Goal: Task Accomplishment & Management: Complete application form

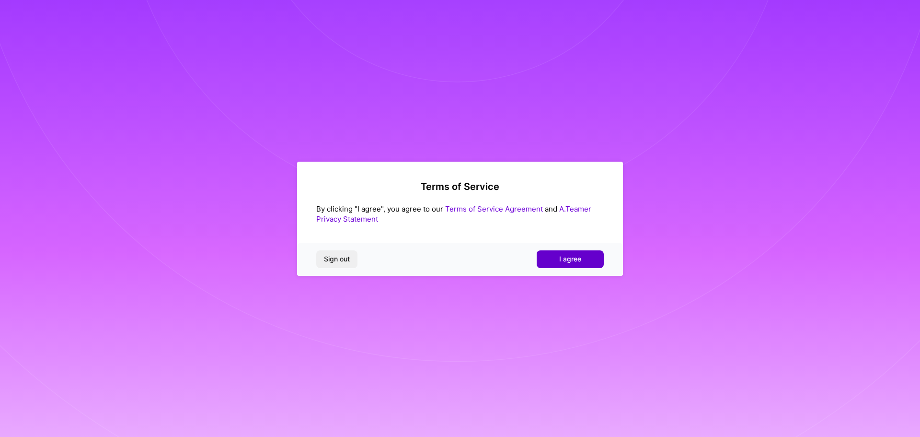
click at [588, 260] on button "I agree" at bounding box center [570, 258] width 67 height 17
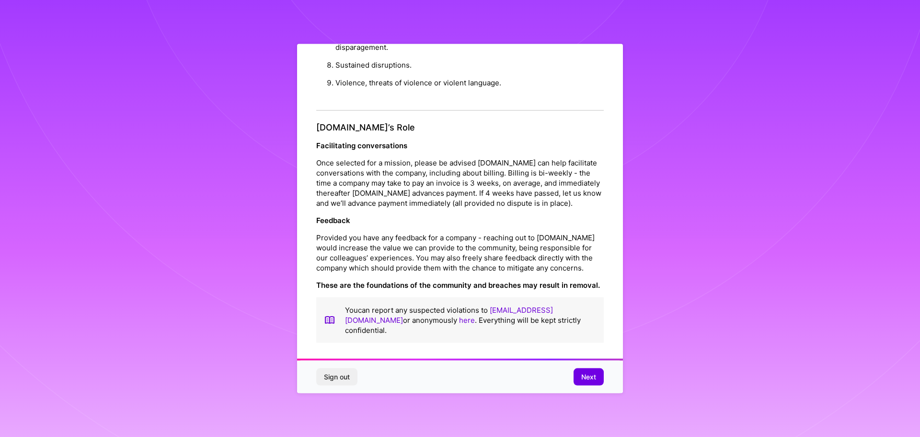
scroll to position [1038, 0]
click at [586, 373] on span "Next" at bounding box center [588, 377] width 15 height 10
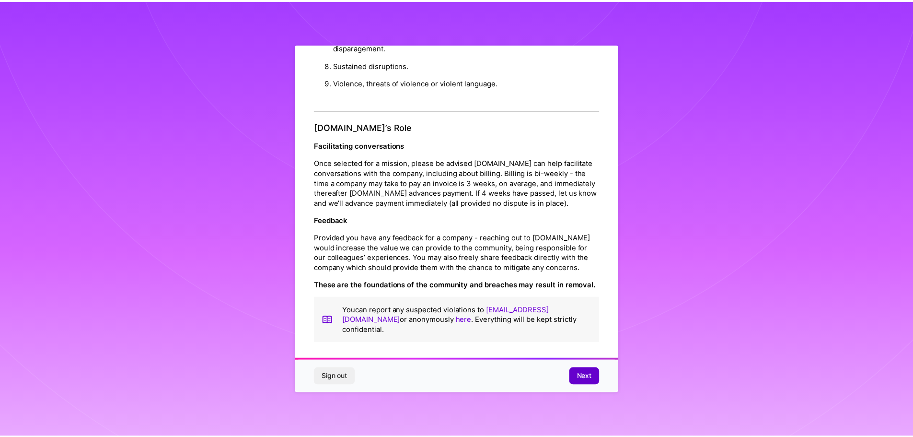
scroll to position [0, 0]
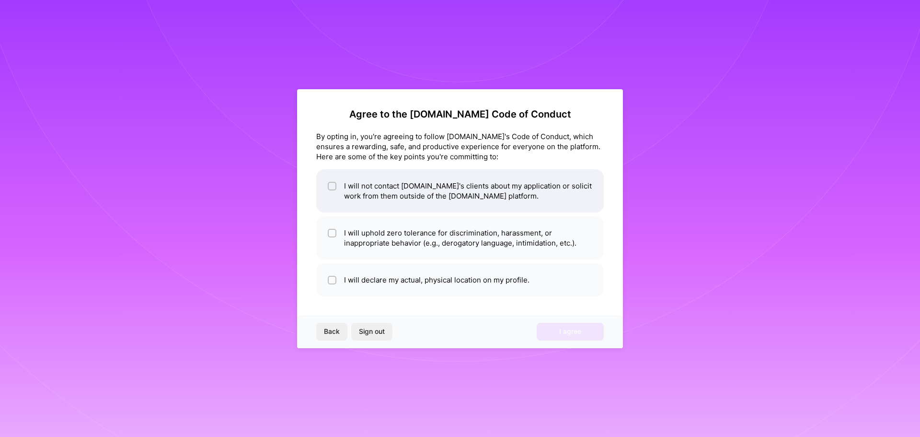
click at [508, 195] on li "I will not contact [DOMAIN_NAME]'s clients about my application or solicit work…" at bounding box center [460, 190] width 288 height 43
checkbox input "true"
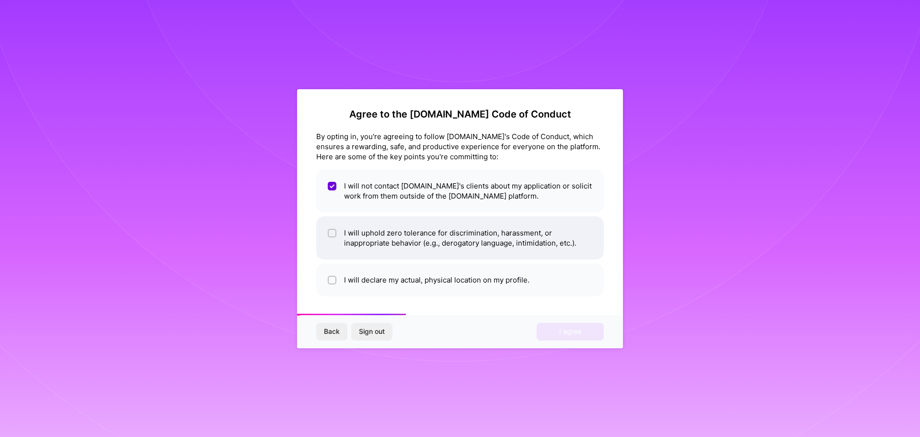
click at [478, 245] on li "I will uphold zero tolerance for discrimination, harassment, or inappropriate b…" at bounding box center [460, 237] width 288 height 43
checkbox input "true"
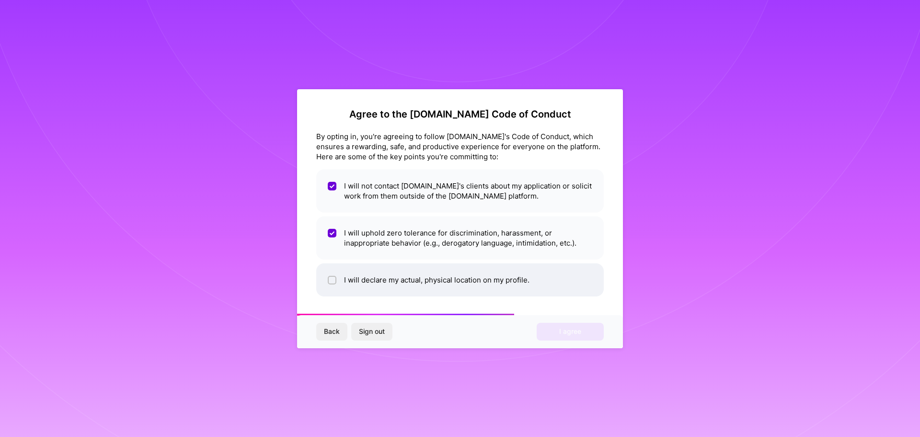
click at [495, 282] on li "I will declare my actual, physical location on my profile." at bounding box center [460, 279] width 288 height 33
checkbox input "true"
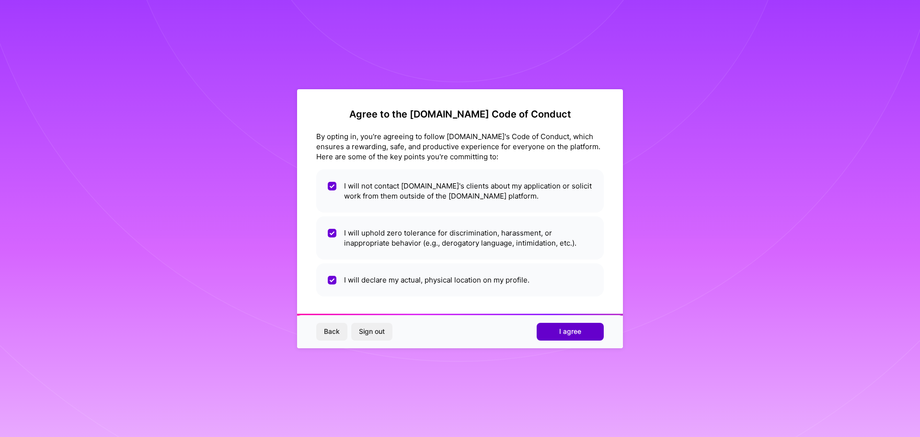
click at [560, 329] on span "I agree" at bounding box center [570, 331] width 22 height 10
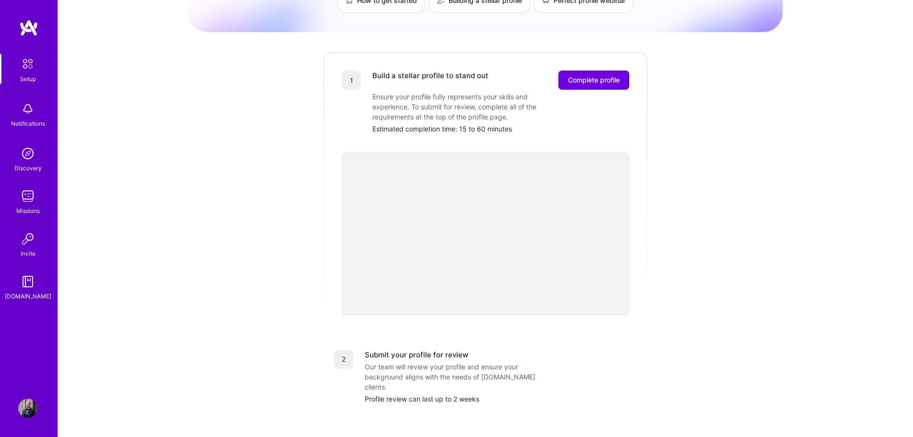
scroll to position [96, 0]
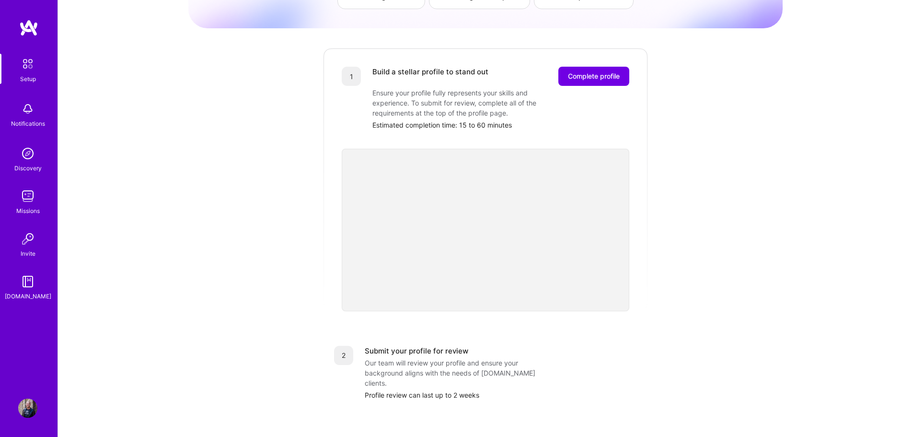
click at [658, 232] on div "Getting started as an [DOMAIN_NAME] Builder Complete the steps below to request…" at bounding box center [485, 278] width 594 height 734
click at [651, 227] on div "Getting started as an [DOMAIN_NAME] Builder Complete the steps below to request…" at bounding box center [485, 278] width 594 height 734
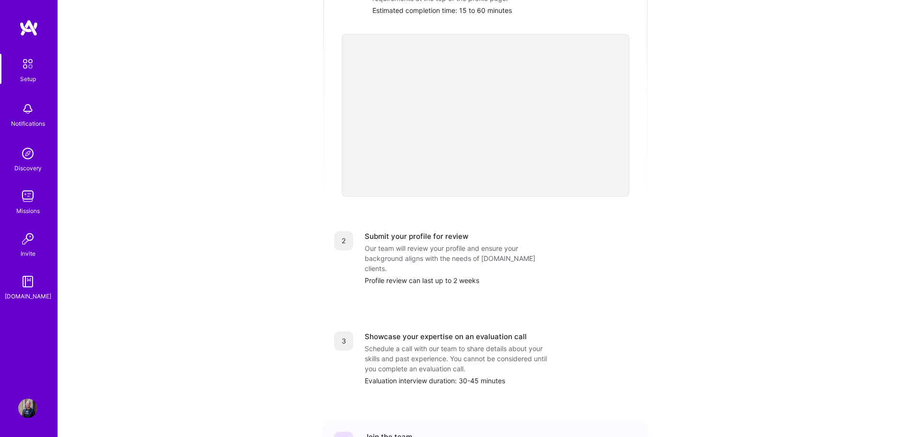
scroll to position [192, 0]
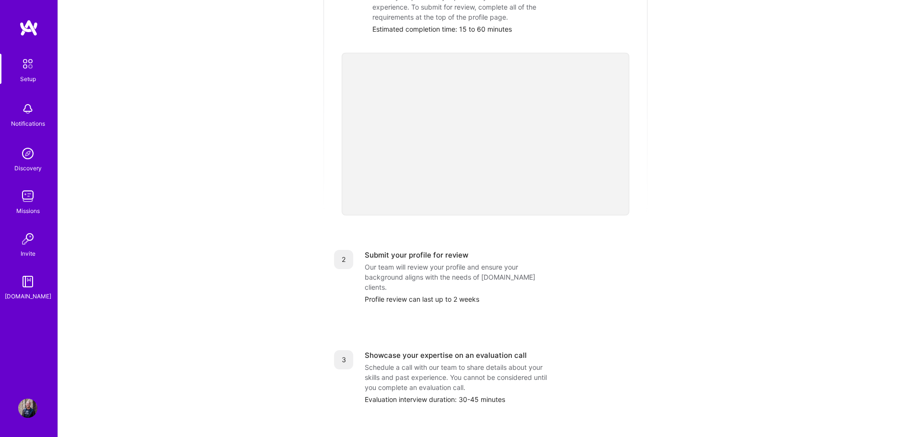
click at [29, 109] on img at bounding box center [27, 108] width 19 height 19
click at [31, 157] on img at bounding box center [27, 153] width 19 height 19
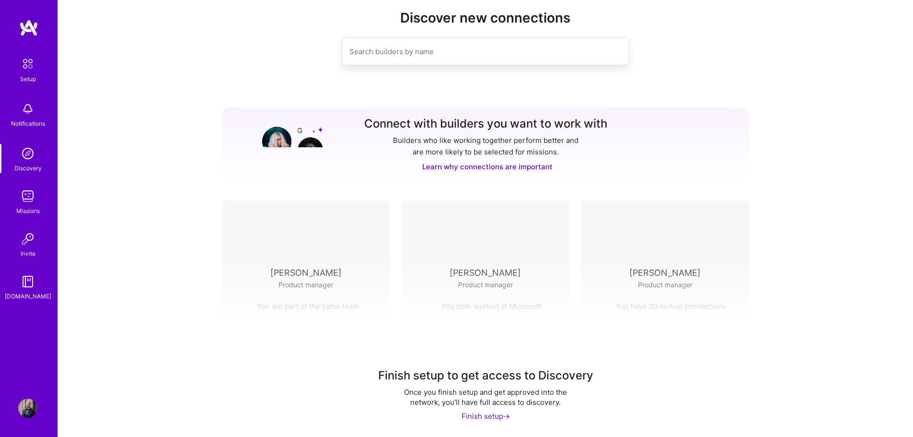
scroll to position [22, 0]
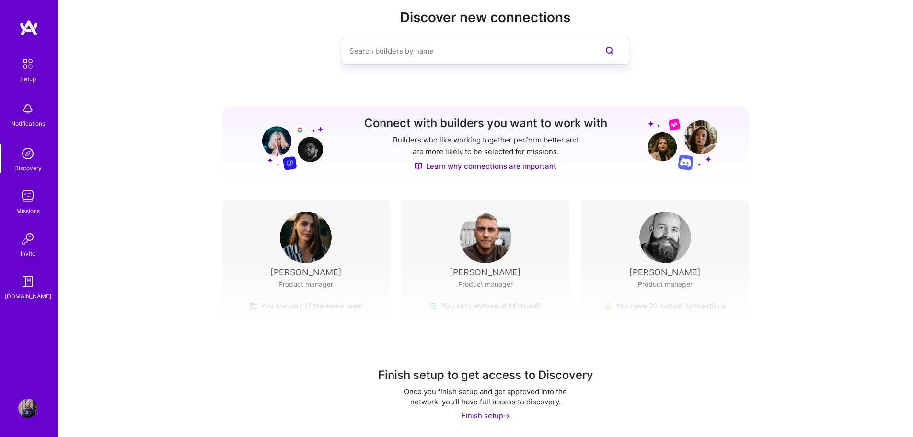
click at [22, 189] on img at bounding box center [27, 195] width 19 height 19
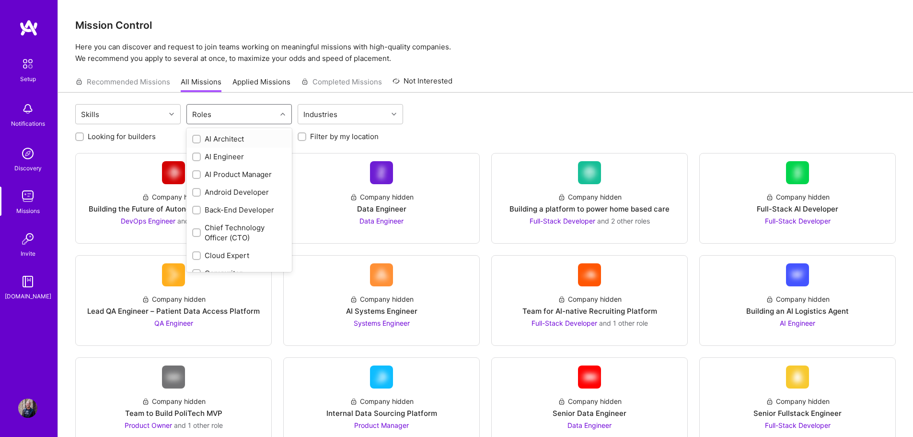
click at [247, 112] on div "Roles" at bounding box center [232, 113] width 90 height 19
click at [249, 207] on div "Software Engineer" at bounding box center [239, 208] width 94 height 10
checkbox input "true"
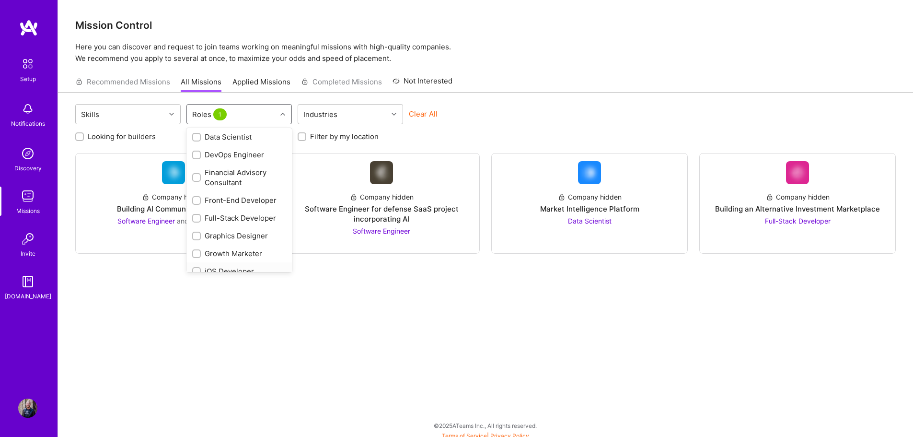
scroll to position [170, 0]
click at [230, 216] on div "Full-Stack Developer" at bounding box center [239, 219] width 94 height 10
checkbox input "true"
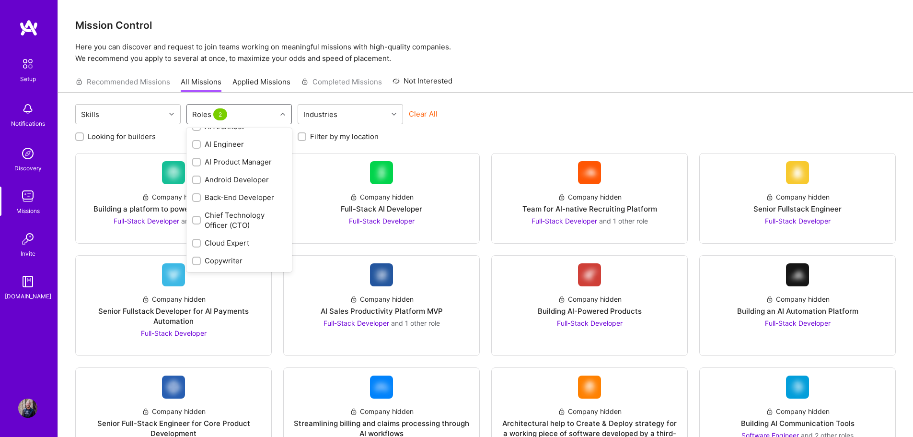
scroll to position [0, 0]
click at [232, 209] on div "Back-End Developer" at bounding box center [239, 210] width 94 height 10
checkbox input "true"
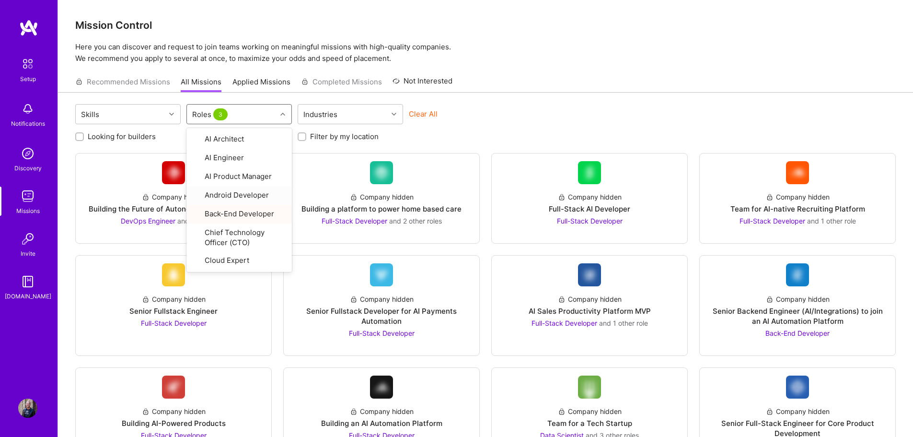
click at [592, 120] on div "Skills option Back-End Developer, selected. option Android Developer focused, 4…" at bounding box center [485, 115] width 820 height 23
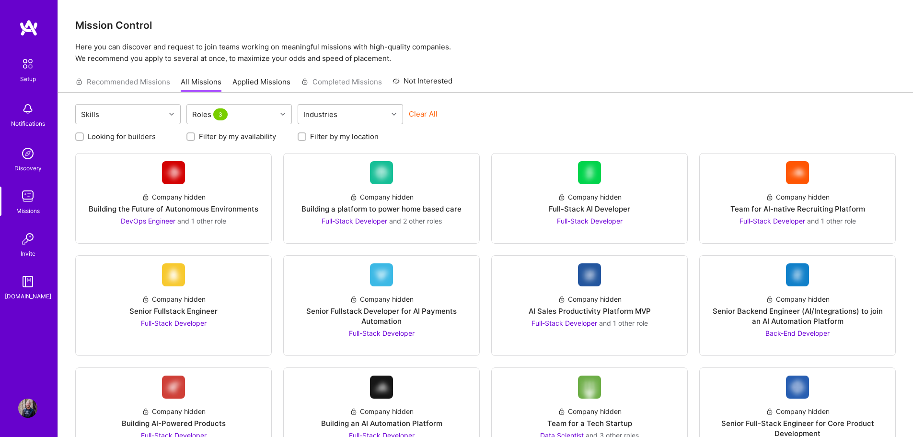
click at [348, 119] on div "Industries" at bounding box center [343, 113] width 90 height 19
click at [355, 115] on div "Industries" at bounding box center [343, 113] width 90 height 19
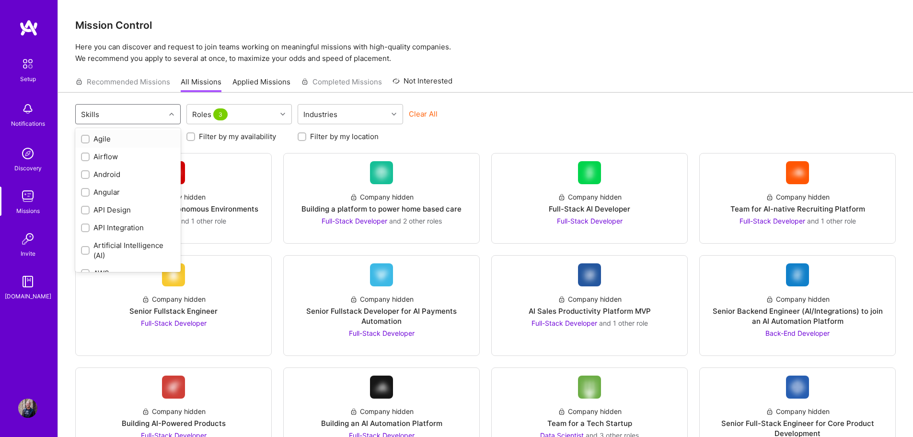
click at [123, 115] on div "Skills" at bounding box center [121, 113] width 90 height 19
click at [107, 205] on div "API Design" at bounding box center [128, 210] width 94 height 10
checkbox input "true"
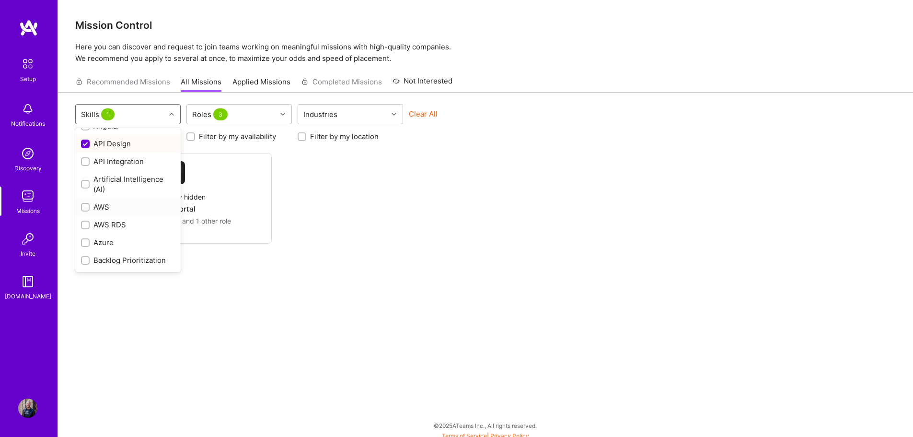
scroll to position [96, 0]
click at [93, 249] on div "C#" at bounding box center [128, 248] width 94 height 10
checkbox input "true"
click at [116, 242] on div "JavaScript" at bounding box center [128, 242] width 94 height 10
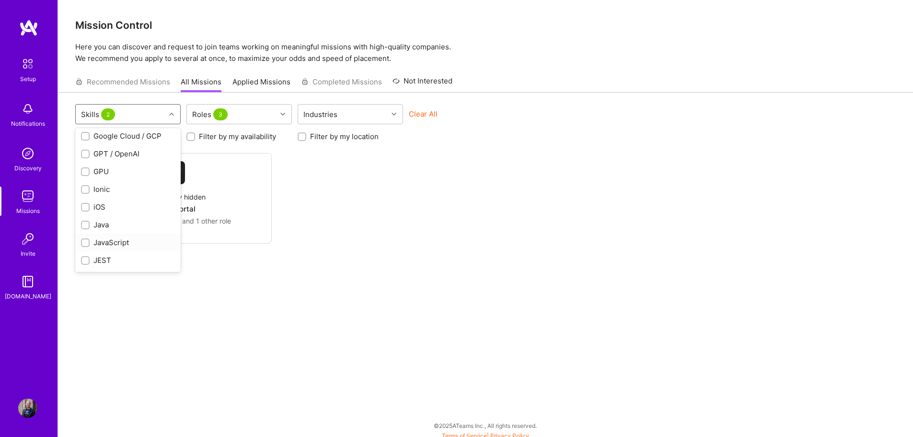
checkbox input "true"
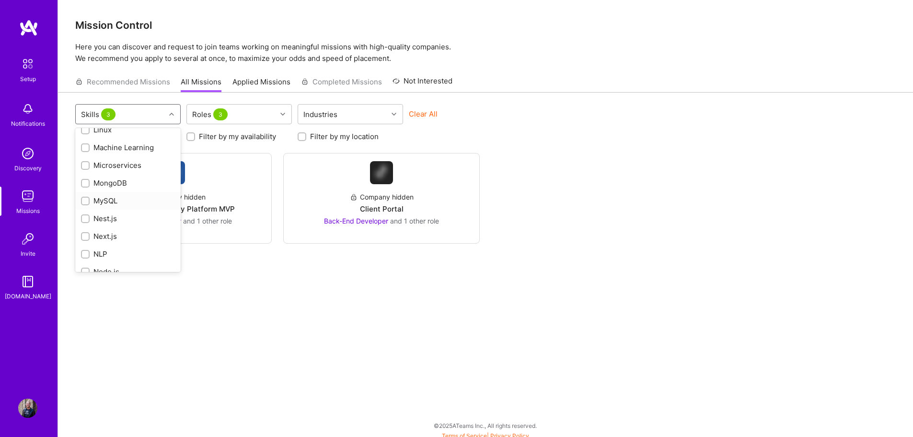
scroll to position [767, 0]
click at [111, 234] on div "Next.js" at bounding box center [128, 233] width 94 height 10
checkbox input "true"
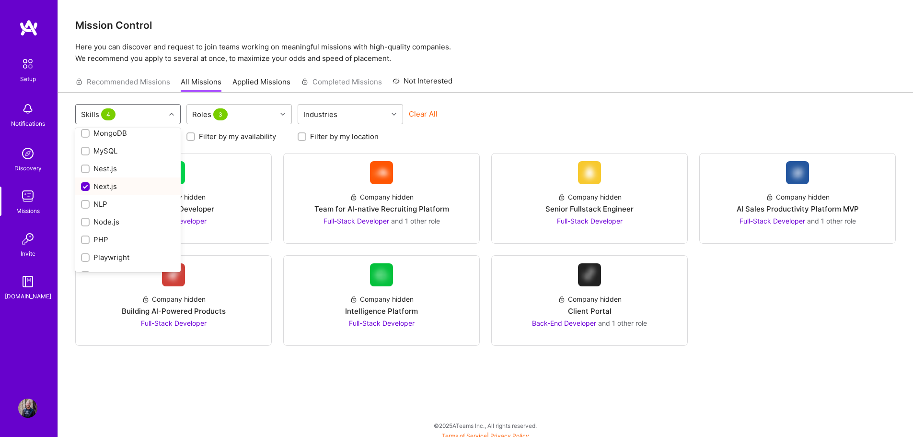
scroll to position [815, 0]
click at [104, 224] on div "Node.js" at bounding box center [128, 221] width 94 height 10
checkbox input "true"
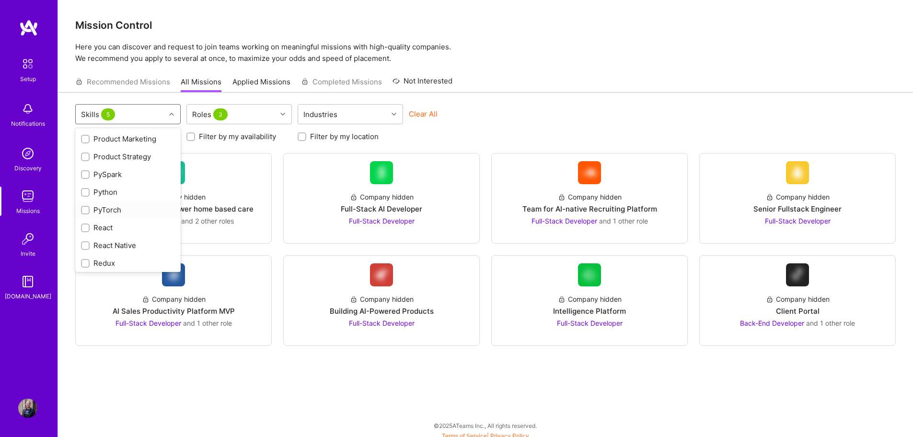
scroll to position [1006, 0]
click at [101, 227] on div "React" at bounding box center [128, 224] width 94 height 10
checkbox input "true"
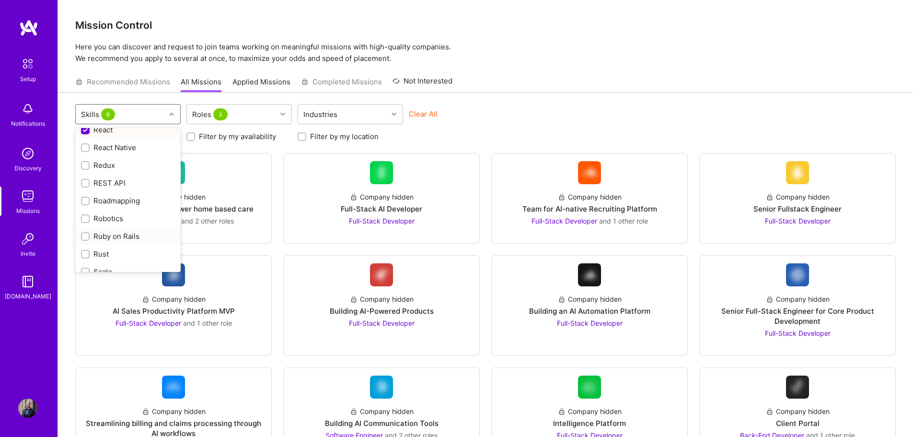
scroll to position [1102, 0]
click at [112, 181] on div "REST API" at bounding box center [128, 181] width 94 height 10
checkbox input "true"
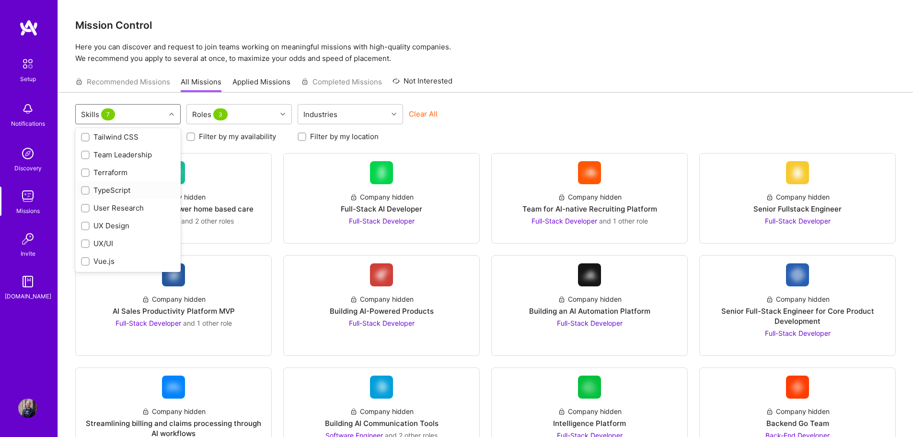
click at [118, 194] on div "TypeScript" at bounding box center [128, 190] width 94 height 10
checkbox input "true"
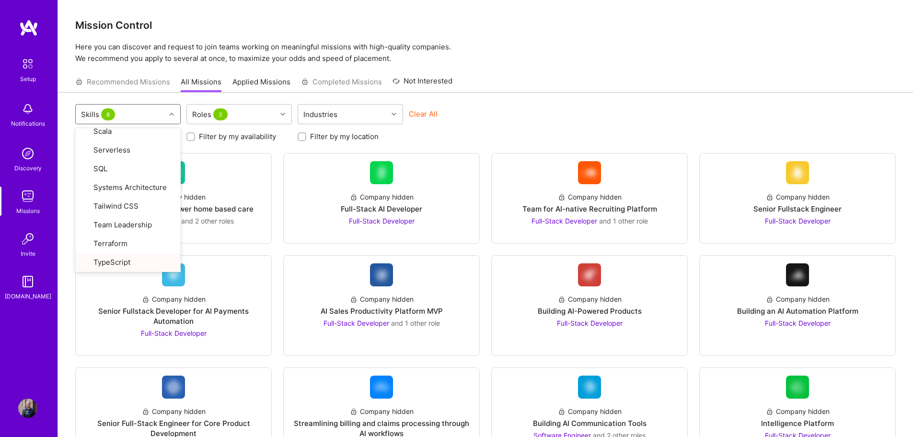
click at [533, 132] on div "Looking for builders Filter by my availability Filter by my location" at bounding box center [485, 134] width 820 height 15
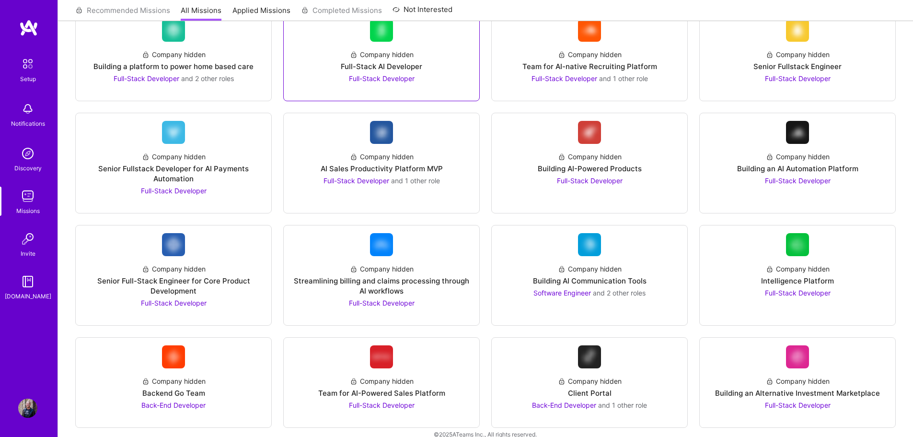
scroll to position [144, 0]
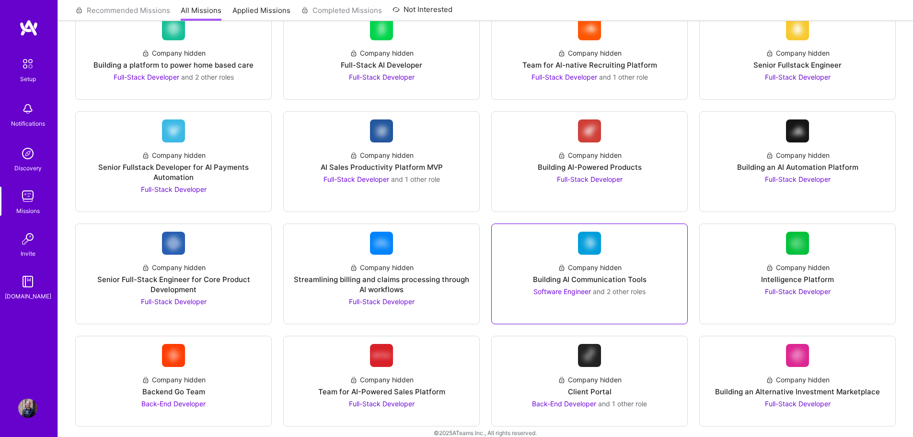
click at [636, 252] on link "Company hidden Building AI Communication Tools Software Engineer and 2 other ro…" at bounding box center [589, 273] width 180 height 84
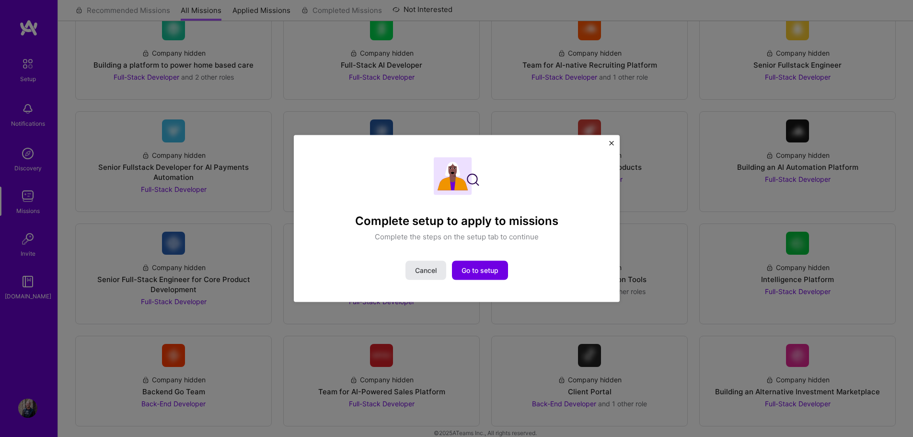
click at [425, 266] on span "Cancel" at bounding box center [426, 270] width 22 height 10
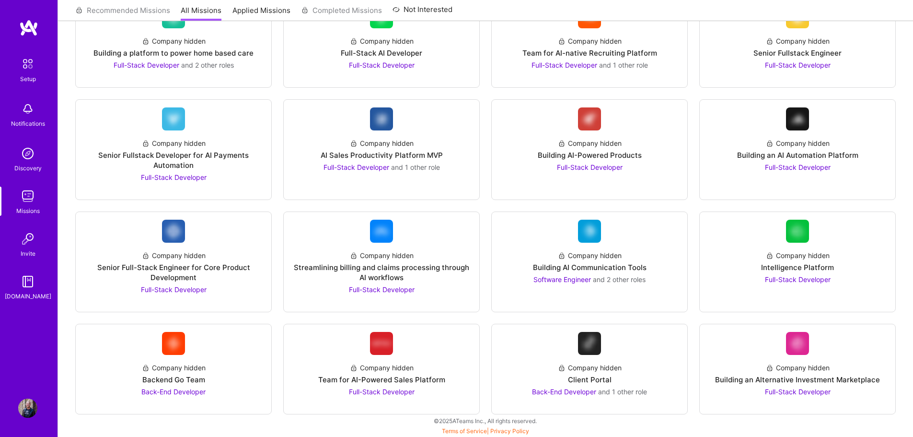
scroll to position [156, 0]
click at [369, 253] on div "Company hidden" at bounding box center [382, 255] width 64 height 10
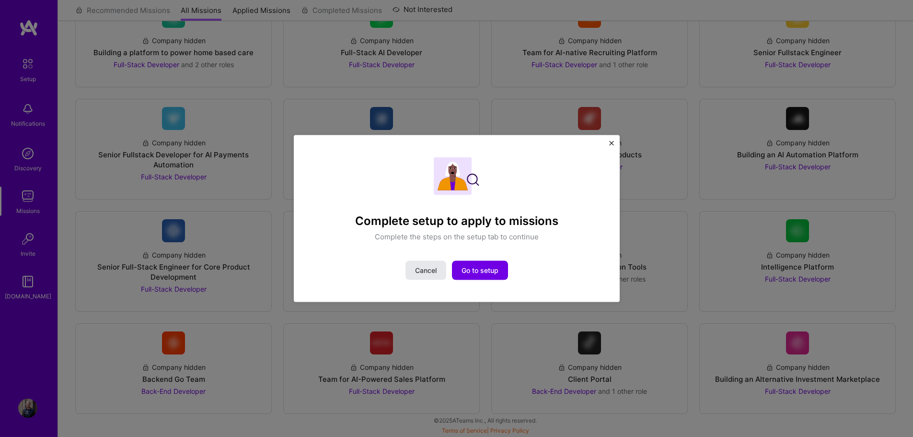
click at [425, 274] on span "Cancel" at bounding box center [426, 270] width 22 height 10
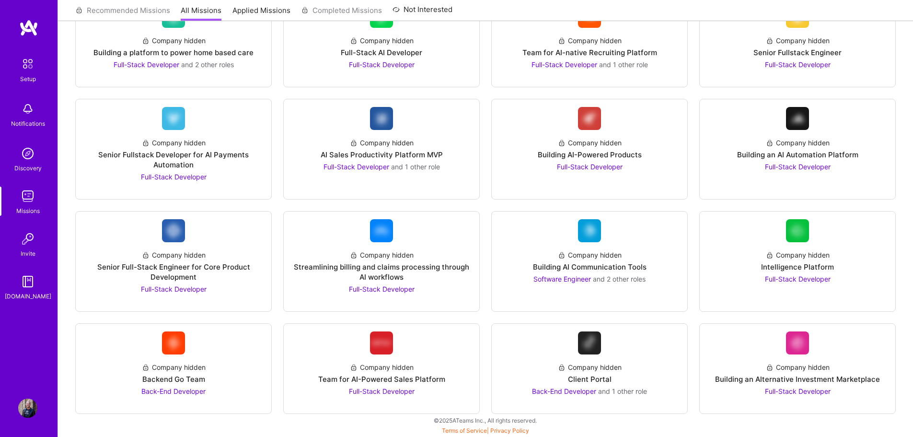
click at [34, 248] on img at bounding box center [27, 238] width 19 height 19
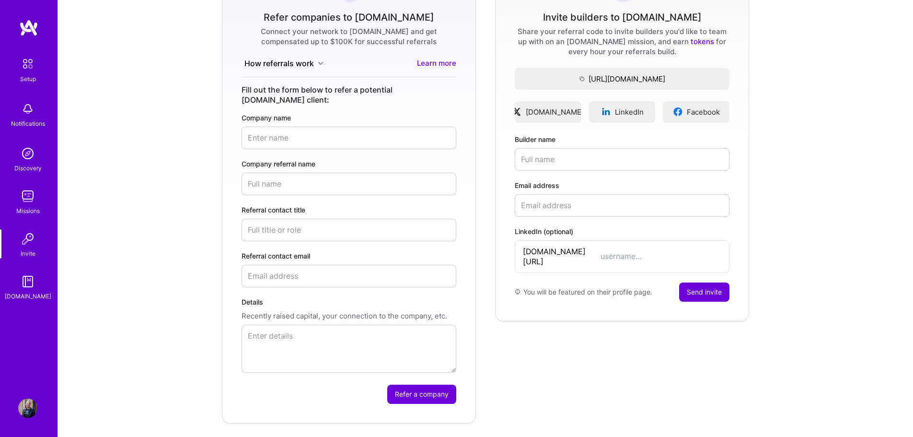
scroll to position [134, 0]
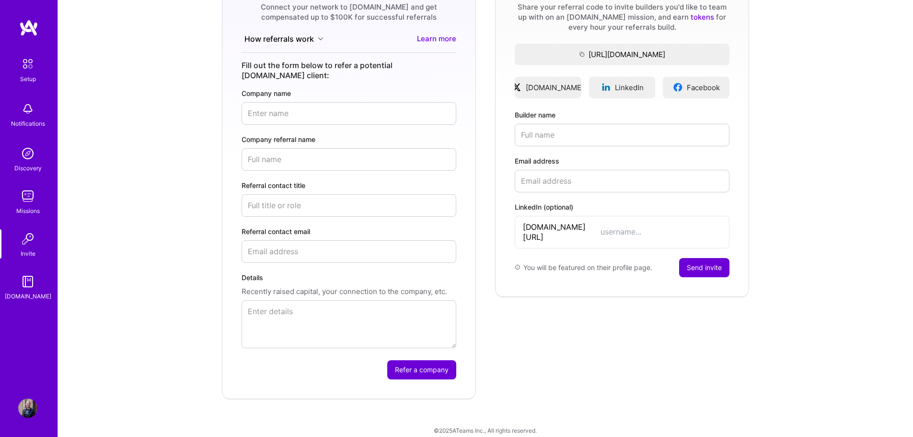
click at [30, 297] on div "[DOMAIN_NAME]" at bounding box center [28, 296] width 46 height 10
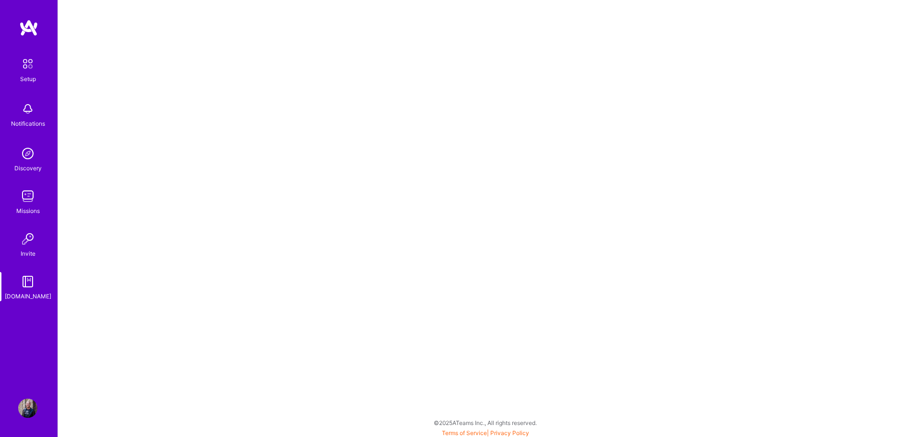
click at [29, 66] on img at bounding box center [28, 64] width 20 height 20
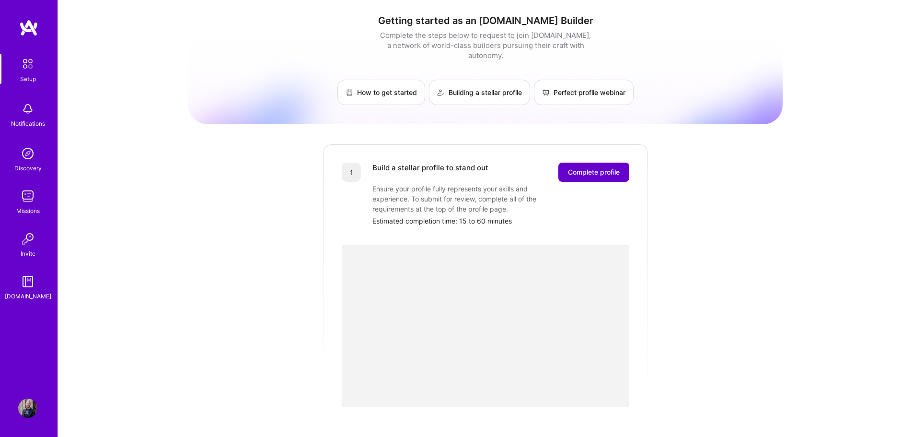
click at [602, 167] on span "Complete profile" at bounding box center [594, 172] width 52 height 10
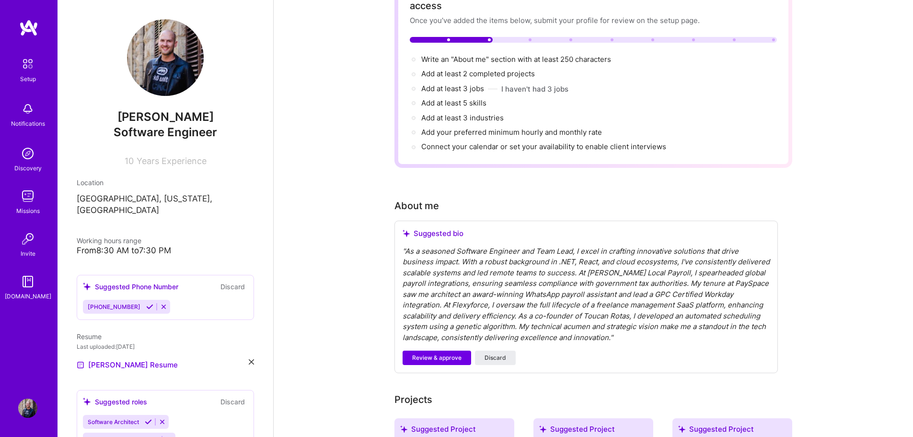
scroll to position [96, 0]
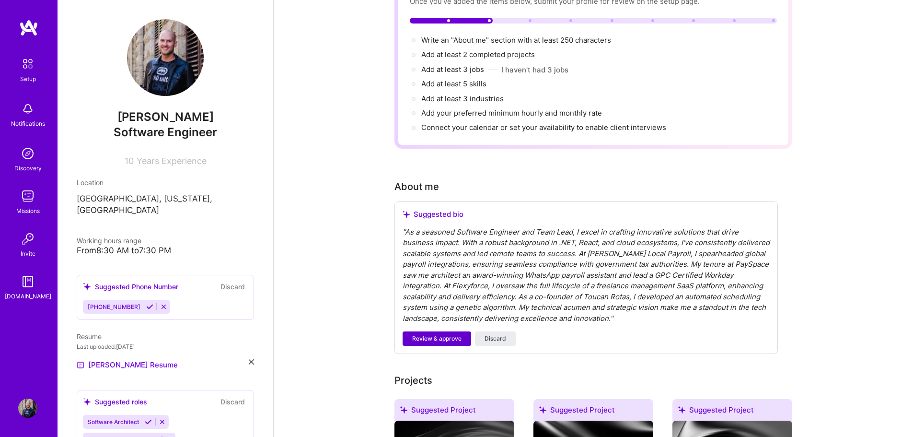
click at [438, 334] on span "Review & approve" at bounding box center [436, 338] width 49 height 9
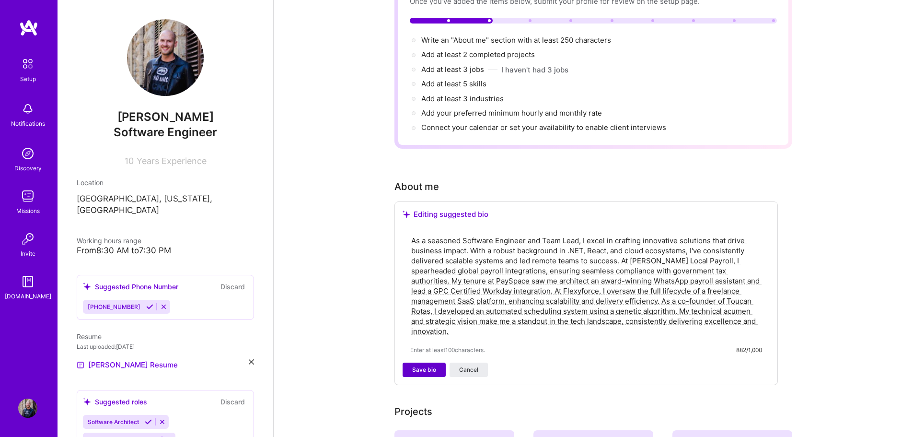
click at [424, 365] on span "Save bio" at bounding box center [424, 369] width 24 height 9
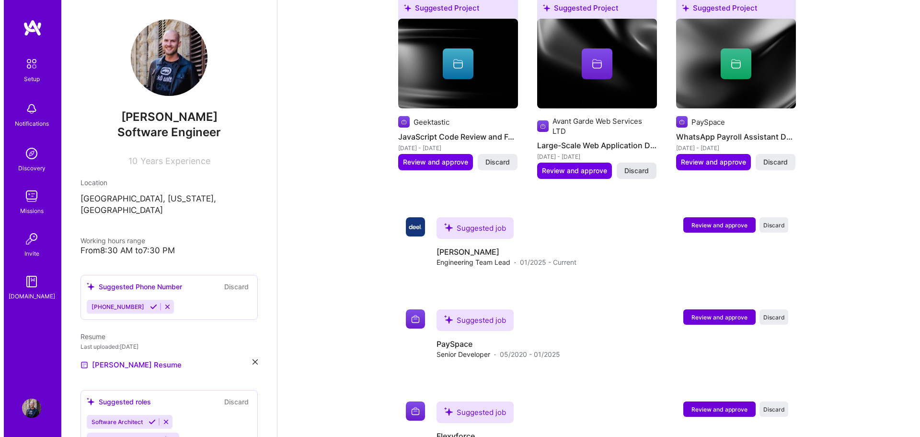
scroll to position [671, 0]
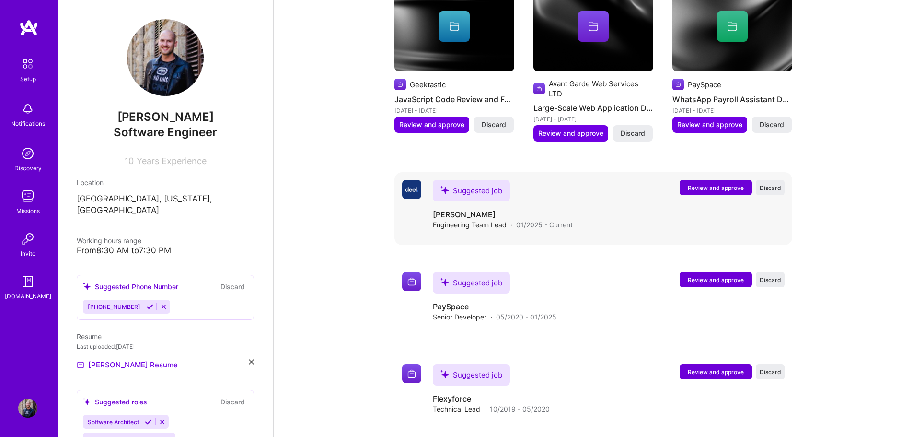
click at [721, 184] on span "Review and approve" at bounding box center [716, 188] width 56 height 8
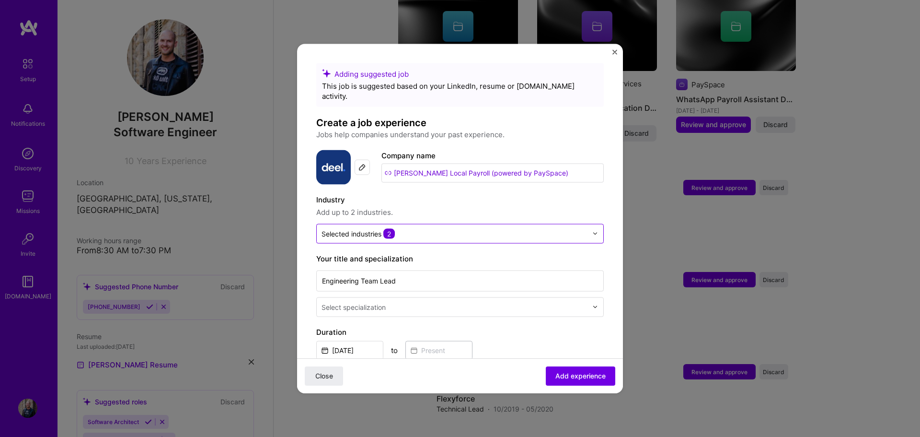
click at [481, 228] on input "text" at bounding box center [455, 233] width 266 height 10
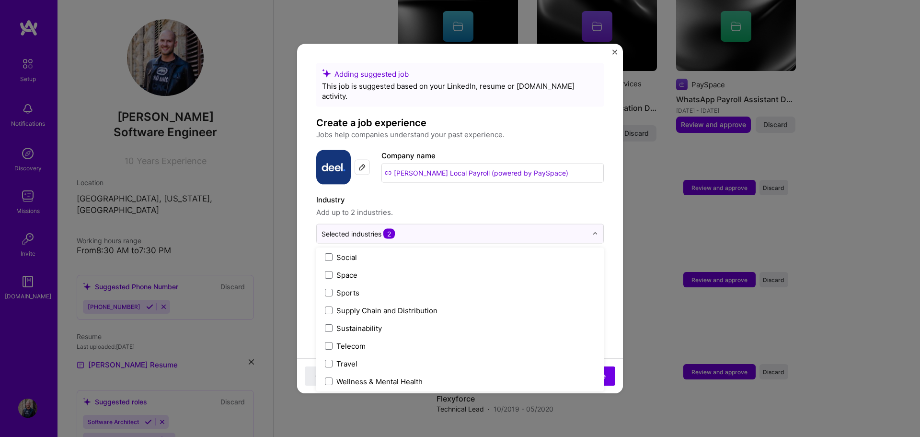
scroll to position [1990, 0]
click at [570, 128] on p "Jobs help companies understand your past experience." at bounding box center [460, 134] width 288 height 12
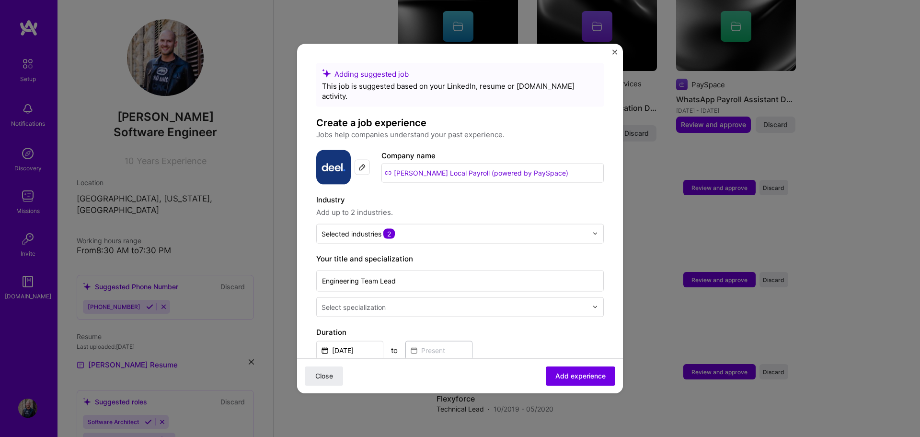
scroll to position [692, 0]
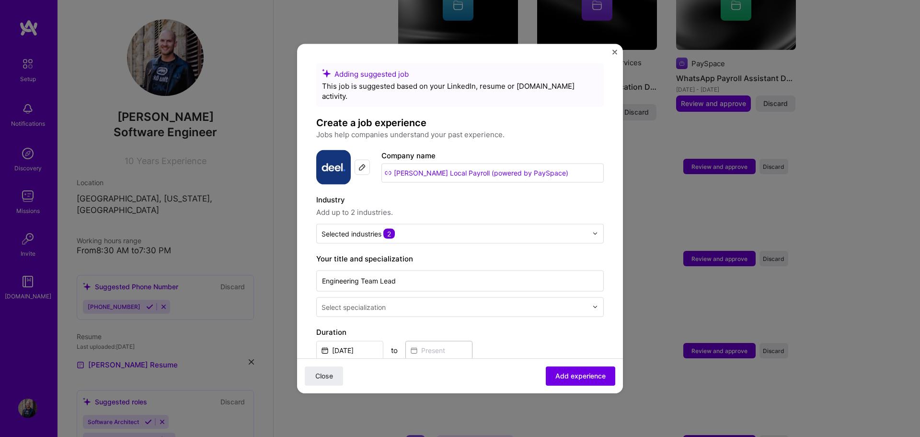
click at [477, 301] on input "text" at bounding box center [456, 306] width 268 height 10
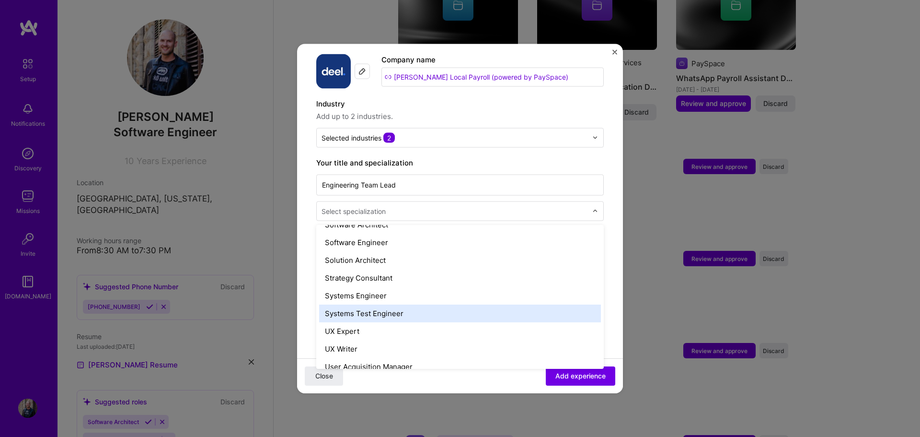
scroll to position [1055, 0]
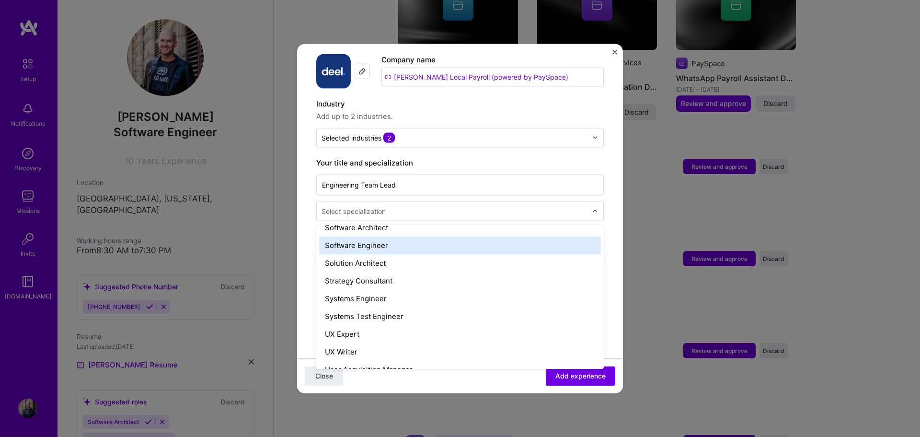
click at [391, 240] on div "Software Engineer" at bounding box center [460, 245] width 282 height 18
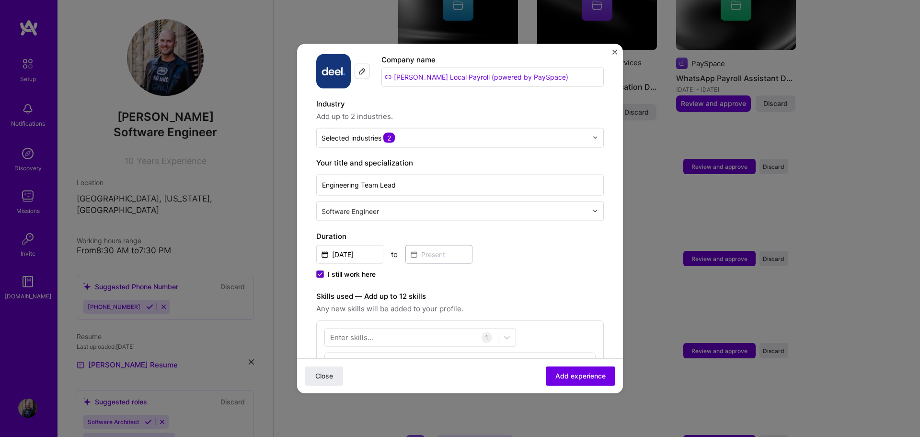
click at [454, 206] on input "text" at bounding box center [456, 211] width 268 height 10
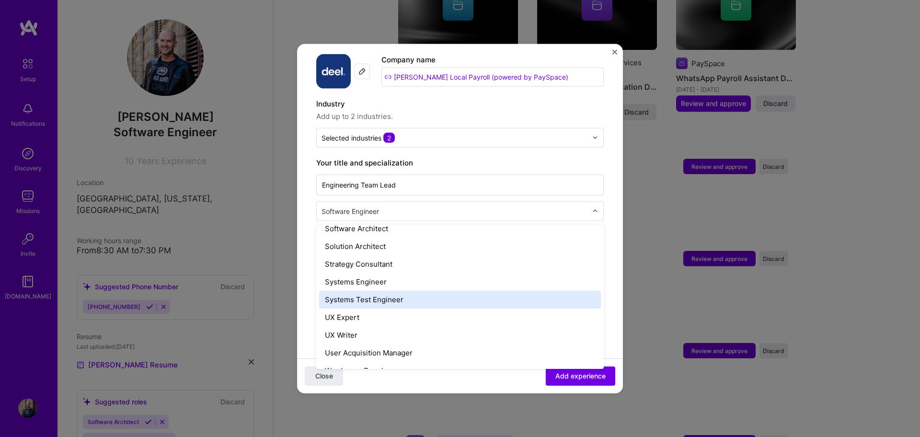
scroll to position [1085, 0]
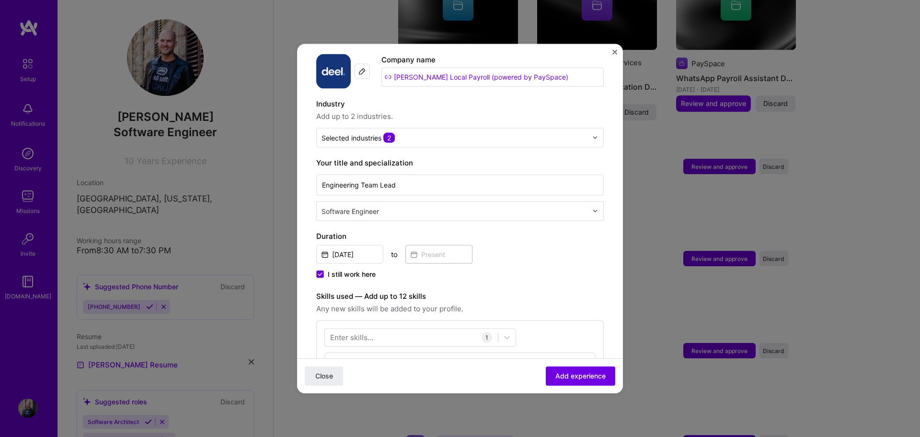
click at [307, 207] on form "Adding suggested job This job is suggested based on your LinkedIn, resume or [D…" at bounding box center [460, 337] width 326 height 741
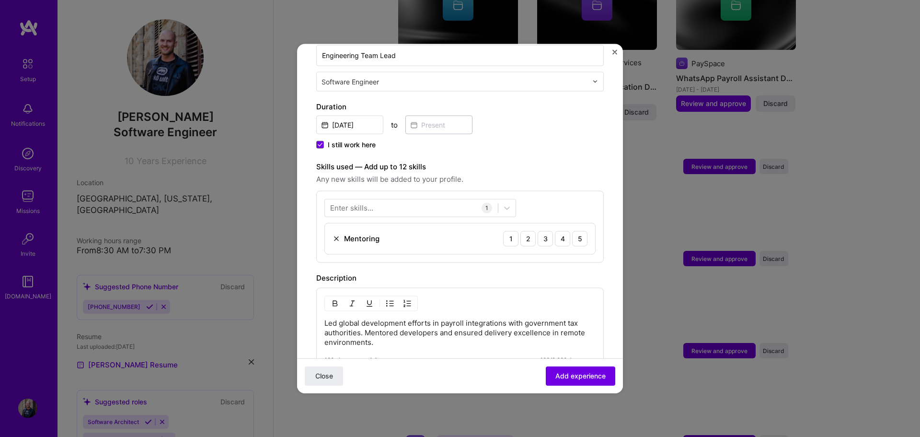
scroll to position [240, 0]
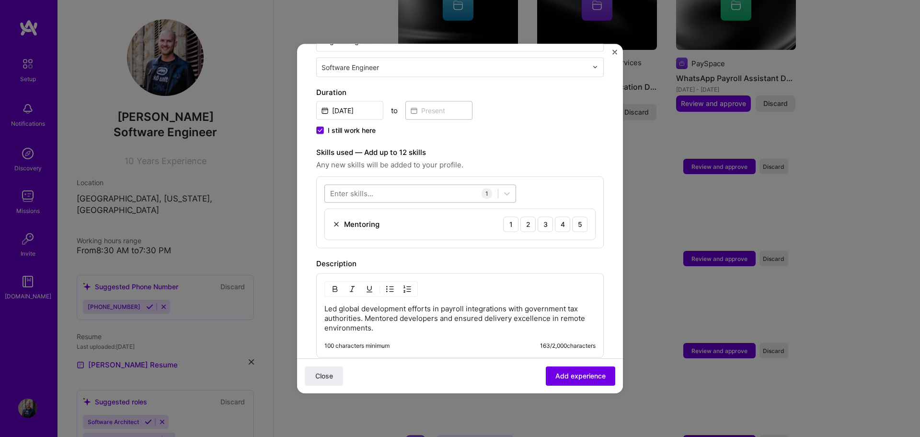
click at [410, 185] on div at bounding box center [411, 193] width 173 height 16
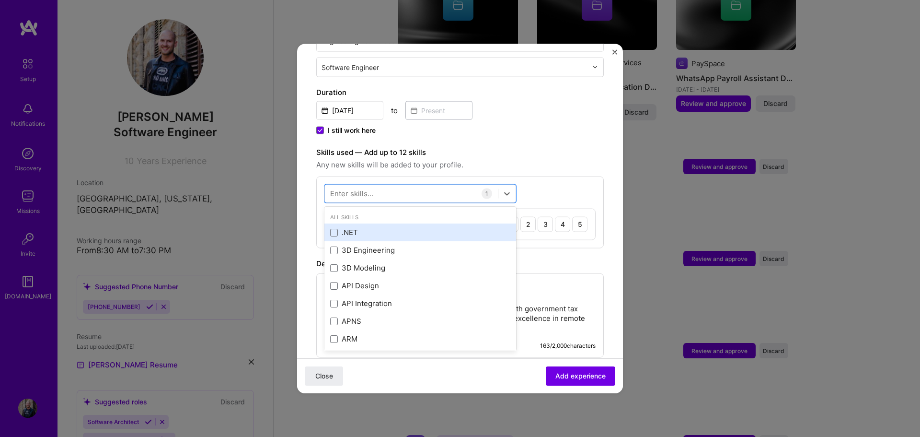
click at [386, 227] on div ".NET" at bounding box center [420, 232] width 180 height 10
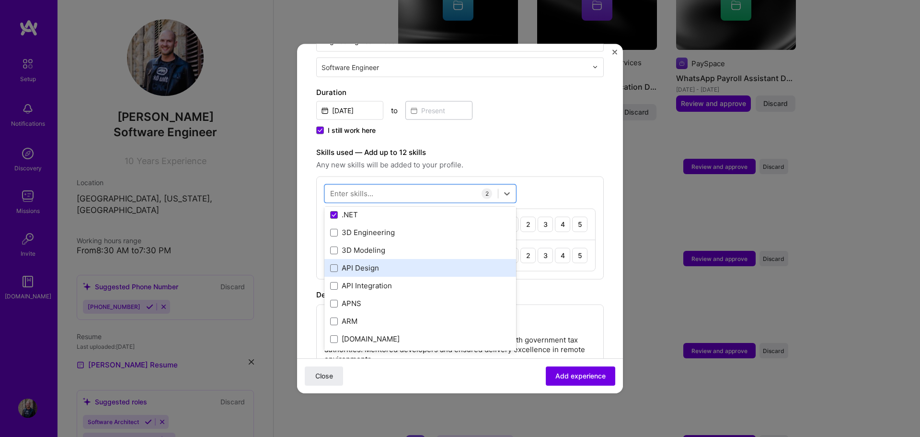
scroll to position [48, 0]
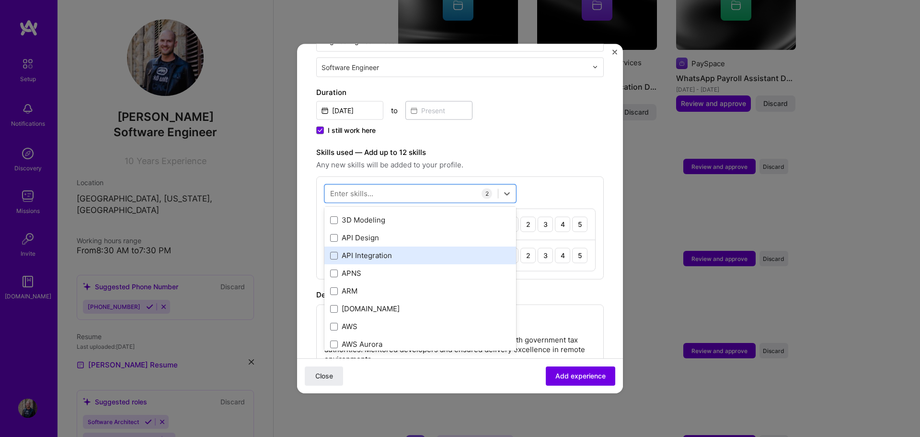
click at [378, 250] on div "API Integration" at bounding box center [420, 255] width 180 height 10
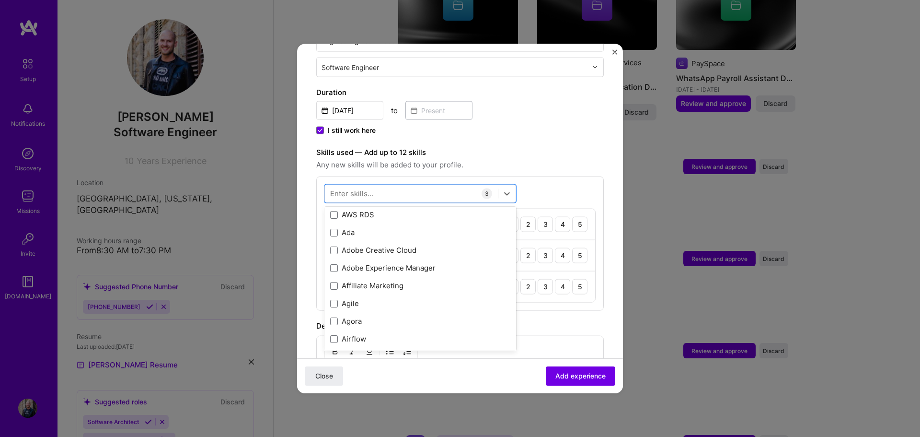
scroll to position [288, 0]
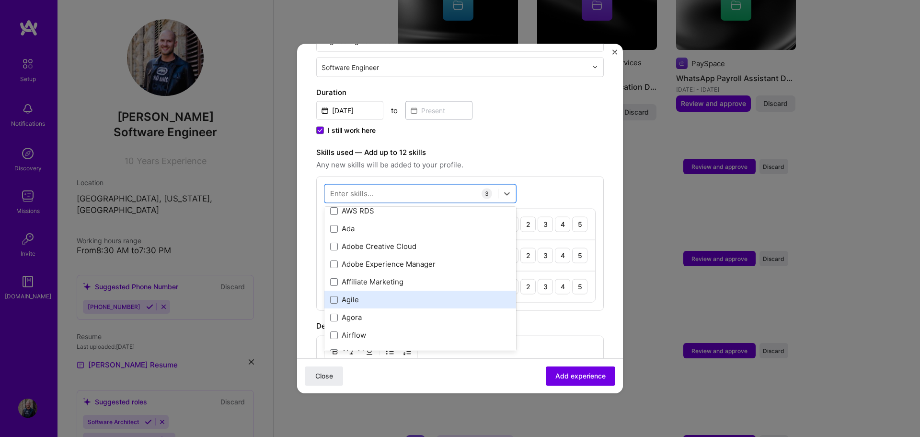
click at [364, 294] on div "Agile" at bounding box center [420, 299] width 180 height 10
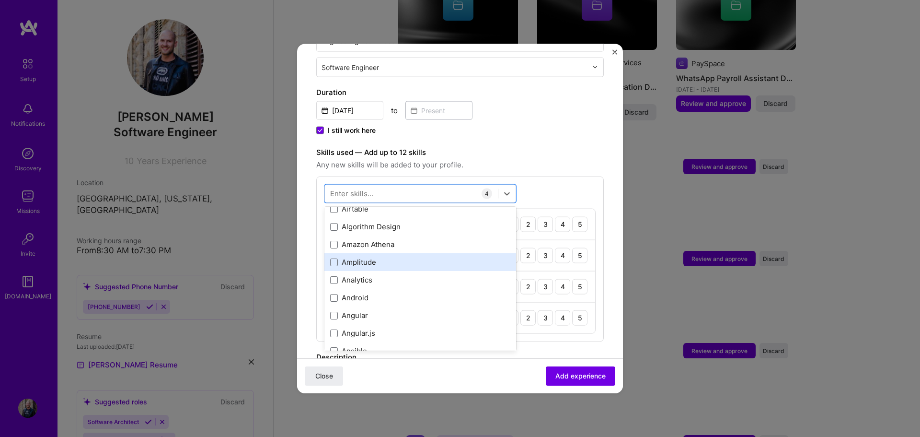
scroll to position [479, 0]
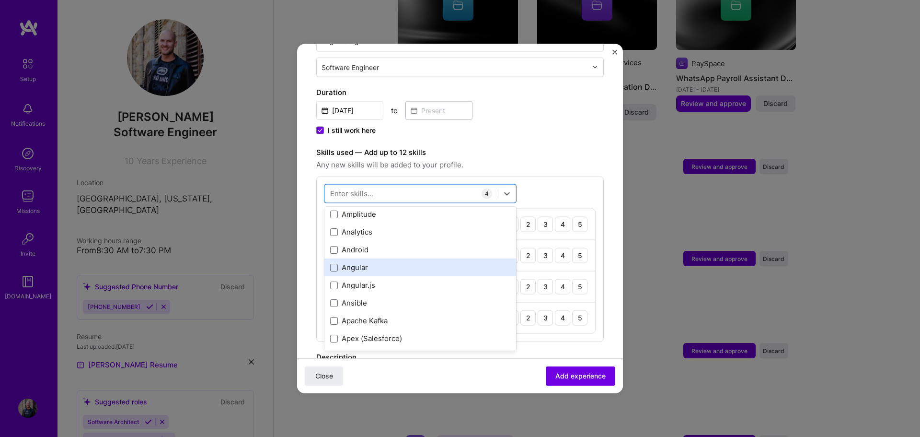
click at [383, 262] on div "Angular" at bounding box center [420, 267] width 180 height 10
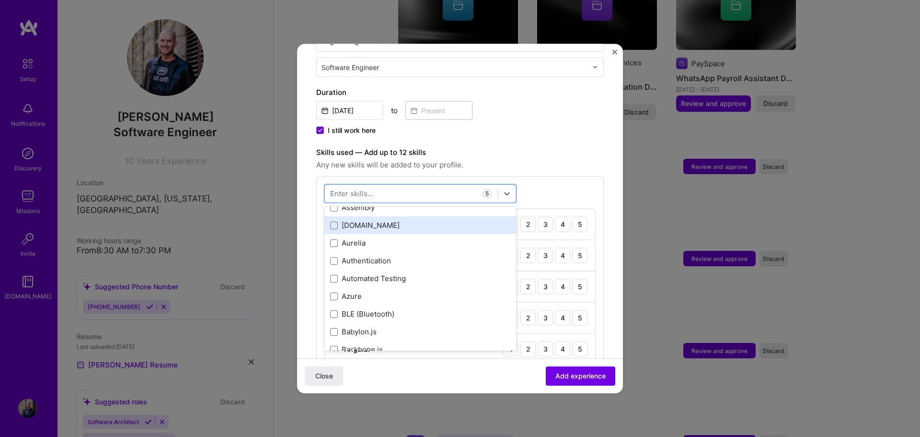
scroll to position [719, 0]
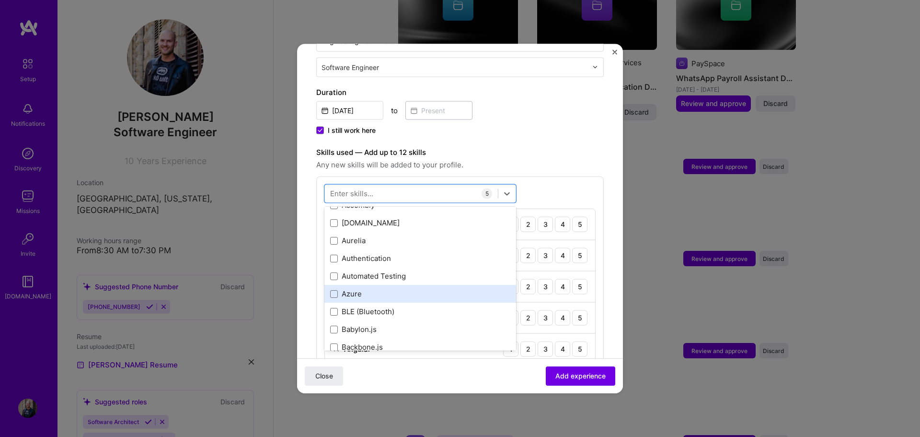
click at [403, 288] on div "Azure" at bounding box center [420, 293] width 180 height 10
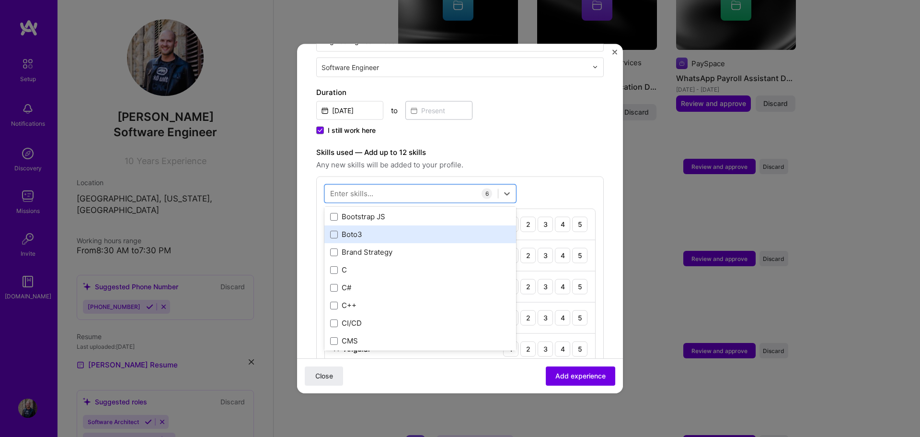
scroll to position [958, 0]
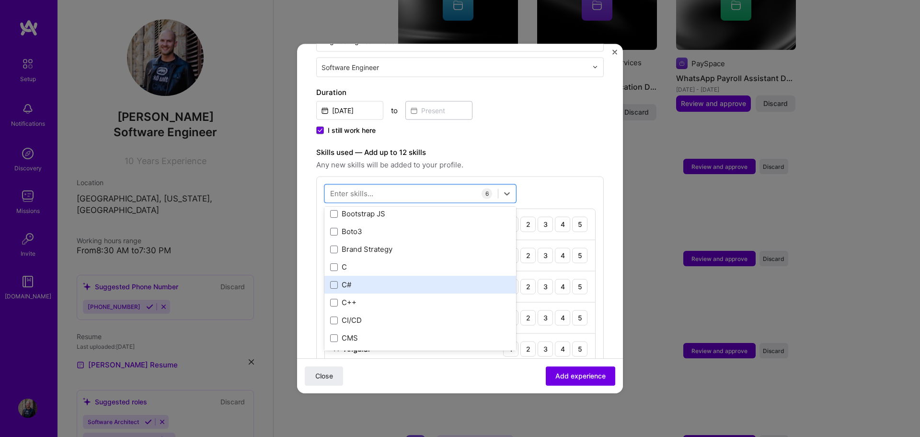
click at [375, 279] on div "C#" at bounding box center [420, 284] width 180 height 10
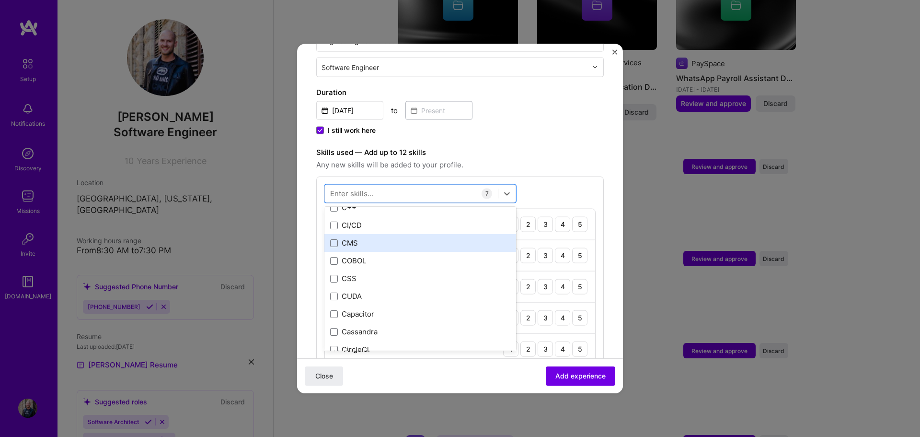
scroll to position [1054, 0]
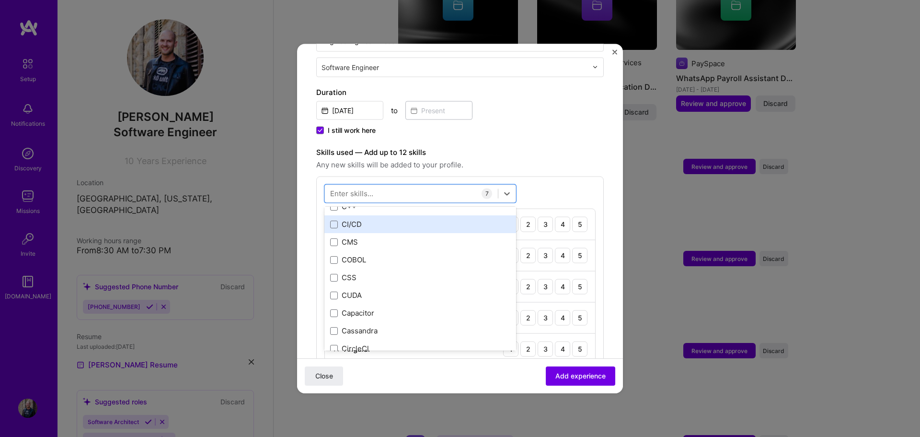
click at [392, 219] on div "CI/CD" at bounding box center [420, 224] width 180 height 10
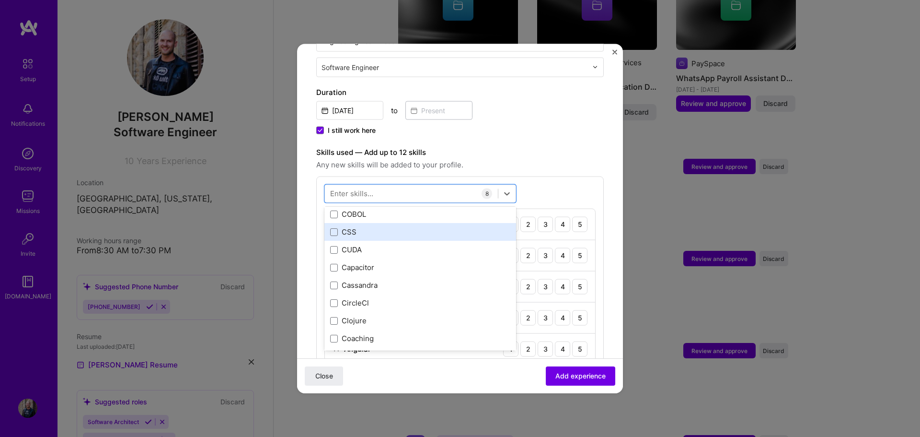
scroll to position [1102, 0]
click at [386, 224] on div "CSS" at bounding box center [420, 229] width 180 height 10
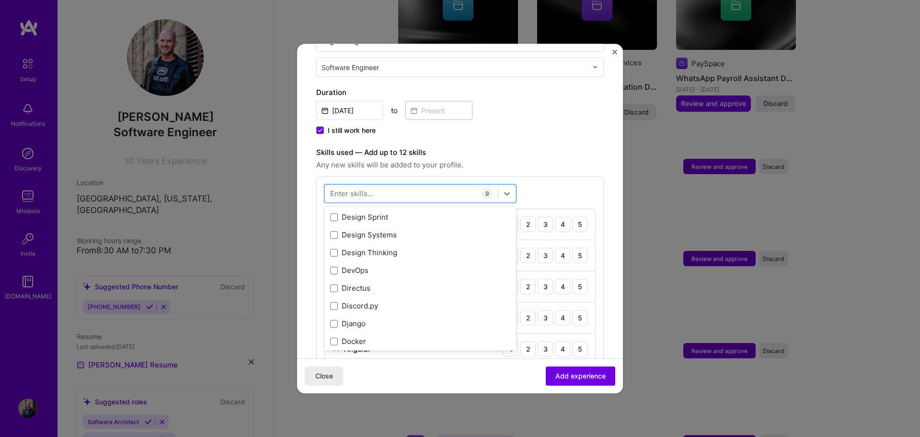
scroll to position [1773, 0]
click at [396, 263] on div "DevOps" at bounding box center [420, 268] width 180 height 10
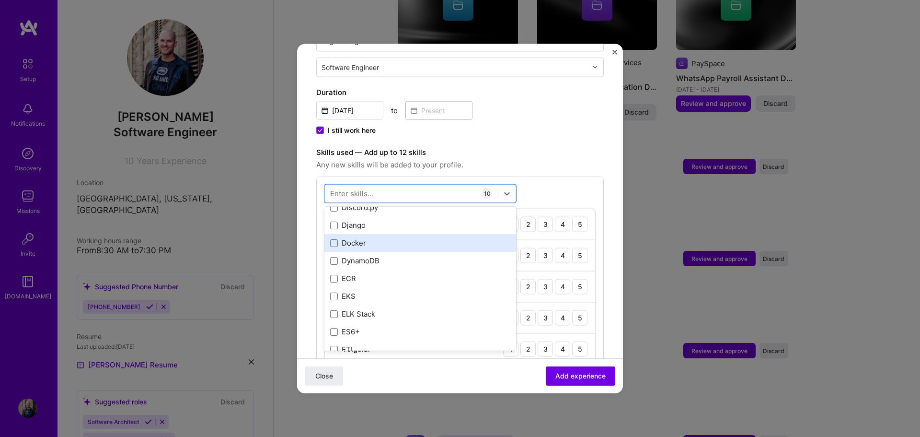
click at [406, 238] on div "Docker" at bounding box center [420, 243] width 180 height 10
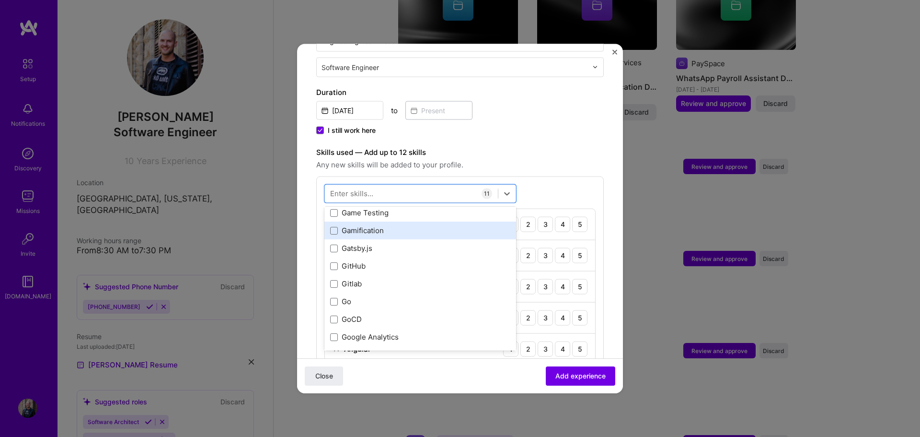
scroll to position [2540, 0]
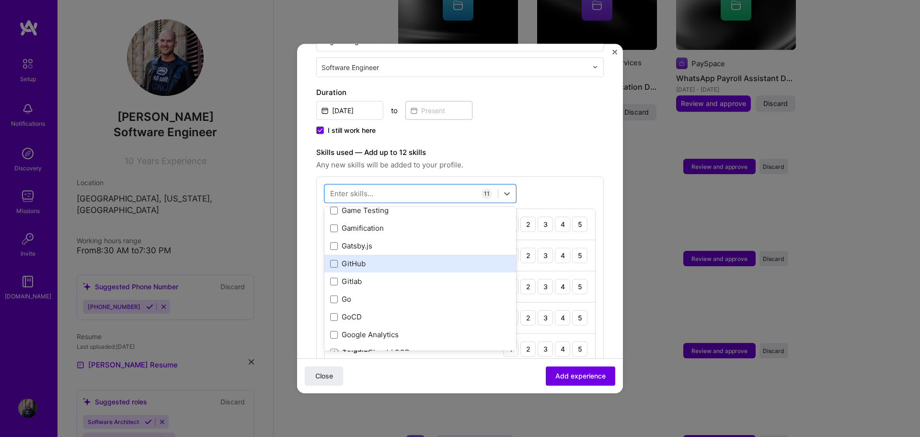
click at [396, 258] on div "GitHub" at bounding box center [420, 263] width 180 height 10
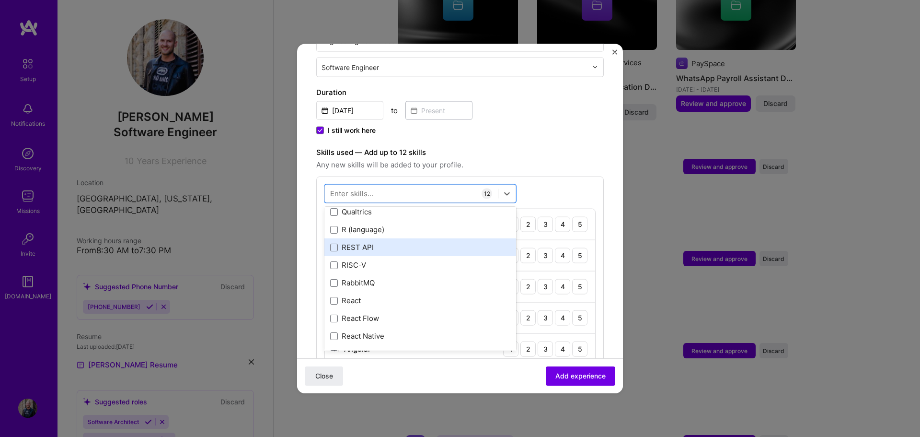
click at [388, 238] on div "REST API" at bounding box center [420, 247] width 192 height 18
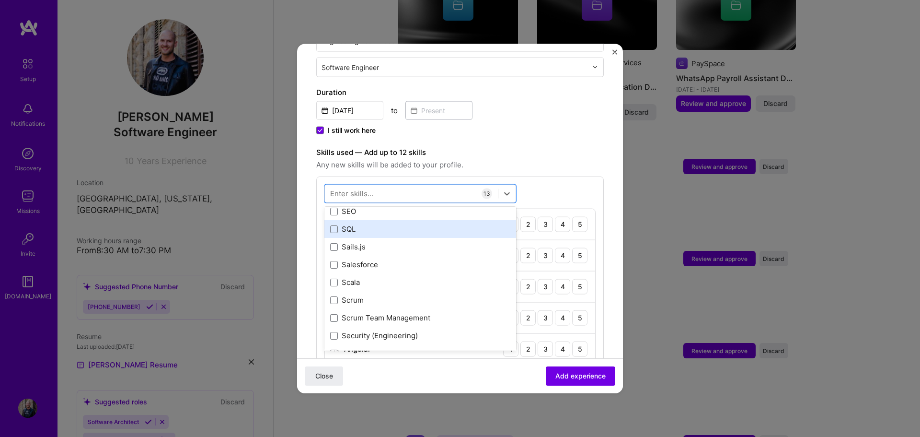
click at [394, 224] on div "SQL" at bounding box center [420, 229] width 180 height 10
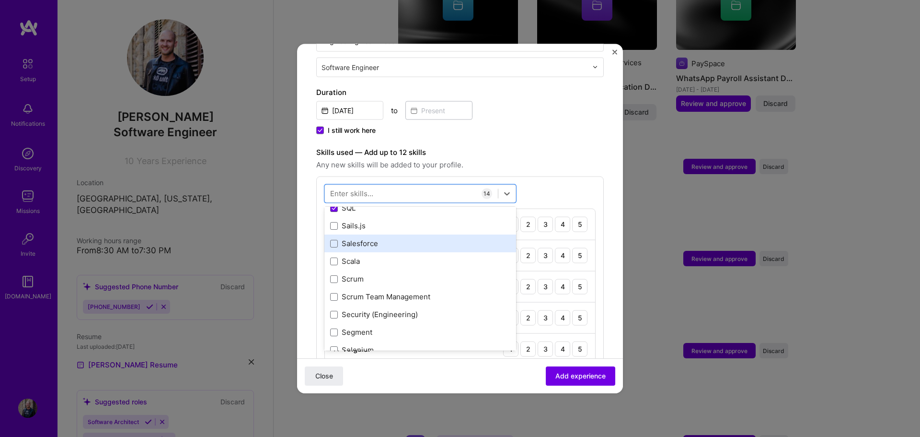
scroll to position [5175, 0]
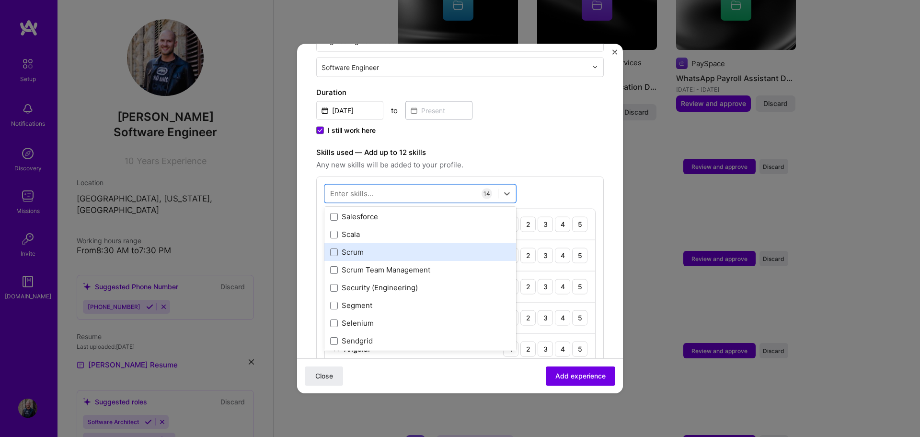
click at [419, 247] on div "Scrum" at bounding box center [420, 252] width 180 height 10
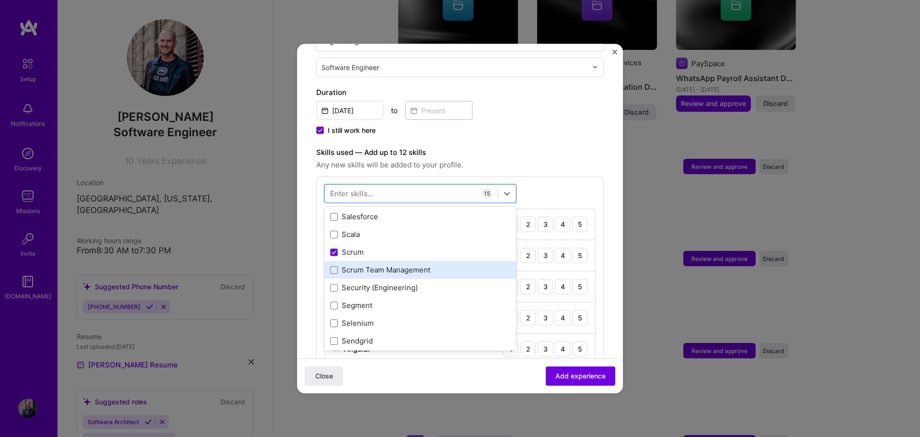
click at [451, 265] on div "Scrum Team Management" at bounding box center [420, 270] width 180 height 10
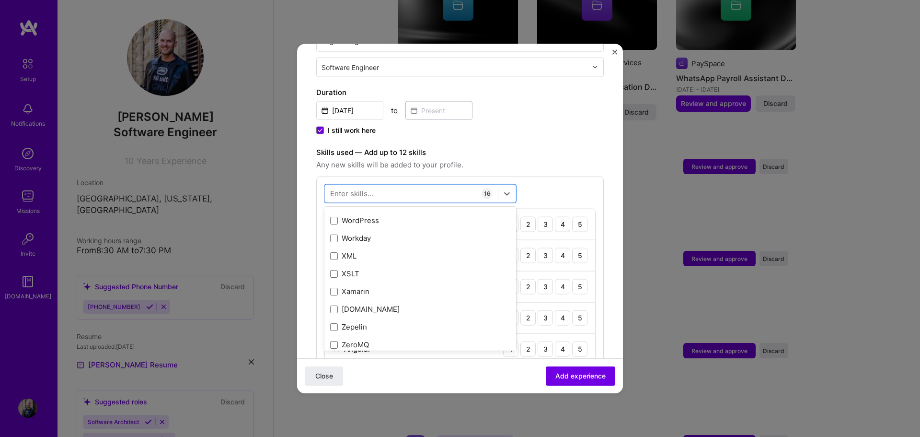
scroll to position [6469, 0]
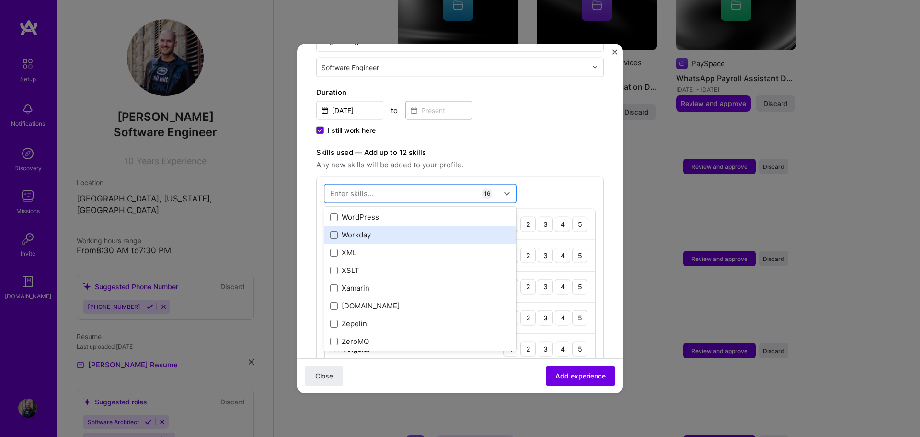
click at [404, 230] on div "Workday" at bounding box center [420, 235] width 180 height 10
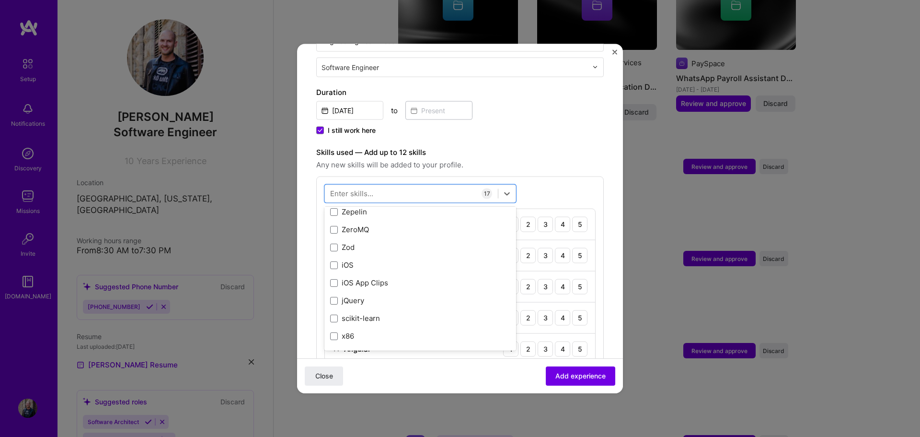
scroll to position [6581, 0]
click at [541, 146] on label "Skills used — Add up to 12 skills" at bounding box center [460, 152] width 288 height 12
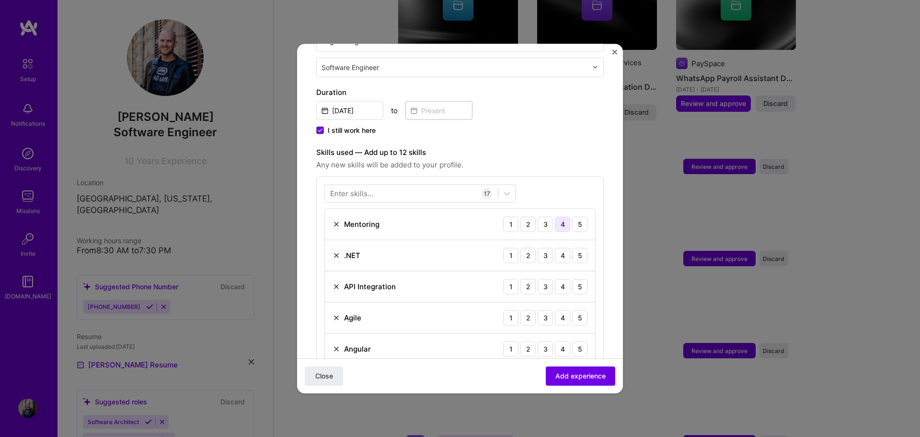
click at [555, 219] on div "4" at bounding box center [562, 223] width 15 height 15
click at [572, 247] on div "5" at bounding box center [579, 254] width 15 height 15
click at [574, 278] on div "5" at bounding box center [579, 285] width 15 height 15
click at [572, 310] on div "5" at bounding box center [579, 317] width 15 height 15
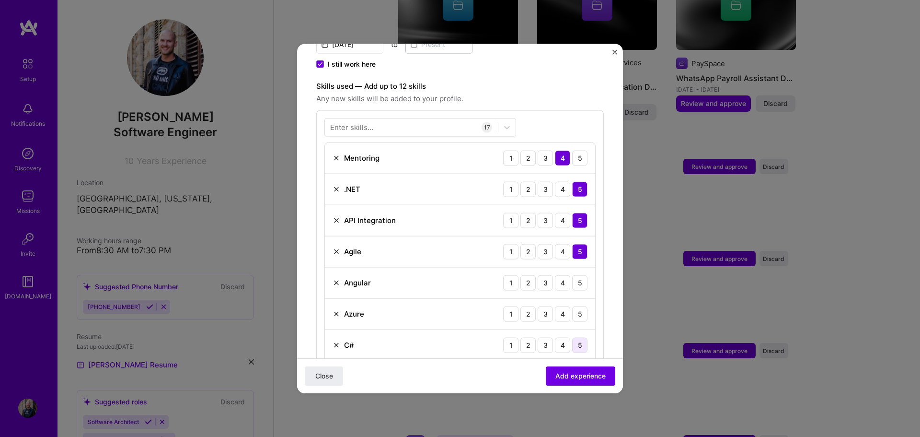
scroll to position [335, 0]
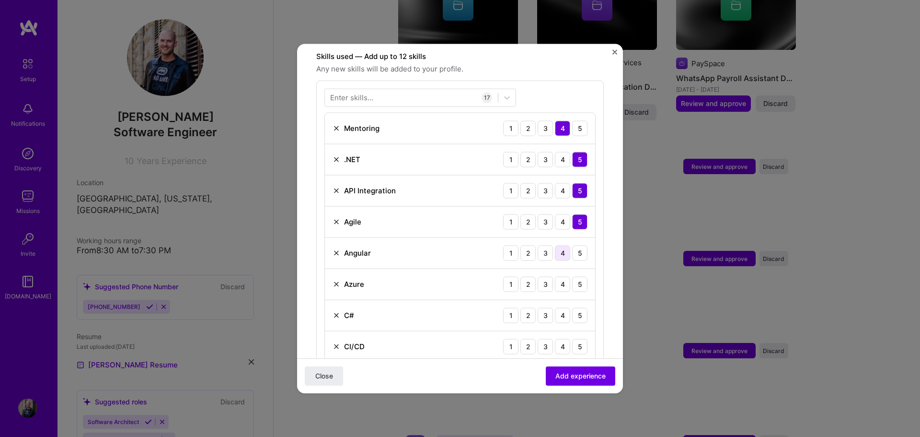
click at [555, 245] on div "4" at bounding box center [562, 252] width 15 height 15
click at [556, 276] on div "4" at bounding box center [562, 283] width 15 height 15
click at [573, 307] on div "5" at bounding box center [579, 314] width 15 height 15
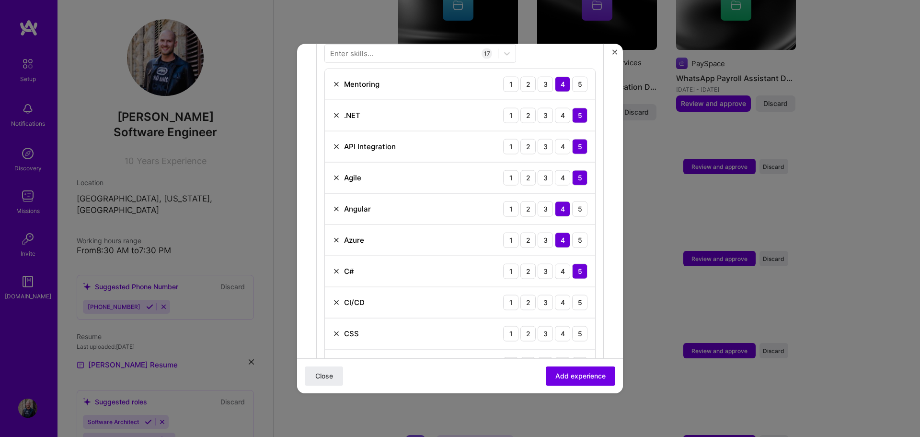
scroll to position [383, 0]
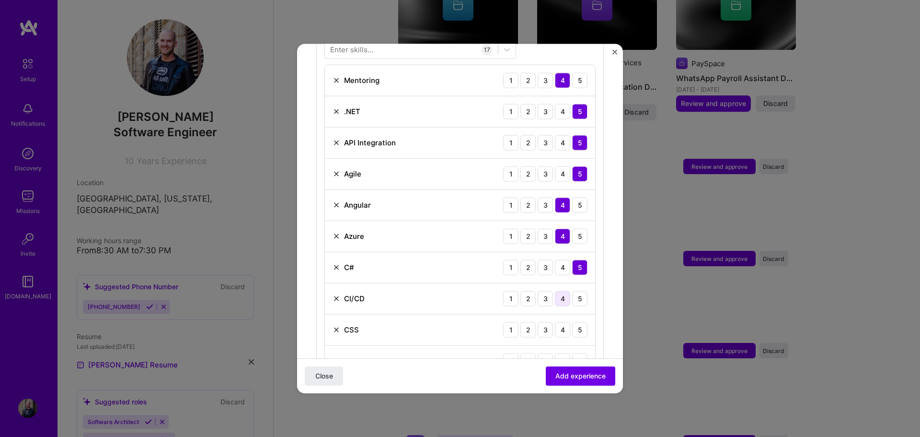
click at [556, 290] on div "4" at bounding box center [562, 297] width 15 height 15
click at [538, 322] on div "3" at bounding box center [545, 329] width 15 height 15
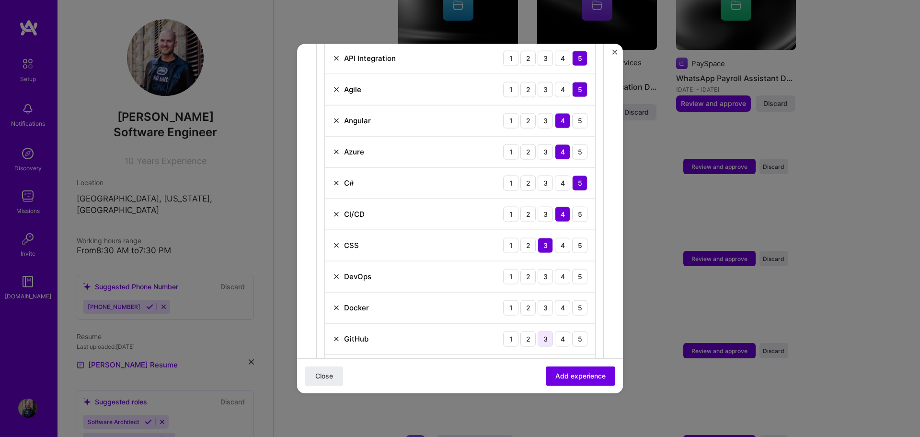
scroll to position [479, 0]
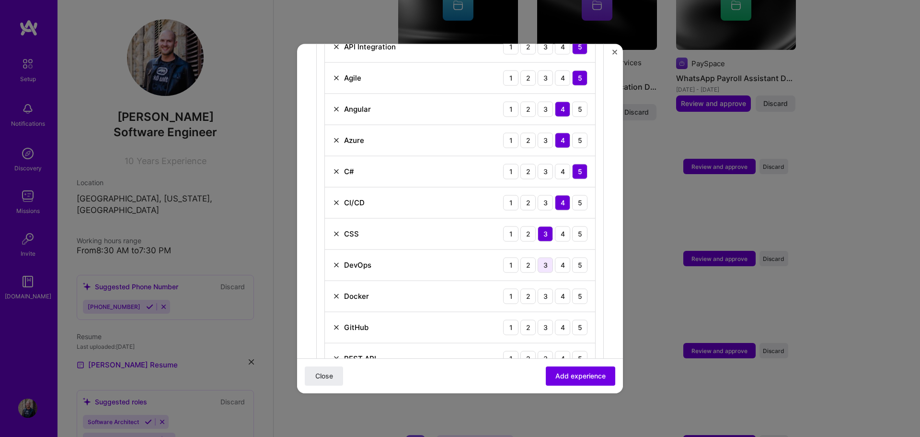
click at [540, 257] on div "3" at bounding box center [545, 264] width 15 height 15
click at [555, 288] on div "4" at bounding box center [562, 295] width 15 height 15
click at [575, 319] on div "5" at bounding box center [579, 326] width 15 height 15
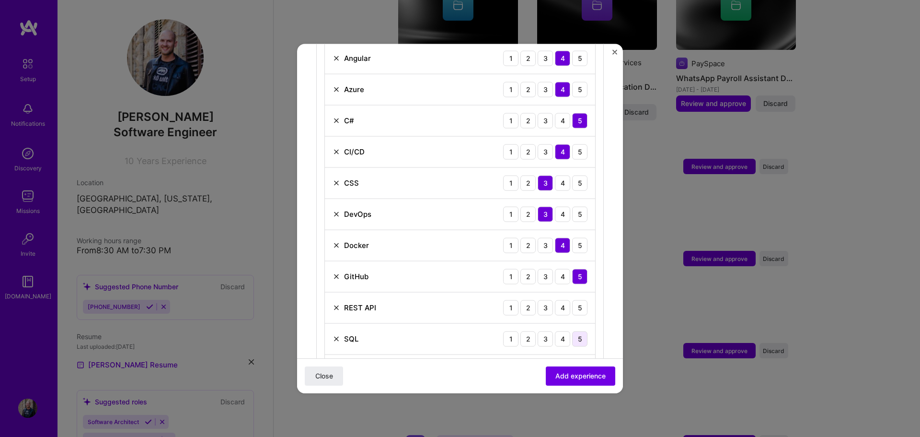
scroll to position [575, 0]
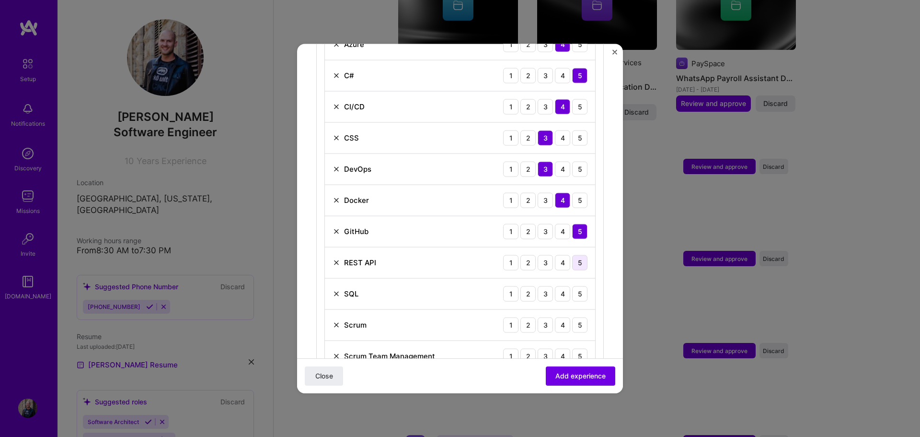
click at [575, 255] on div "5" at bounding box center [579, 261] width 15 height 15
click at [556, 286] on div "4" at bounding box center [562, 293] width 15 height 15
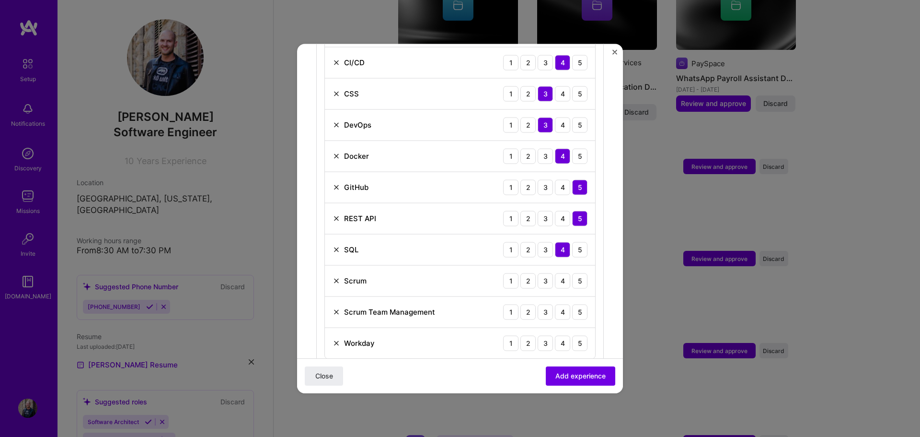
scroll to position [623, 0]
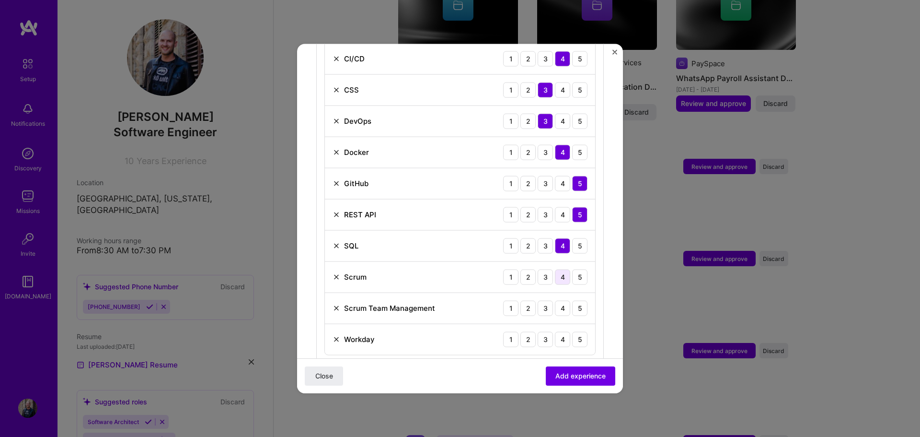
click at [555, 269] on div "4" at bounding box center [562, 276] width 15 height 15
click at [557, 300] on div "4" at bounding box center [562, 307] width 15 height 15
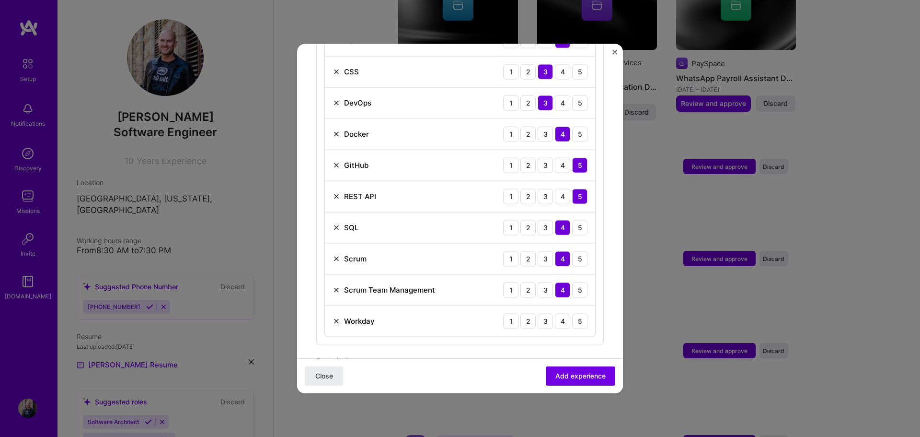
scroll to position [719, 0]
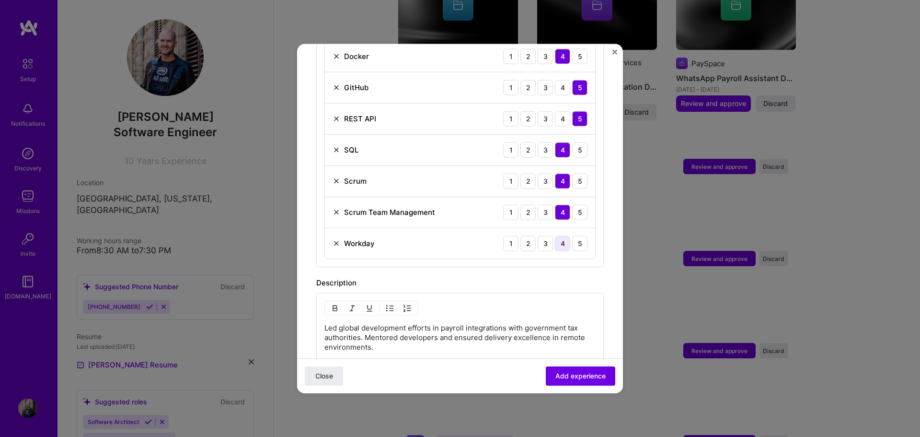
click at [557, 235] on div "4" at bounding box center [562, 242] width 15 height 15
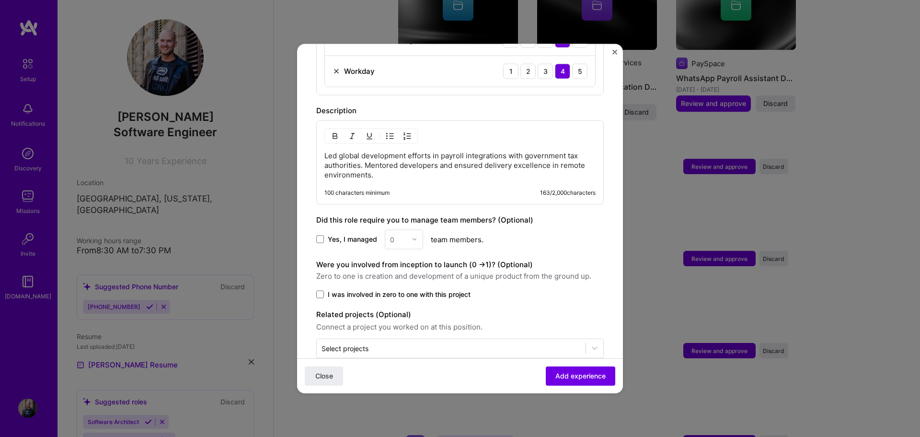
scroll to position [899, 0]
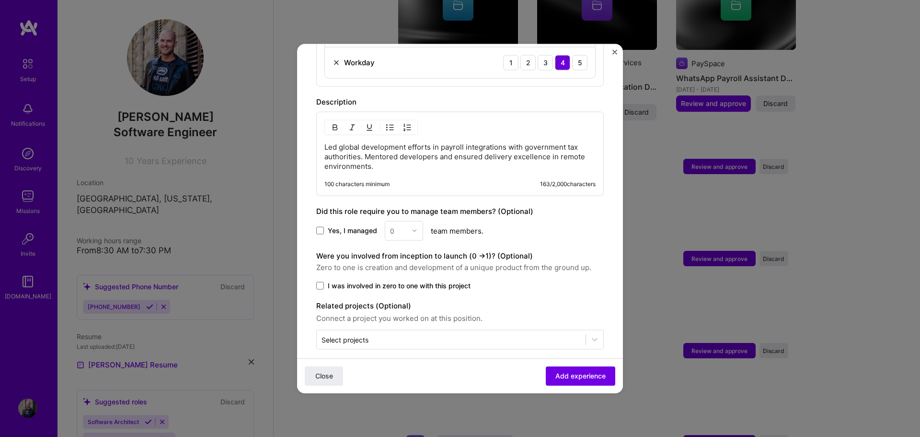
click at [345, 226] on span "Yes, I managed" at bounding box center [352, 231] width 49 height 10
click at [0, 0] on input "Yes, I managed" at bounding box center [0, 0] width 0 height 0
click at [415, 228] on img at bounding box center [415, 231] width 6 height 6
click at [398, 353] on div "7" at bounding box center [404, 362] width 33 height 18
click at [408, 221] on div "7" at bounding box center [398, 230] width 26 height 19
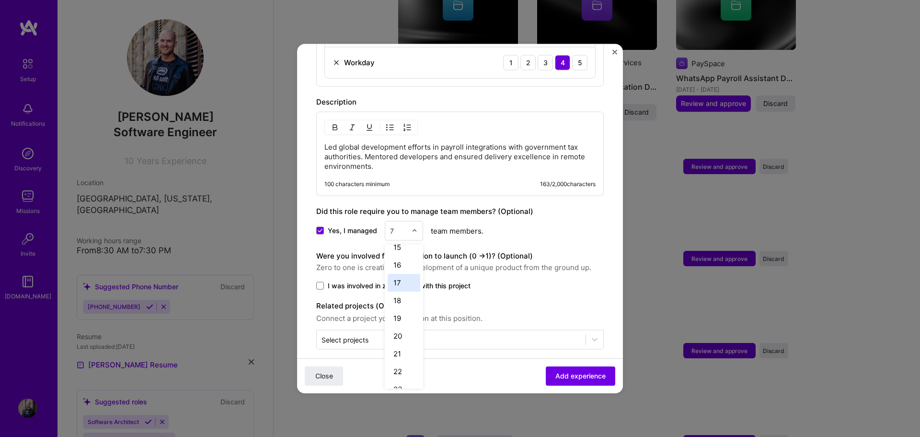
scroll to position [305, 0]
click at [543, 224] on div "Yes, I managed option 7, selected. option 21 focused, 21 of 26. 25 results avai…" at bounding box center [460, 230] width 288 height 20
click at [393, 280] on span "I was involved in zero to one with this project" at bounding box center [399, 285] width 143 height 10
click at [0, 0] on input "I was involved in zero to one with this project" at bounding box center [0, 0] width 0 height 0
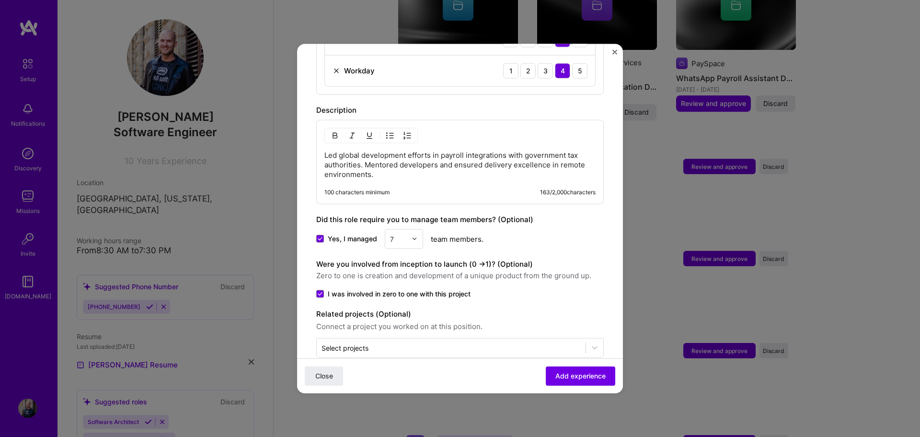
scroll to position [899, 0]
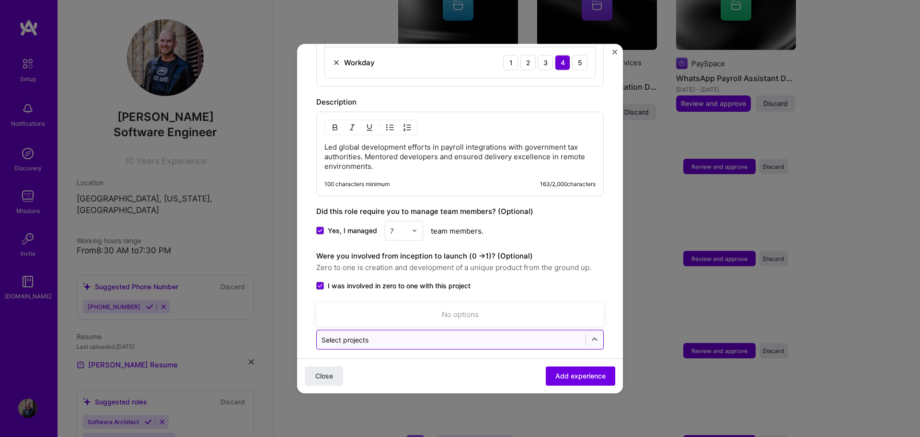
click at [561, 334] on input "text" at bounding box center [451, 339] width 259 height 10
click at [590, 334] on icon at bounding box center [595, 339] width 10 height 10
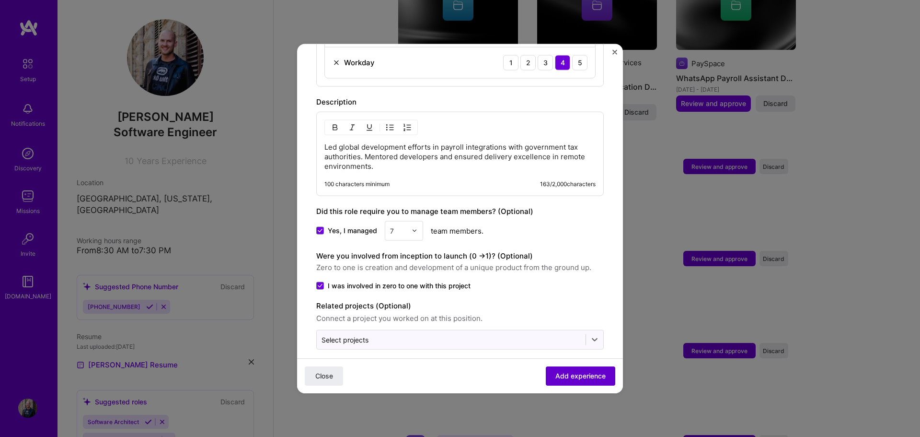
click at [576, 376] on span "Add experience" at bounding box center [580, 376] width 50 height 10
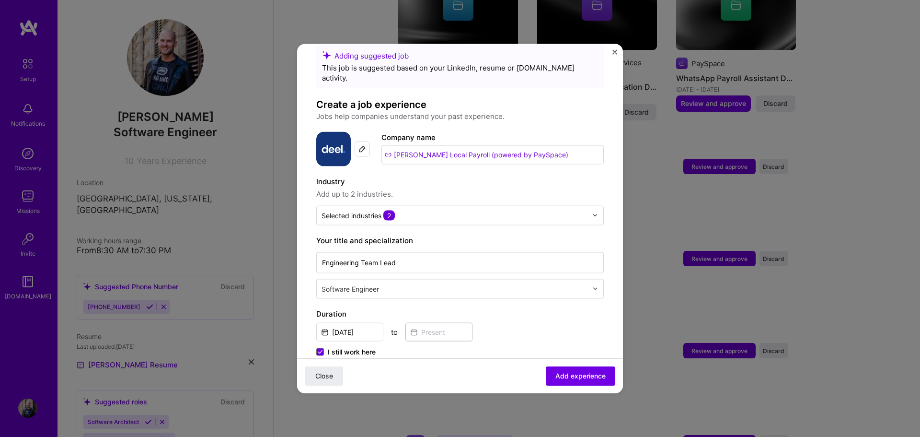
scroll to position [0, 0]
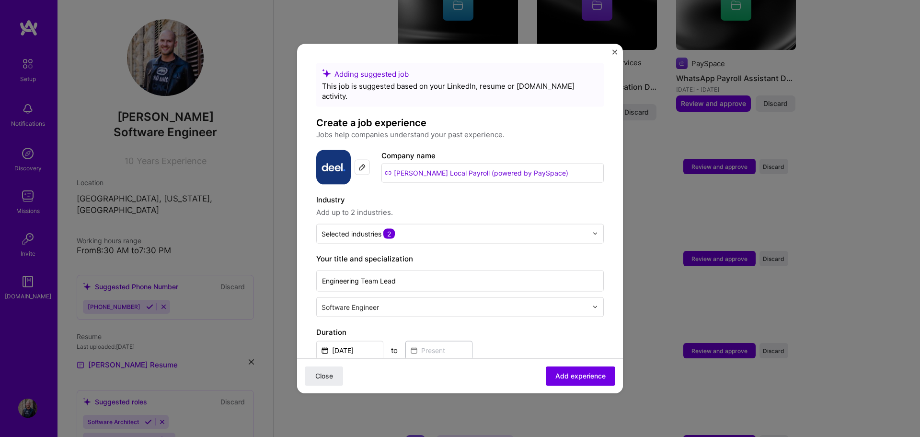
click at [549, 165] on input "[PERSON_NAME] Local Payroll (powered by PaySpace)" at bounding box center [492, 172] width 222 height 19
click at [592, 230] on img at bounding box center [595, 233] width 6 height 6
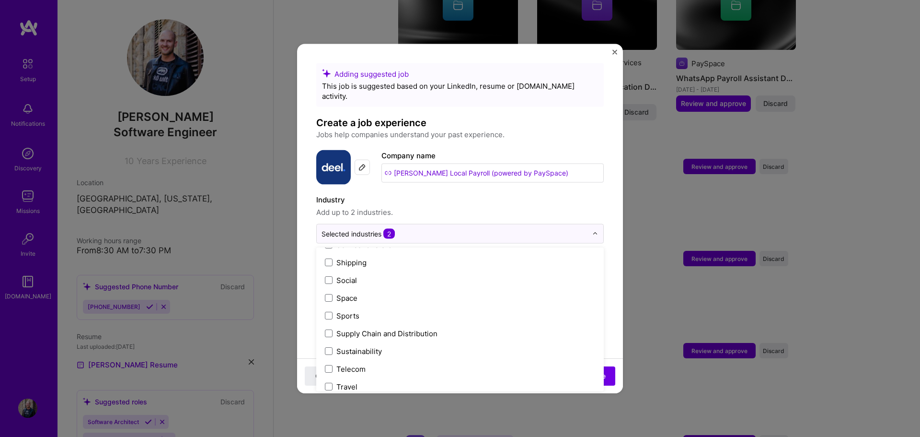
scroll to position [1990, 0]
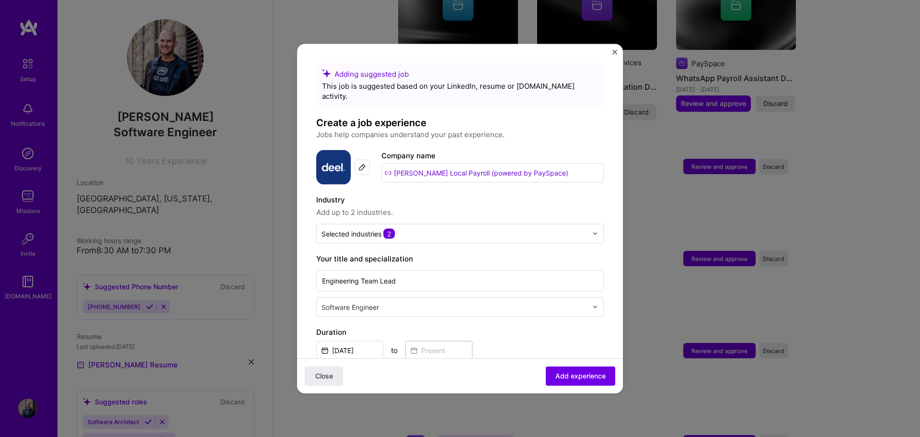
click at [592, 116] on h4 "Create a job experience" at bounding box center [460, 122] width 288 height 12
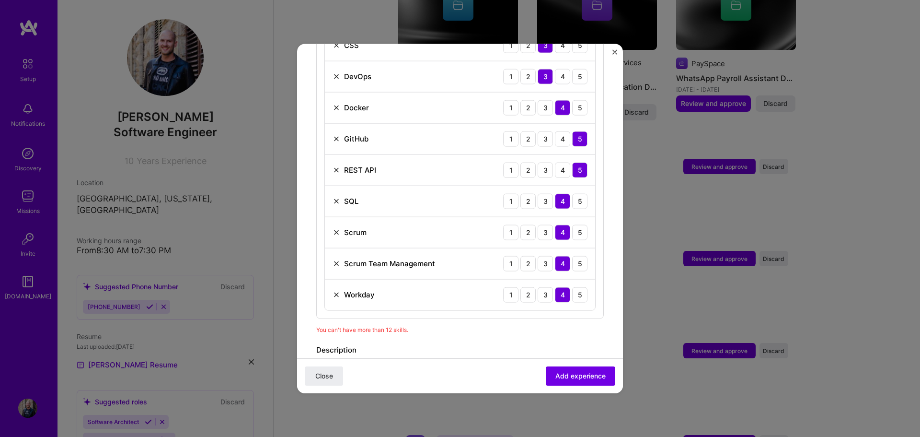
scroll to position [671, 0]
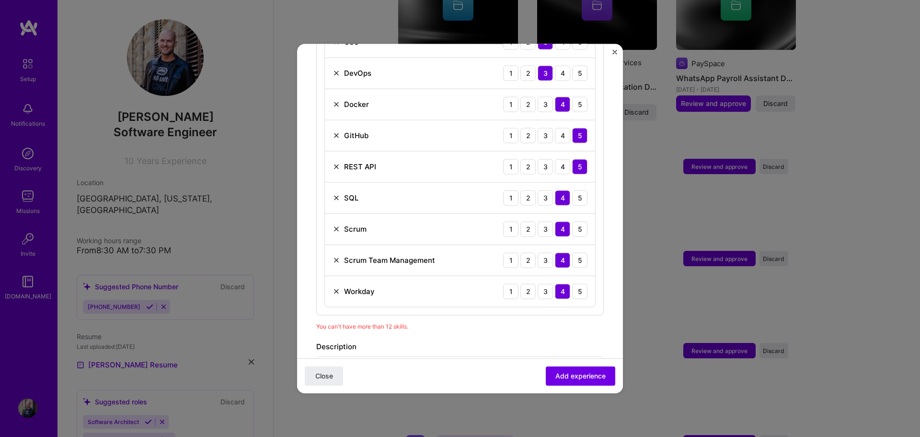
click at [336, 287] on img at bounding box center [337, 291] width 8 height 8
click at [335, 225] on img at bounding box center [337, 229] width 8 height 8
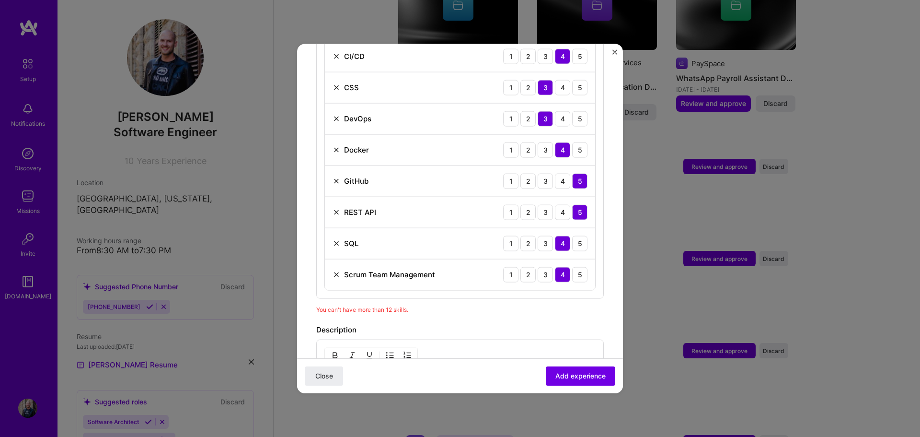
scroll to position [623, 0]
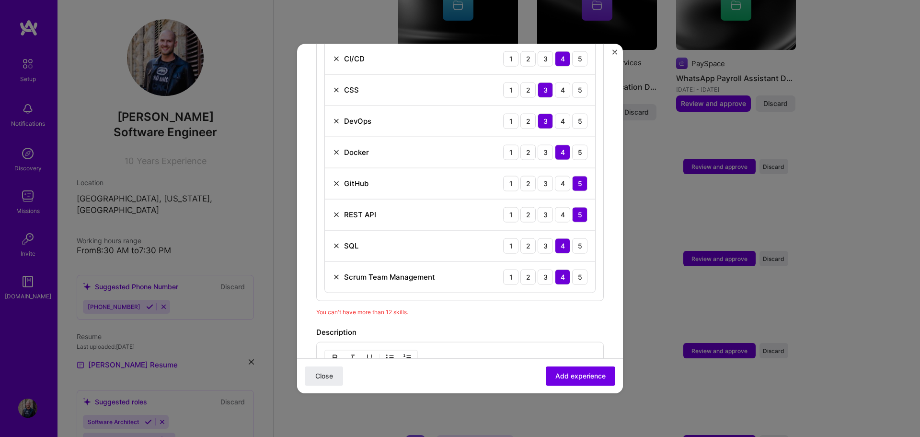
click at [334, 179] on img at bounding box center [337, 183] width 8 height 8
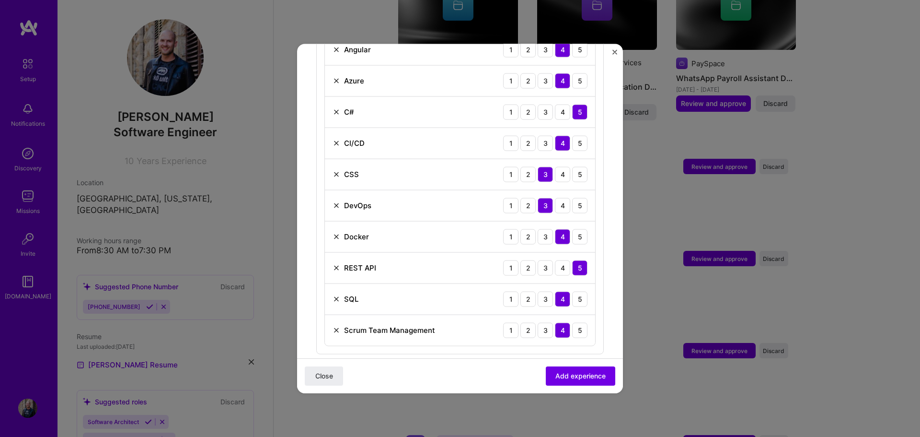
scroll to position [527, 0]
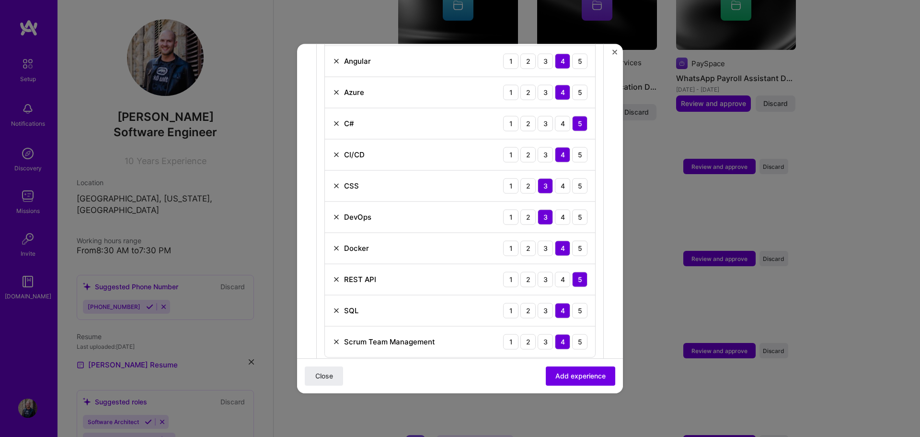
click at [336, 182] on img at bounding box center [337, 186] width 8 height 8
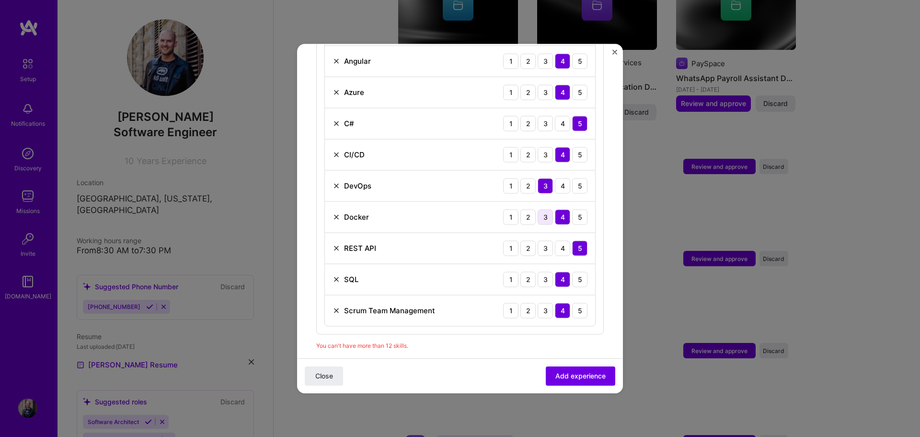
click at [538, 212] on div "3" at bounding box center [545, 216] width 15 height 15
click at [338, 213] on img at bounding box center [337, 217] width 8 height 8
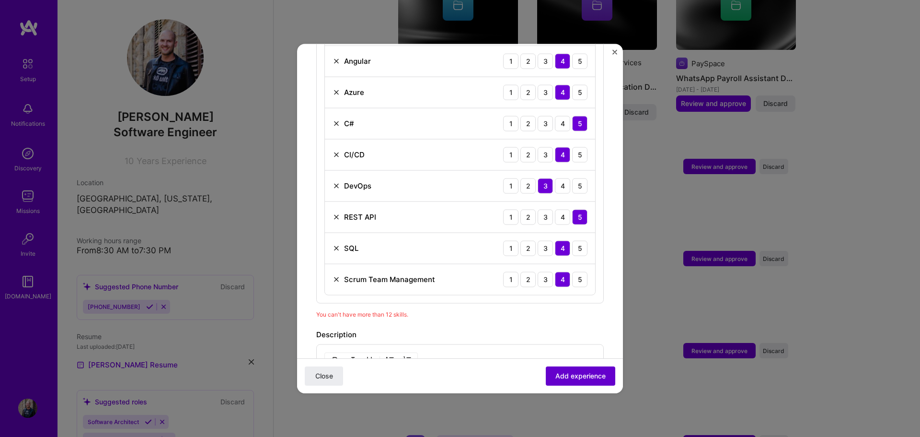
click at [559, 372] on span "Add experience" at bounding box center [580, 376] width 50 height 10
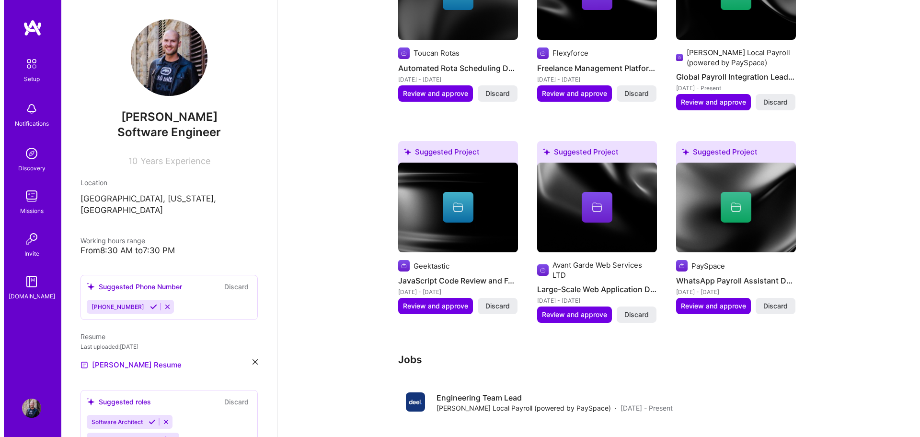
scroll to position [479, 0]
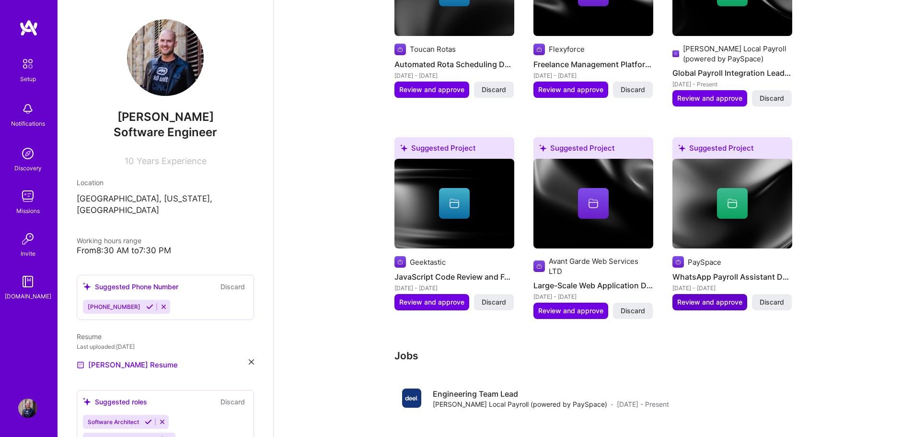
click at [713, 297] on span "Review and approve" at bounding box center [709, 302] width 65 height 10
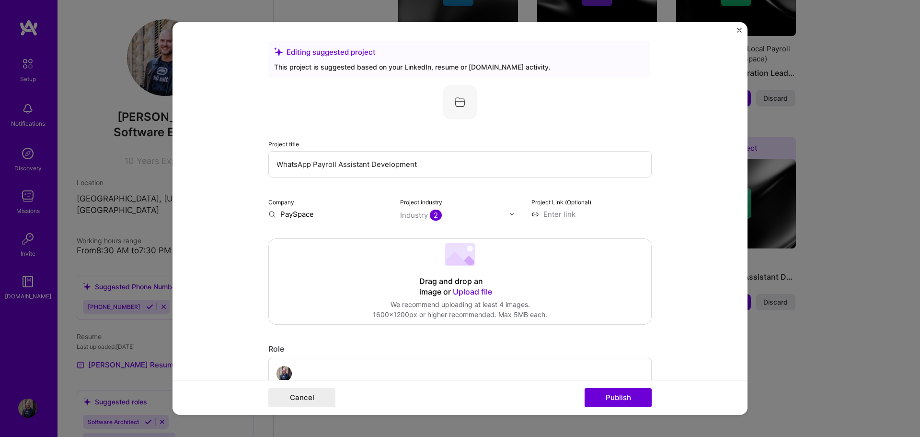
drag, startPoint x: 426, startPoint y: 161, endPoint x: 368, endPoint y: 161, distance: 58.5
click at [368, 161] on input "WhatsApp Payroll Assistant Development" at bounding box center [459, 164] width 383 height 26
type input "WhatsApp Payroll Assistant"
click at [509, 211] on img at bounding box center [512, 214] width 6 height 6
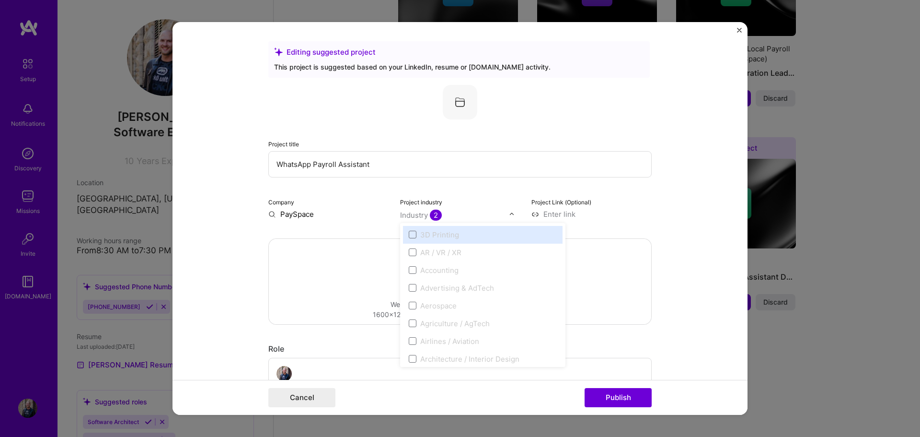
click at [509, 213] on img at bounding box center [512, 214] width 6 height 6
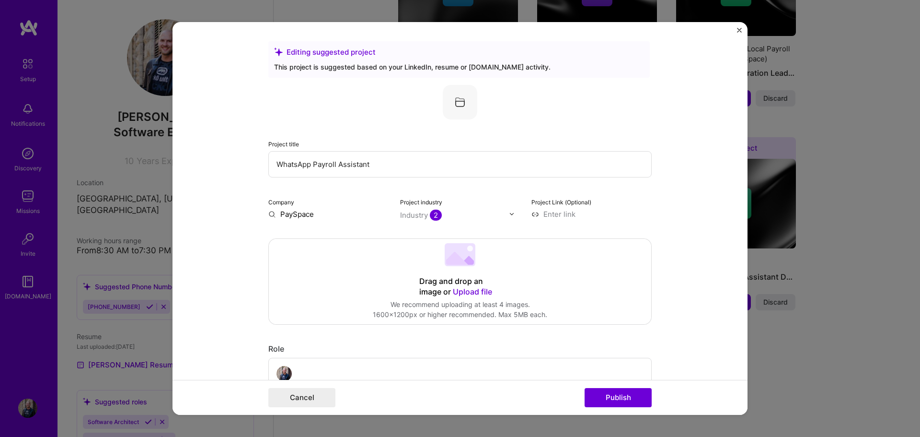
click at [546, 212] on input at bounding box center [591, 214] width 120 height 10
paste input "[URL][DOMAIN_NAME]"
type input "[URL][DOMAIN_NAME]"
click at [678, 243] on form "Editing suggested project This project is suggested based on your LinkedIn, res…" at bounding box center [460, 218] width 575 height 393
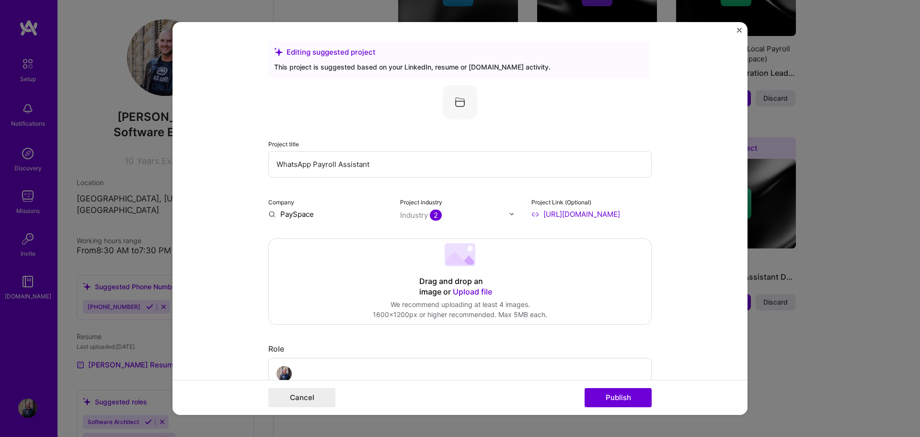
scroll to position [0, 0]
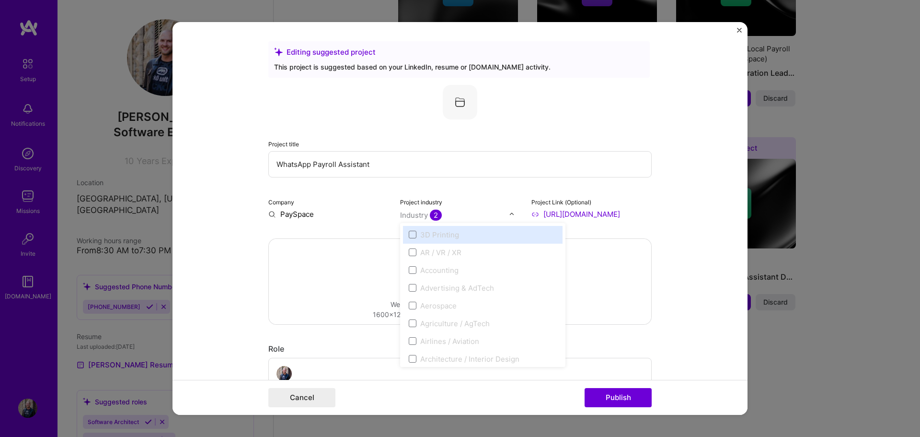
click at [509, 212] on img at bounding box center [512, 214] width 6 height 6
click at [704, 254] on form "Editing suggested project This project is suggested based on your LinkedIn, res…" at bounding box center [460, 218] width 575 height 393
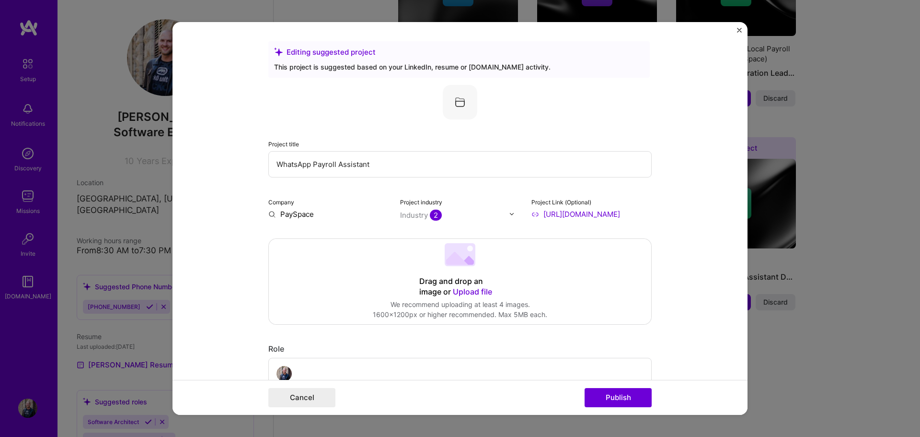
click at [468, 292] on span "Upload file" at bounding box center [472, 292] width 39 height 10
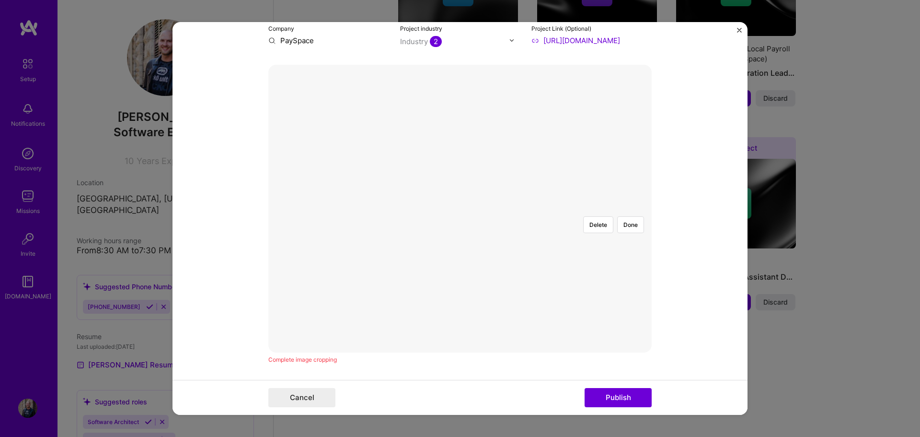
scroll to position [192, 0]
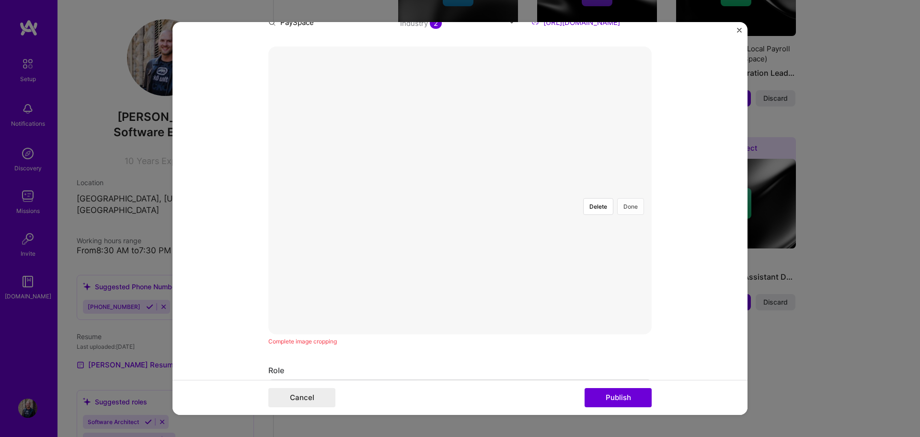
click at [623, 198] on button "Done" at bounding box center [630, 206] width 27 height 17
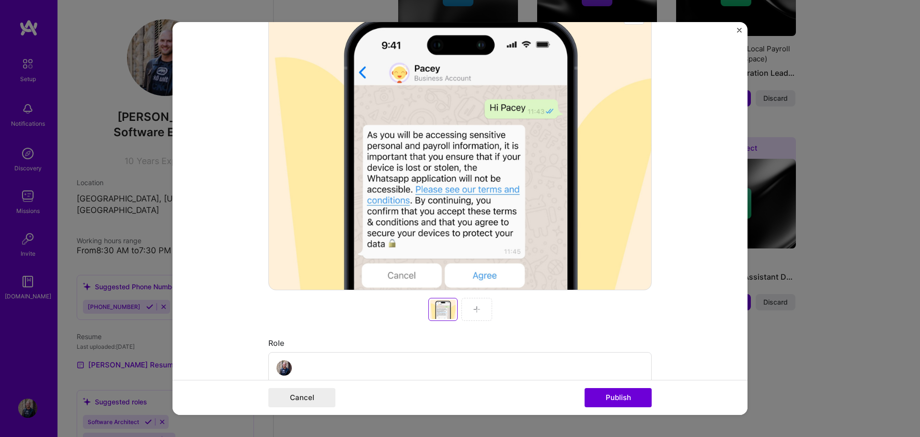
scroll to position [240, 0]
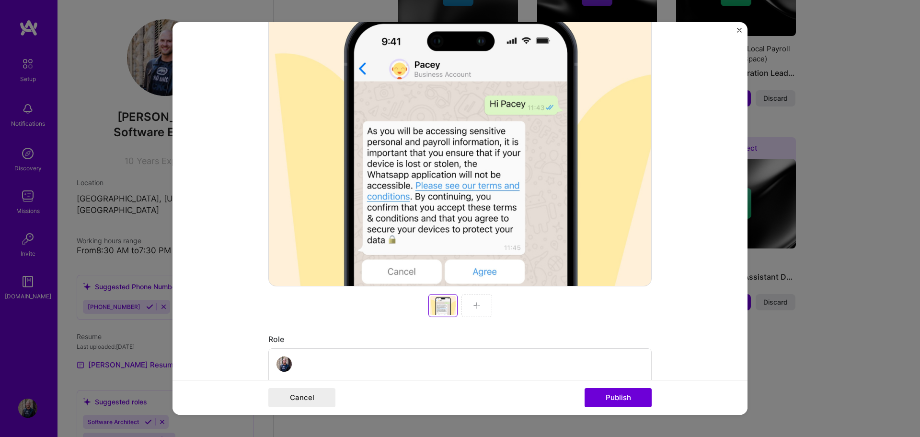
click at [473, 309] on img at bounding box center [477, 305] width 8 height 8
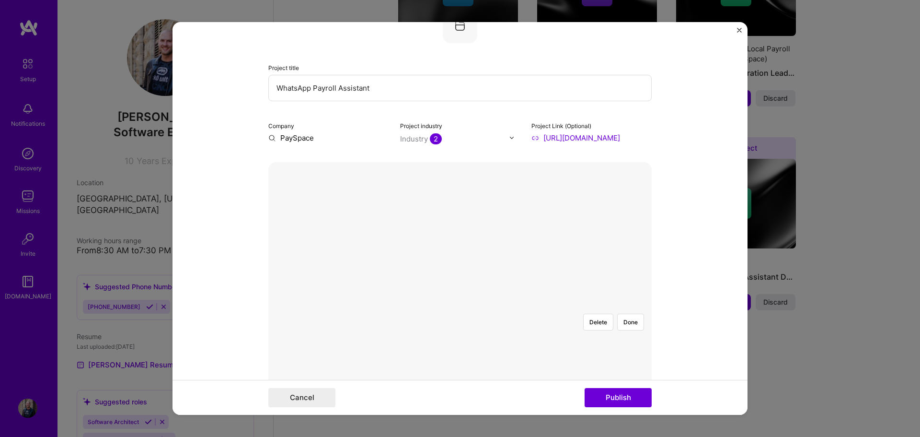
scroll to position [0, 0]
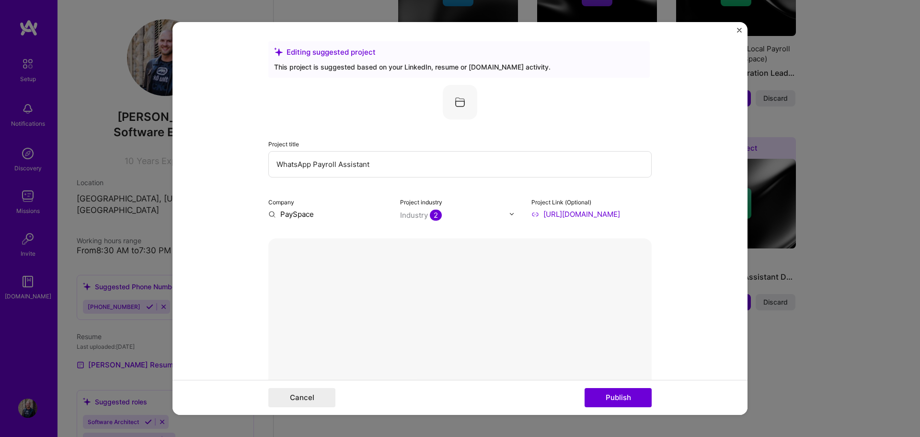
click at [625, 390] on button "Done" at bounding box center [630, 398] width 27 height 17
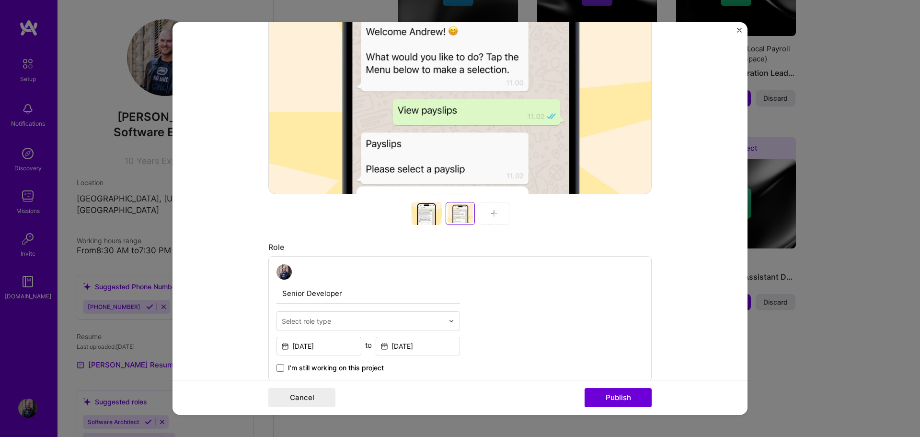
scroll to position [335, 0]
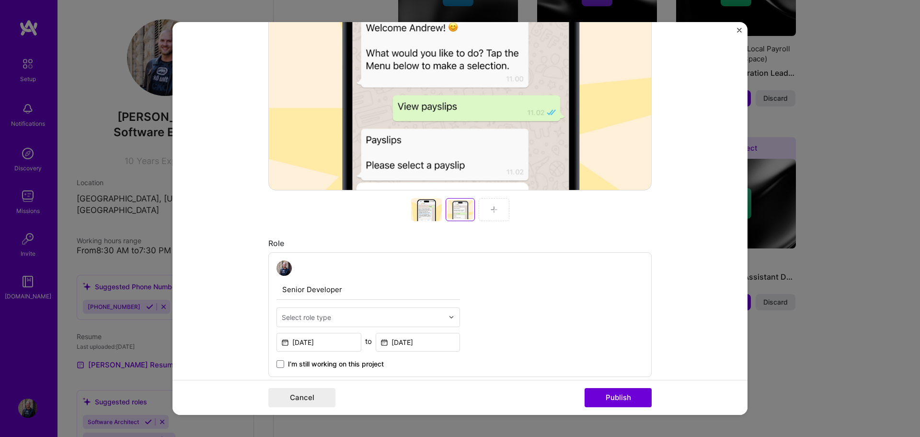
click at [485, 212] on div at bounding box center [494, 209] width 31 height 23
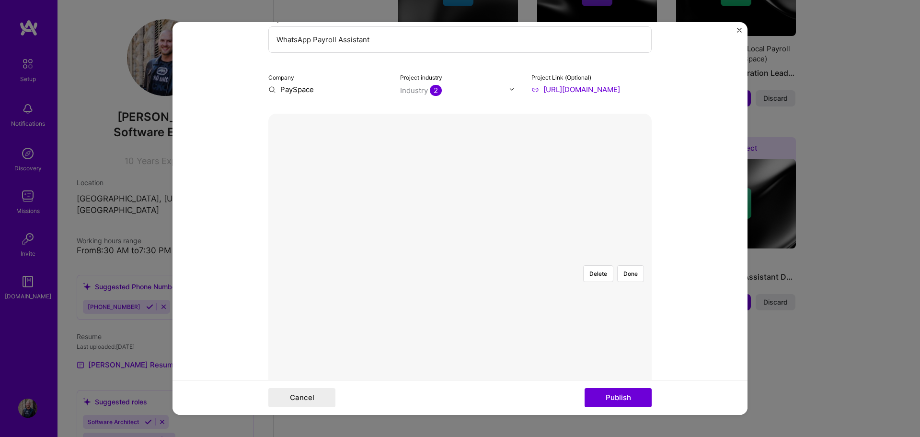
scroll to position [48, 0]
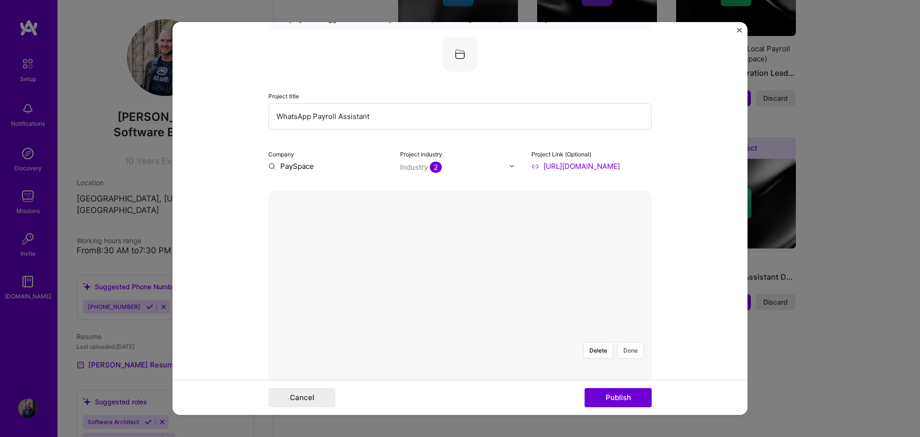
click at [629, 342] on button "Done" at bounding box center [630, 350] width 27 height 17
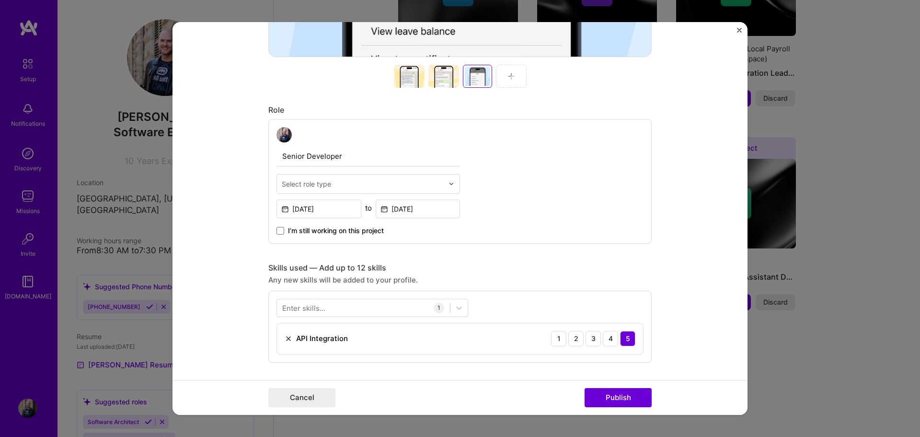
scroll to position [479, 0]
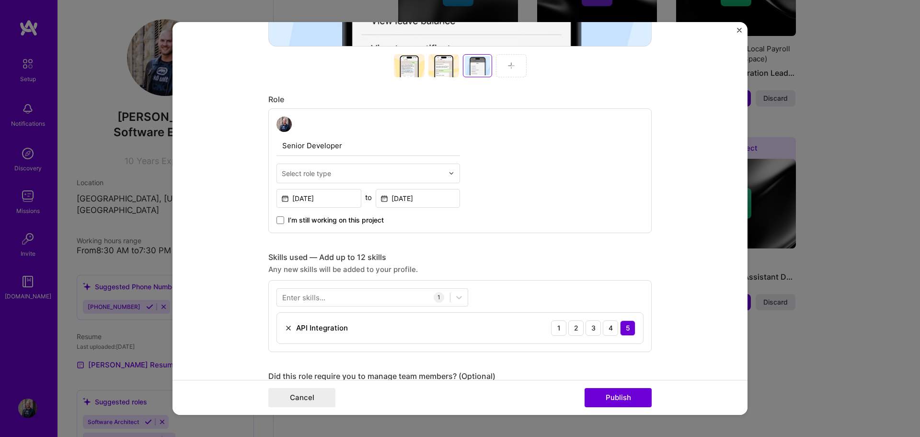
click at [449, 172] on img at bounding box center [452, 173] width 6 height 6
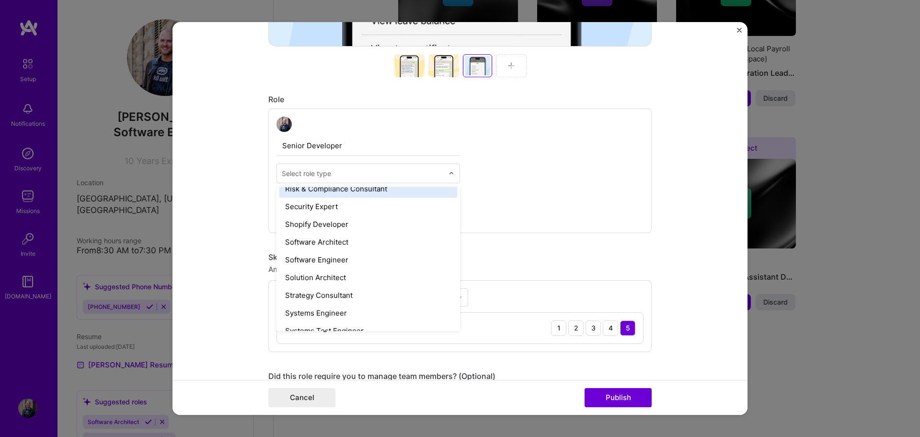
scroll to position [1006, 0]
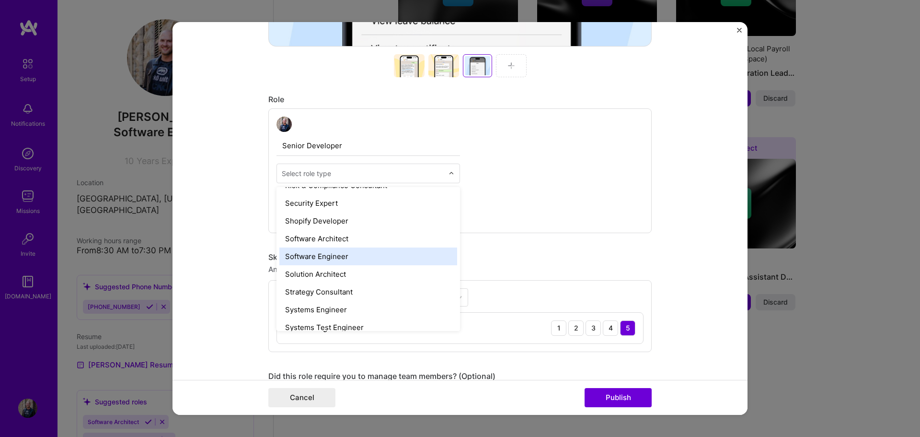
click at [359, 253] on div "Software Engineer" at bounding box center [368, 256] width 178 height 18
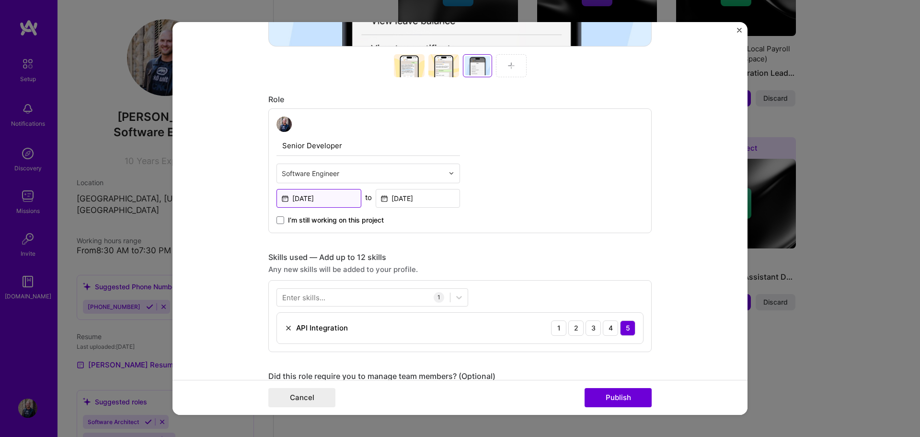
click at [320, 200] on input "[DATE]" at bounding box center [318, 198] width 85 height 19
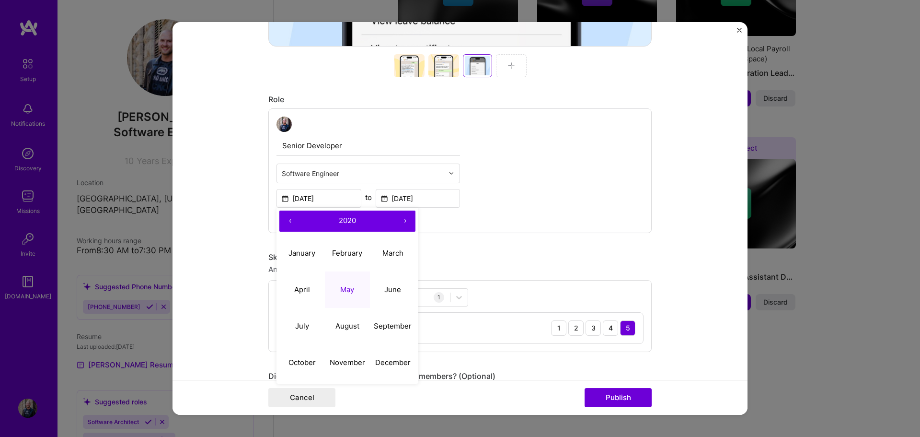
click at [402, 217] on button "›" at bounding box center [404, 220] width 21 height 21
click at [299, 251] on abbr "January" at bounding box center [301, 252] width 27 height 9
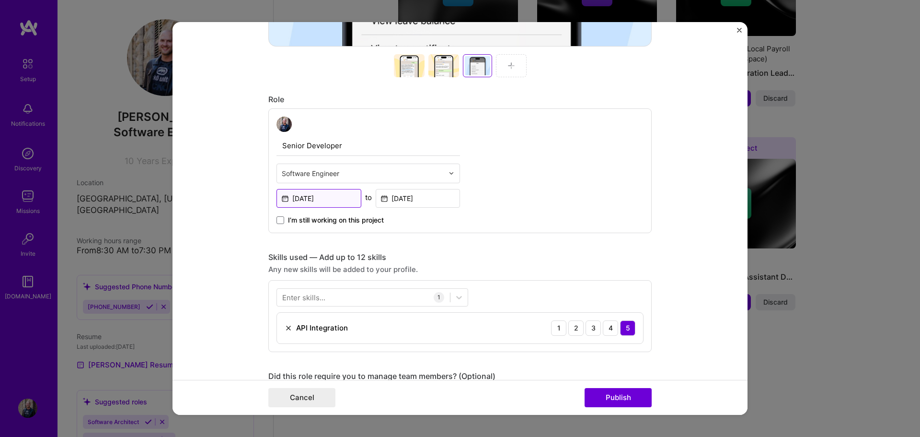
click at [310, 196] on input "[DATE]" at bounding box center [318, 198] width 85 height 19
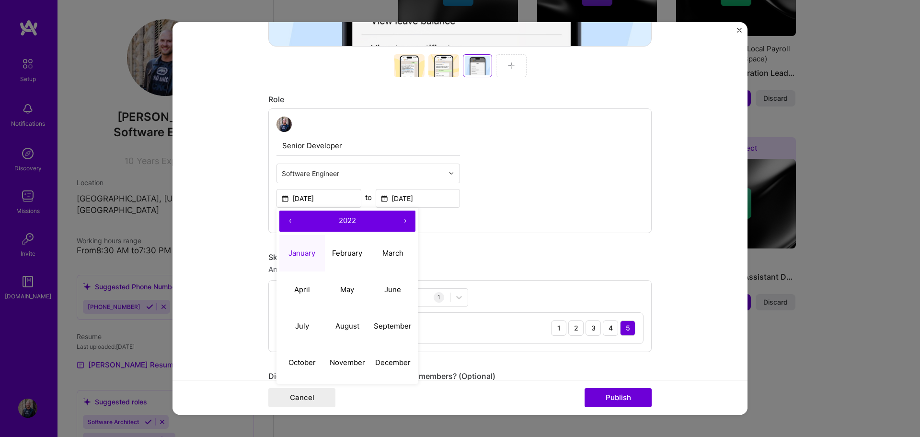
click at [285, 218] on button "‹" at bounding box center [289, 220] width 21 height 21
click at [348, 324] on abbr "August" at bounding box center [347, 325] width 24 height 9
type input "[DATE]"
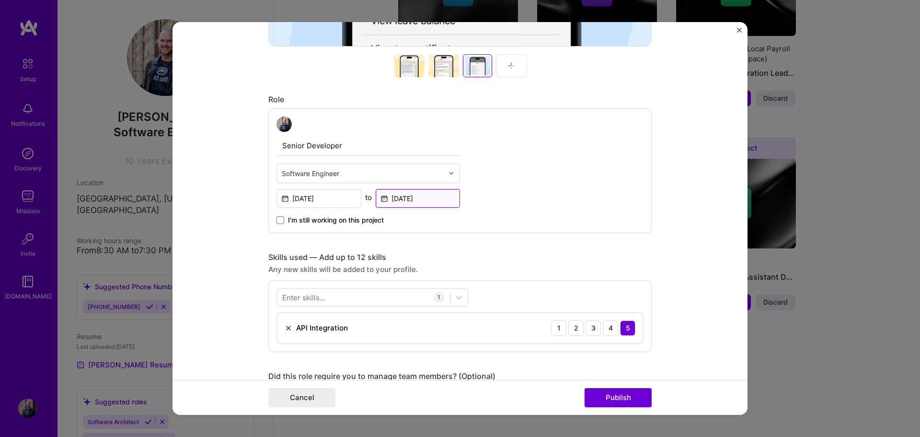
click at [419, 200] on input "[DATE]" at bounding box center [418, 198] width 85 height 19
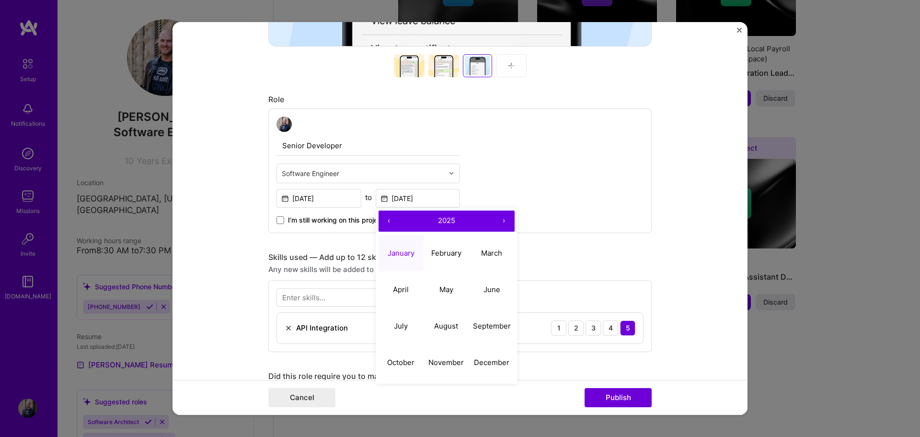
click at [384, 218] on button "‹" at bounding box center [389, 220] width 21 height 21
click at [434, 253] on abbr "February" at bounding box center [446, 252] width 30 height 9
type input "[DATE]"
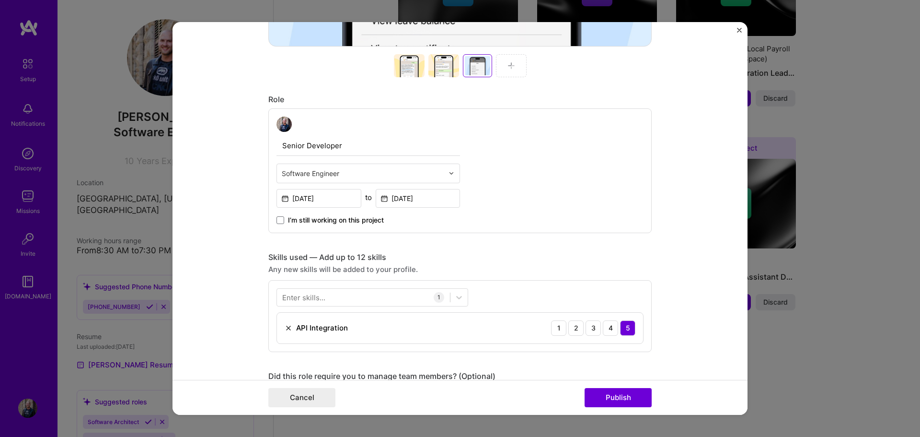
click at [499, 224] on div "Senior Developer Software Engineer [DATE] to [DATE] I’m still working on this p…" at bounding box center [459, 170] width 383 height 125
click at [365, 297] on div at bounding box center [363, 297] width 173 height 16
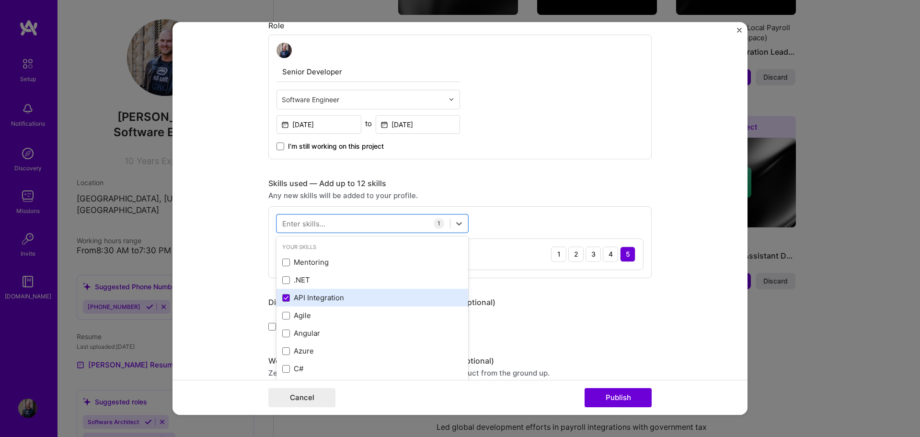
scroll to position [575, 0]
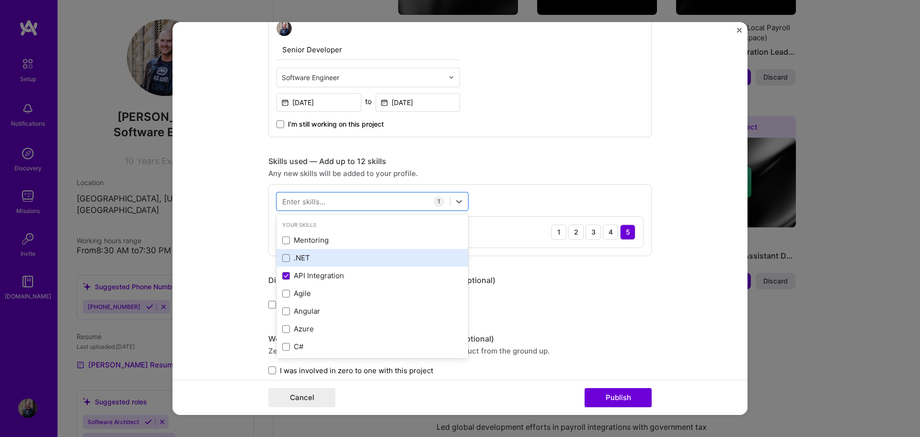
click at [330, 260] on div ".NET" at bounding box center [372, 258] width 180 height 10
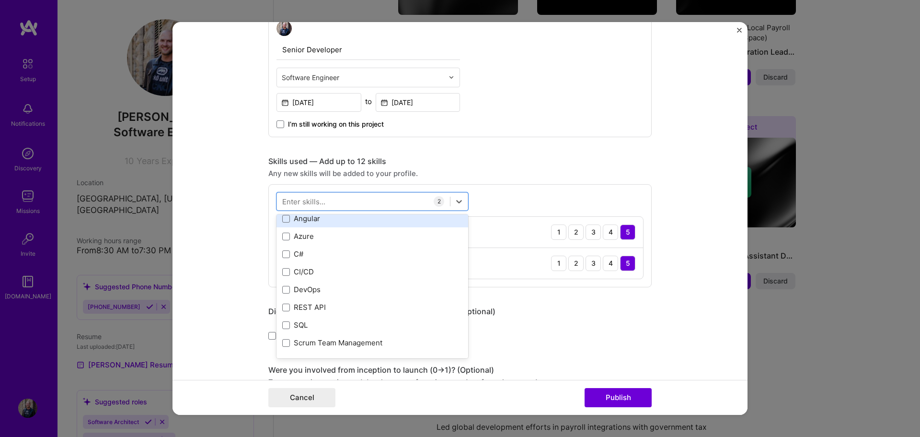
scroll to position [96, 0]
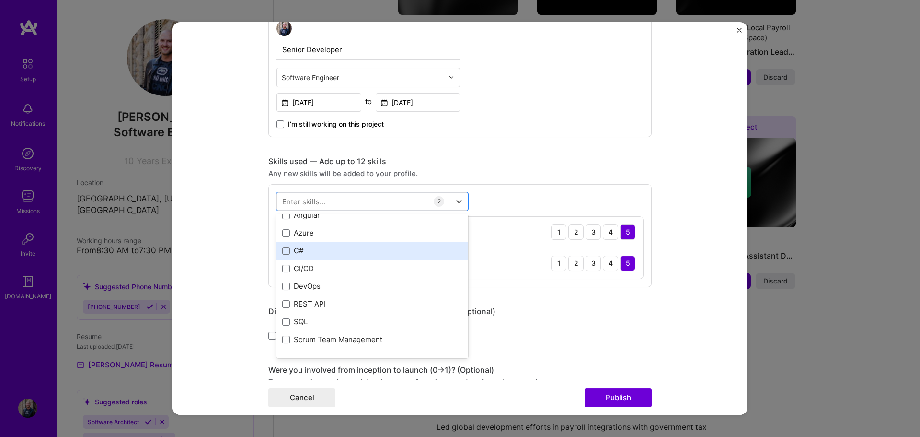
click at [322, 247] on div "C#" at bounding box center [372, 250] width 180 height 10
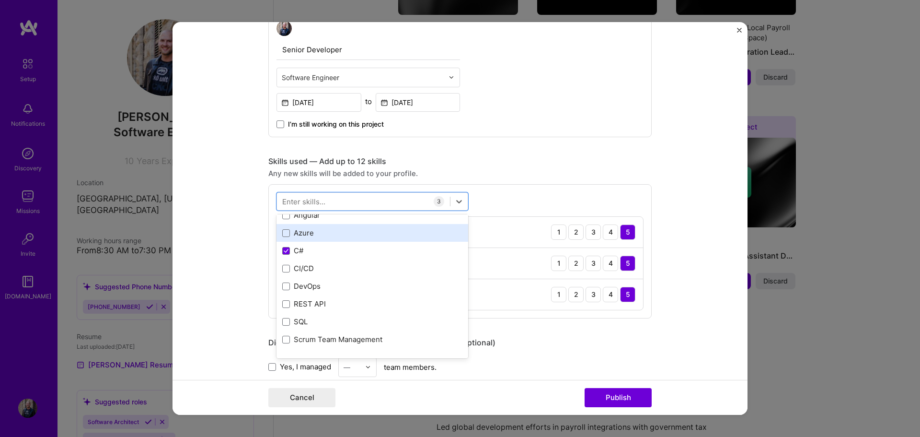
click at [325, 237] on div "Azure" at bounding box center [372, 233] width 180 height 10
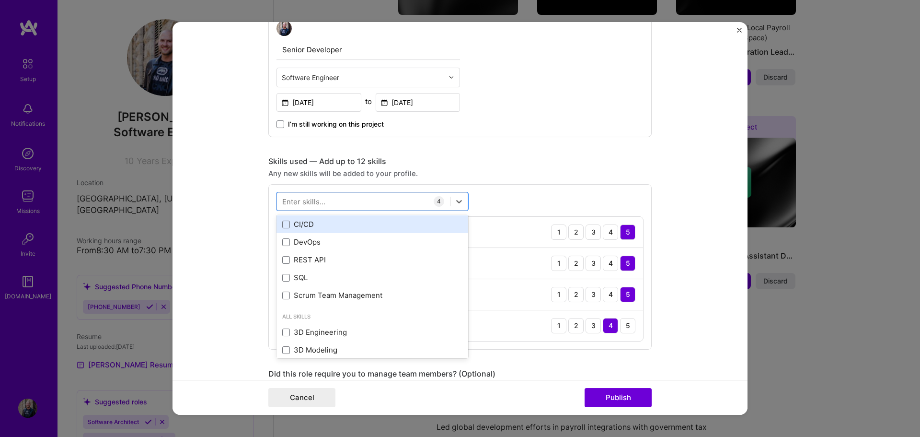
scroll to position [144, 0]
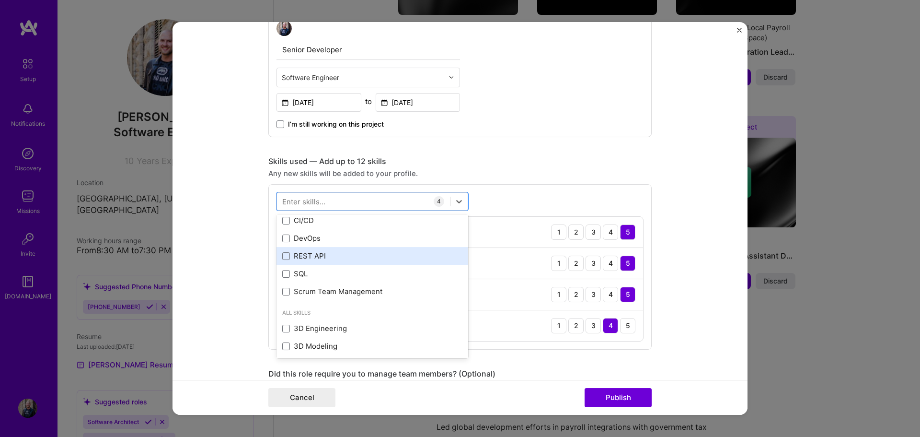
click at [326, 261] on div "REST API" at bounding box center [372, 256] width 180 height 10
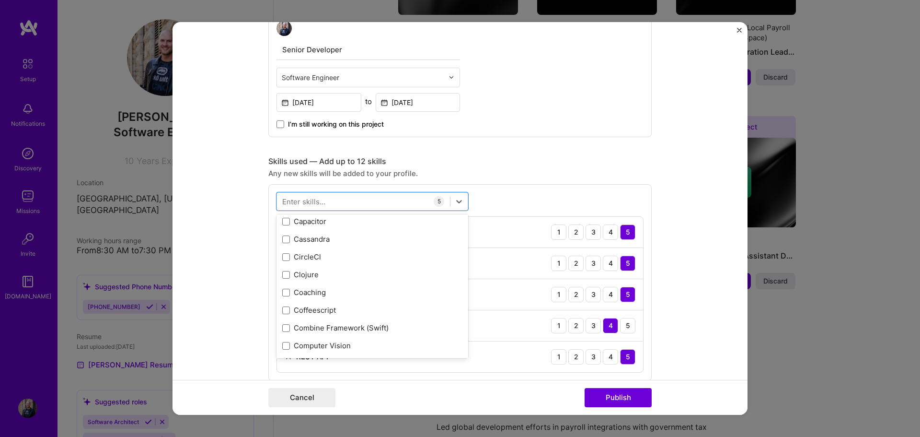
scroll to position [1294, 0]
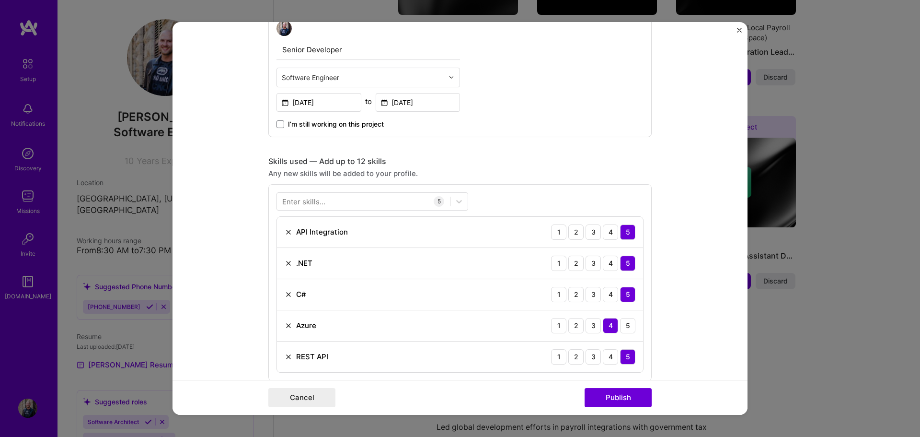
click at [506, 149] on div "Editing suggested project This project is suggested based on your LinkedIn, res…" at bounding box center [459, 163] width 383 height 1395
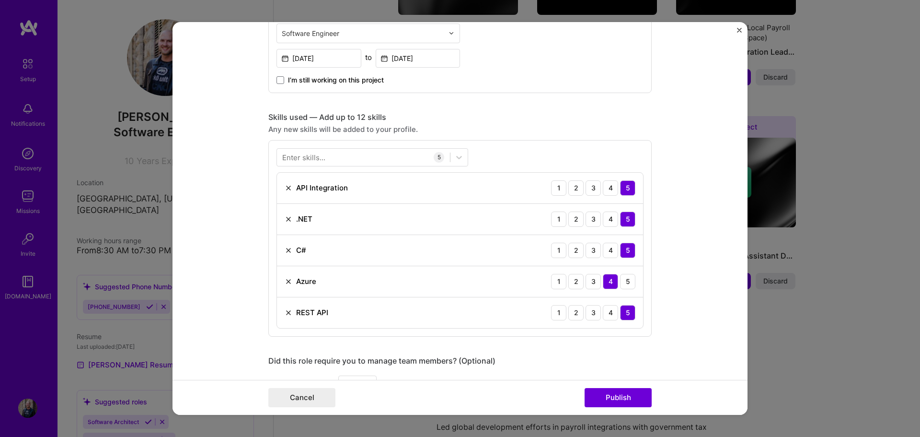
scroll to position [623, 0]
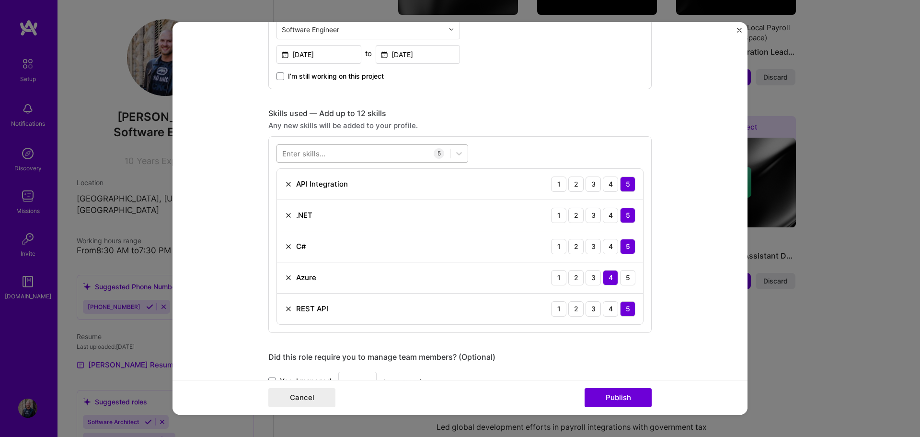
click at [402, 153] on div at bounding box center [363, 153] width 173 height 16
click at [293, 191] on div "SQL" at bounding box center [372, 192] width 180 height 10
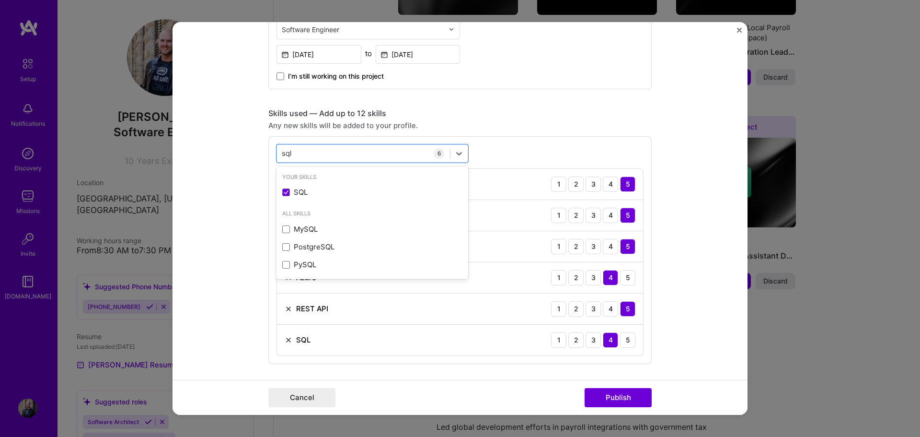
type input "sql"
click at [563, 122] on div "Any new skills will be added to your profile." at bounding box center [459, 125] width 383 height 10
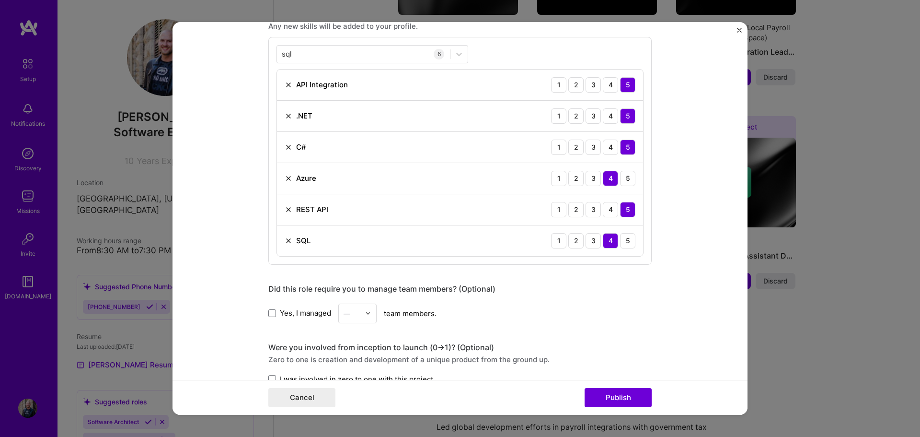
scroll to position [719, 0]
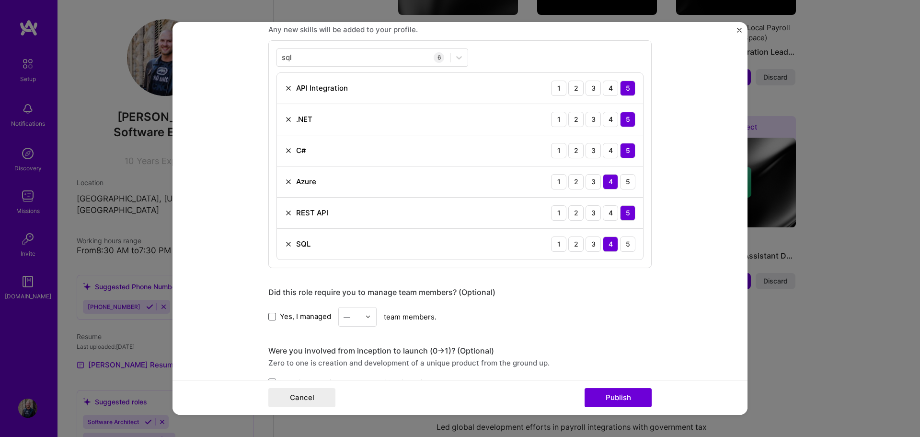
click at [270, 318] on span at bounding box center [272, 316] width 8 height 8
click at [0, 0] on input "Yes, I managed" at bounding box center [0, 0] width 0 height 0
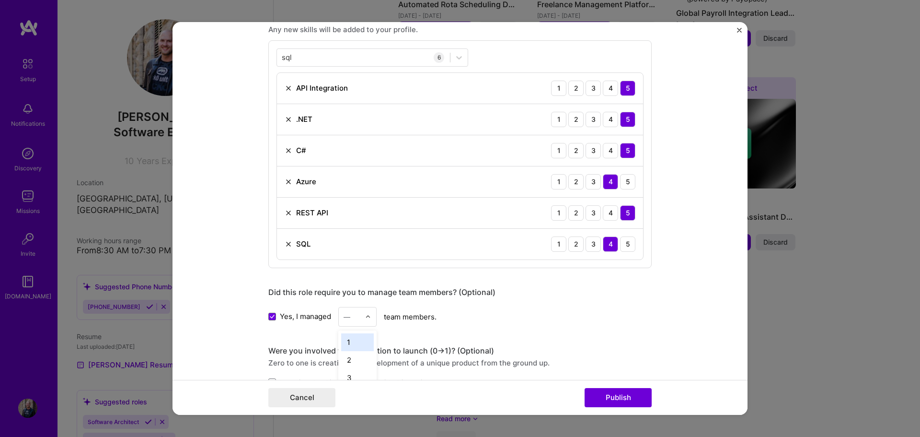
click at [368, 317] on div at bounding box center [370, 316] width 11 height 19
click at [350, 361] on div "2" at bounding box center [357, 360] width 33 height 18
click at [464, 318] on div "Yes, I managed option 2, selected. Select is focused ,type to refine list, pres…" at bounding box center [459, 317] width 383 height 20
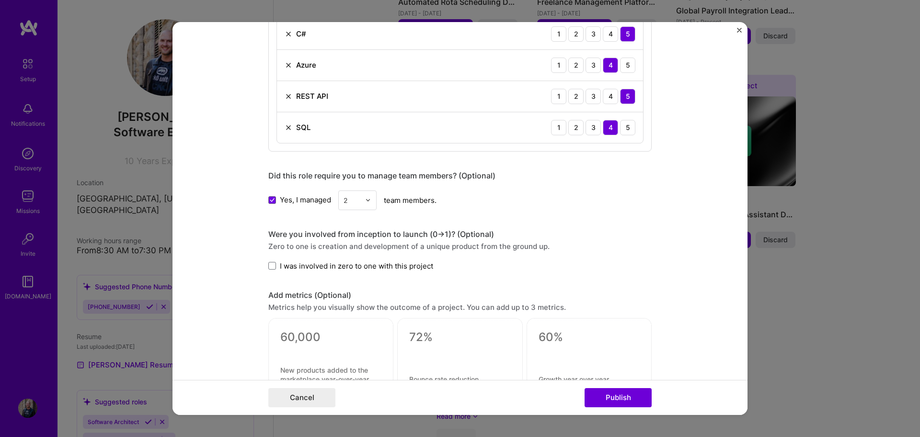
scroll to position [863, 0]
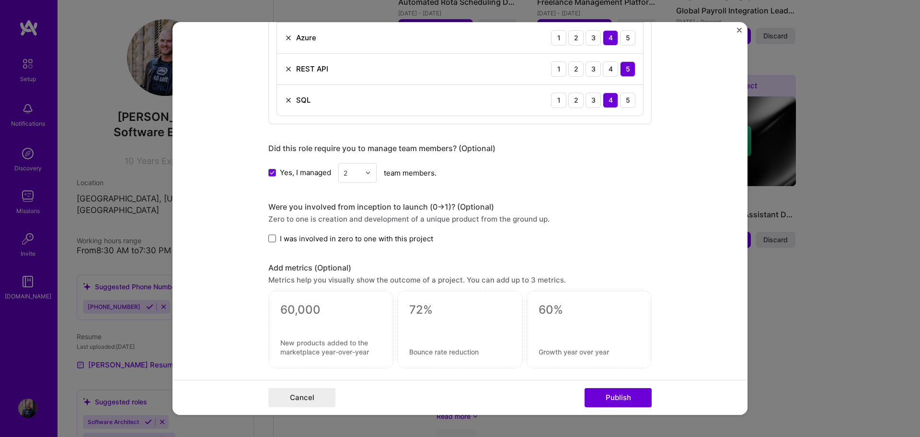
click at [272, 237] on span at bounding box center [272, 238] width 8 height 8
click at [0, 0] on input "I was involved in zero to one with this project" at bounding box center [0, 0] width 0 height 0
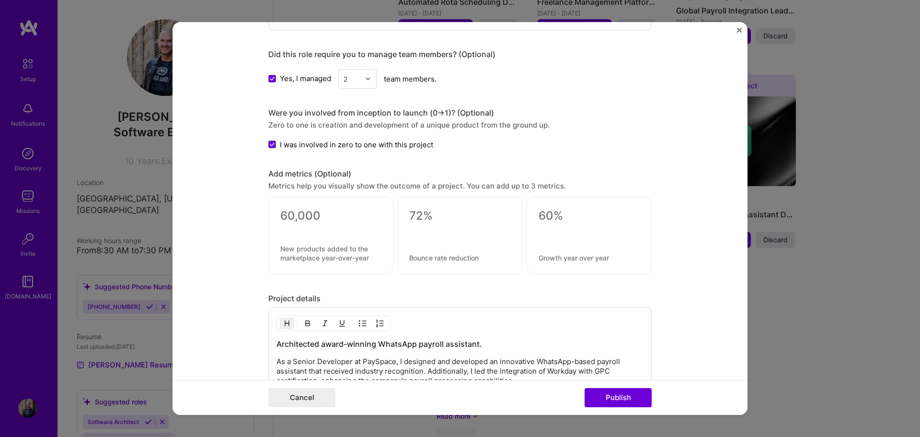
scroll to position [958, 0]
click at [294, 227] on div at bounding box center [330, 226] width 101 height 10
click at [294, 219] on textarea at bounding box center [330, 214] width 101 height 14
type textarea "1.5m+"
click at [342, 253] on textarea at bounding box center [330, 255] width 101 height 18
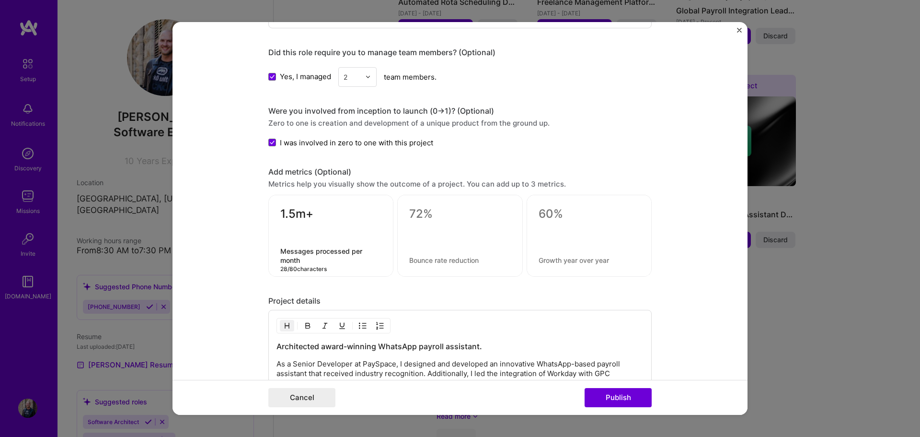
type textarea "Messages processed per month"
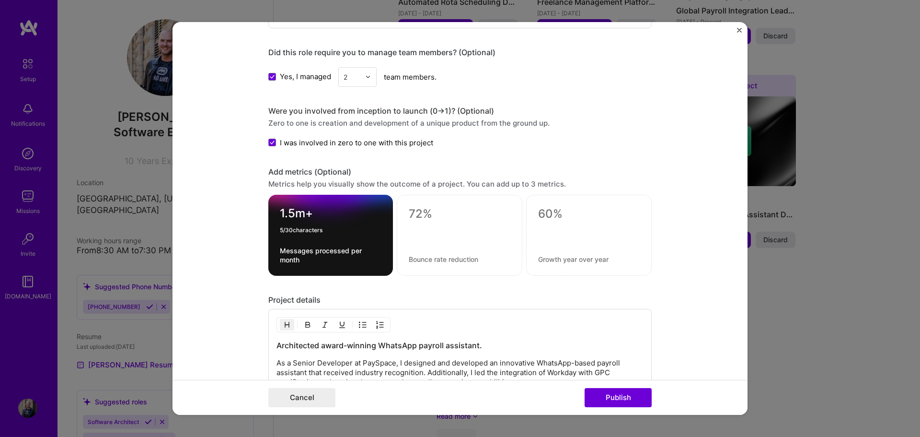
click at [303, 214] on textarea "1.5m+" at bounding box center [331, 215] width 102 height 19
type textarea "1.5 million+"
click at [439, 218] on textarea at bounding box center [460, 214] width 102 height 14
paste textarea "188918"
type textarea "188000+"
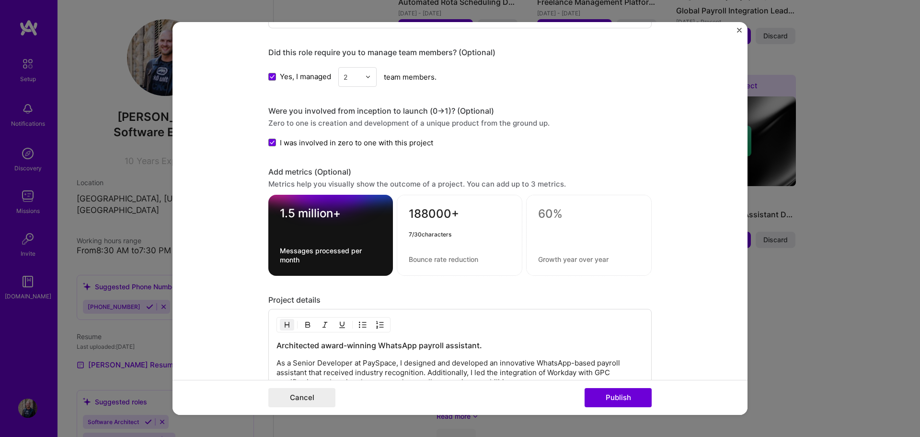
click at [441, 256] on textarea at bounding box center [460, 258] width 102 height 9
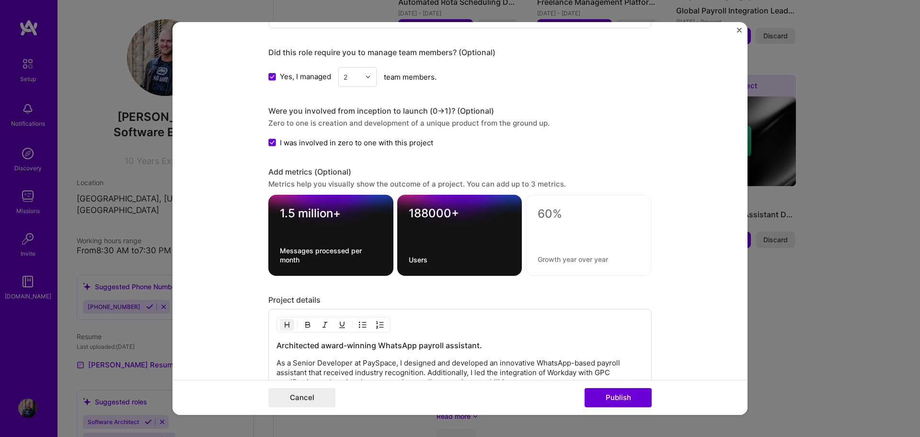
click at [416, 259] on textarea "Users" at bounding box center [460, 259] width 102 height 9
click at [409, 257] on textarea "Users" at bounding box center [460, 259] width 102 height 9
type textarea "Total users"
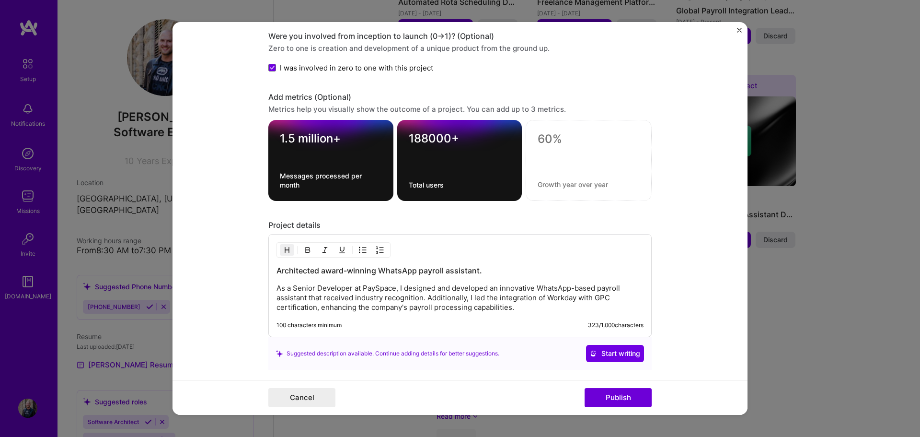
scroll to position [1054, 0]
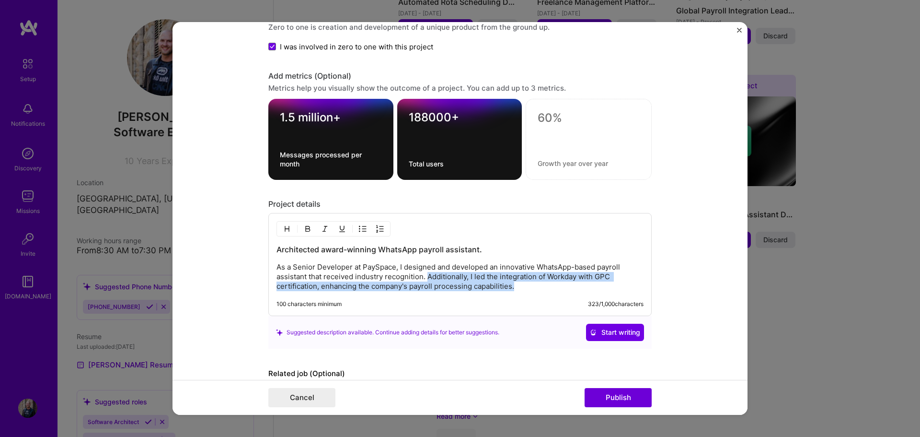
drag, startPoint x: 534, startPoint y: 286, endPoint x: 426, endPoint y: 278, distance: 108.6
click at [426, 278] on p "As a Senior Developer at PaySpace, I designed and developed an innovative Whats…" at bounding box center [459, 276] width 367 height 29
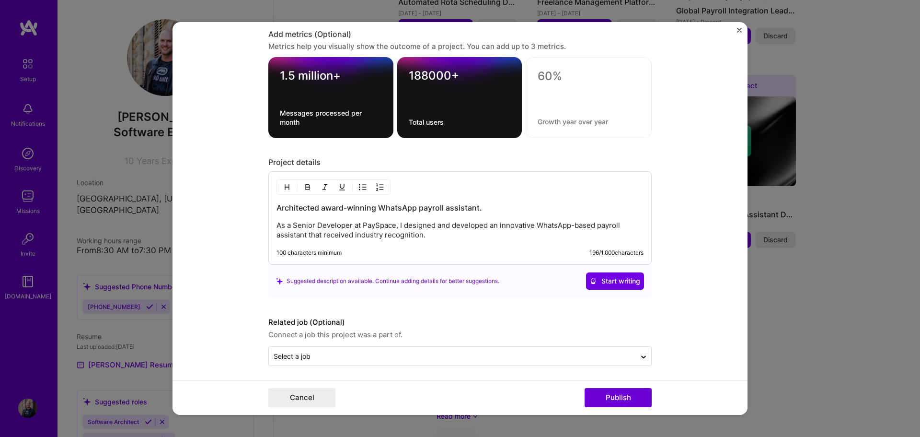
scroll to position [1099, 0]
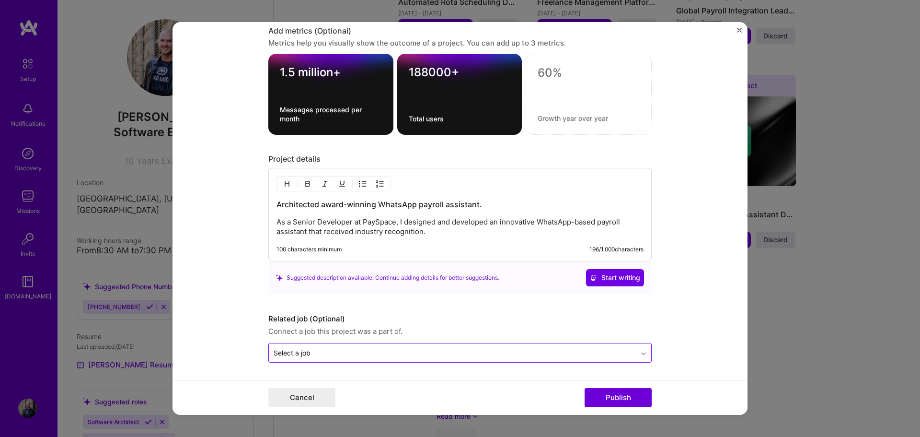
click at [642, 350] on icon at bounding box center [644, 354] width 8 height 10
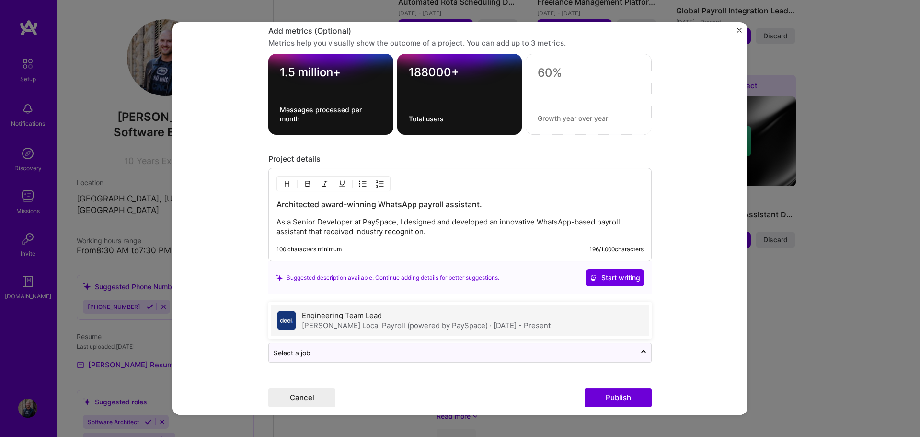
click at [434, 334] on div "Engineering Team Lead [PERSON_NAME] Local Payroll (powered by PaySpace) · [DATE…" at bounding box center [460, 320] width 378 height 32
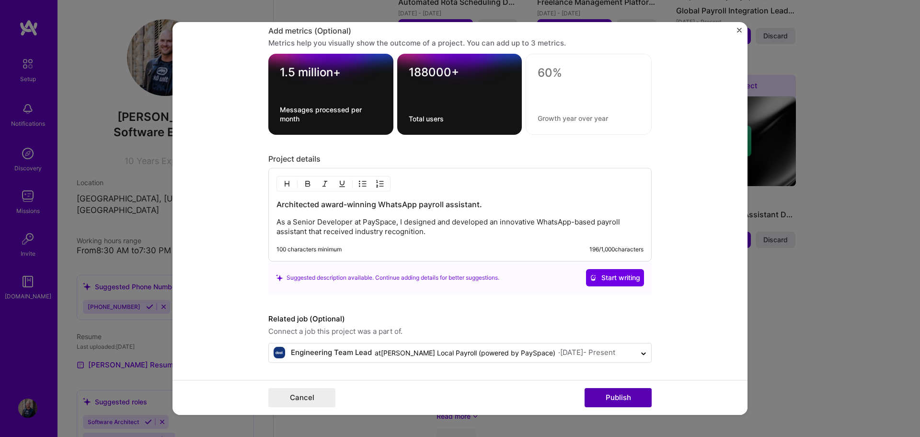
click at [621, 391] on button "Publish" at bounding box center [618, 397] width 67 height 19
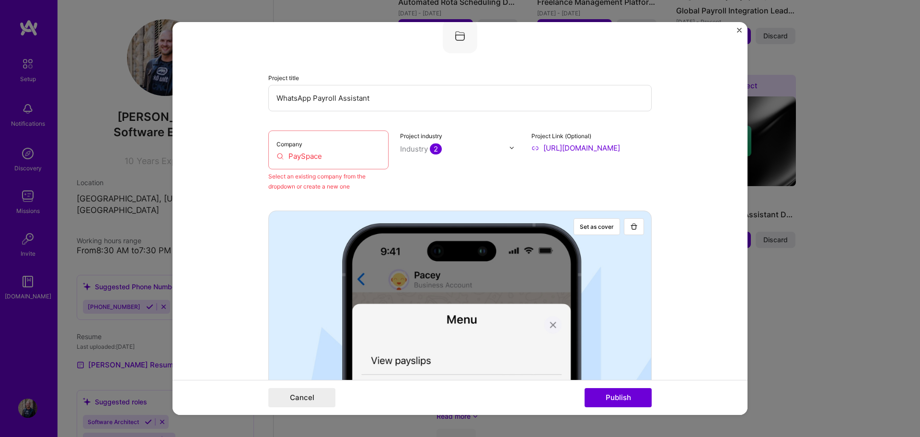
scroll to position [63, 0]
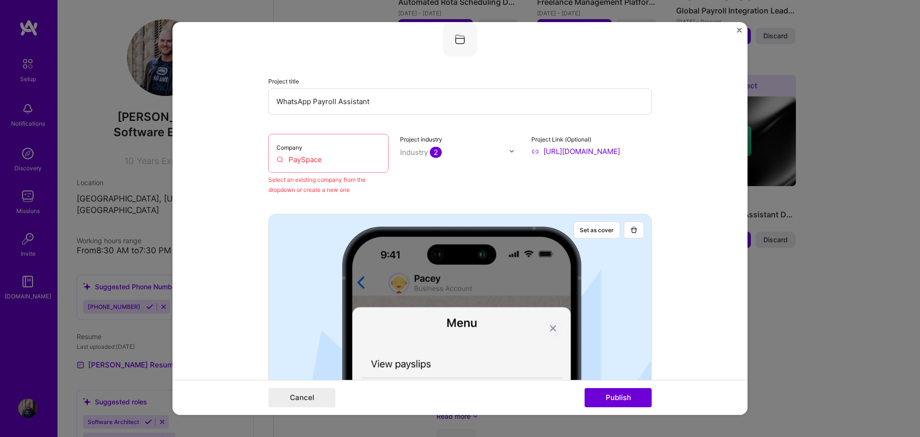
click at [321, 159] on input "PaySpace" at bounding box center [328, 159] width 104 height 10
drag, startPoint x: 325, startPoint y: 158, endPoint x: 261, endPoint y: 159, distance: 64.2
click at [261, 159] on form "Editing suggested project This project is suggested based on your LinkedIn, res…" at bounding box center [460, 218] width 575 height 393
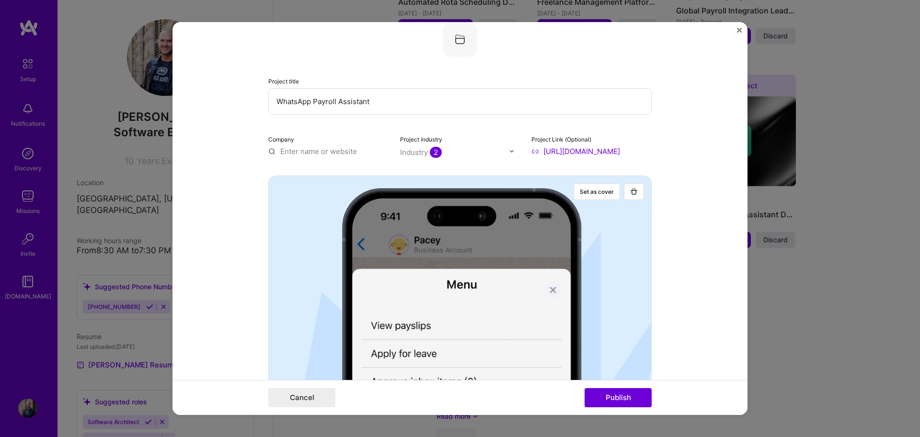
click at [284, 148] on input "text" at bounding box center [328, 151] width 120 height 10
type input "PaySpace"
click at [303, 170] on span "Add company" at bounding box center [295, 173] width 46 height 10
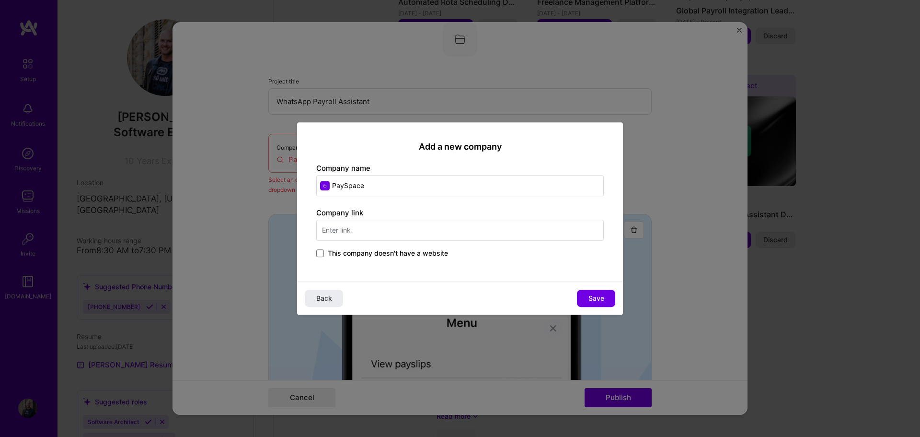
click at [334, 234] on input "text" at bounding box center [460, 229] width 288 height 21
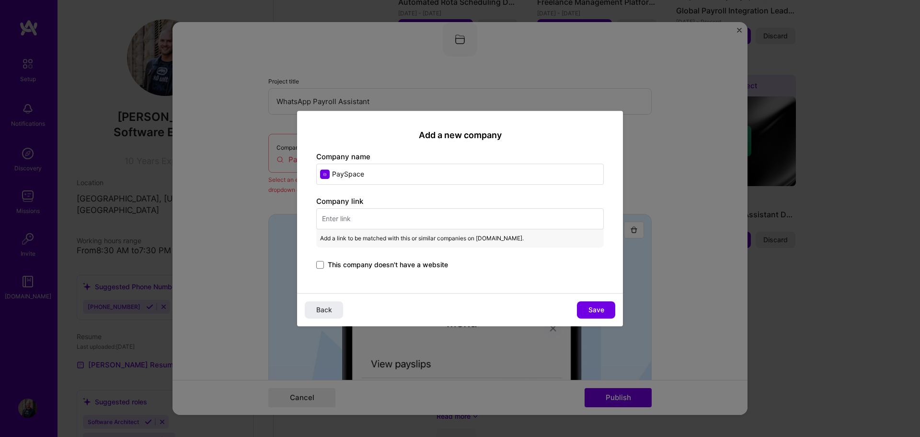
paste input "Additionally, I led the integration of Workday with GPC certification, enhancin…"
type input "Additionally, I led the integration of Workday with GPC certification, enhancin…"
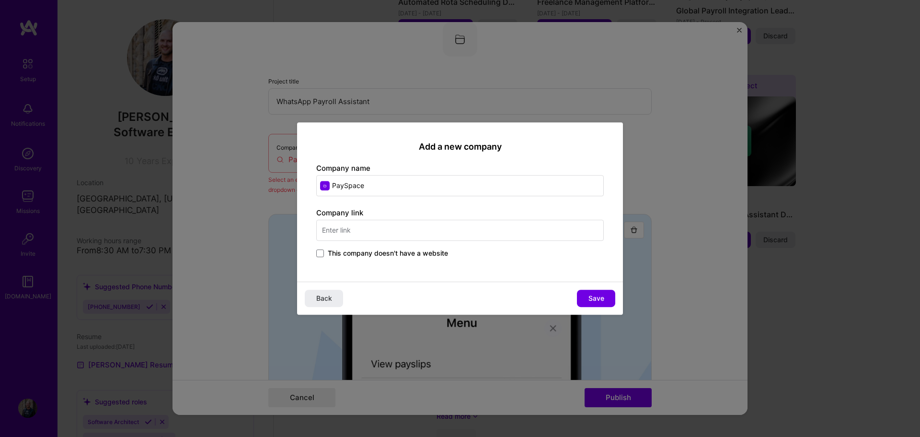
scroll to position [0, 0]
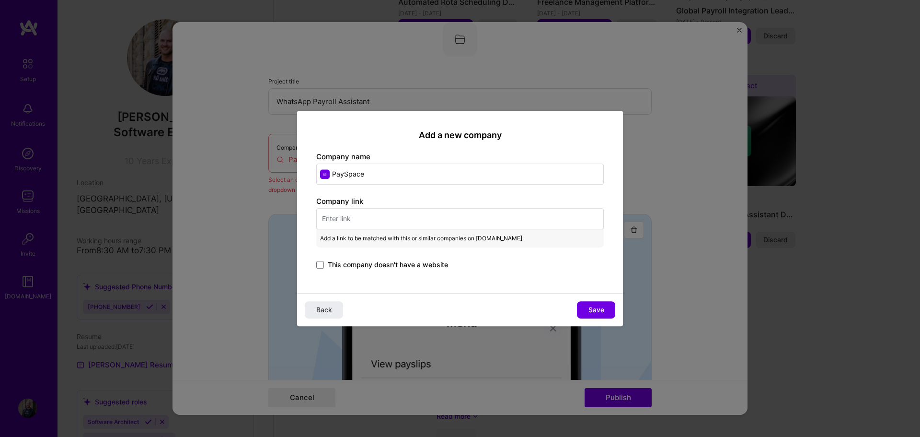
click at [368, 216] on input "text" at bounding box center [460, 218] width 288 height 21
paste input "[URL][DOMAIN_NAME]"
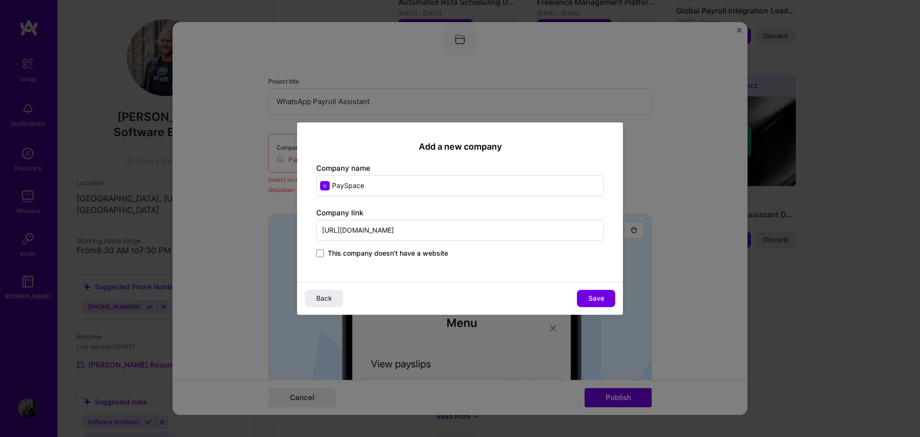
type input "[URL][DOMAIN_NAME]"
click at [487, 256] on div "This company doesn't have a website" at bounding box center [460, 253] width 288 height 11
click at [465, 230] on input "[URL][DOMAIN_NAME]" at bounding box center [460, 229] width 288 height 21
click at [591, 297] on span "Save" at bounding box center [596, 298] width 16 height 10
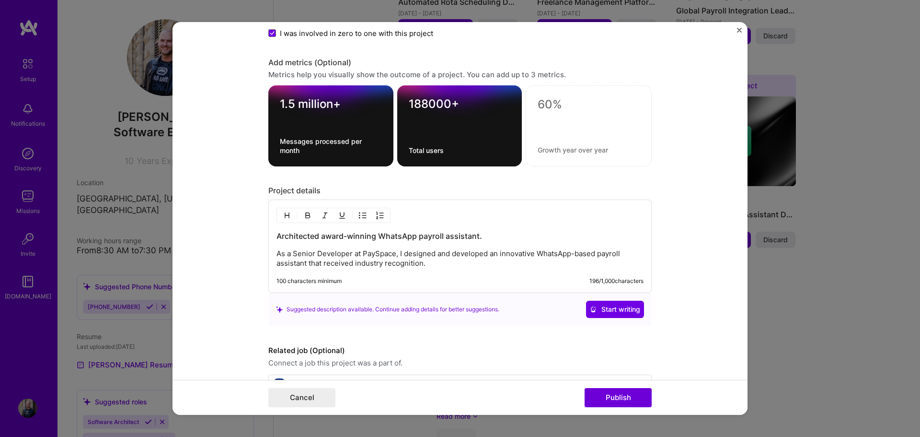
scroll to position [1099, 0]
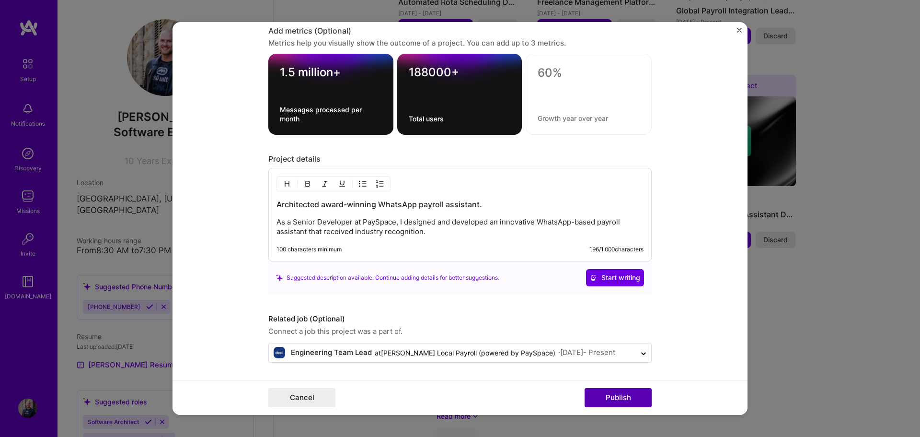
click at [611, 396] on button "Publish" at bounding box center [618, 397] width 67 height 19
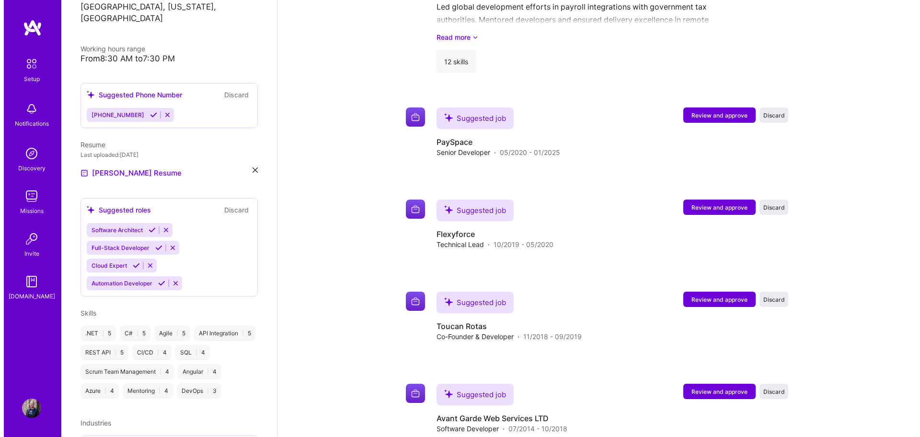
scroll to position [925, 0]
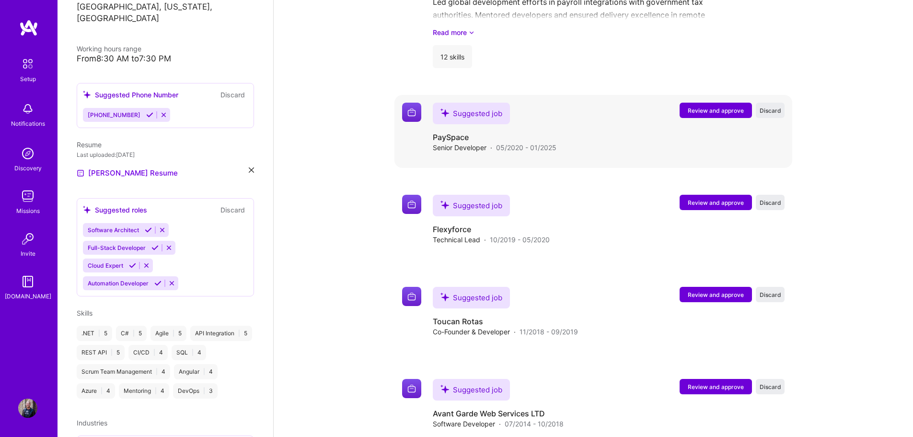
click at [709, 106] on span "Review and approve" at bounding box center [716, 110] width 56 height 8
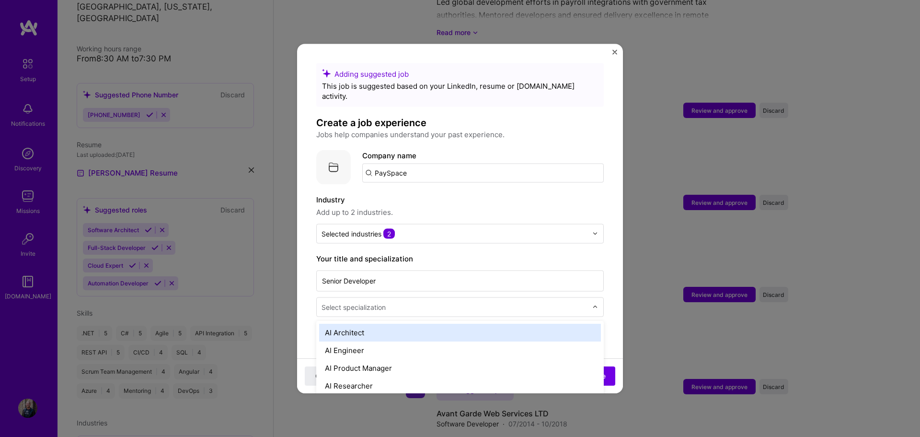
scroll to position [944, 0]
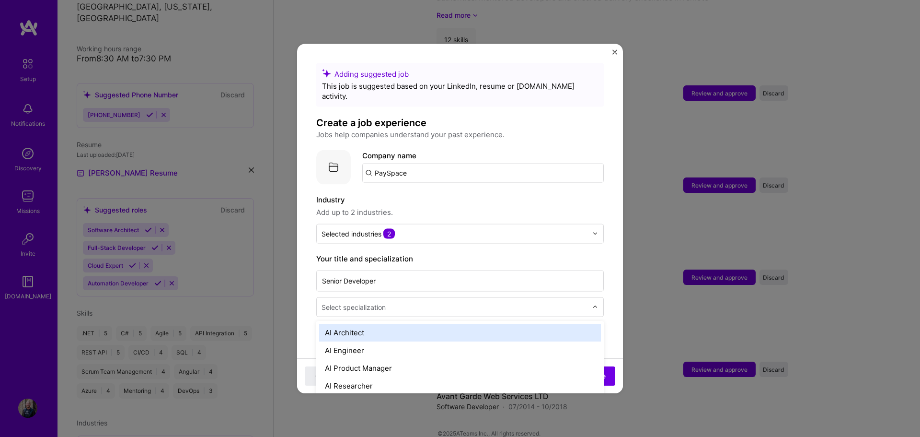
click at [480, 301] on input "text" at bounding box center [456, 306] width 268 height 10
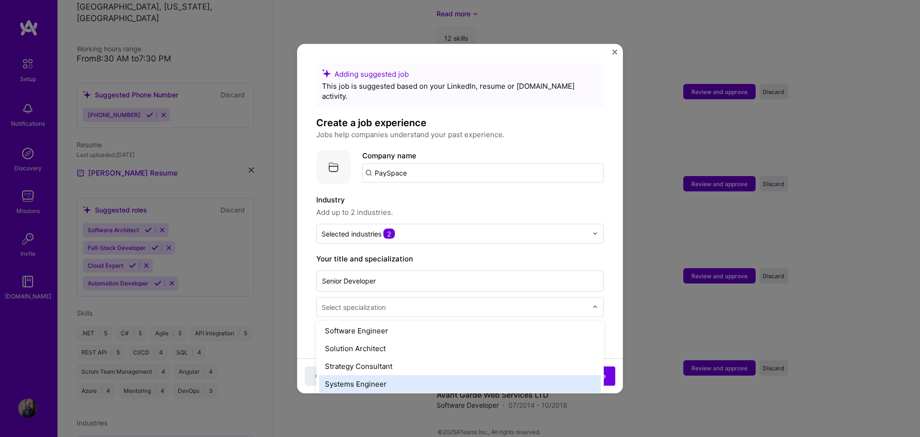
scroll to position [1062, 0]
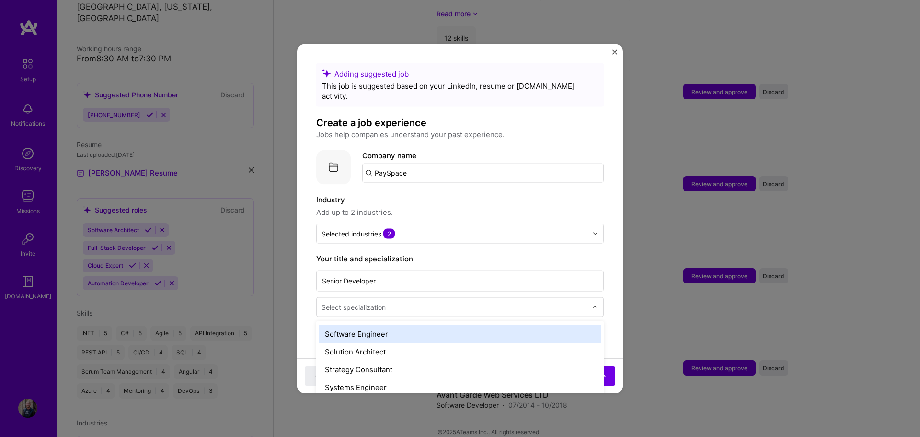
click at [402, 325] on div "Software Engineer" at bounding box center [460, 333] width 282 height 18
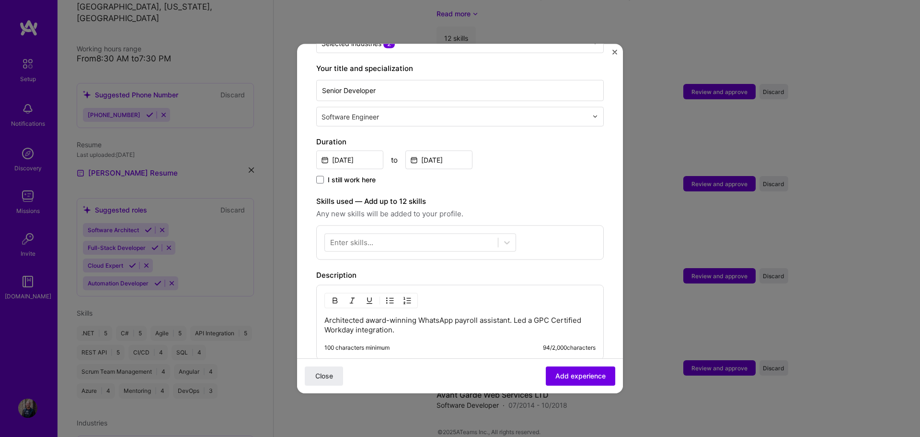
scroll to position [192, 0]
click at [476, 236] on div at bounding box center [411, 241] width 173 height 16
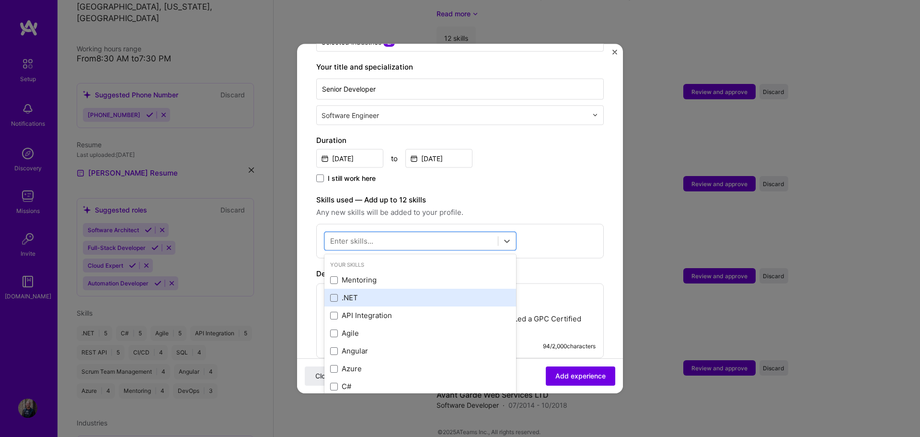
click at [402, 292] on div ".NET" at bounding box center [420, 297] width 180 height 10
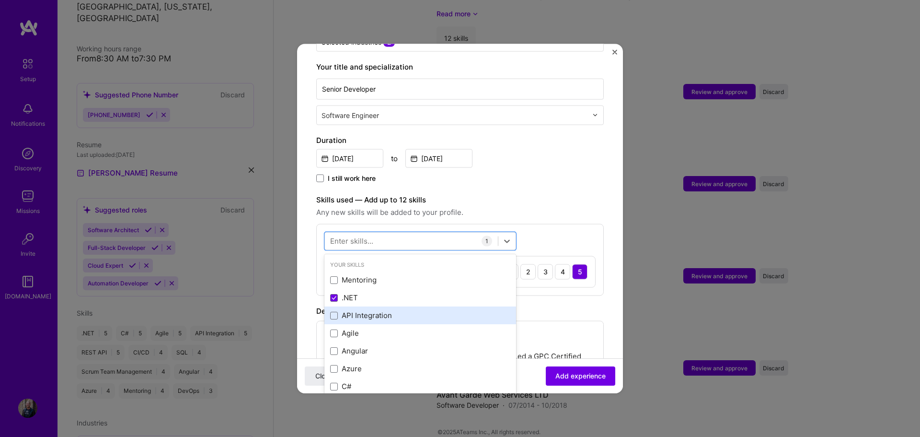
click at [397, 310] on div "API Integration" at bounding box center [420, 315] width 180 height 10
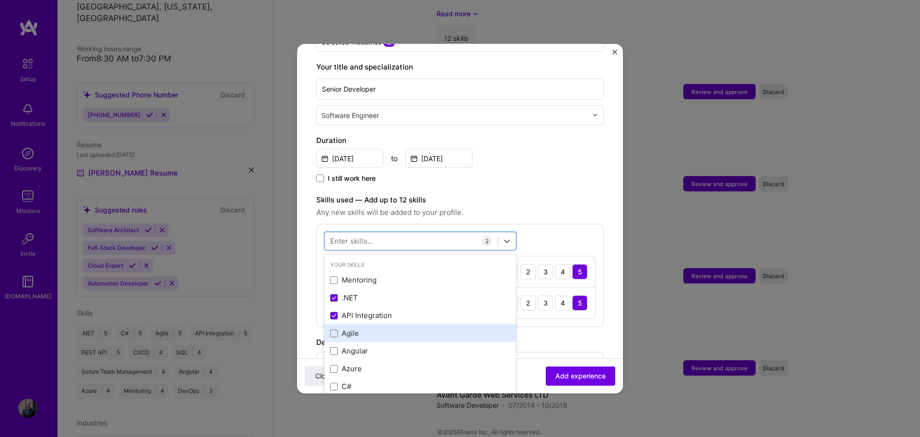
click at [386, 328] on div "Agile" at bounding box center [420, 333] width 180 height 10
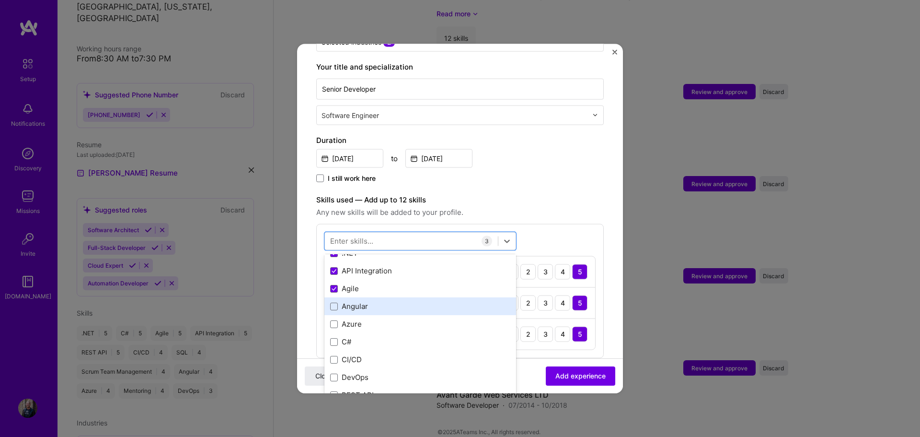
scroll to position [48, 0]
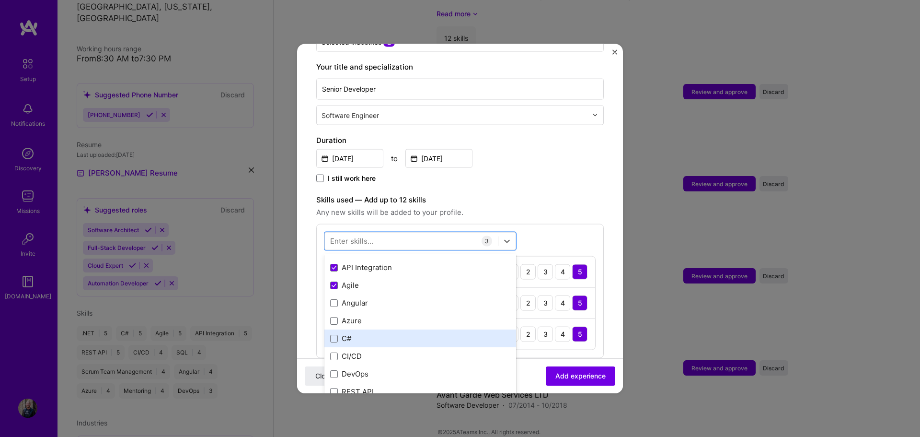
click at [382, 333] on div "C#" at bounding box center [420, 338] width 180 height 10
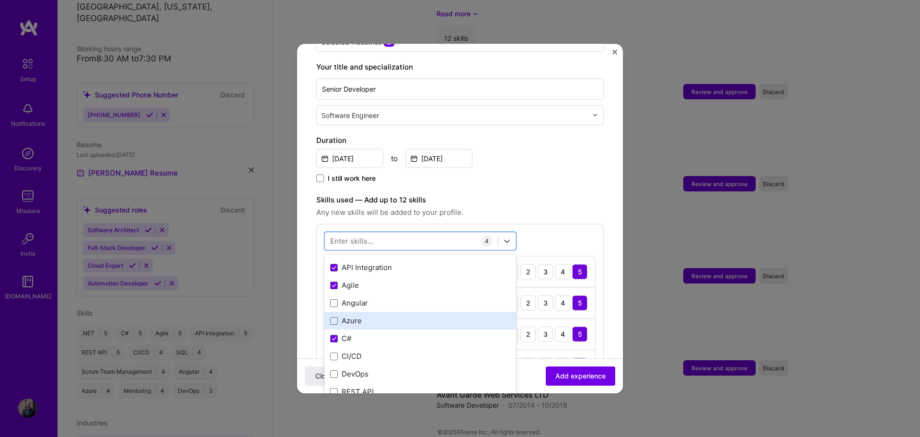
click at [385, 315] on div "Azure" at bounding box center [420, 320] width 180 height 10
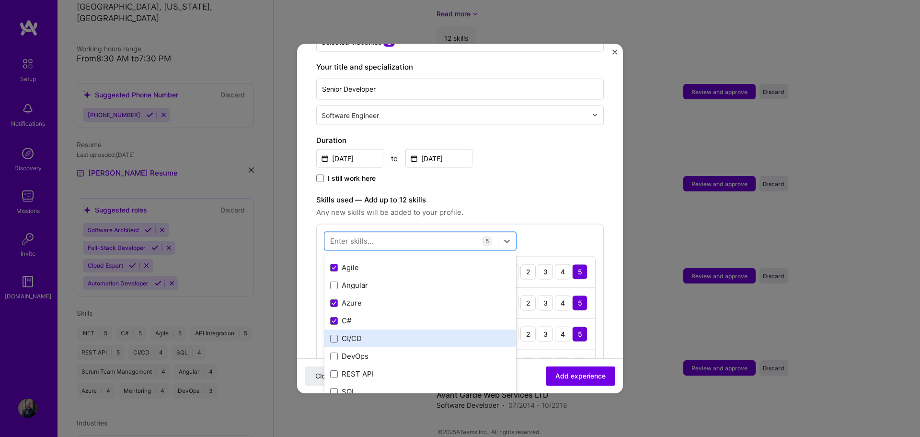
scroll to position [96, 0]
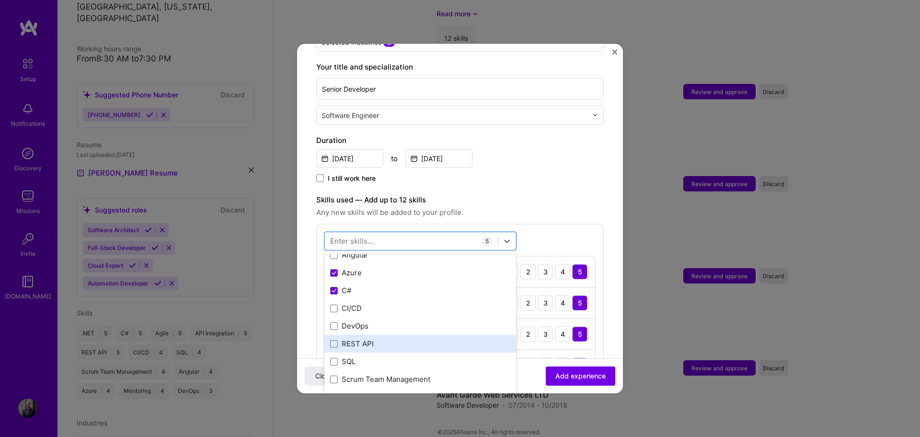
click at [377, 338] on div "REST API" at bounding box center [420, 343] width 180 height 10
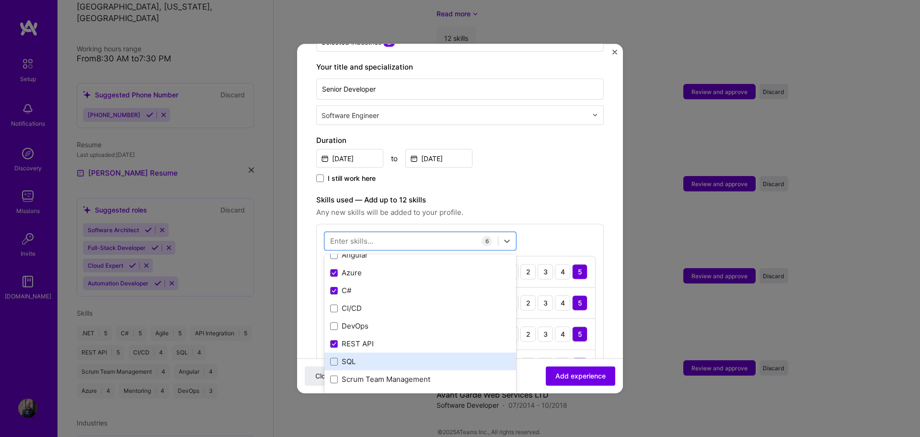
click at [374, 356] on div "SQL" at bounding box center [420, 361] width 180 height 10
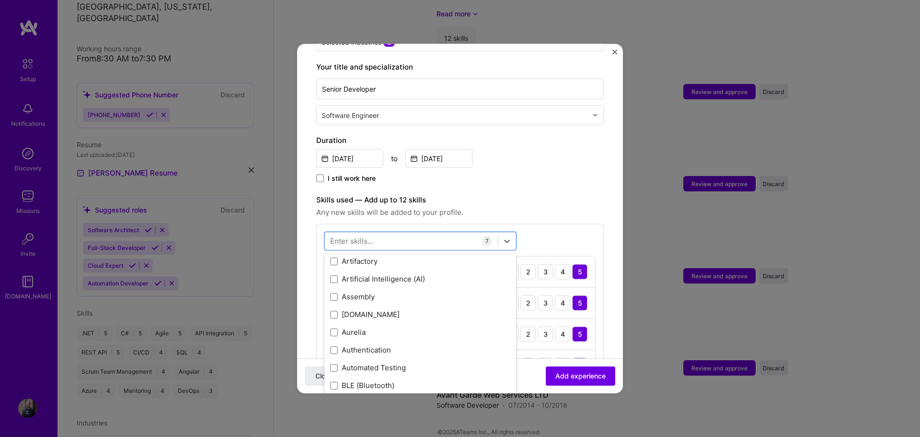
scroll to position [863, 0]
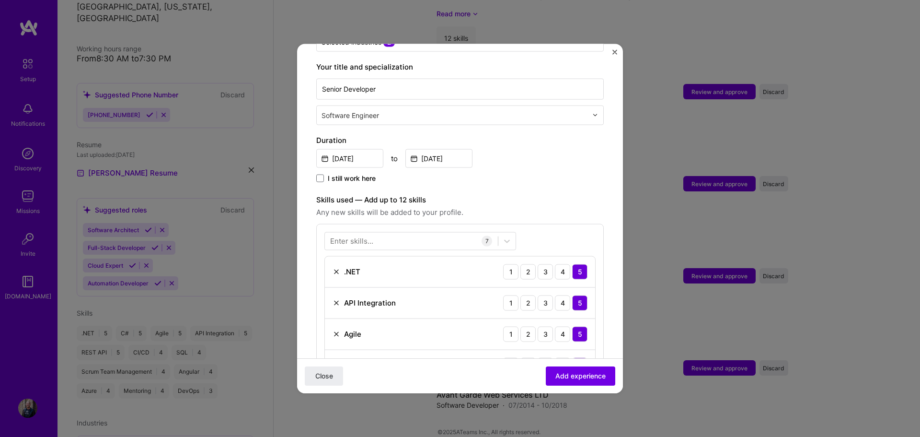
click at [538, 156] on div "[DATE] to [DATE]" at bounding box center [460, 157] width 288 height 21
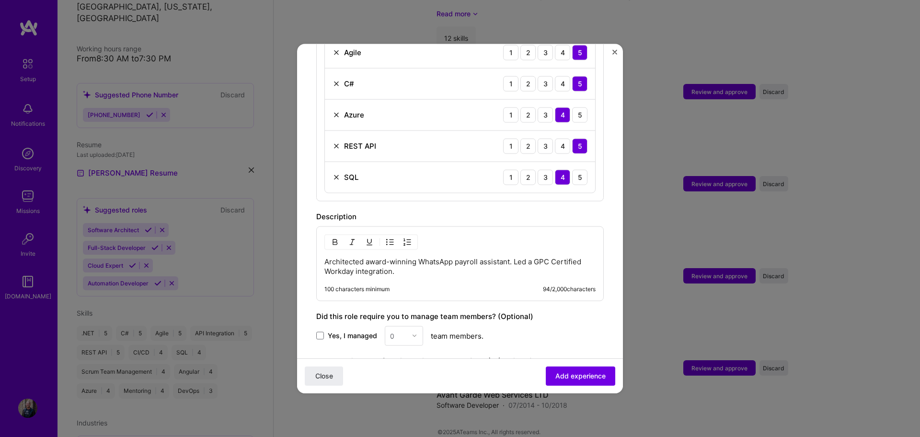
scroll to position [527, 0]
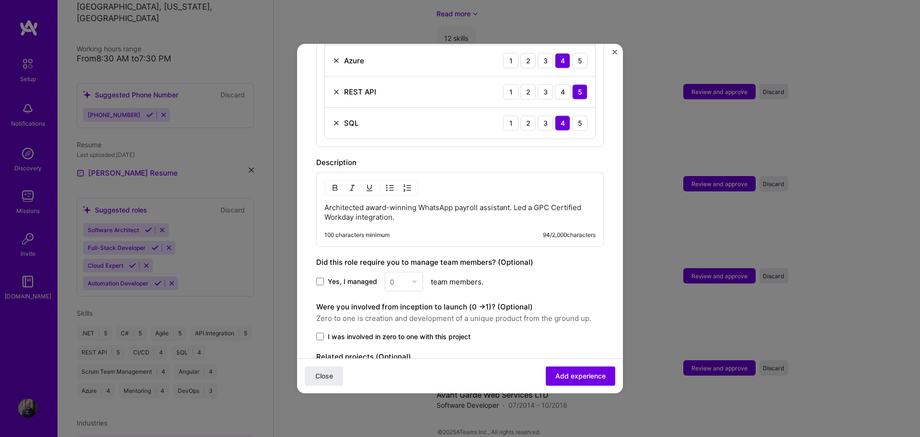
click at [331, 276] on span "Yes, I managed" at bounding box center [352, 281] width 49 height 10
click at [0, 0] on input "Yes, I managed" at bounding box center [0, 0] width 0 height 0
click at [400, 276] on div at bounding box center [398, 281] width 17 height 12
click at [396, 315] on div "2" at bounding box center [404, 324] width 33 height 18
click at [531, 271] on div "Yes, I managed option 2, selected. Select is focused ,type to refine list, pres…" at bounding box center [460, 281] width 288 height 20
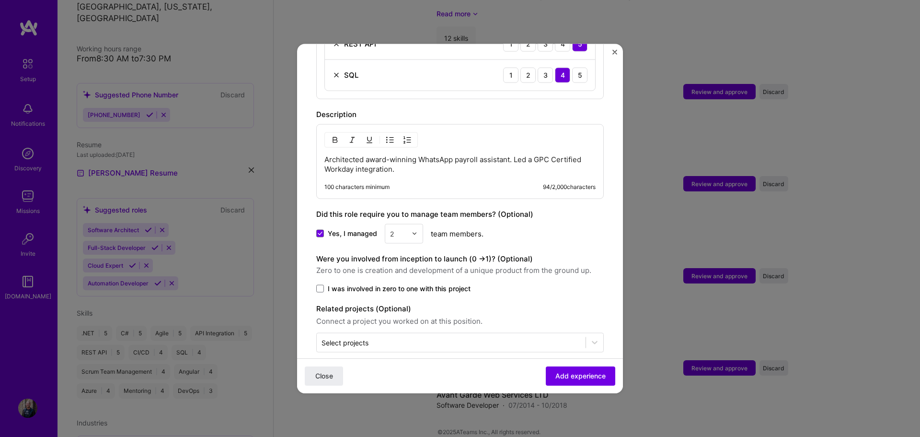
scroll to position [578, 0]
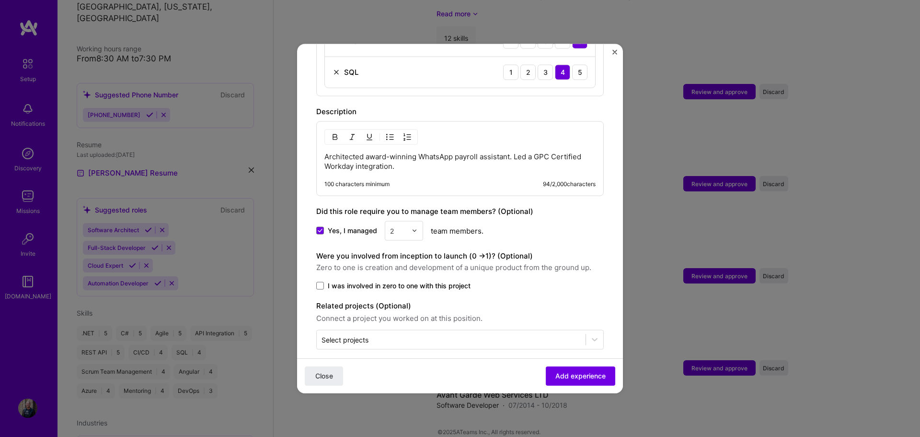
click at [459, 280] on span "I was involved in zero to one with this project" at bounding box center [399, 285] width 143 height 10
click at [0, 0] on input "I was involved in zero to one with this project" at bounding box center [0, 0] width 0 height 0
click at [477, 334] on input "text" at bounding box center [451, 339] width 259 height 10
click at [391, 307] on div "PaySpace" at bounding box center [417, 312] width 93 height 10
click at [330, 303] on span at bounding box center [329, 307] width 8 height 8
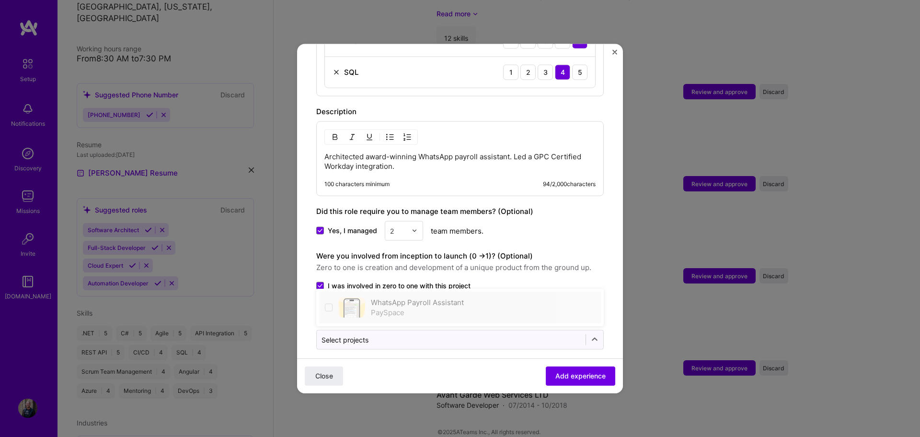
click at [332, 303] on span at bounding box center [329, 307] width 8 height 8
click at [555, 229] on div "Yes, I managed 2 team members." at bounding box center [460, 230] width 288 height 20
click at [557, 371] on span "Add experience" at bounding box center [580, 376] width 50 height 10
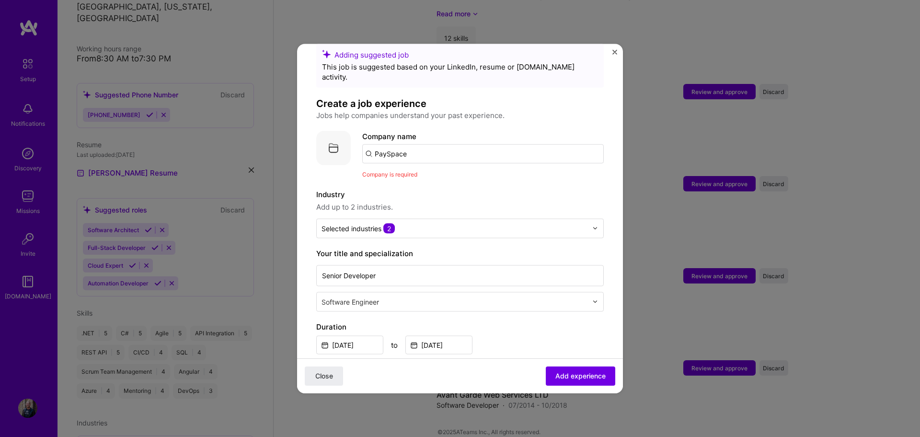
scroll to position [0, 0]
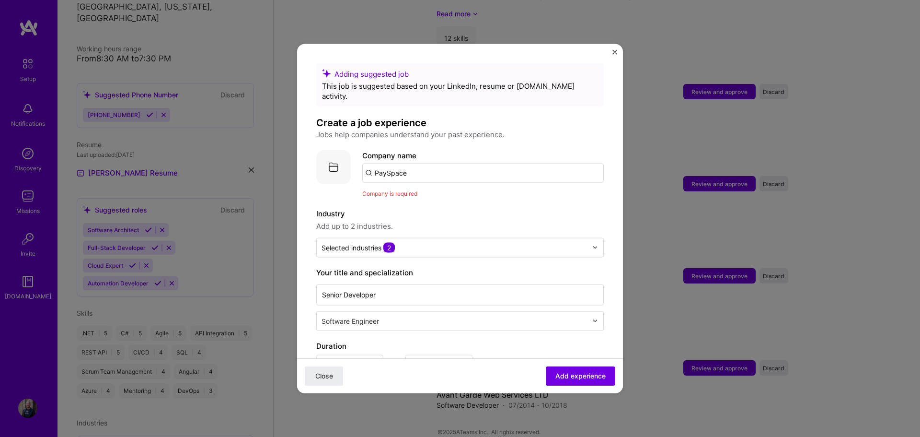
click at [432, 166] on input "PaySpace" at bounding box center [483, 172] width 242 height 19
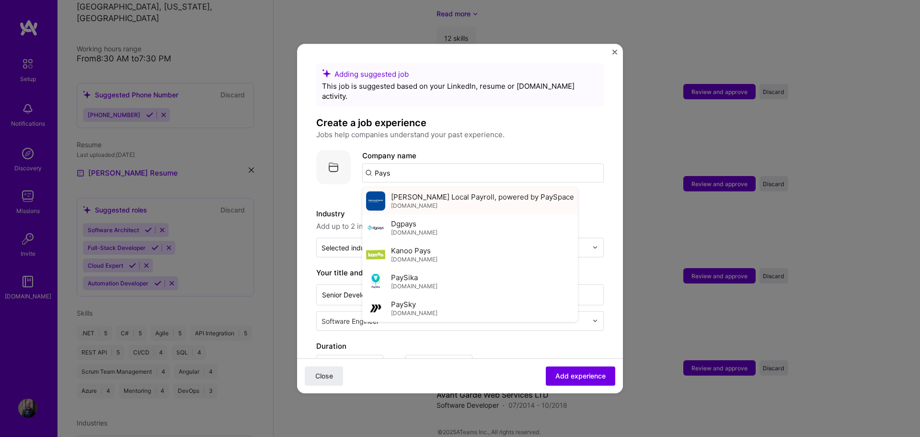
click at [438, 192] on span "[PERSON_NAME] Local Payroll, powered by PaySpace" at bounding box center [482, 197] width 183 height 10
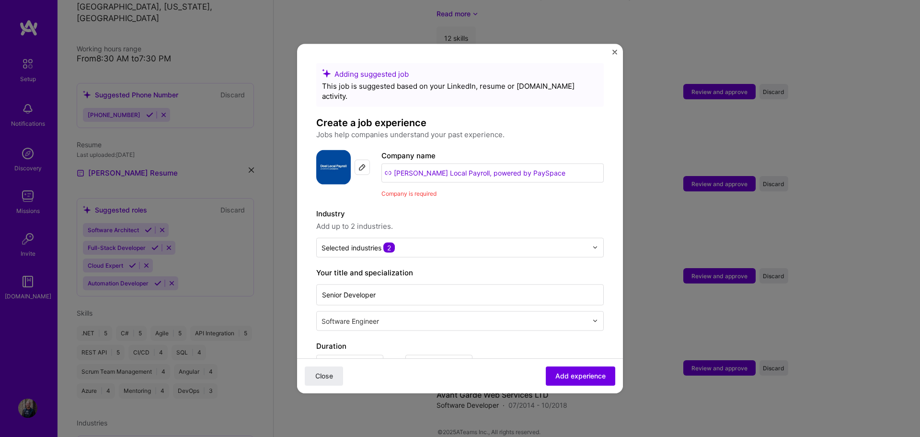
click at [481, 207] on label "Industry" at bounding box center [460, 213] width 288 height 12
click at [502, 207] on label "Industry" at bounding box center [460, 213] width 288 height 12
click at [544, 163] on input "[PERSON_NAME] Local Payroll, powered by PaySpace" at bounding box center [492, 172] width 222 height 19
click at [475, 222] on div "Industry Add up to 2 industries. Selected industries 2" at bounding box center [460, 231] width 288 height 49
click at [529, 163] on input "[PERSON_NAME] Local Payroll, powered by PaySpace" at bounding box center [492, 172] width 222 height 19
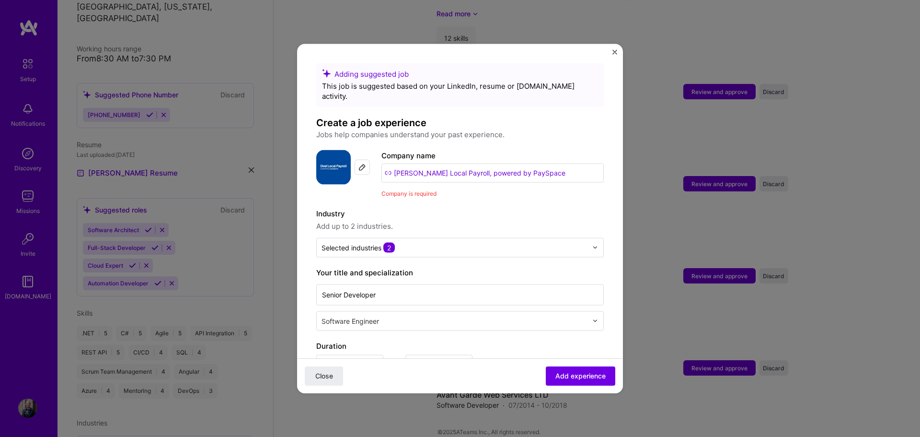
drag, startPoint x: 535, startPoint y: 161, endPoint x: 355, endPoint y: 171, distance: 180.5
click at [355, 171] on div "Company logo Company name [PERSON_NAME] Local Payroll, powered by PaySpace Comp…" at bounding box center [460, 174] width 288 height 48
click at [541, 173] on div "Company name [PERSON_NAME] Local Payroll, powered by PaySpace Company is requir…" at bounding box center [492, 174] width 222 height 48
click at [539, 163] on input "[PERSON_NAME] Local Payroll, powered by PaySpace" at bounding box center [492, 172] width 222 height 19
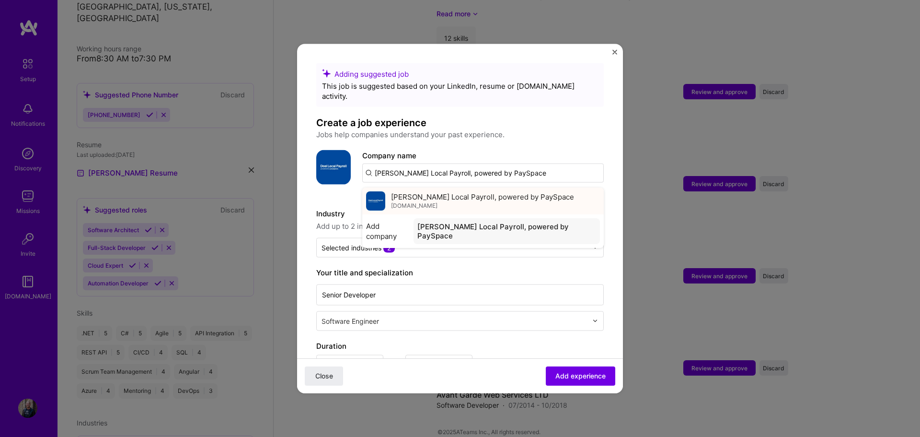
click at [437, 192] on span "[PERSON_NAME] Local Payroll, powered by PaySpace" at bounding box center [482, 197] width 183 height 10
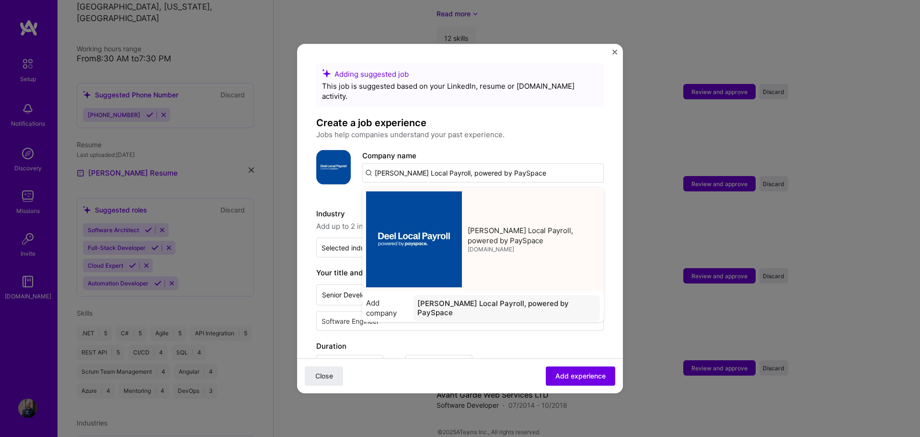
type input "[PERSON_NAME] Local Payroll, powered by PaySpace"
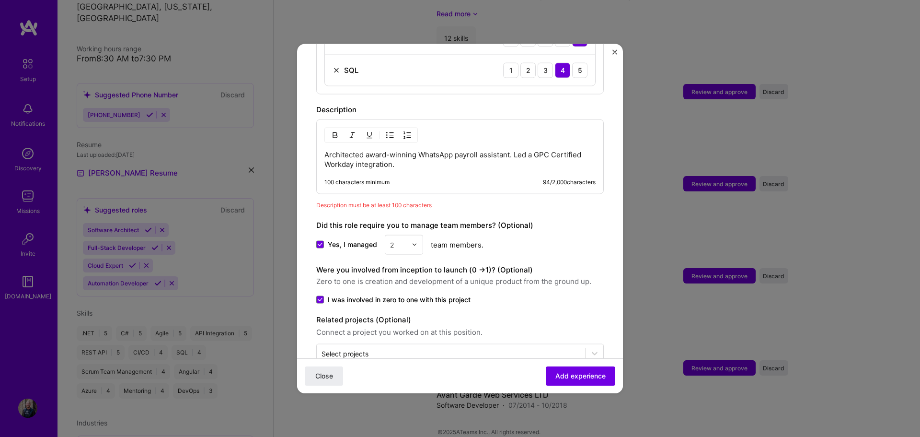
scroll to position [608, 0]
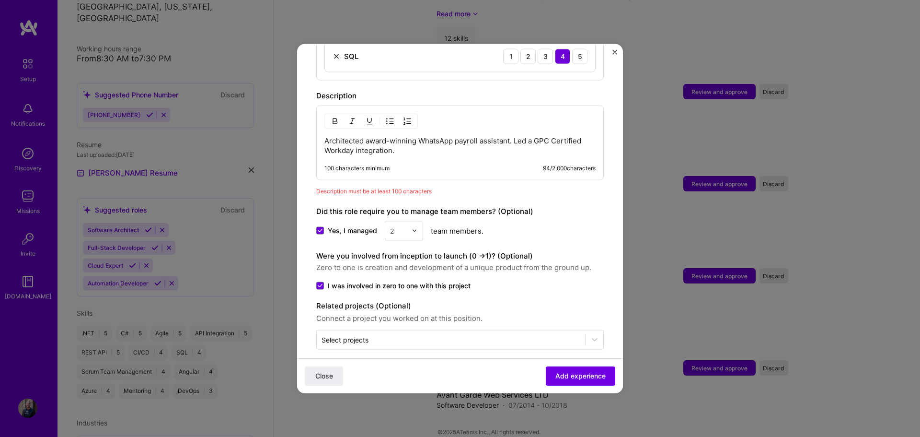
click at [414, 142] on p "Architected award-winning WhatsApp payroll assistant. Led a GPC Certified Workd…" at bounding box center [459, 145] width 271 height 19
click at [442, 185] on div "Description must be at least 100 characters" at bounding box center [460, 190] width 288 height 10
click at [410, 138] on p "Architected award-winning WhatsApp payroll assistant. Led a GPC Certified Workd…" at bounding box center [459, 145] width 271 height 19
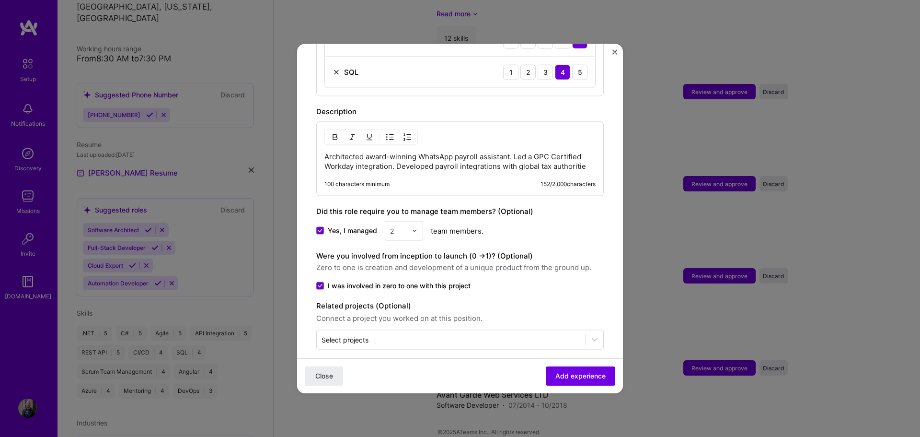
scroll to position [601, 0]
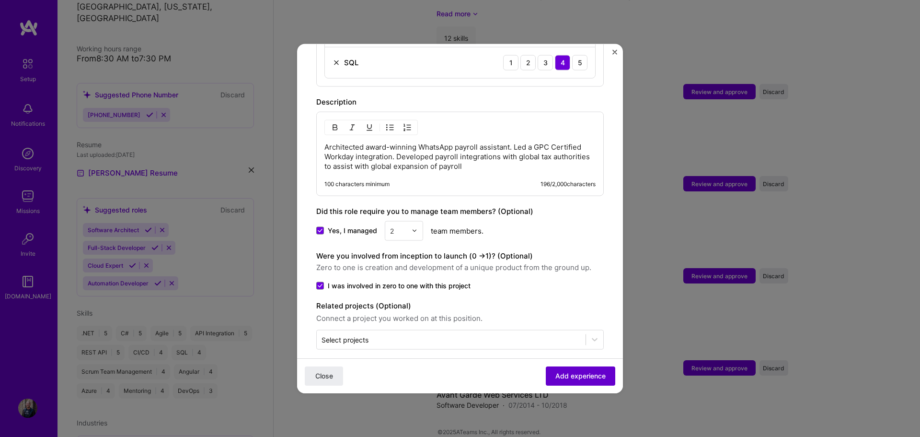
click at [555, 377] on span "Add experience" at bounding box center [580, 376] width 50 height 10
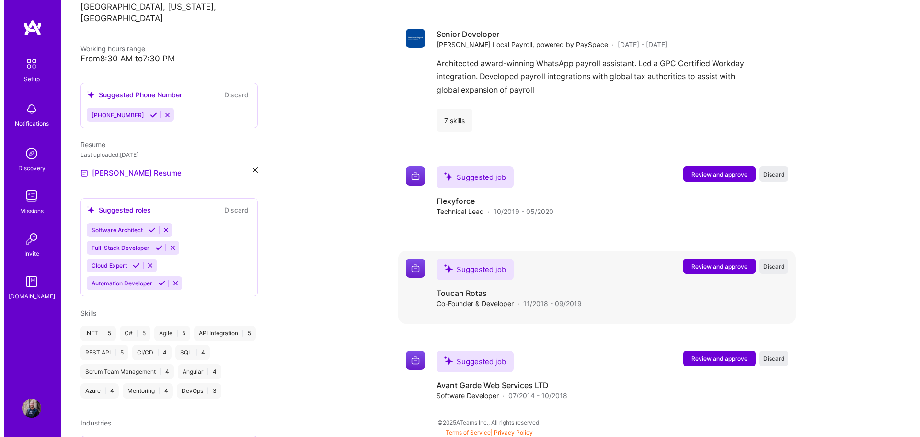
scroll to position [989, 0]
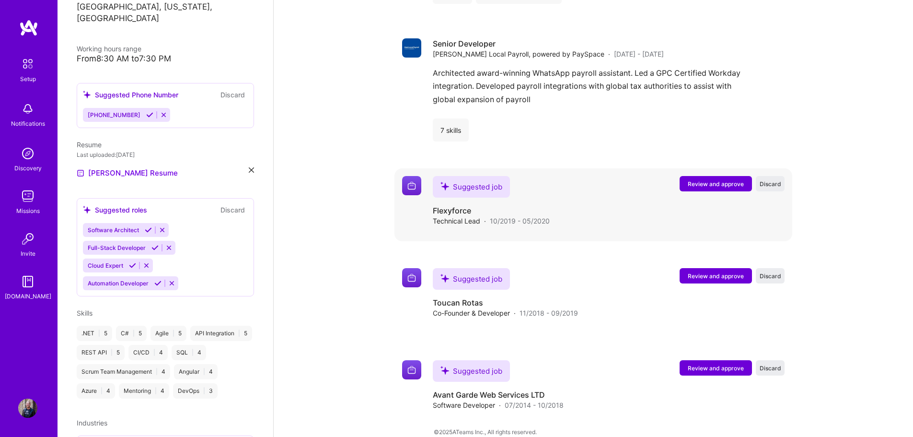
click at [703, 180] on span "Review and approve" at bounding box center [716, 184] width 56 height 8
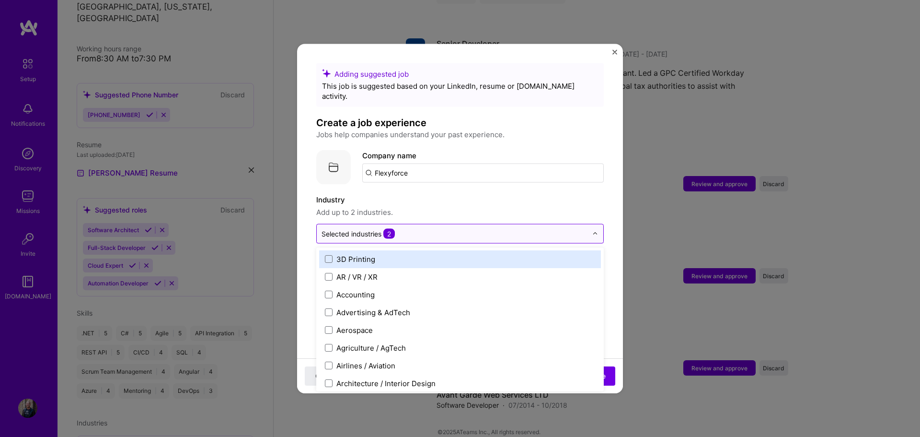
click at [453, 228] on input "text" at bounding box center [455, 233] width 266 height 10
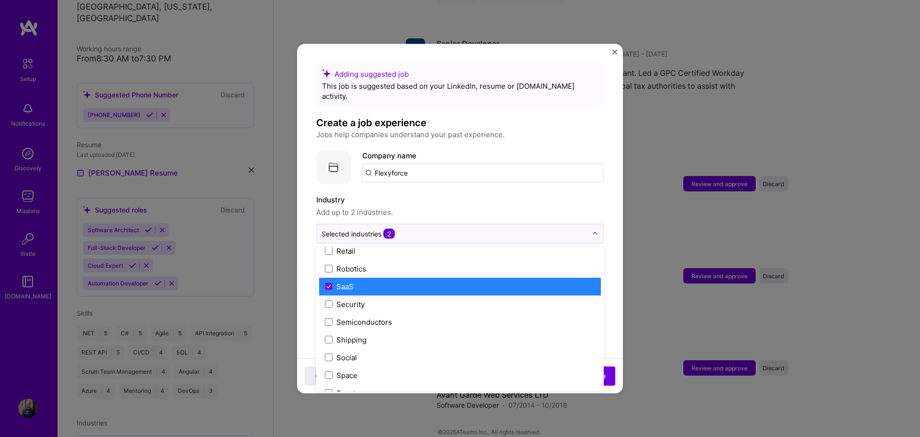
scroll to position [1917, 0]
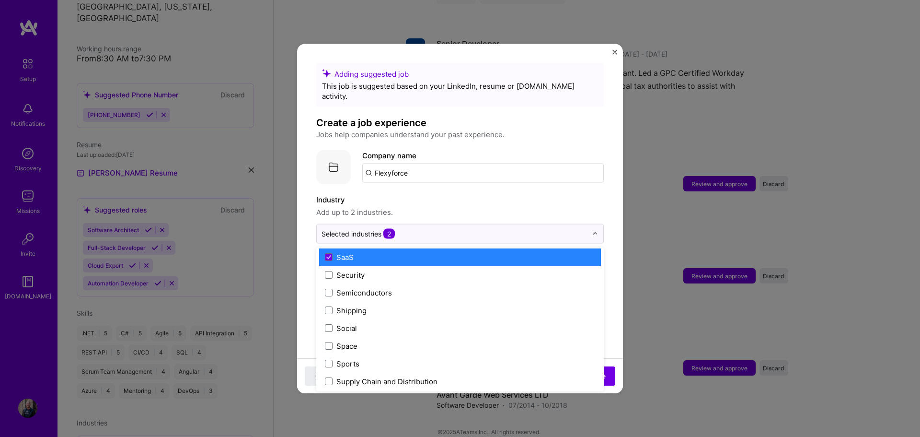
click at [457, 194] on label "Industry" at bounding box center [460, 200] width 288 height 12
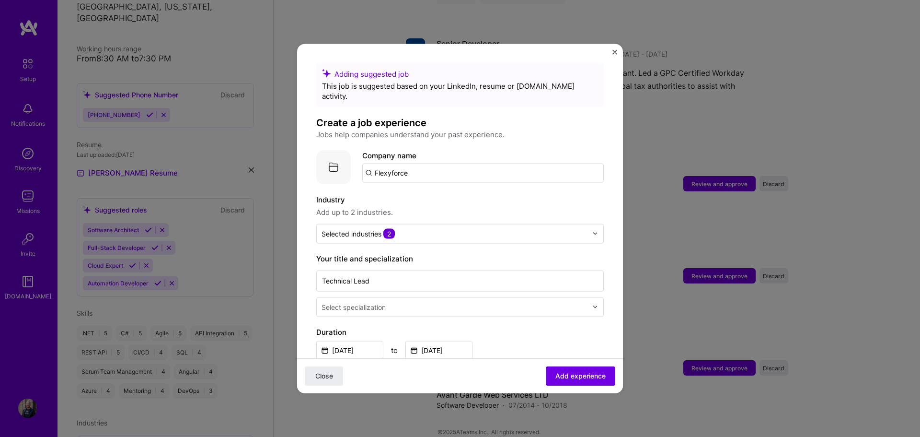
click at [426, 301] on input "text" at bounding box center [456, 306] width 268 height 10
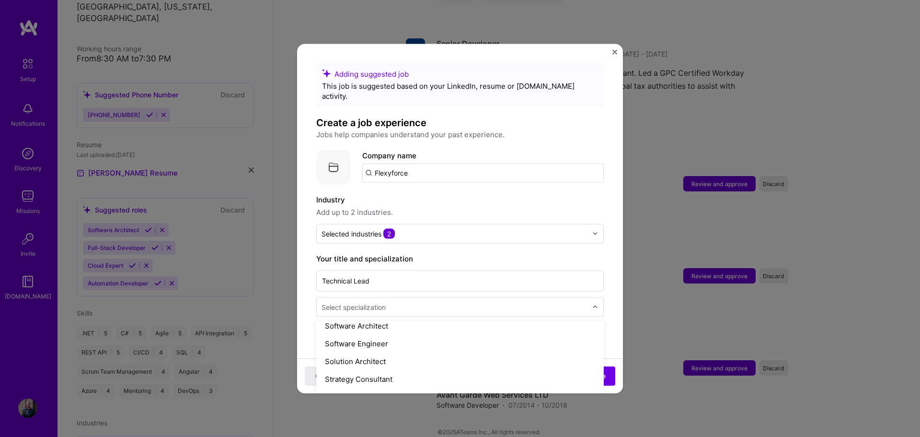
scroll to position [1054, 0]
click at [373, 333] on div "Software Engineer" at bounding box center [460, 342] width 282 height 18
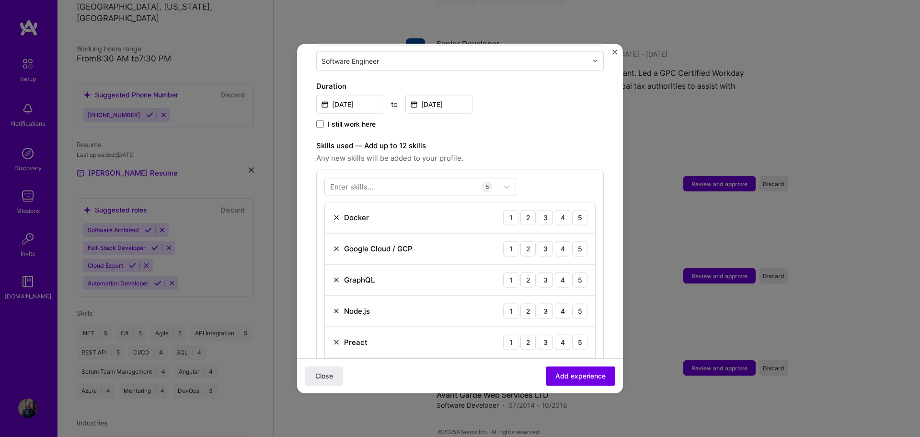
scroll to position [240, 0]
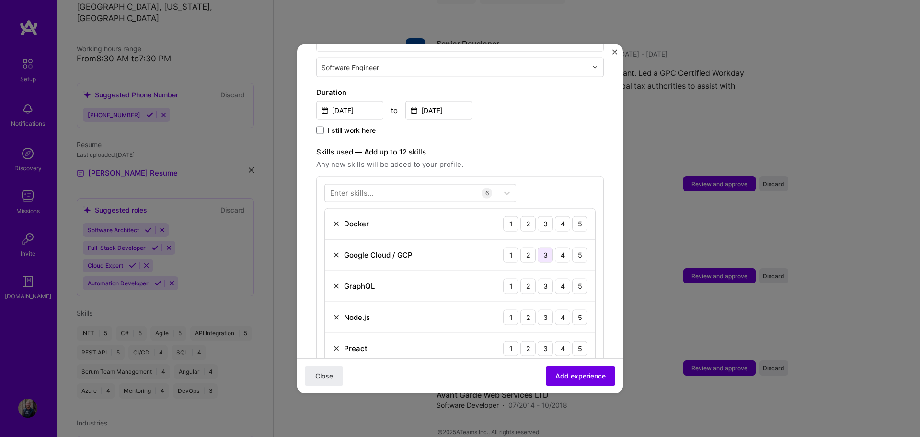
click at [543, 248] on div "3" at bounding box center [545, 254] width 15 height 15
click at [555, 278] on div "4" at bounding box center [562, 285] width 15 height 15
click at [555, 309] on div "4" at bounding box center [562, 316] width 15 height 15
click at [339, 344] on img at bounding box center [337, 348] width 8 height 8
click at [368, 188] on div "Enter skills..." at bounding box center [351, 193] width 43 height 10
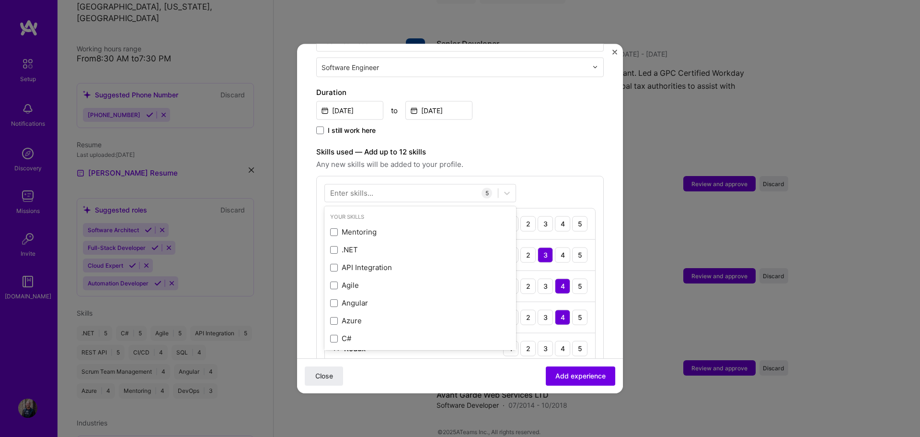
click at [368, 188] on div "Enter skills..." at bounding box center [351, 193] width 43 height 10
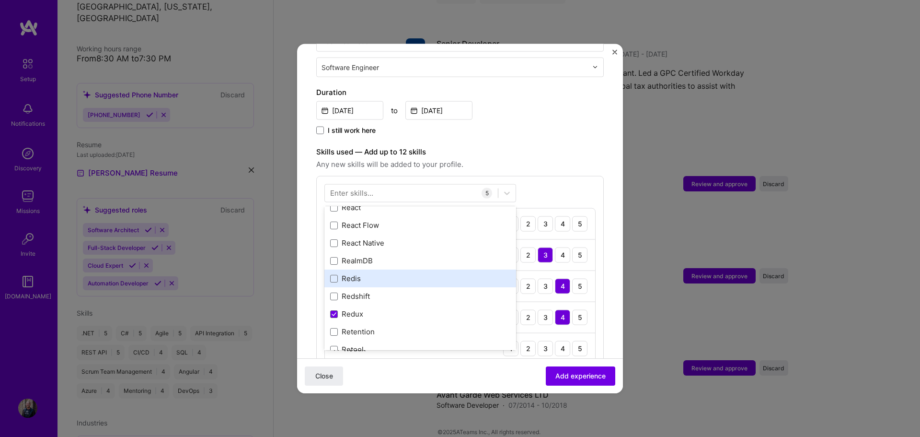
scroll to position [4792, 0]
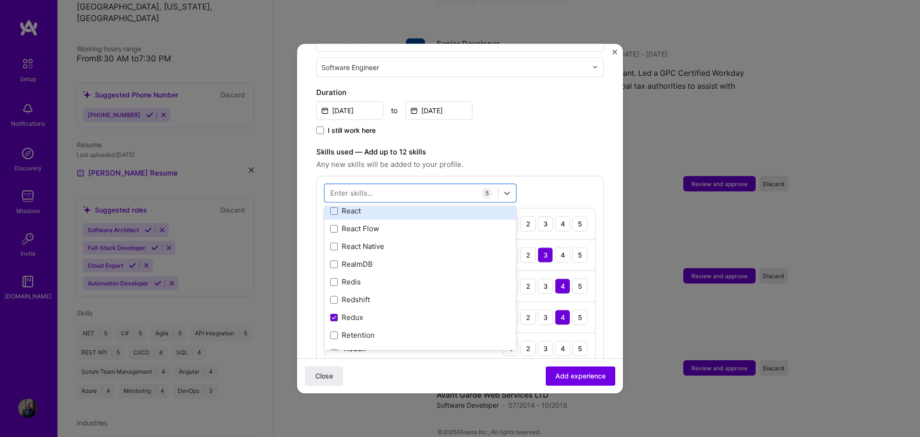
click at [359, 206] on div "Your Skills Mentoring .NET API Integration Agile Angular Azure C# CI/CD DevOps …" at bounding box center [420, 278] width 192 height 144
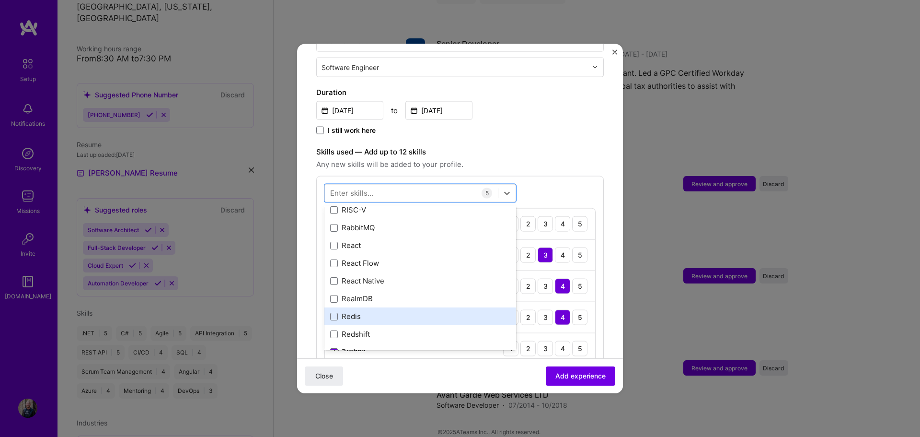
scroll to position [4755, 0]
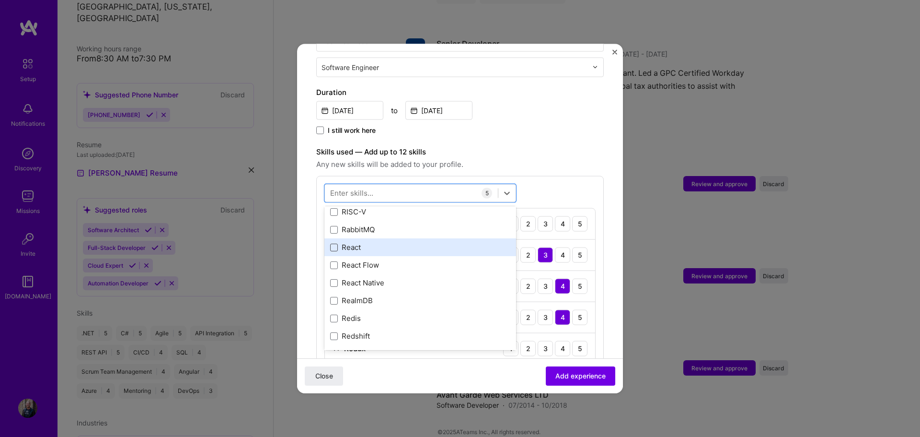
click at [335, 243] on span at bounding box center [334, 247] width 8 height 8
click at [0, 0] on input "checkbox" at bounding box center [0, 0] width 0 height 0
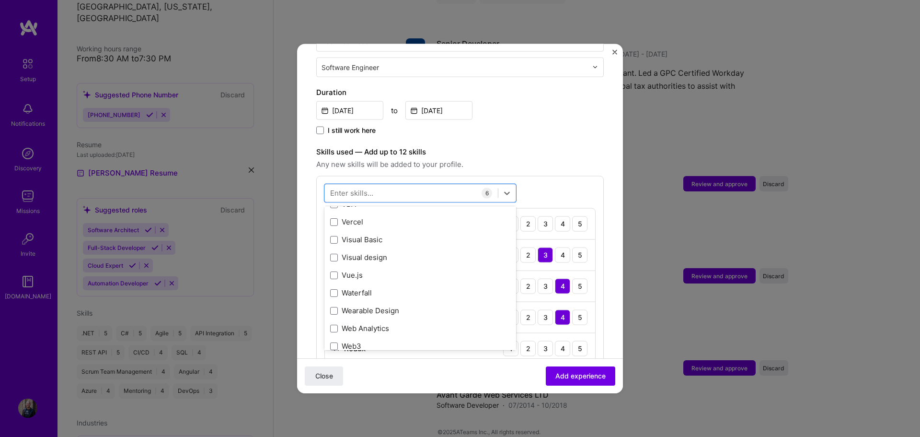
scroll to position [6217, 0]
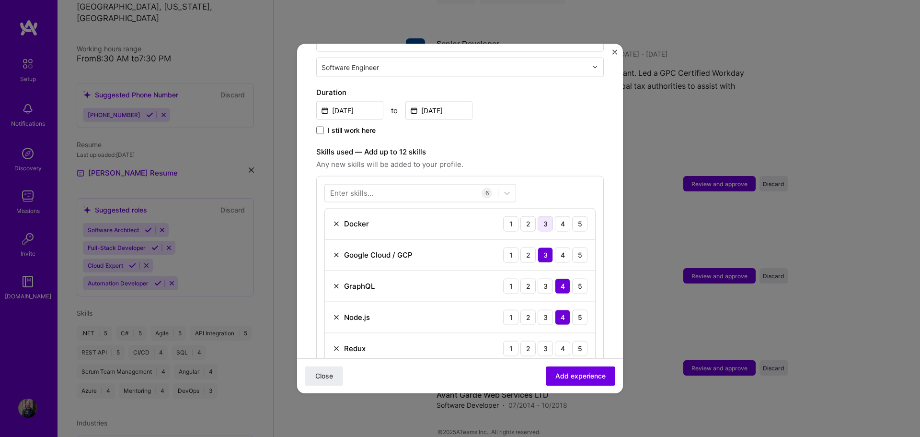
click at [538, 216] on div "3" at bounding box center [545, 223] width 15 height 15
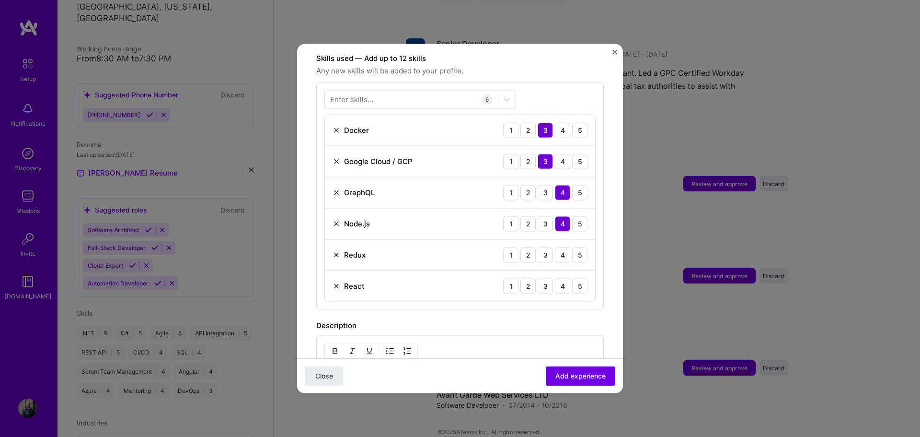
scroll to position [335, 0]
click at [555, 246] on div "4" at bounding box center [562, 251] width 15 height 15
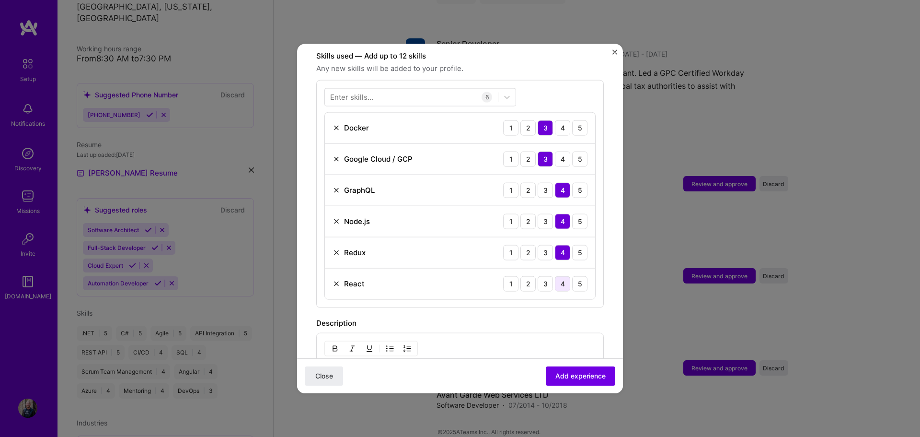
click at [555, 276] on div "4" at bounding box center [562, 283] width 15 height 15
click at [572, 276] on div "5" at bounding box center [579, 283] width 15 height 15
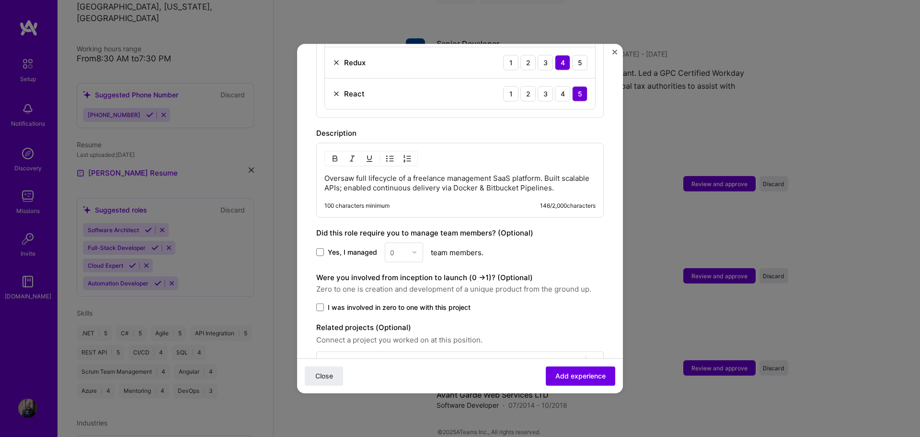
scroll to position [527, 0]
click at [343, 245] on span "Yes, I managed" at bounding box center [352, 250] width 49 height 10
click at [0, 0] on input "Yes, I managed" at bounding box center [0, 0] width 0 height 0
click at [407, 241] on div "0" at bounding box center [398, 250] width 26 height 19
click at [399, 284] on div "2" at bounding box center [404, 293] width 33 height 18
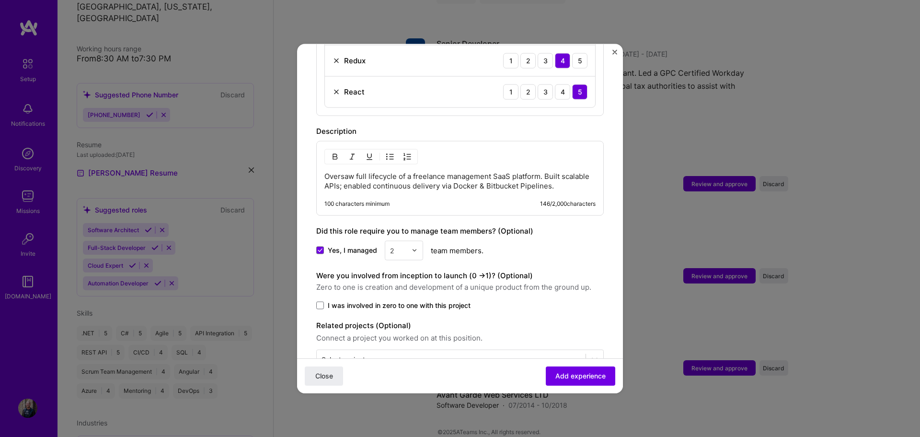
click at [505, 240] on div "Yes, I managed option 2, selected. Select is focused ,type to refine list, pres…" at bounding box center [460, 250] width 288 height 20
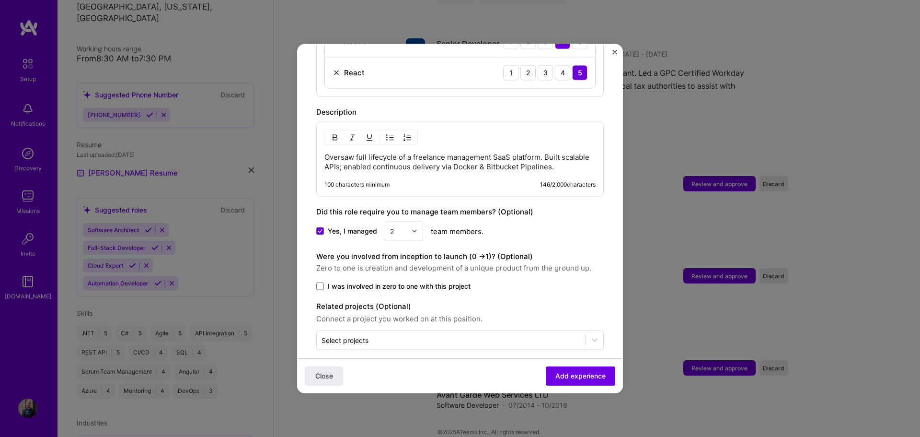
scroll to position [547, 0]
click at [580, 374] on span "Add experience" at bounding box center [580, 376] width 50 height 10
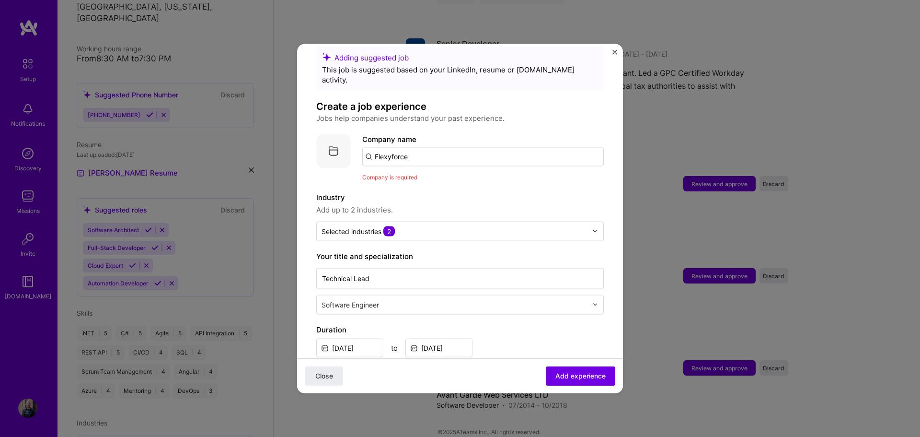
scroll to position [0, 0]
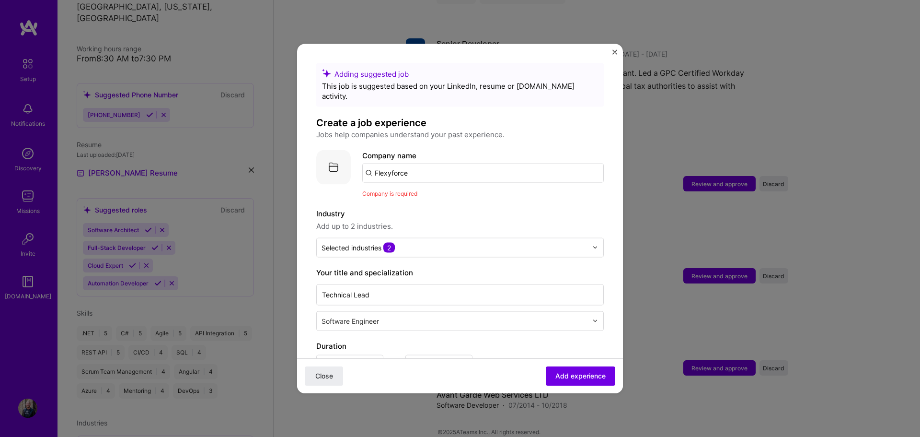
click at [423, 163] on input "Flexyforce" at bounding box center [483, 172] width 242 height 19
click at [422, 163] on input "Flexyforce" at bounding box center [483, 172] width 242 height 19
type input "Flexyforce"
click at [395, 194] on span "Add company" at bounding box center [389, 199] width 46 height 10
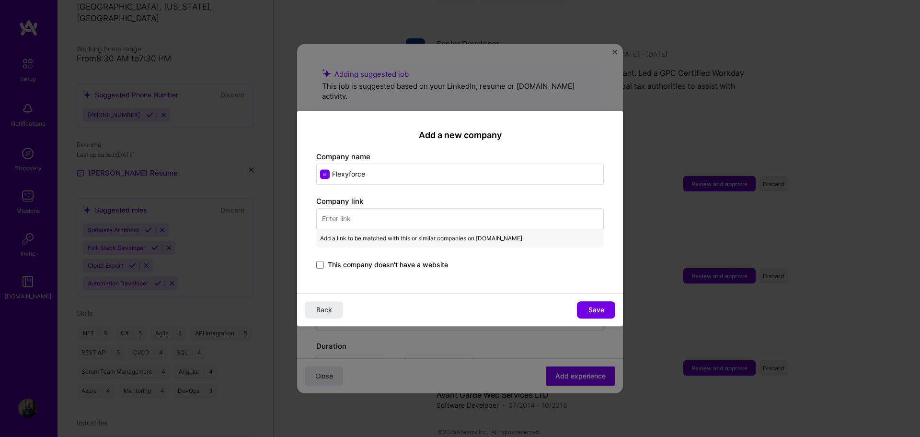
click at [356, 223] on input "text" at bounding box center [460, 218] width 288 height 21
paste input "[URL][DOMAIN_NAME]"
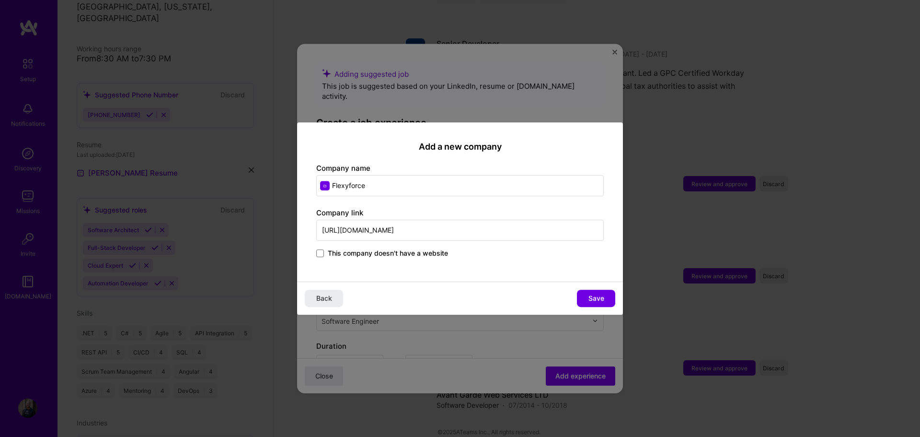
type input "[URL][DOMAIN_NAME]"
click at [464, 274] on div "Add a new company Company name Flexyforce Company link [URL][DOMAIN_NAME] This …" at bounding box center [460, 202] width 326 height 160
click at [587, 297] on button "Save" at bounding box center [596, 297] width 38 height 17
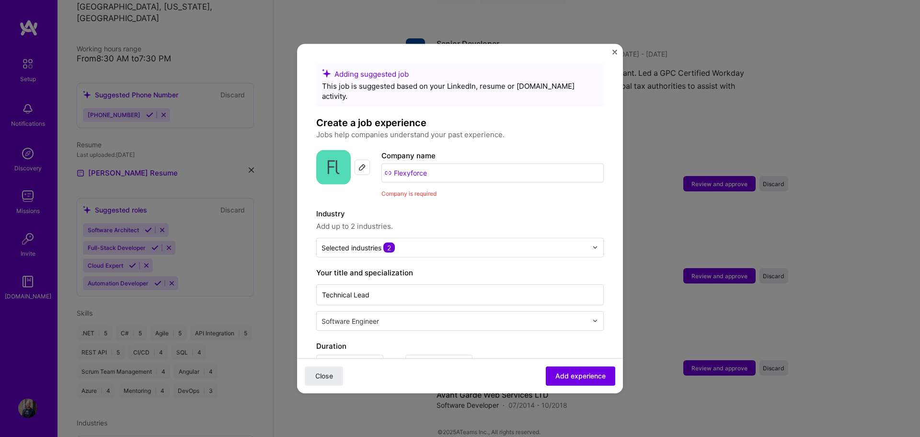
click at [487, 207] on label "Industry" at bounding box center [460, 213] width 288 height 12
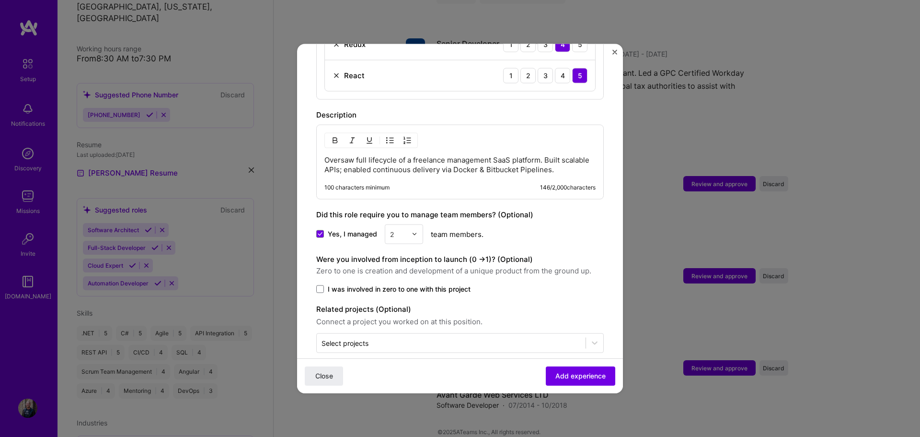
scroll to position [561, 0]
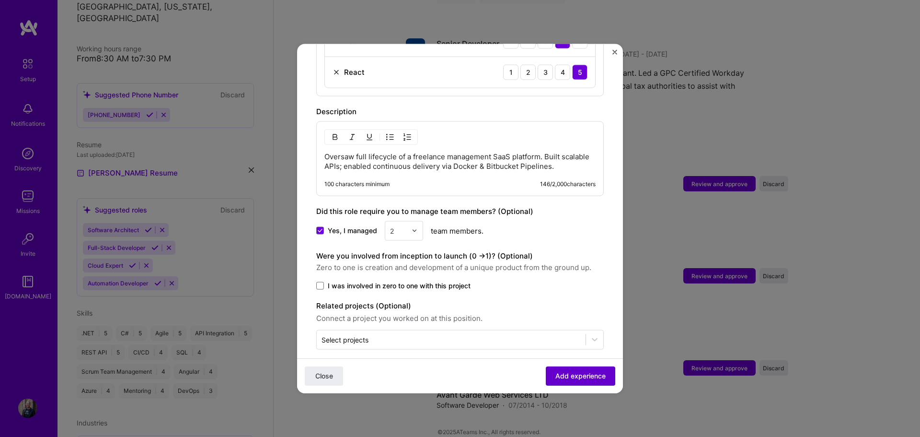
click at [562, 372] on span "Add experience" at bounding box center [580, 376] width 50 height 10
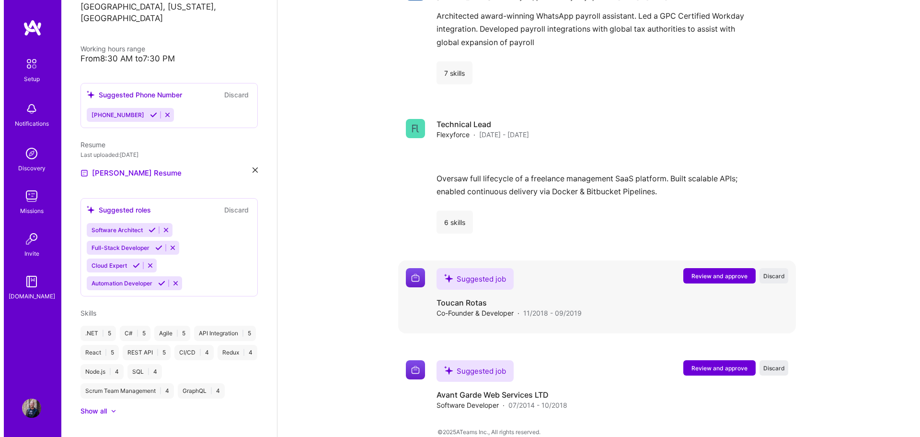
scroll to position [1032, 0]
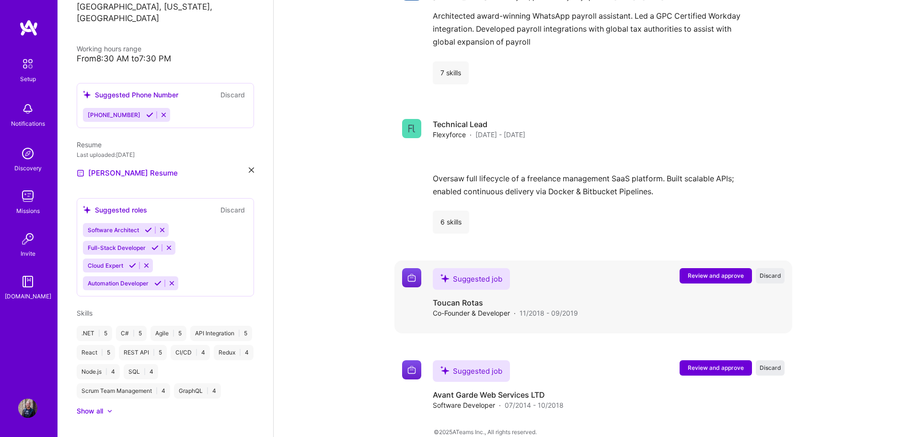
click at [709, 271] on span "Review and approve" at bounding box center [716, 275] width 56 height 8
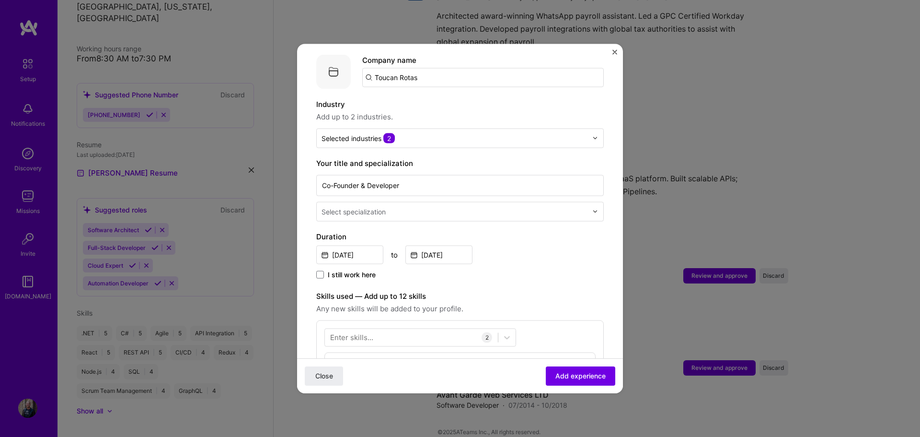
scroll to position [96, 0]
click at [456, 206] on div at bounding box center [456, 211] width 268 height 12
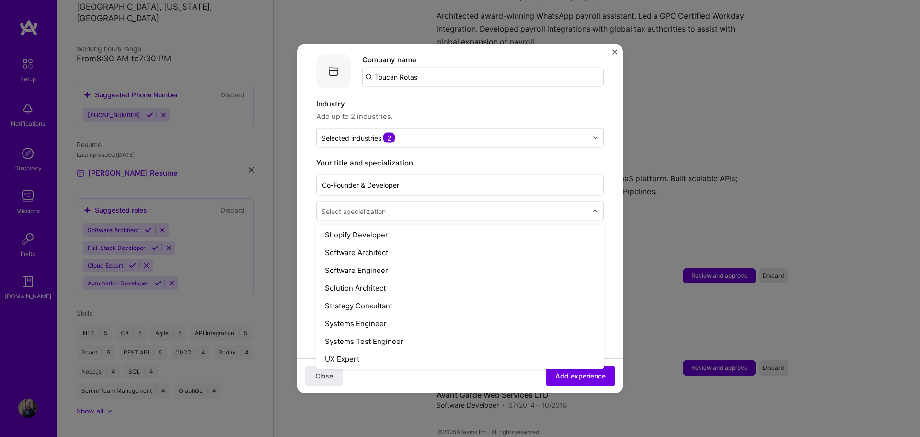
scroll to position [1007, 0]
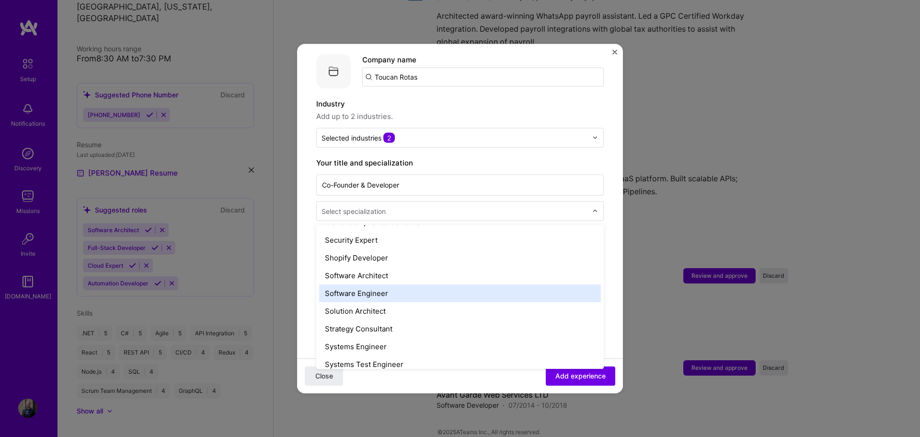
click at [399, 284] on div "Software Engineer" at bounding box center [460, 293] width 282 height 18
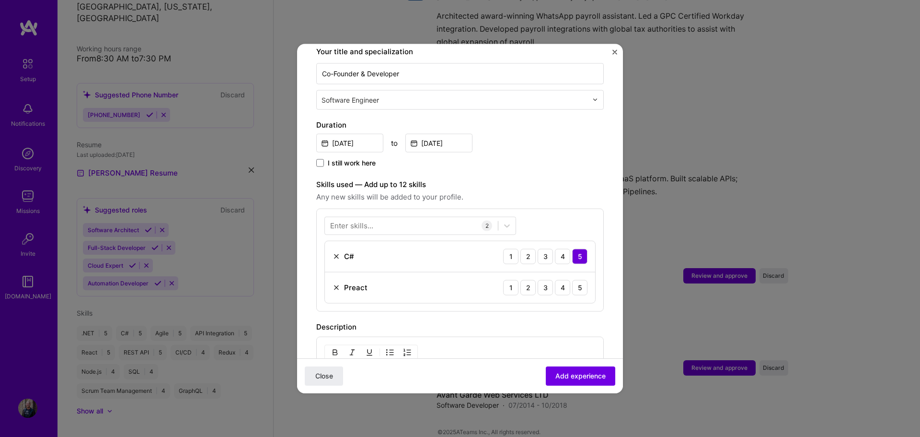
scroll to position [240, 0]
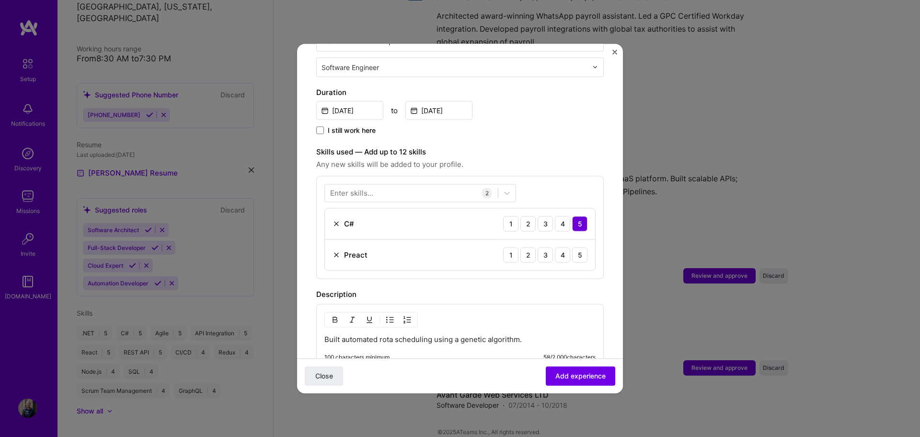
click at [334, 251] on img at bounding box center [337, 255] width 8 height 8
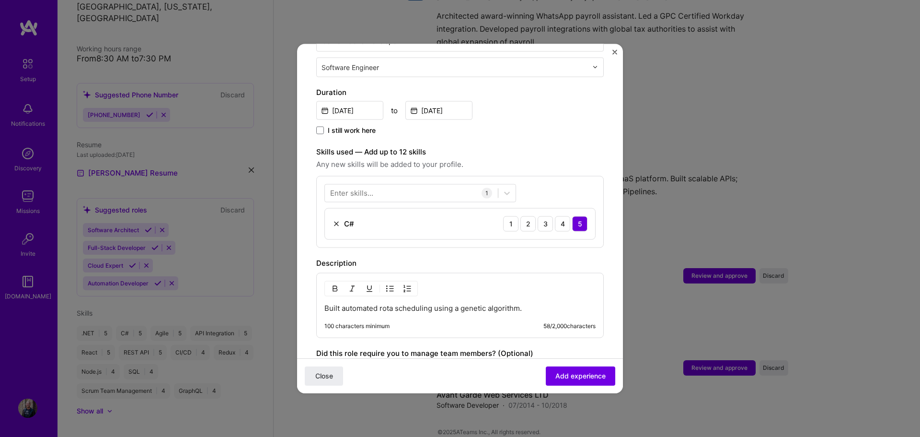
click at [360, 188] on div "Enter skills..." at bounding box center [351, 193] width 43 height 10
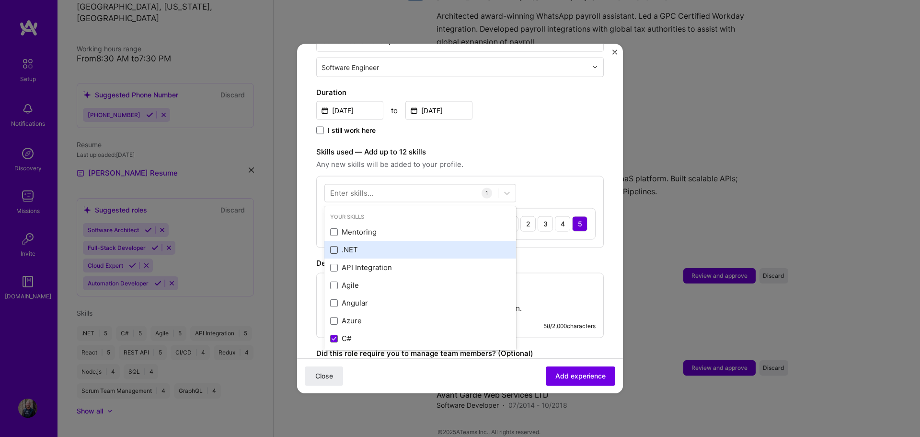
click at [336, 245] on span at bounding box center [334, 249] width 8 height 8
click at [0, 0] on input "checkbox" at bounding box center [0, 0] width 0 height 0
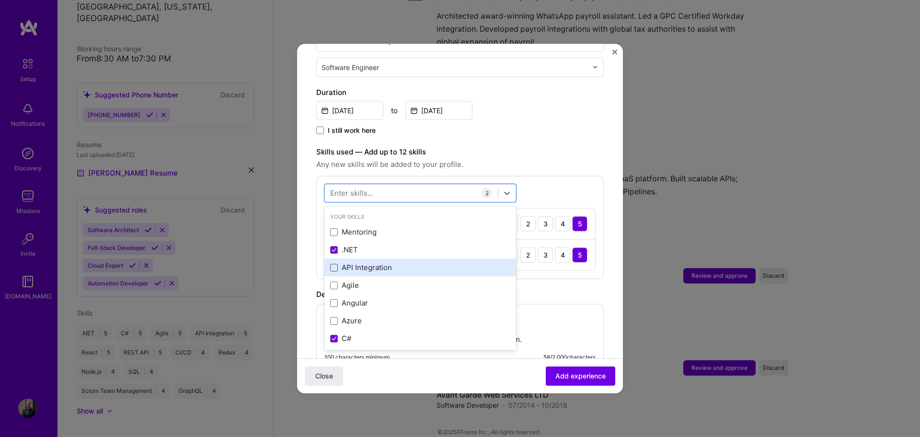
click at [336, 263] on span at bounding box center [334, 267] width 8 height 8
click at [0, 0] on input "checkbox" at bounding box center [0, 0] width 0 height 0
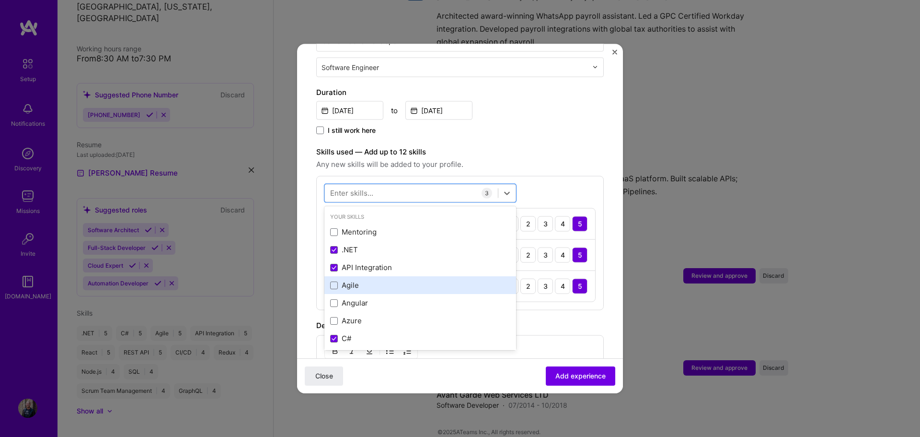
click at [333, 280] on div "Agile" at bounding box center [420, 285] width 180 height 10
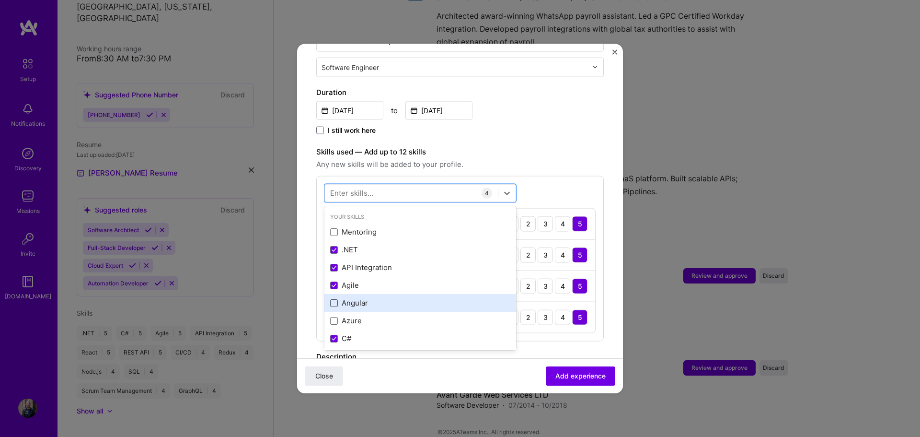
click at [335, 299] on span at bounding box center [334, 303] width 8 height 8
click at [0, 0] on input "checkbox" at bounding box center [0, 0] width 0 height 0
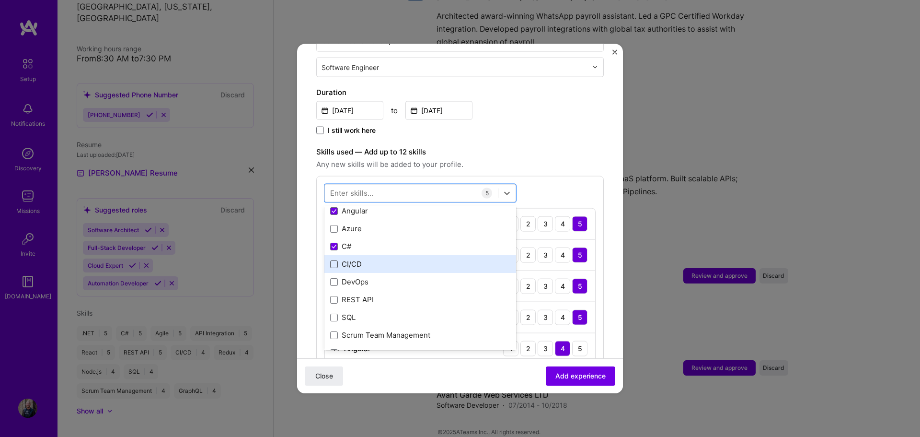
scroll to position [96, 0]
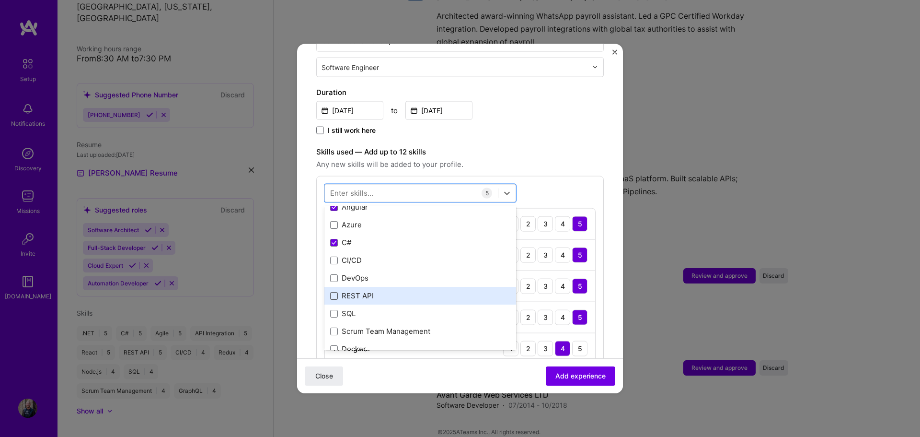
click at [334, 291] on span at bounding box center [334, 295] width 8 height 8
click at [0, 0] on input "checkbox" at bounding box center [0, 0] width 0 height 0
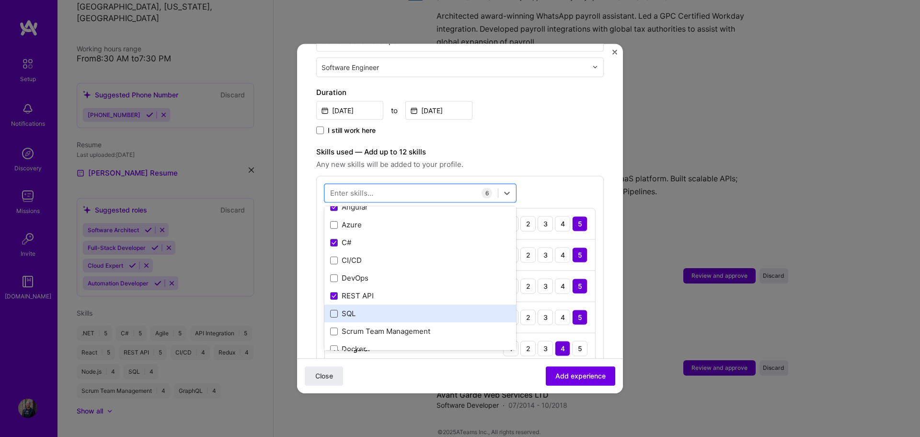
click at [335, 309] on span at bounding box center [334, 313] width 8 height 8
click at [0, 0] on input "checkbox" at bounding box center [0, 0] width 0 height 0
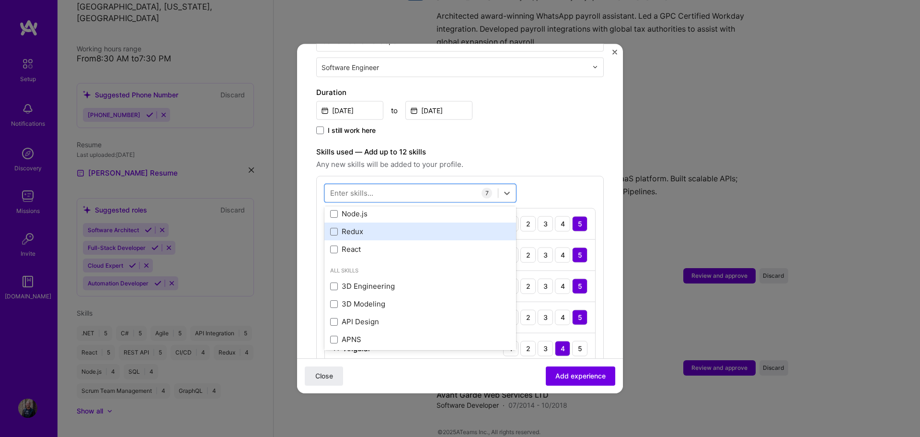
scroll to position [288, 0]
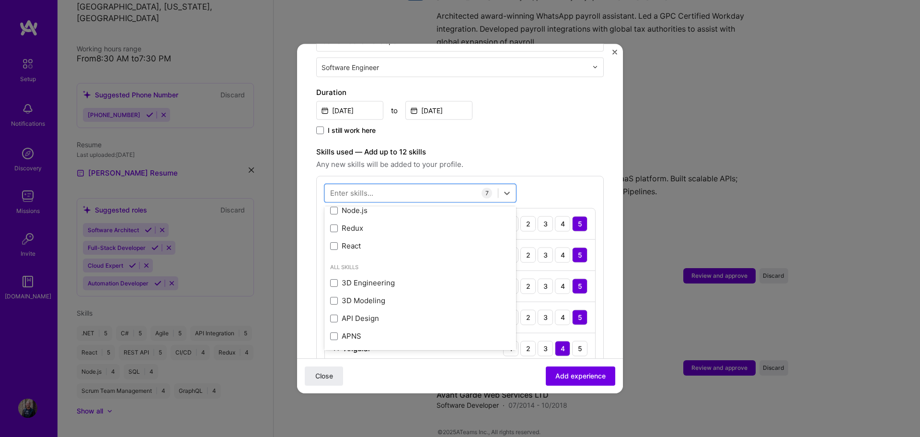
click at [491, 130] on div "Adding suggested job This job is suggested based on your LinkedIn, resume or [D…" at bounding box center [460, 250] width 288 height 854
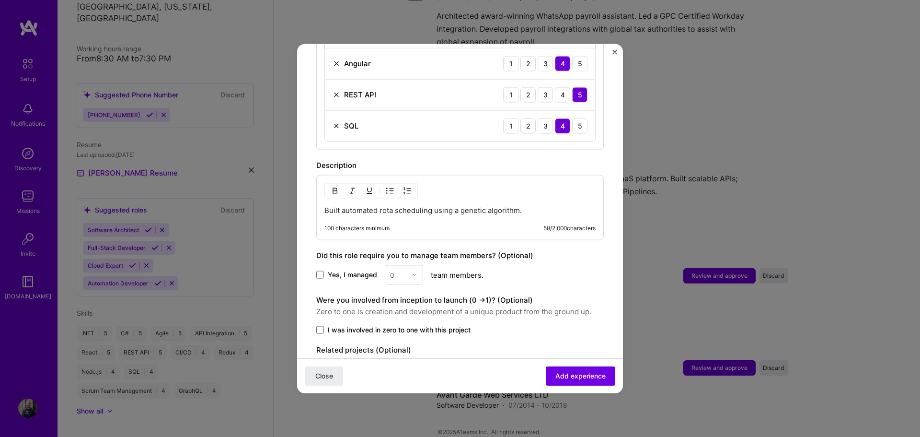
scroll to position [527, 0]
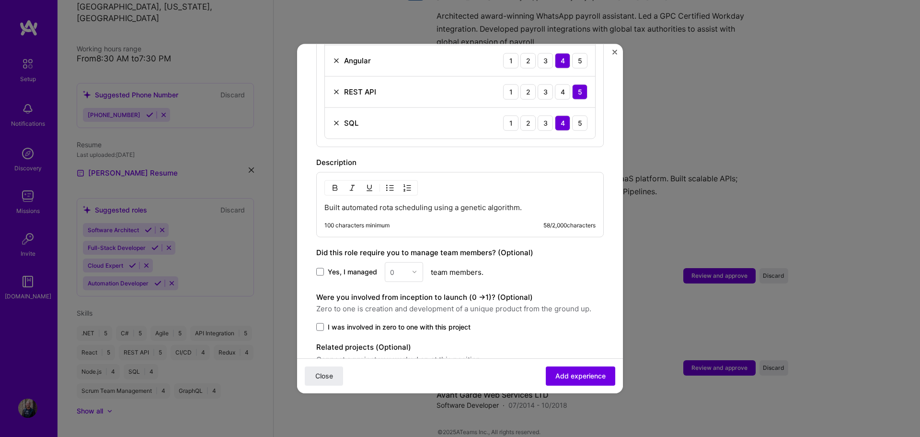
click at [528, 202] on p "Built automated rota scheduling using a genetic algorithm." at bounding box center [459, 207] width 271 height 10
click at [432, 202] on p "Built automated rota scheduling using a genetic algorithm." at bounding box center [459, 207] width 271 height 10
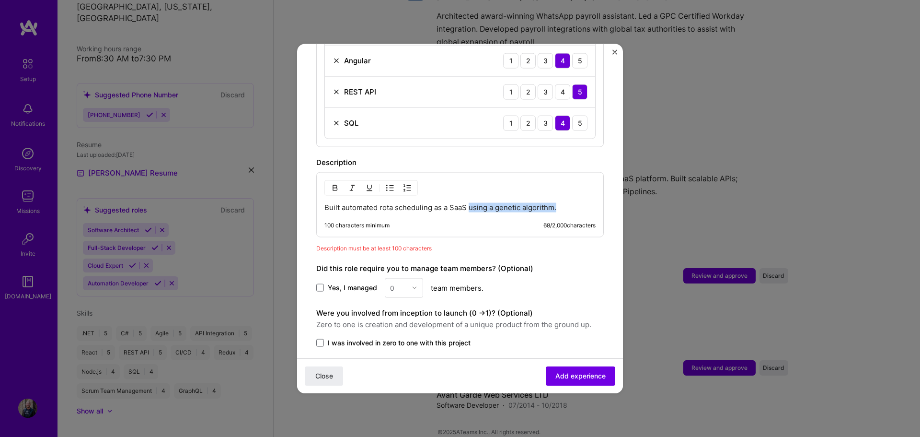
click at [471, 202] on p "Built automated rota scheduling as a SaaS using a genetic algorithm." at bounding box center [459, 207] width 271 height 10
click at [431, 202] on p "Built automated rota scheduling as a SaaS" at bounding box center [459, 207] width 271 height 10
click at [343, 202] on p "Built automated rota scheduling using a genetic algorithm as a SaaS" at bounding box center [459, 207] width 271 height 10
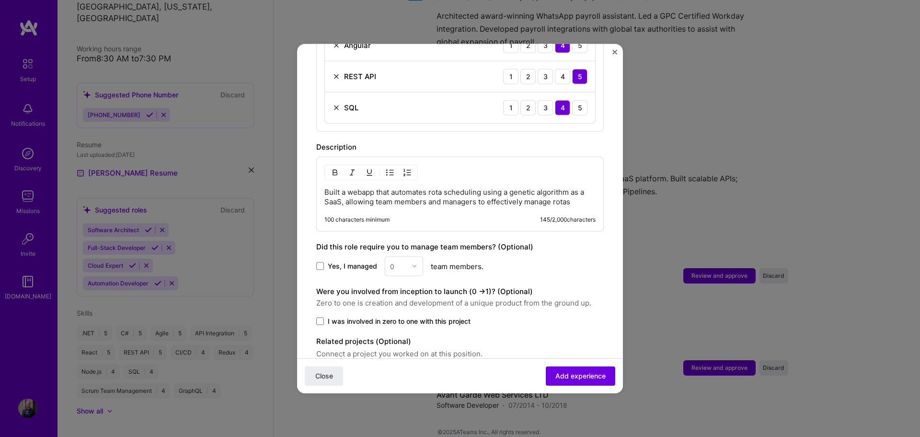
scroll to position [578, 0]
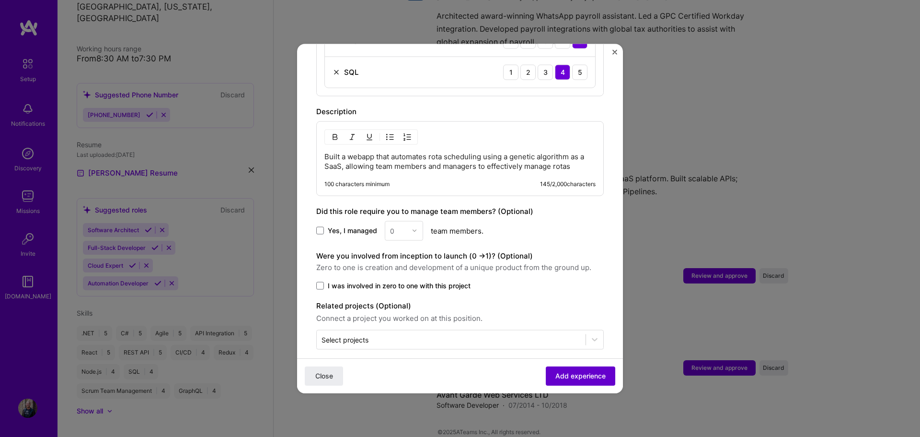
click at [587, 375] on span "Add experience" at bounding box center [580, 376] width 50 height 10
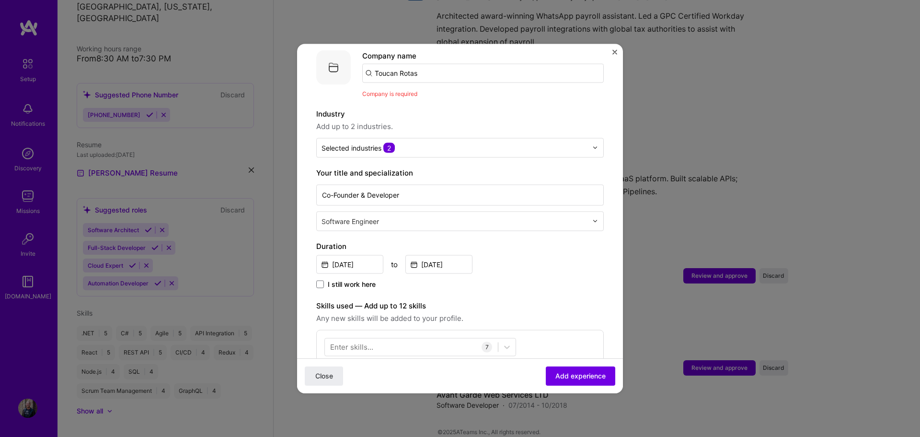
scroll to position [96, 0]
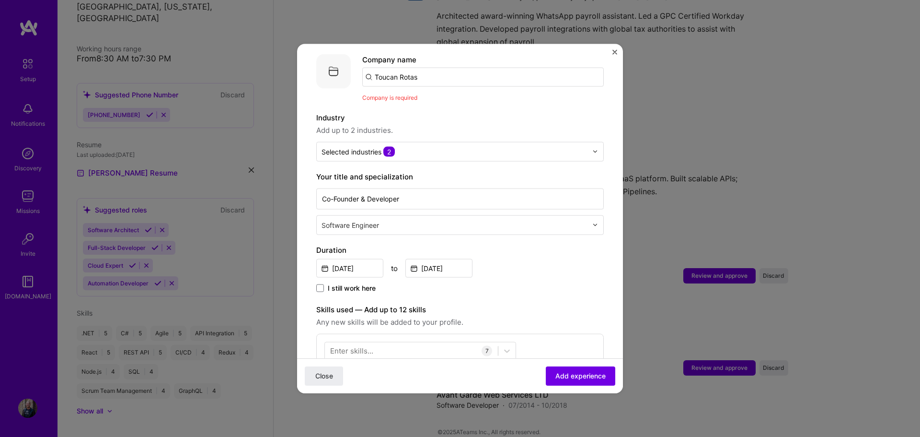
click at [441, 68] on input "Toucan Rotas" at bounding box center [483, 76] width 242 height 19
type input "Toucan Rotas"
click at [396, 98] on span "Add company" at bounding box center [389, 103] width 46 height 10
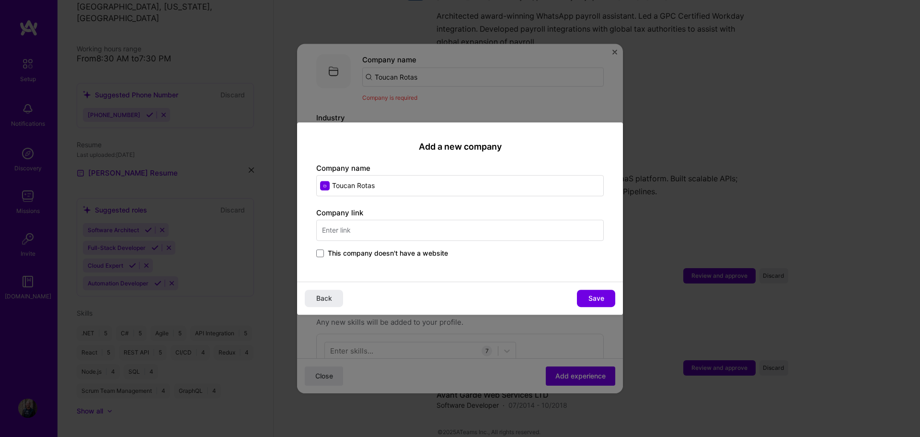
click at [327, 252] on label "This company doesn't have a website" at bounding box center [382, 253] width 132 height 10
click at [0, 0] on input "This company doesn't have a website" at bounding box center [0, 0] width 0 height 0
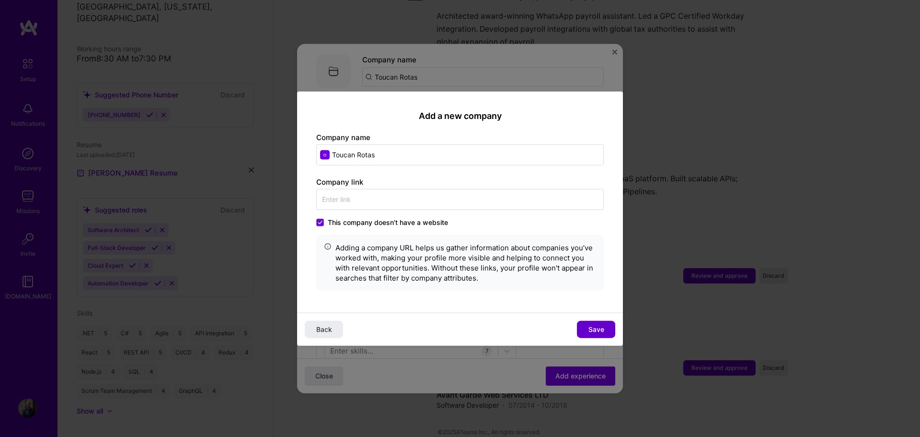
click at [593, 324] on span "Save" at bounding box center [596, 329] width 16 height 10
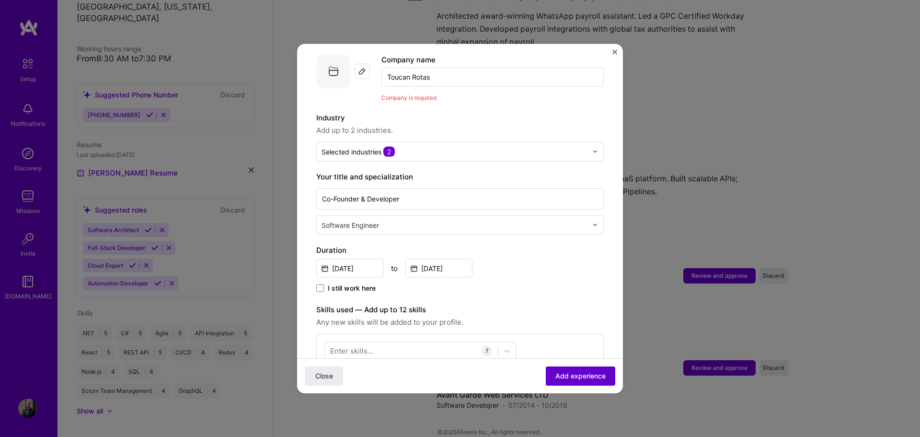
click at [591, 372] on span "Add experience" at bounding box center [580, 376] width 50 height 10
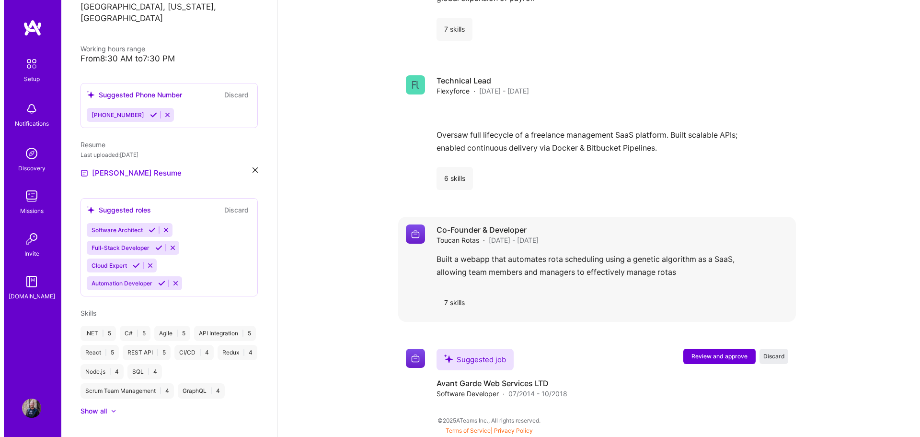
scroll to position [1064, 0]
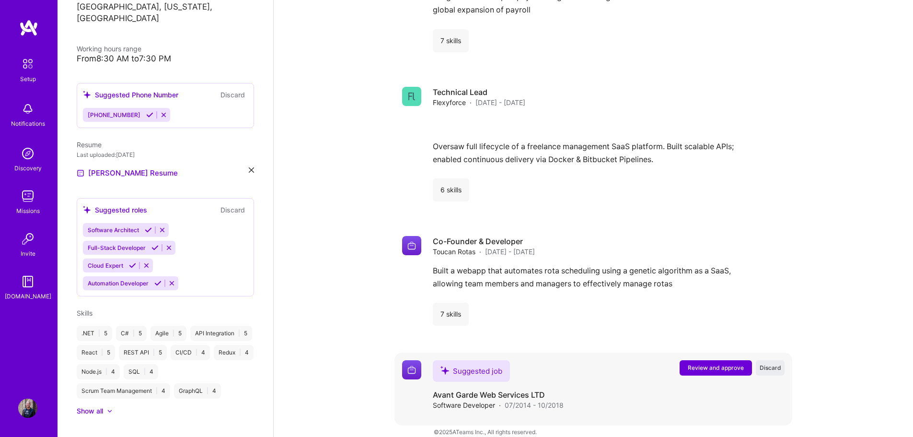
click at [706, 363] on span "Review and approve" at bounding box center [716, 367] width 56 height 8
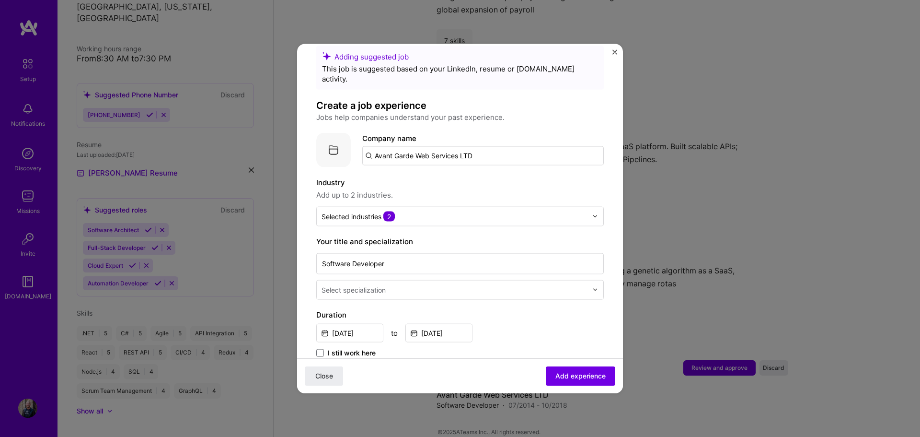
scroll to position [48, 0]
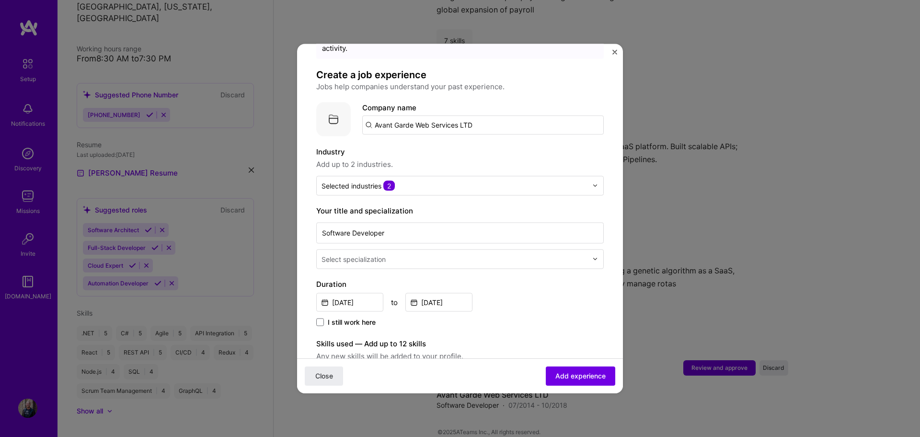
click at [493, 254] on div at bounding box center [456, 259] width 268 height 12
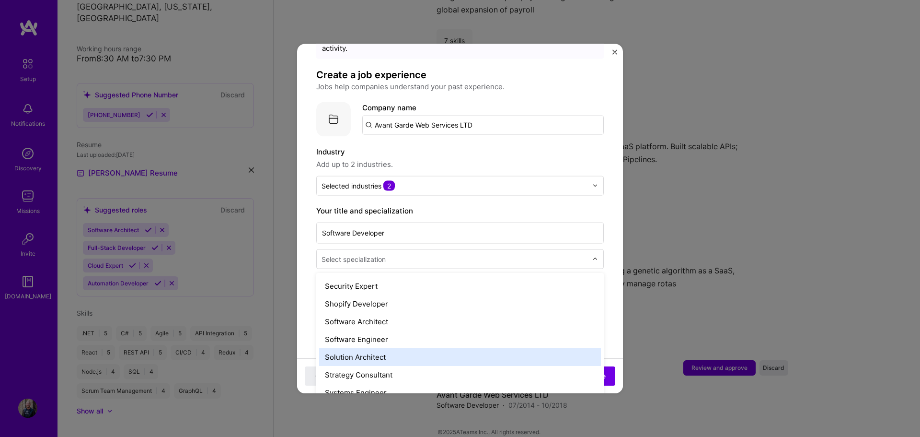
scroll to position [1006, 0]
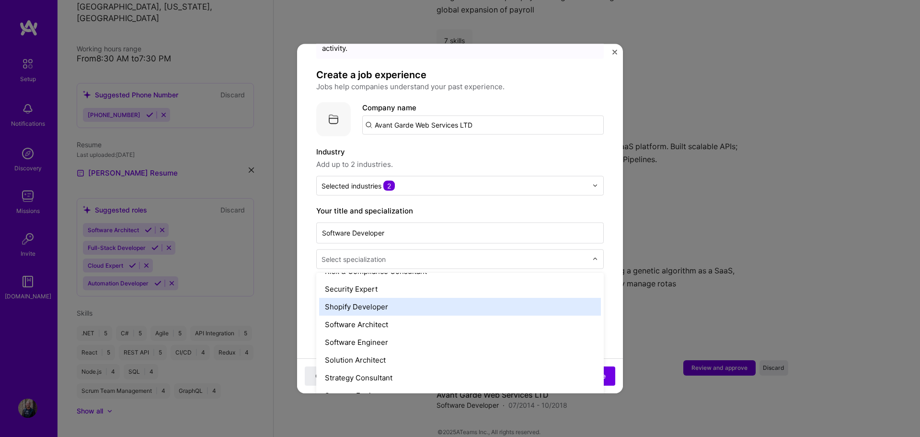
click at [421, 299] on div "Shopify Developer" at bounding box center [460, 306] width 282 height 18
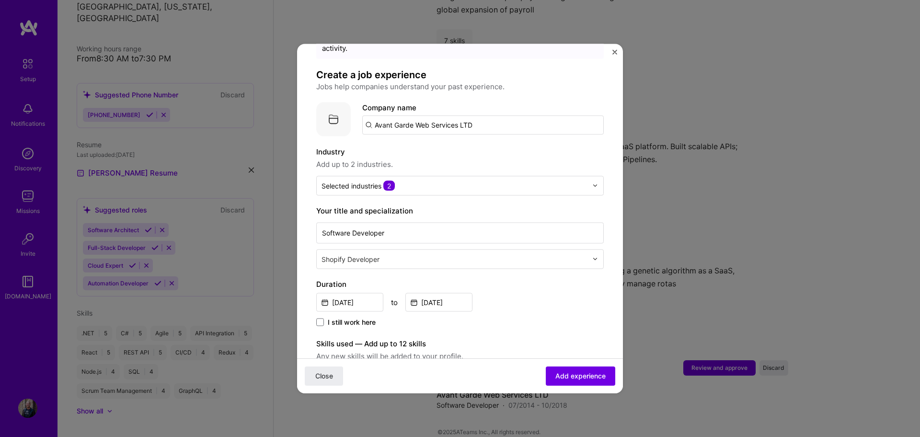
click at [446, 255] on div "Shopify Developer" at bounding box center [455, 258] width 276 height 19
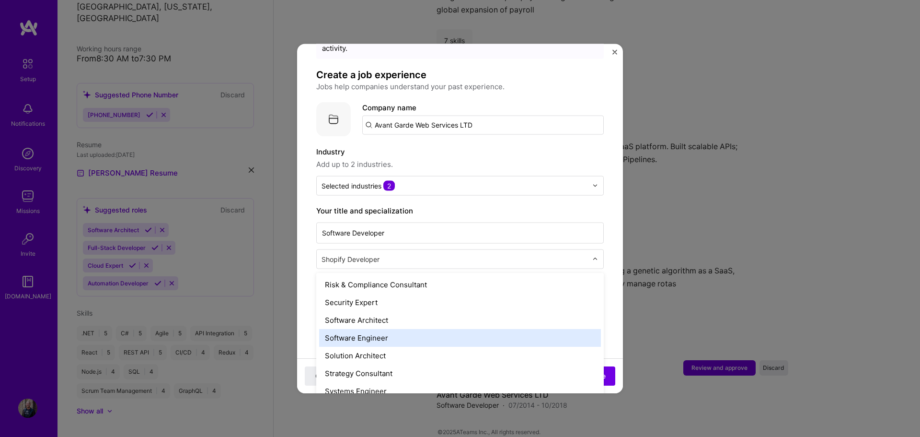
scroll to position [990, 0]
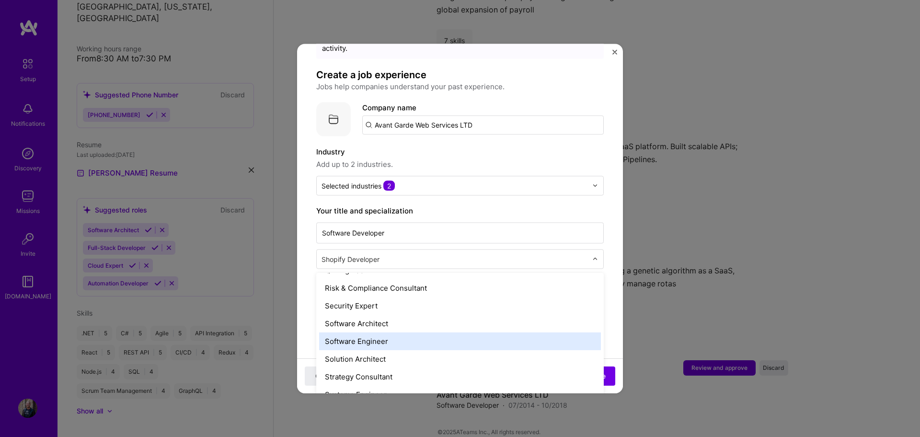
click at [397, 334] on div "Software Engineer" at bounding box center [460, 341] width 282 height 18
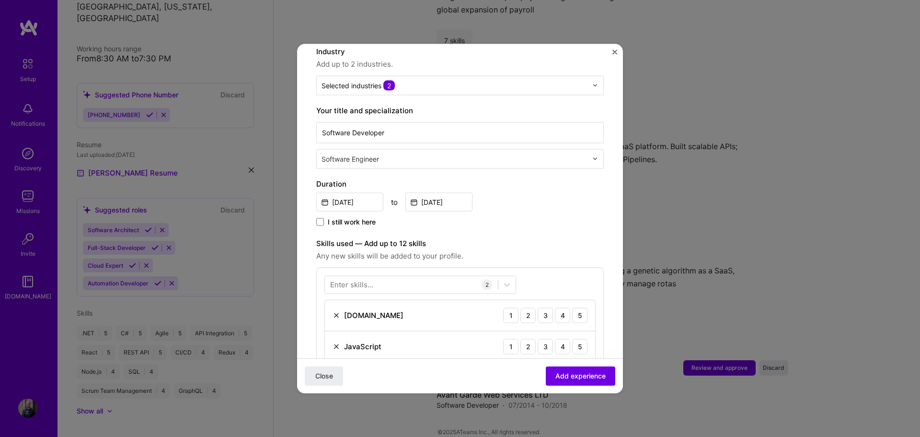
scroll to position [192, 0]
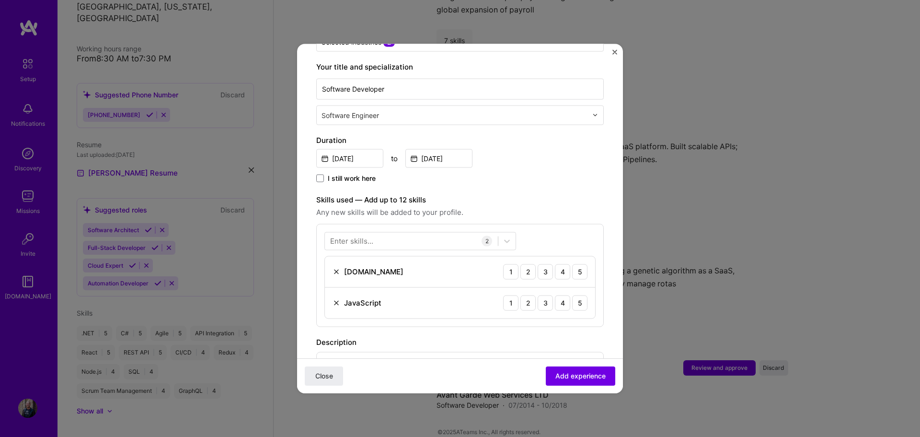
click at [362, 236] on div "Enter skills..." at bounding box center [351, 241] width 43 height 10
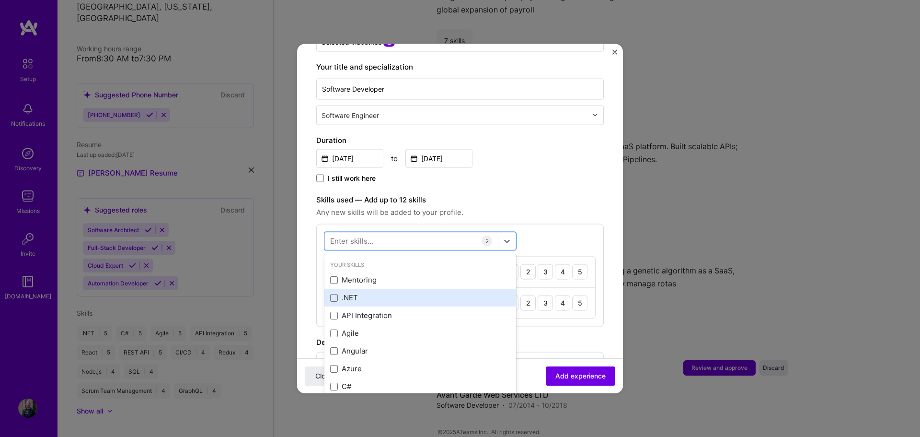
click at [373, 292] on div ".NET" at bounding box center [420, 297] width 180 height 10
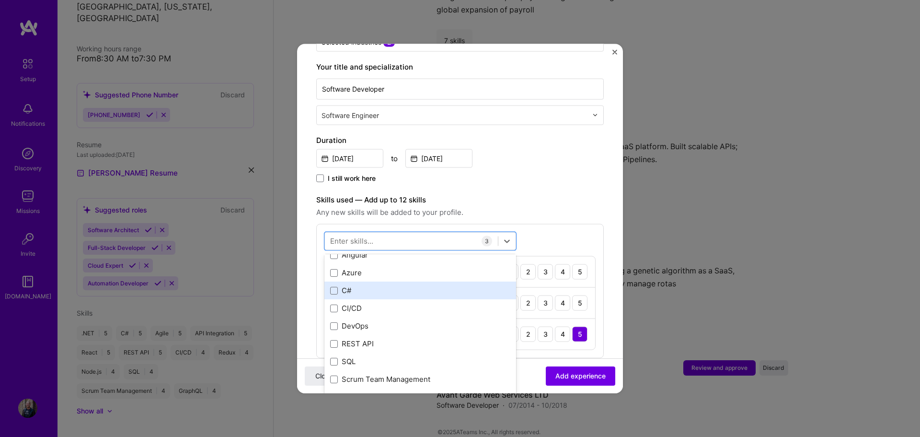
click at [368, 285] on div "C#" at bounding box center [420, 290] width 180 height 10
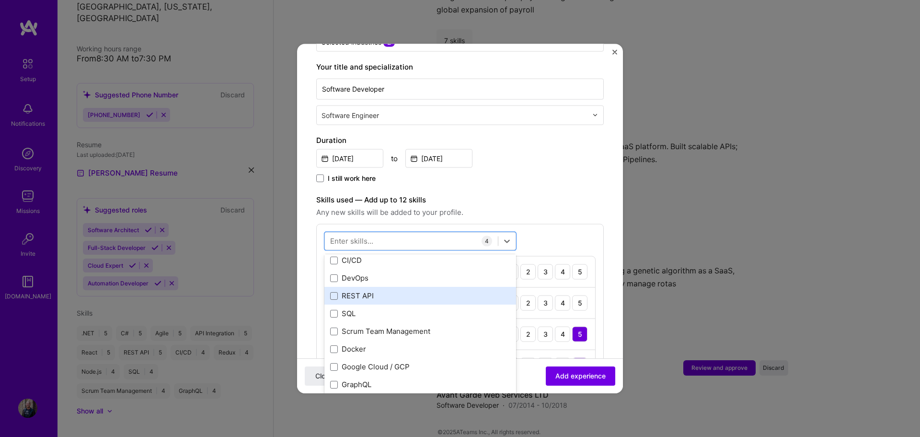
click at [383, 290] on div "REST API" at bounding box center [420, 295] width 180 height 10
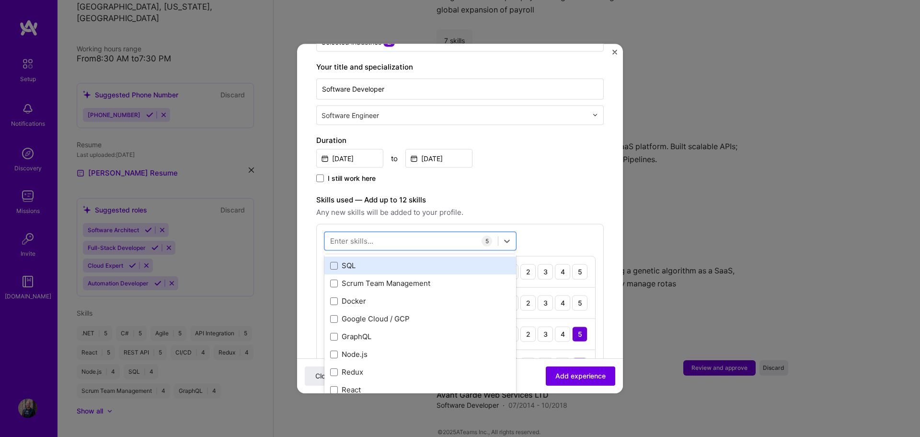
click at [368, 262] on div "SQL" at bounding box center [420, 265] width 192 height 18
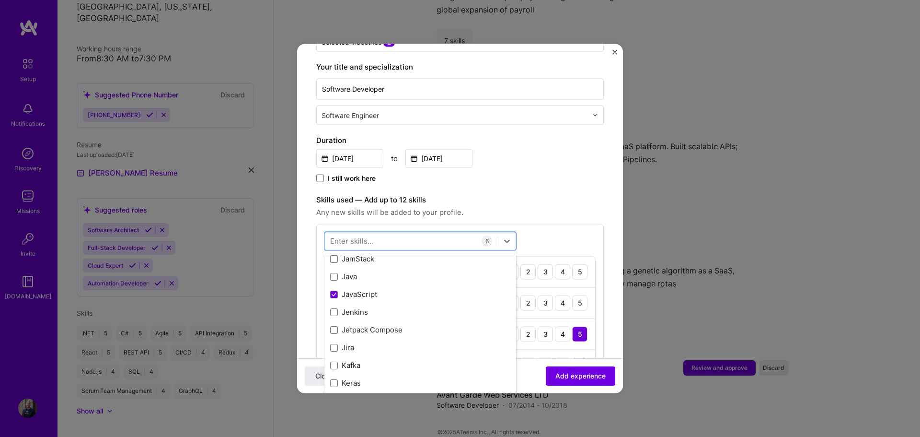
scroll to position [3211, 0]
click at [550, 177] on div "Adding suggested job This job is suggested based on your LinkedIn, resume or [D…" at bounding box center [460, 282] width 288 height 823
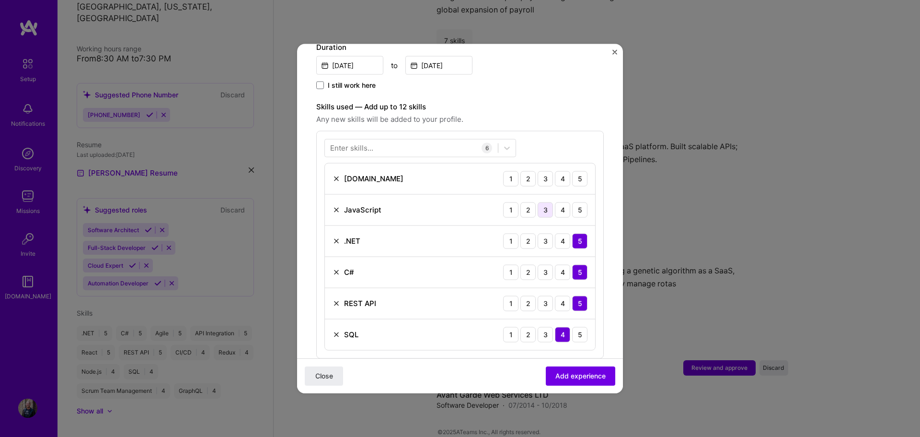
scroll to position [288, 0]
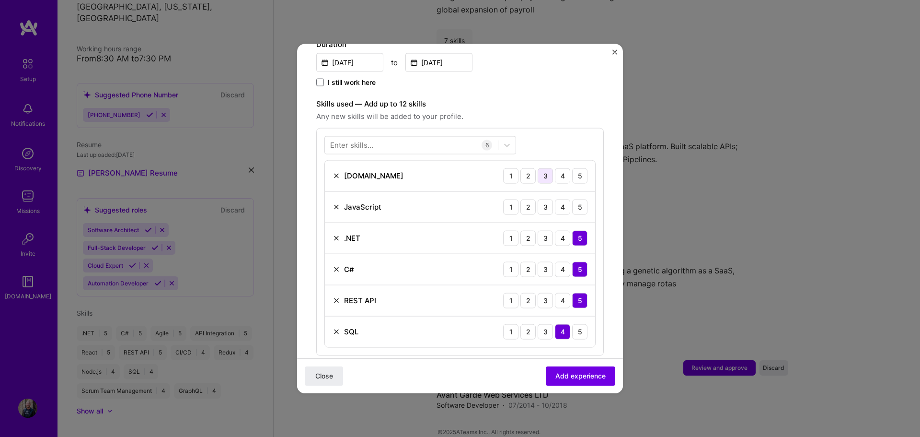
click at [538, 168] on div "3" at bounding box center [545, 175] width 15 height 15
click at [572, 199] on div "5" at bounding box center [579, 206] width 15 height 15
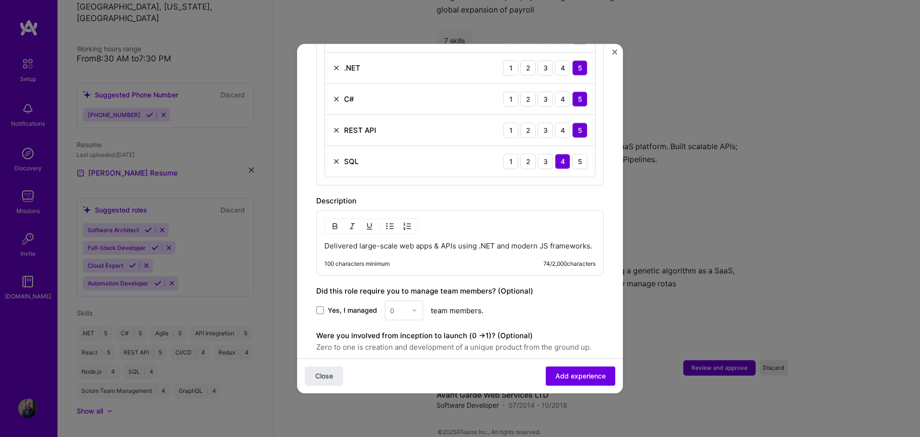
scroll to position [479, 0]
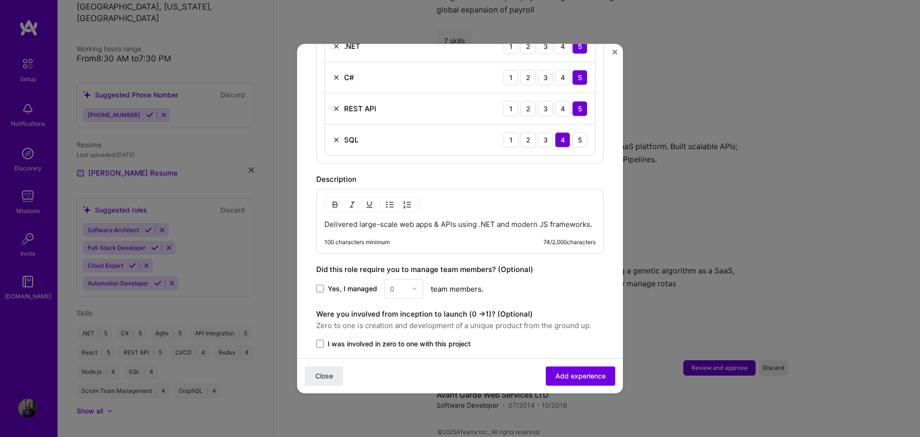
click at [459, 223] on p "Delivered large-scale web apps & APIs using .NET and modern JS frameworks." at bounding box center [459, 224] width 271 height 10
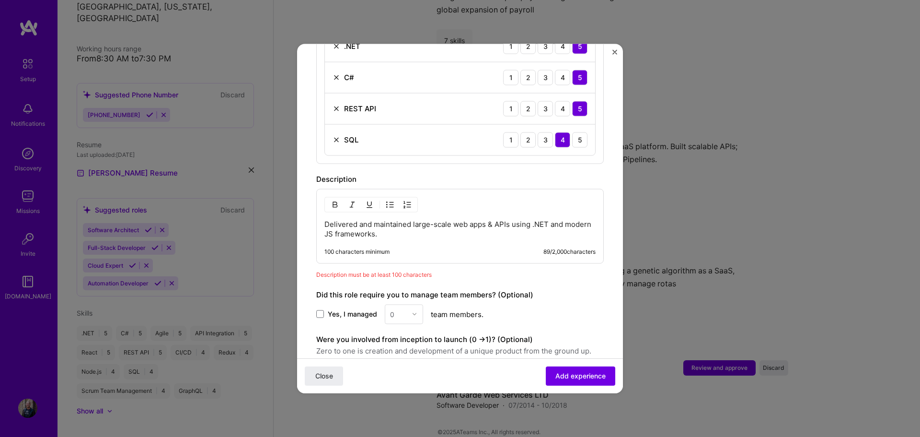
click at [429, 225] on p "Delivered and maintained large-scale web apps & APIs using .NET and modern JS f…" at bounding box center [459, 228] width 271 height 19
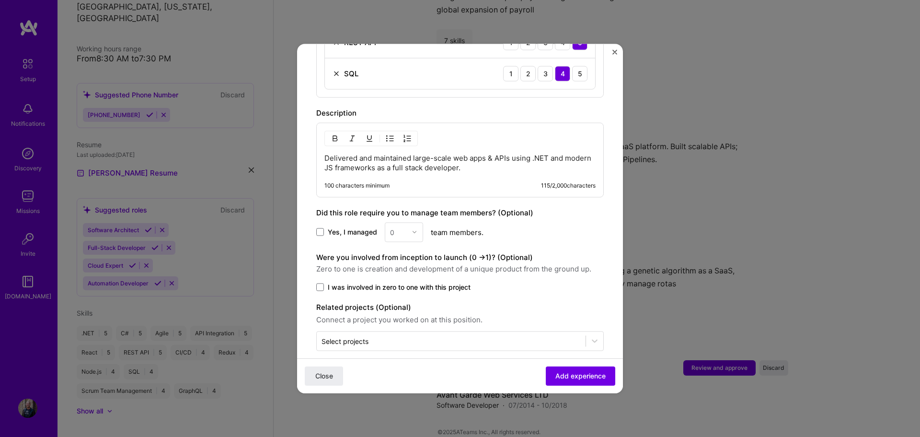
scroll to position [547, 0]
click at [582, 378] on span "Add experience" at bounding box center [580, 376] width 50 height 10
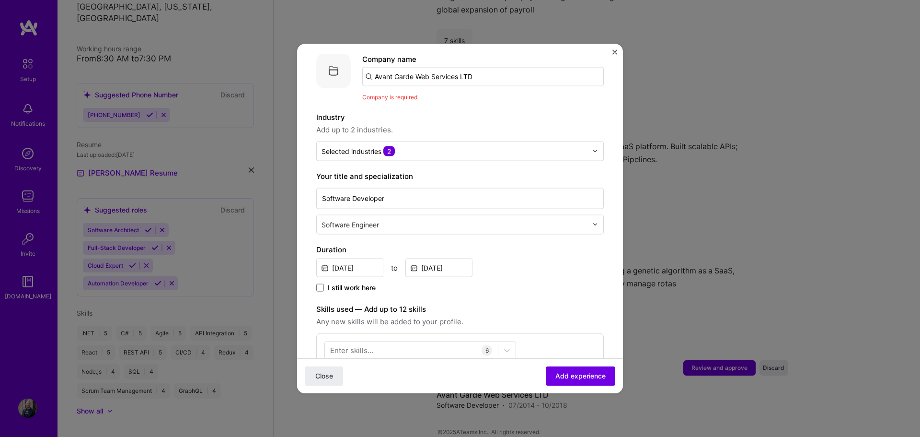
scroll to position [96, 0]
click at [486, 70] on input "Avant Garde Web Services LTD" at bounding box center [483, 76] width 242 height 19
type input "Avant Garde Web Services LTD"
click at [473, 95] on div "Avant Garde Web Services LTD" at bounding box center [473, 103] width 115 height 17
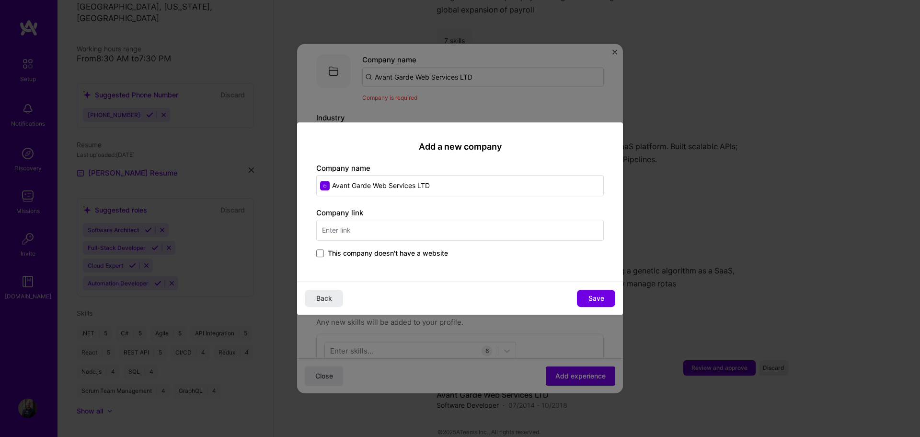
click at [345, 252] on span "This company doesn't have a website" at bounding box center [388, 253] width 120 height 10
click at [0, 0] on input "This company doesn't have a website" at bounding box center [0, 0] width 0 height 0
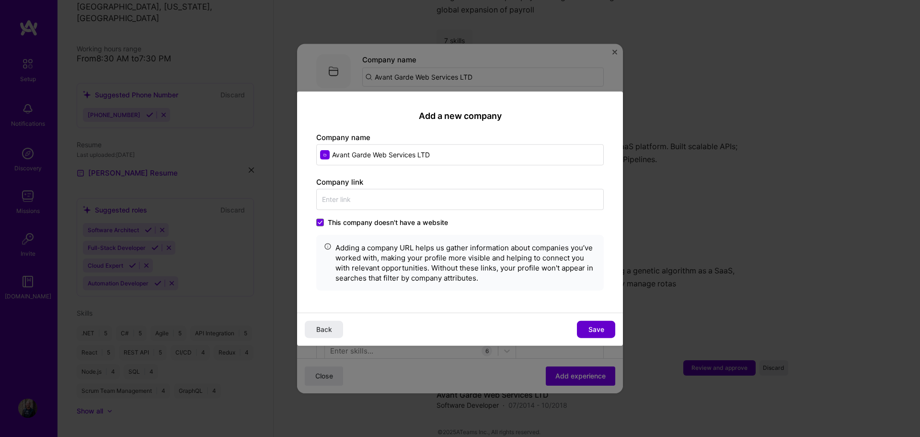
click at [600, 326] on span "Save" at bounding box center [596, 329] width 16 height 10
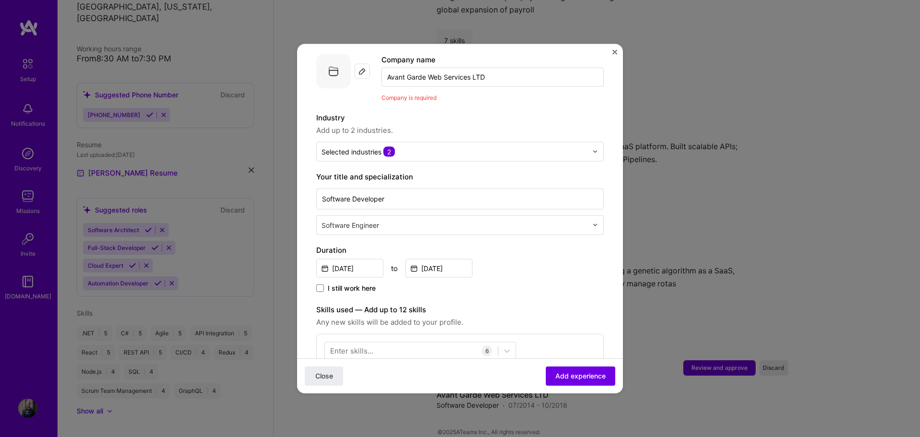
drag, startPoint x: 582, startPoint y: 368, endPoint x: 578, endPoint y: 380, distance: 12.3
click at [581, 376] on button "Add experience" at bounding box center [580, 375] width 69 height 19
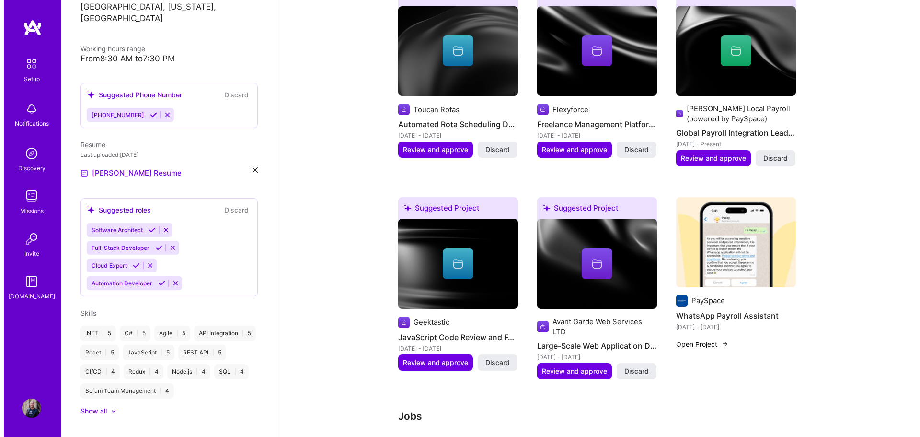
scroll to position [377, 0]
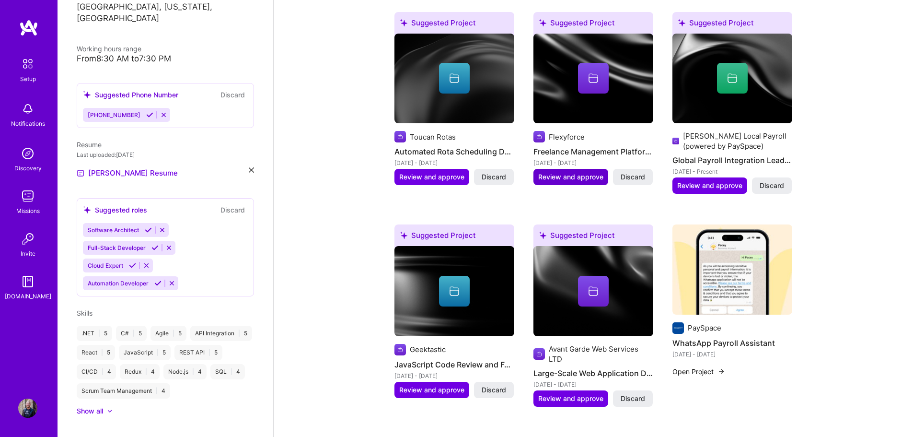
click at [561, 172] on span "Review and approve" at bounding box center [570, 177] width 65 height 10
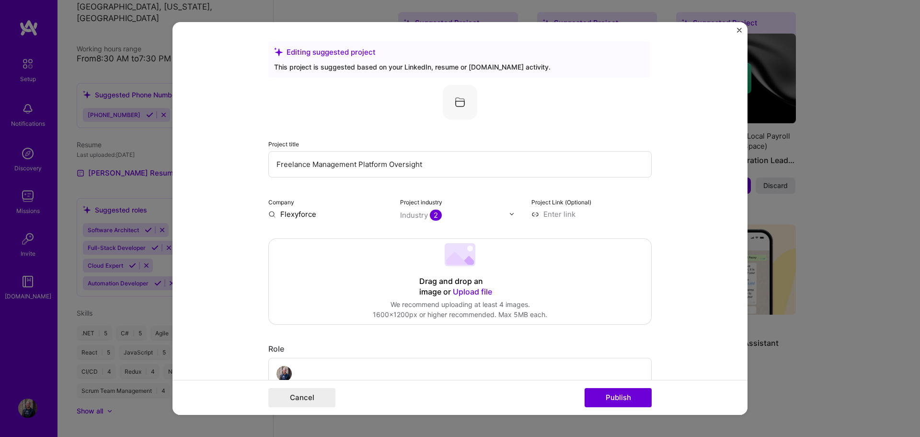
click at [481, 167] on input "Freelance Management Platform Oversight" at bounding box center [459, 164] width 383 height 26
drag, startPoint x: 425, startPoint y: 161, endPoint x: 237, endPoint y: 156, distance: 187.9
click at [237, 156] on form "Editing suggested project This project is suggested based on your LinkedIn, res…" at bounding box center [460, 218] width 575 height 393
drag, startPoint x: 345, startPoint y: 169, endPoint x: 191, endPoint y: 154, distance: 154.1
click at [191, 154] on form "Editing suggested project This project is suggested based on your LinkedIn, res…" at bounding box center [460, 218] width 575 height 393
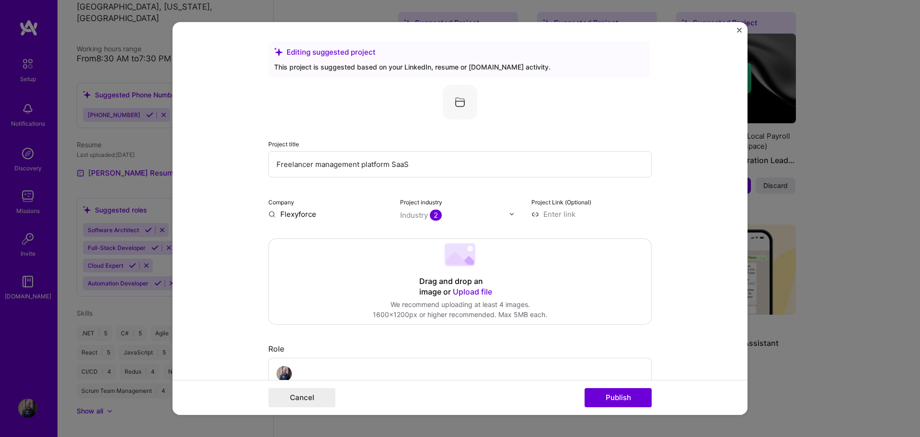
type input "Freelancer management platform SaaS"
click at [570, 213] on input at bounding box center [591, 214] width 120 height 10
paste input "[URL][DOMAIN_NAME]"
type input "[URL][DOMAIN_NAME]"
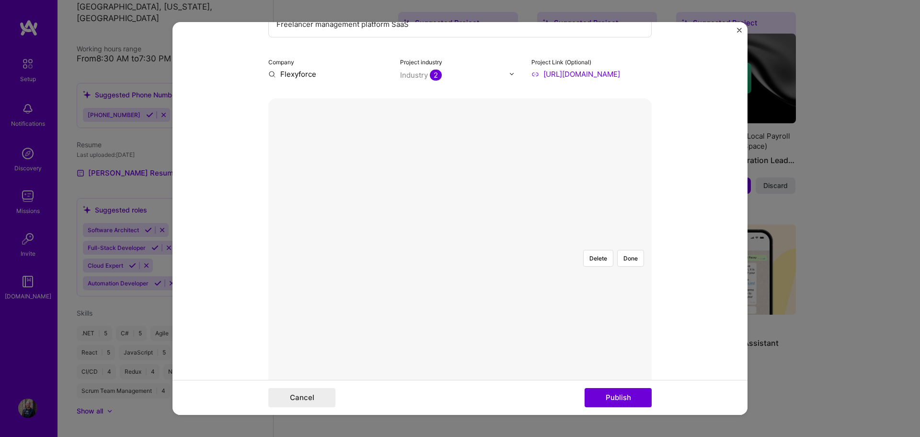
scroll to position [144, 0]
click at [563, 262] on div at bounding box center [652, 348] width 293 height 220
click at [622, 246] on button "Done" at bounding box center [630, 254] width 27 height 17
click at [576, 238] on div at bounding box center [657, 377] width 371 height 279
click at [626, 246] on button "Done" at bounding box center [630, 254] width 27 height 17
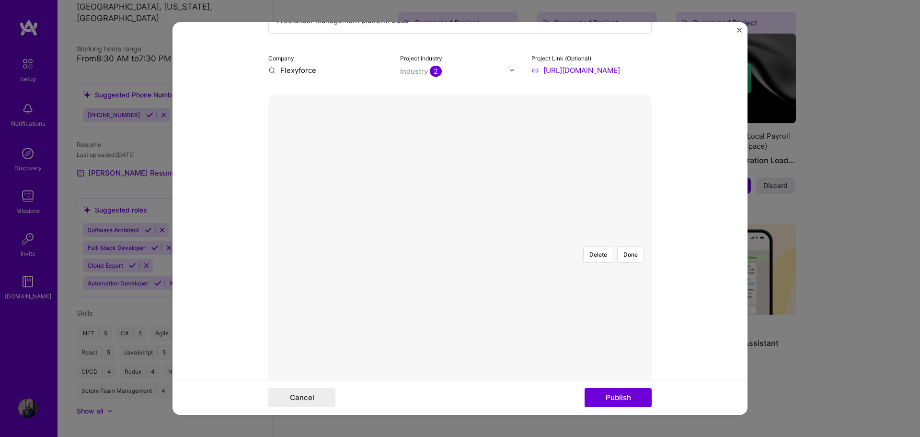
click at [517, 277] on div at bounding box center [652, 347] width 292 height 219
click at [636, 246] on button "Done" at bounding box center [630, 254] width 27 height 17
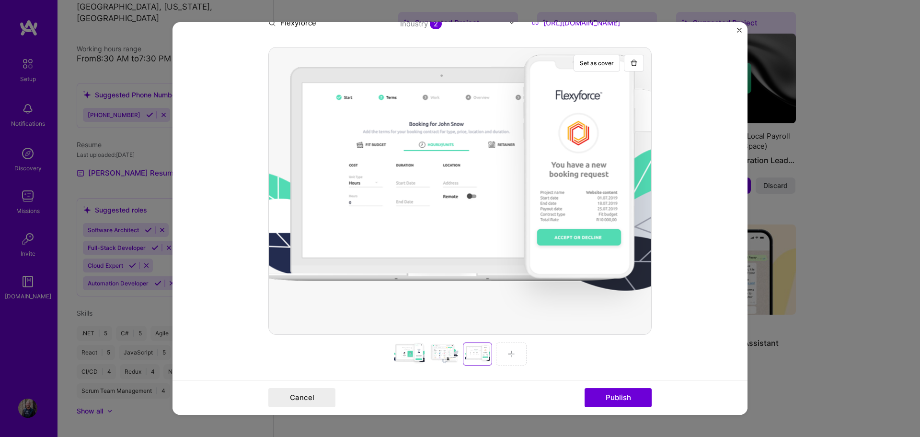
scroll to position [192, 0]
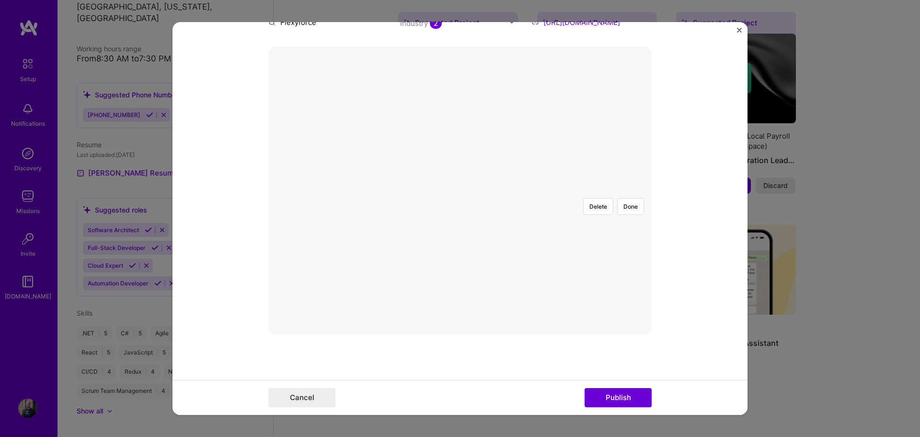
click at [496, 225] on div at bounding box center [663, 326] width 362 height 272
click at [626, 198] on button "Done" at bounding box center [630, 206] width 27 height 17
click at [517, 232] on div at bounding box center [658, 296] width 283 height 213
click at [631, 198] on button "Done" at bounding box center [630, 206] width 27 height 17
click at [626, 198] on button "Done" at bounding box center [630, 206] width 27 height 17
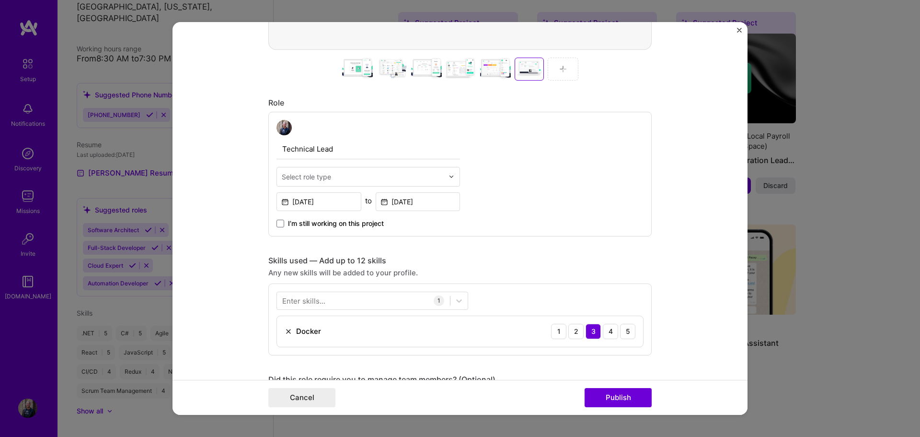
scroll to position [479, 0]
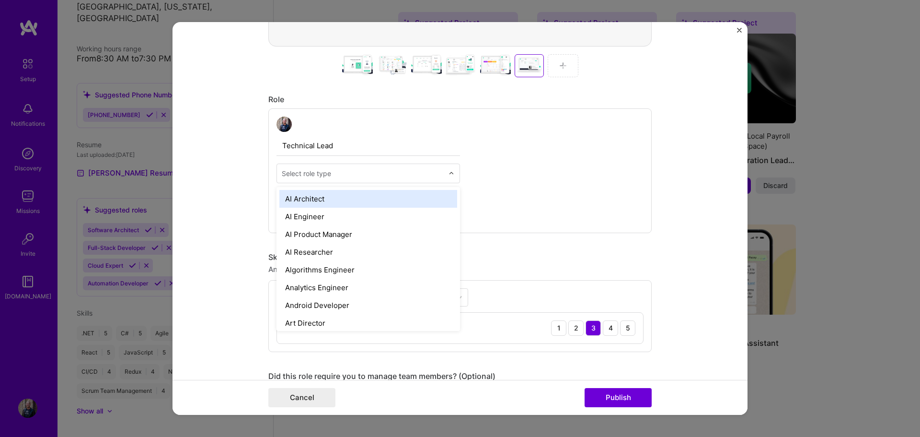
click at [354, 170] on input "text" at bounding box center [363, 173] width 162 height 10
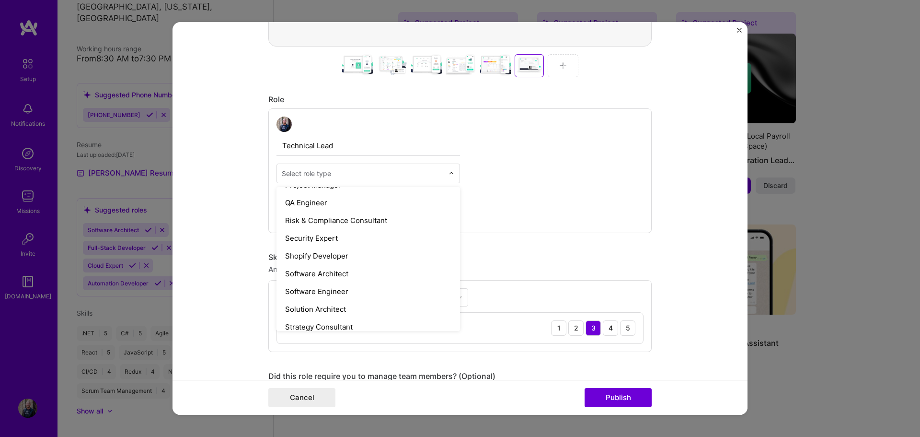
scroll to position [1006, 0]
click at [334, 243] on div "Software Architect" at bounding box center [368, 239] width 178 height 18
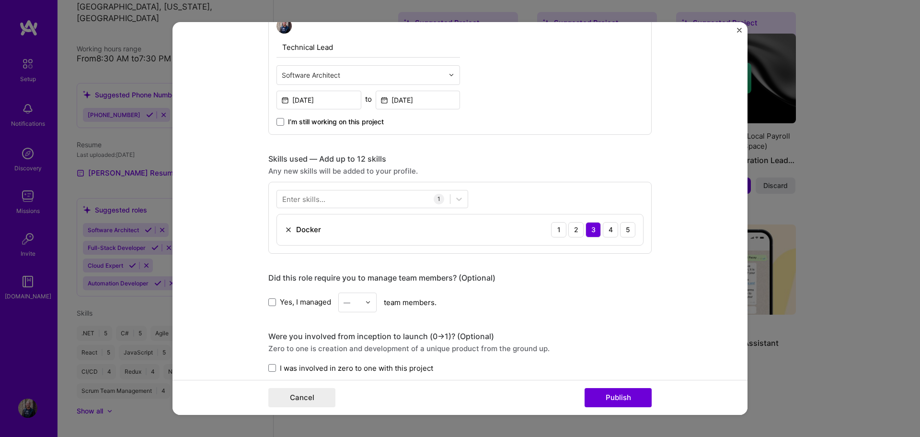
scroll to position [623, 0]
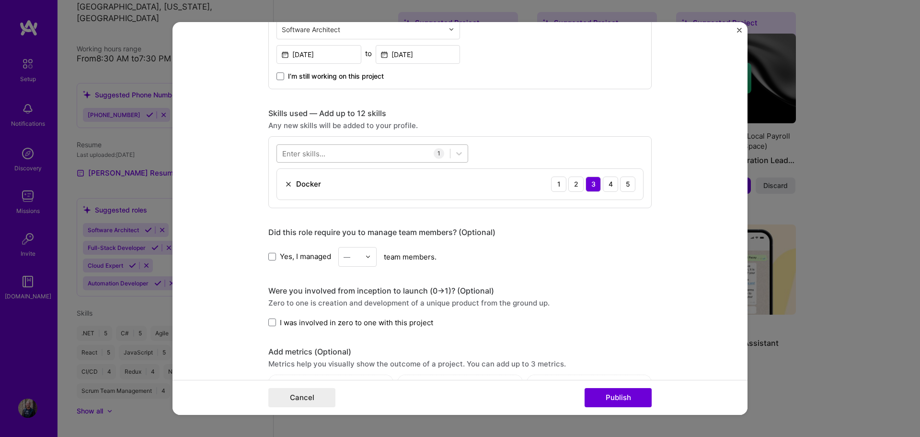
click at [334, 159] on div at bounding box center [363, 153] width 173 height 16
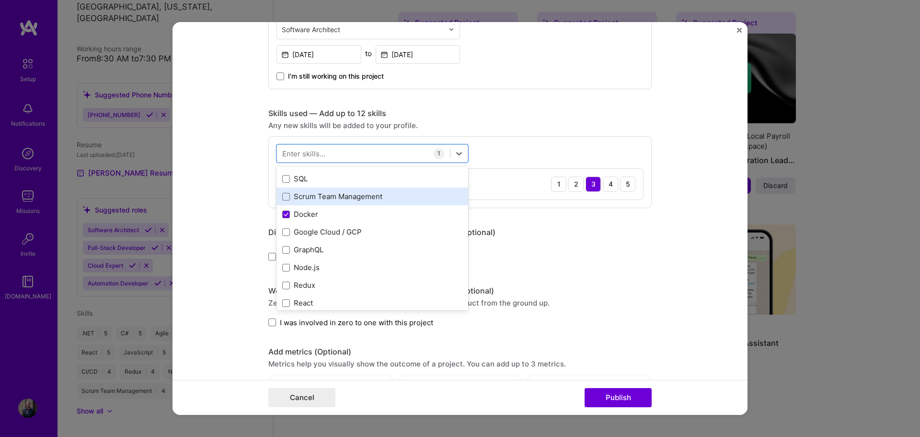
scroll to position [192, 0]
click at [321, 231] on div "Google Cloud / GCP" at bounding box center [372, 231] width 180 height 10
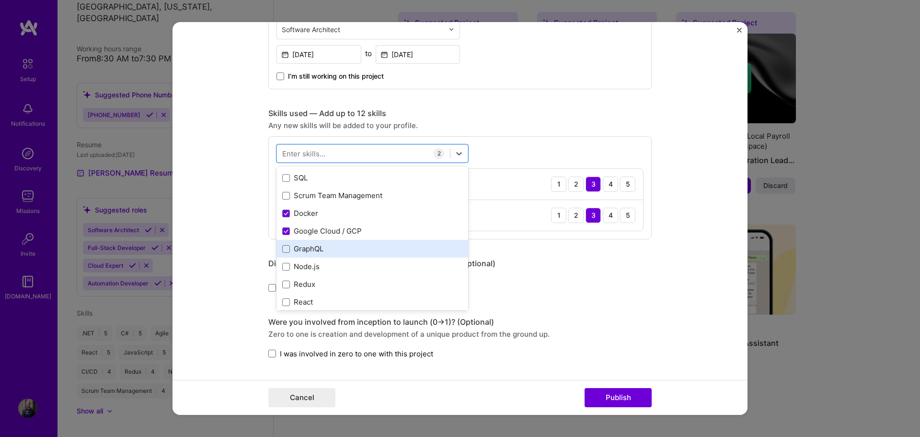
click at [337, 248] on div "GraphQL" at bounding box center [372, 248] width 180 height 10
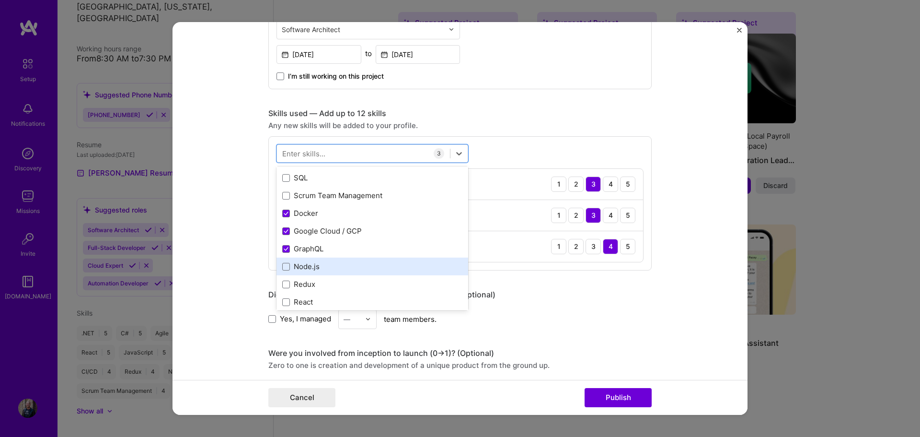
click at [314, 264] on div "Node.js" at bounding box center [372, 266] width 180 height 10
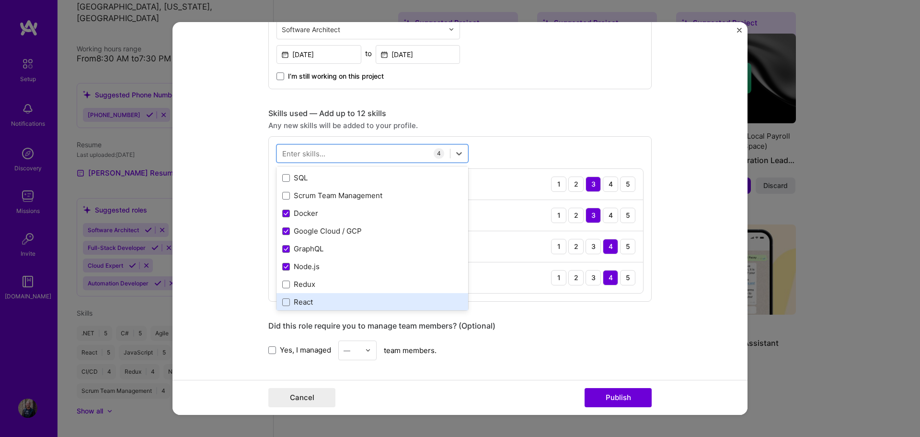
click at [303, 299] on div "React" at bounding box center [372, 302] width 180 height 10
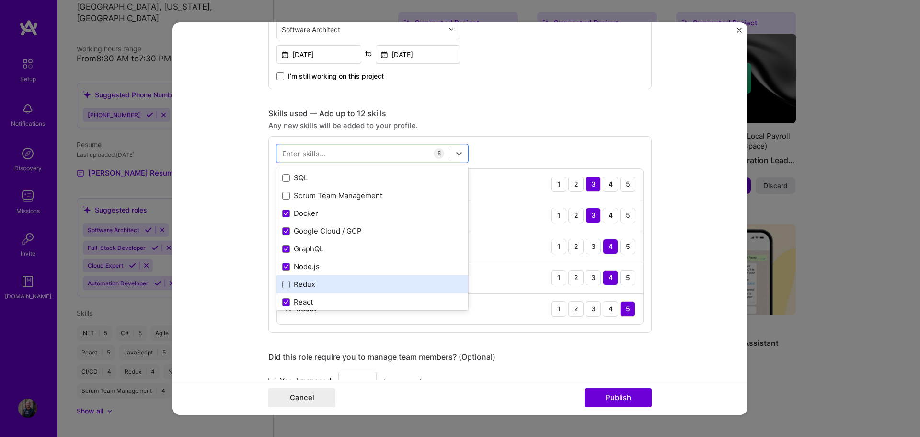
click at [305, 287] on div "Redux" at bounding box center [372, 284] width 180 height 10
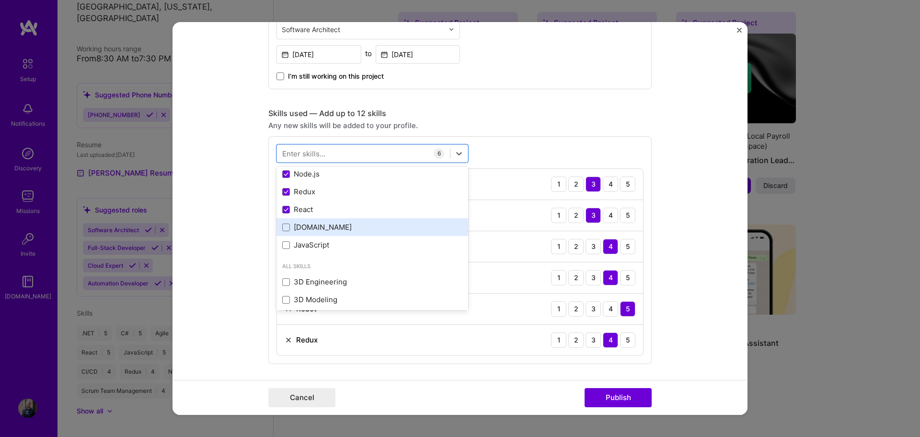
scroll to position [288, 0]
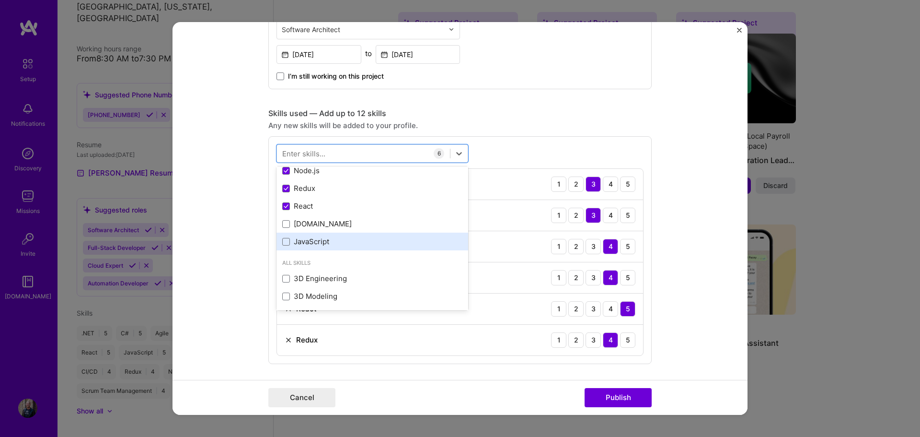
click at [320, 242] on div "JavaScript" at bounding box center [372, 241] width 180 height 10
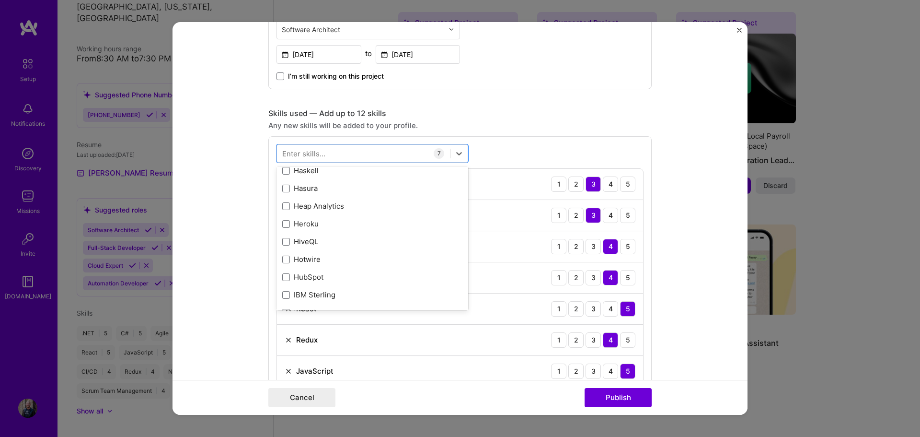
scroll to position [3163, 0]
click at [479, 116] on div "Skills used — Add up to 12 skills" at bounding box center [459, 113] width 383 height 10
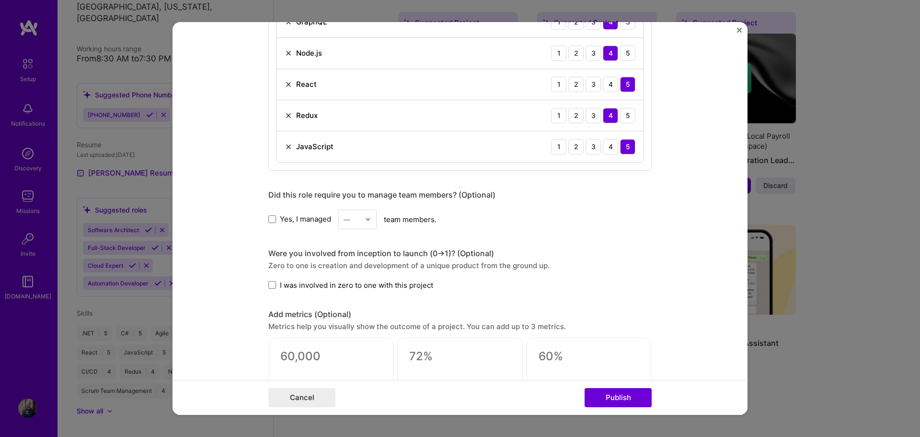
scroll to position [863, 0]
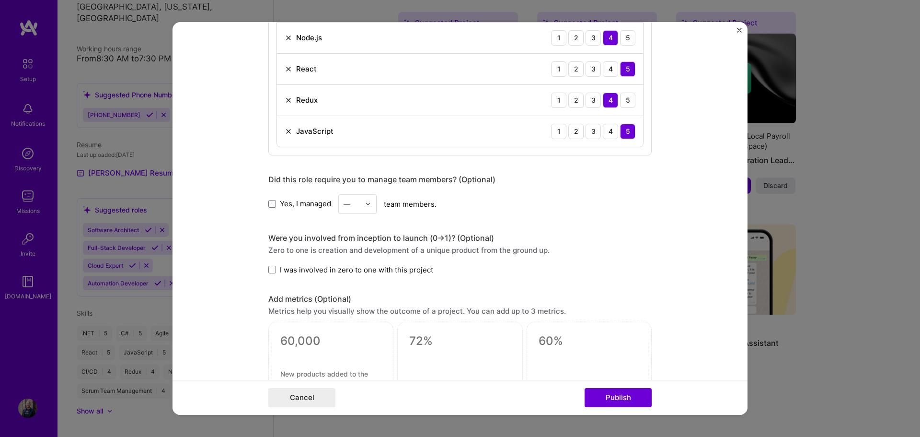
click at [280, 201] on span "Yes, I managed" at bounding box center [305, 203] width 51 height 10
click at [0, 0] on input "Yes, I managed" at bounding box center [0, 0] width 0 height 0
click at [358, 203] on div "—" at bounding box center [352, 204] width 26 height 19
click at [341, 253] on div "2" at bounding box center [357, 247] width 33 height 18
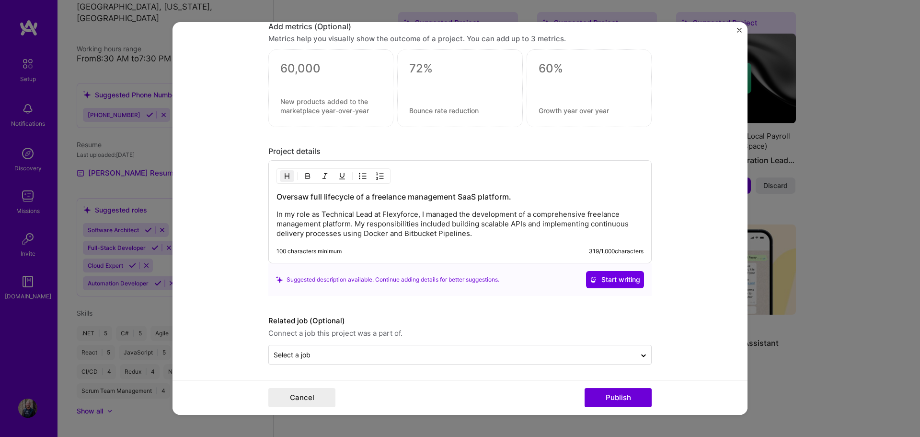
scroll to position [1137, 0]
click at [531, 357] on input "text" at bounding box center [452, 352] width 357 height 10
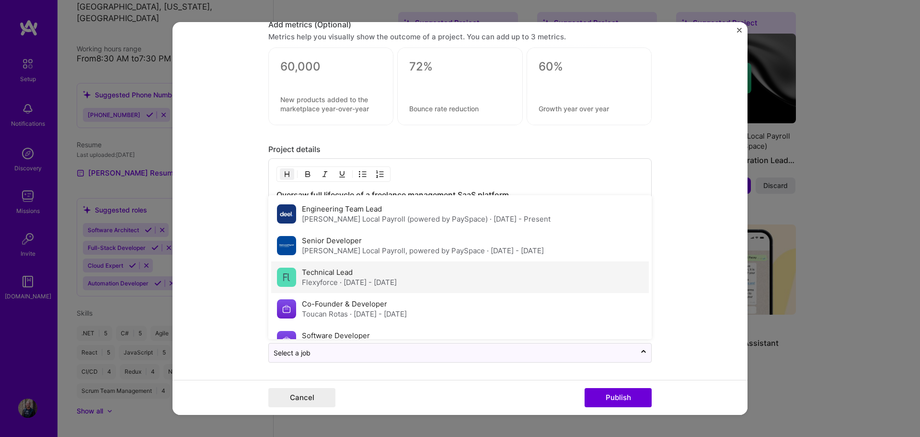
click at [357, 278] on span "· [DATE] - [DATE]" at bounding box center [368, 281] width 57 height 9
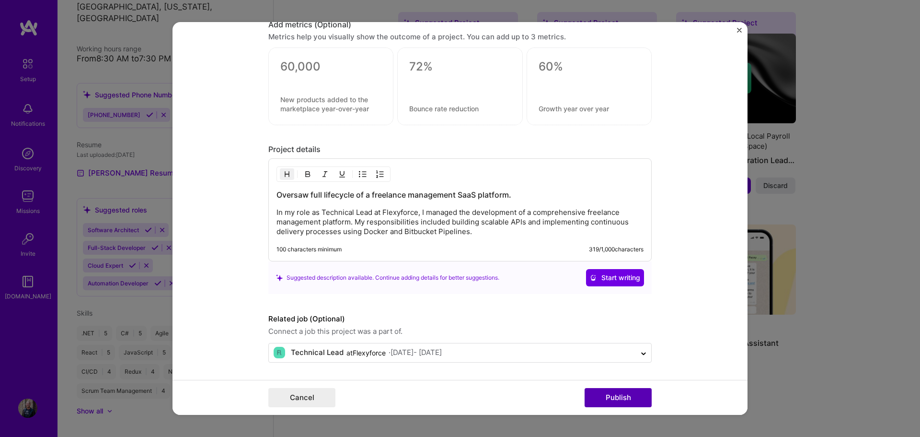
click at [626, 391] on button "Publish" at bounding box center [618, 397] width 67 height 19
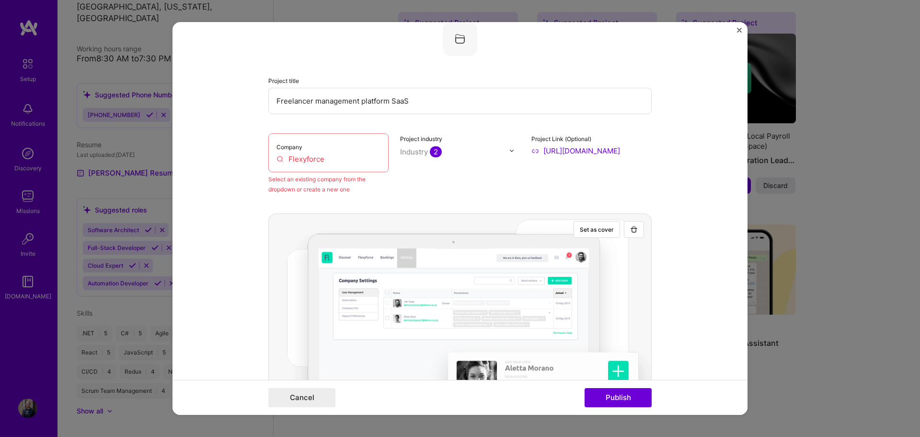
scroll to position [63, 0]
click at [326, 156] on input "Flexyforce" at bounding box center [328, 159] width 104 height 10
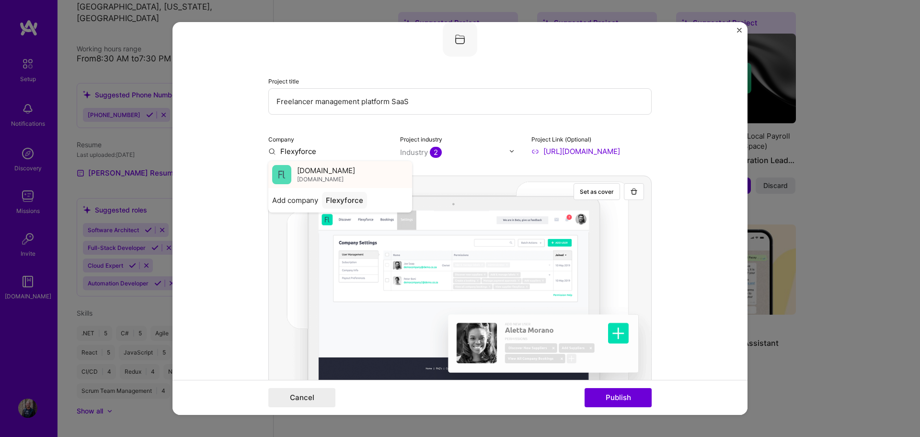
click at [334, 172] on span "[DOMAIN_NAME]" at bounding box center [326, 170] width 58 height 10
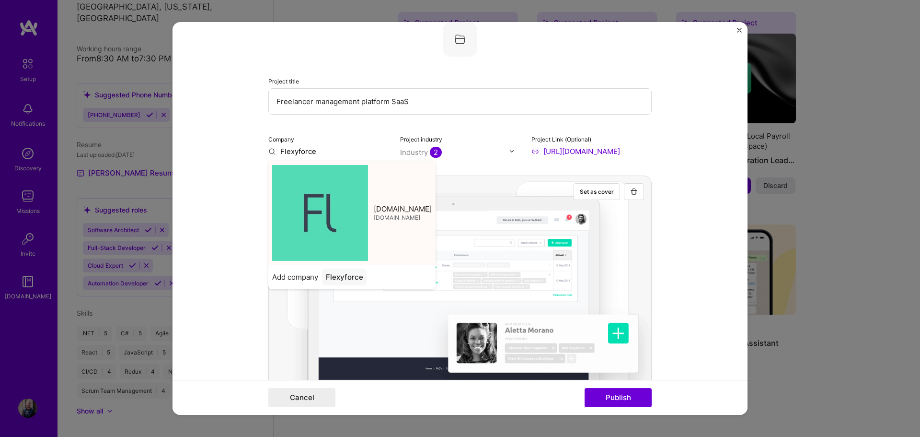
type input "[DOMAIN_NAME]"
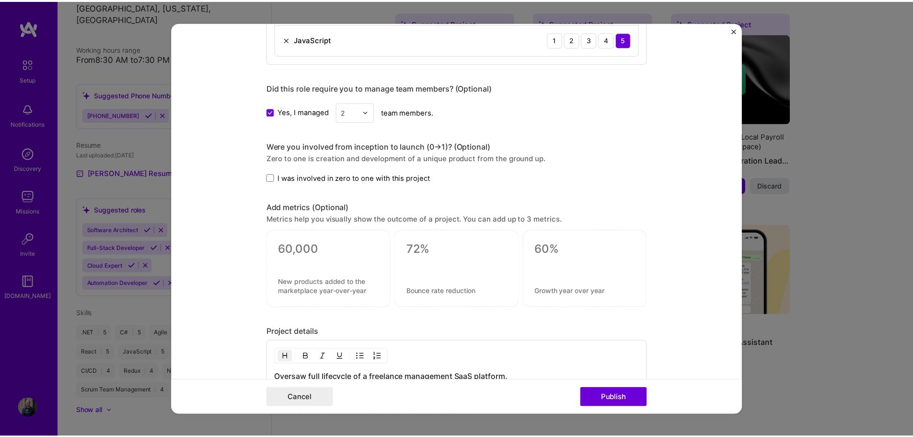
scroll to position [973, 0]
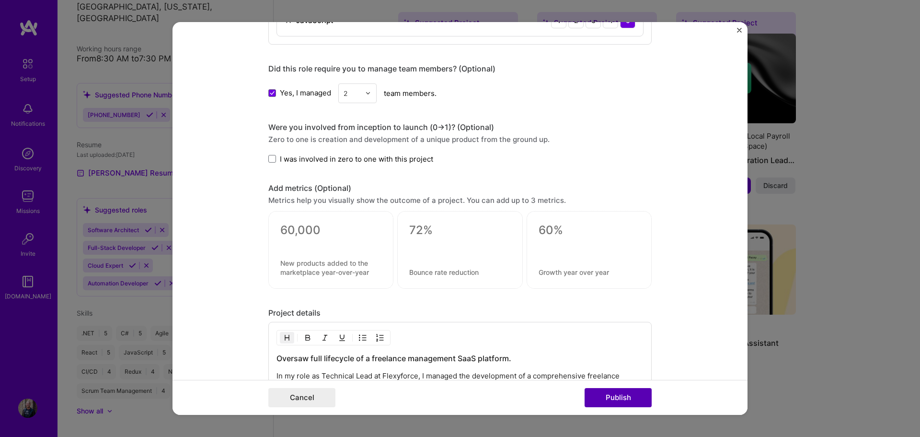
click at [613, 396] on button "Publish" at bounding box center [618, 397] width 67 height 19
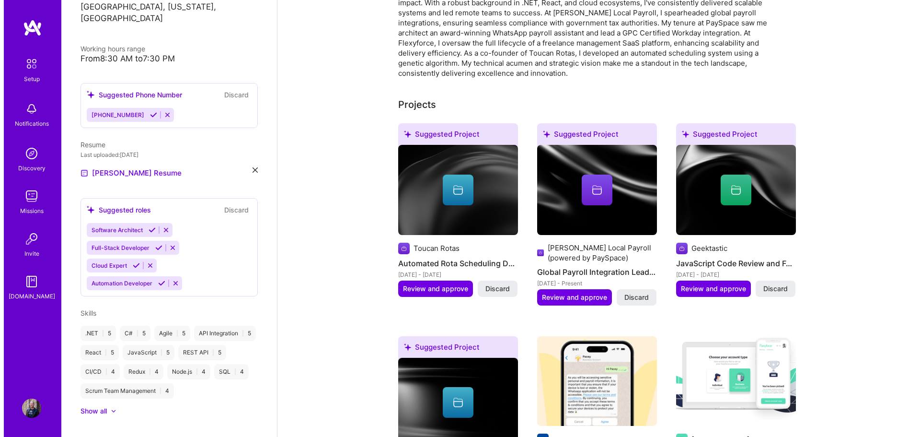
scroll to position [281, 0]
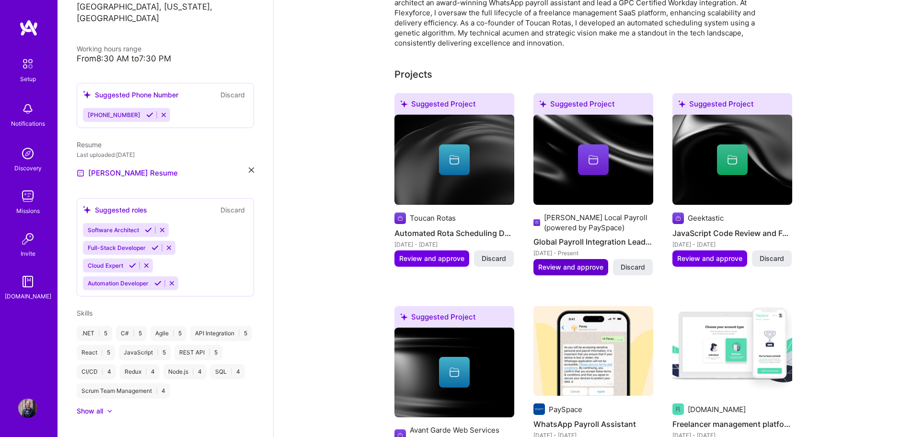
click at [579, 262] on span "Review and approve" at bounding box center [570, 267] width 65 height 10
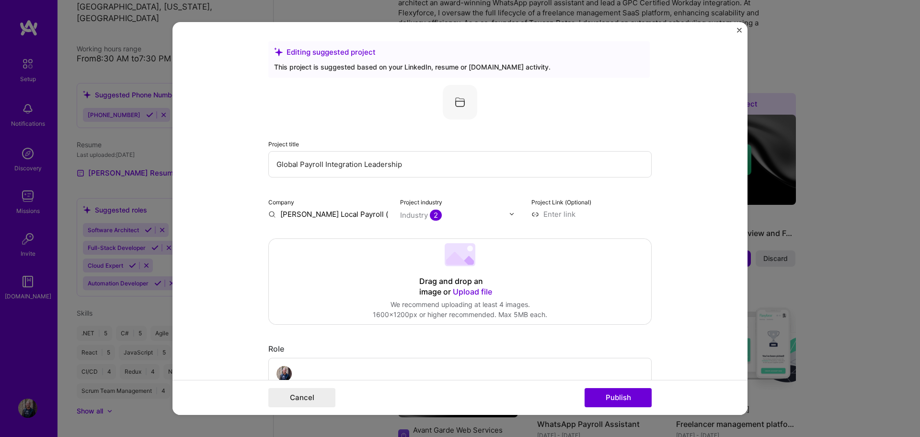
click at [440, 163] on input "Global Payroll Integration Leadership" at bounding box center [459, 164] width 383 height 26
drag, startPoint x: 438, startPoint y: 161, endPoint x: 194, endPoint y: 164, distance: 243.9
click at [194, 164] on form "Editing suggested project This project is suggested based on your LinkedIn, res…" at bounding box center [460, 218] width 575 height 393
type input "GPC Certified Workday Integration"
click at [322, 211] on input "[PERSON_NAME] Local Payroll (powered by PaySpace)" at bounding box center [328, 214] width 120 height 10
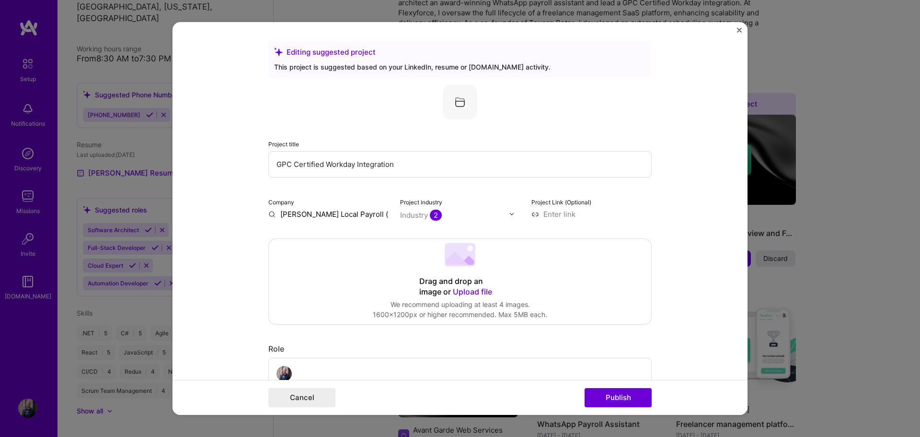
click at [319, 214] on input "[PERSON_NAME] Local Payroll (powered by PaySpace)" at bounding box center [328, 214] width 120 height 10
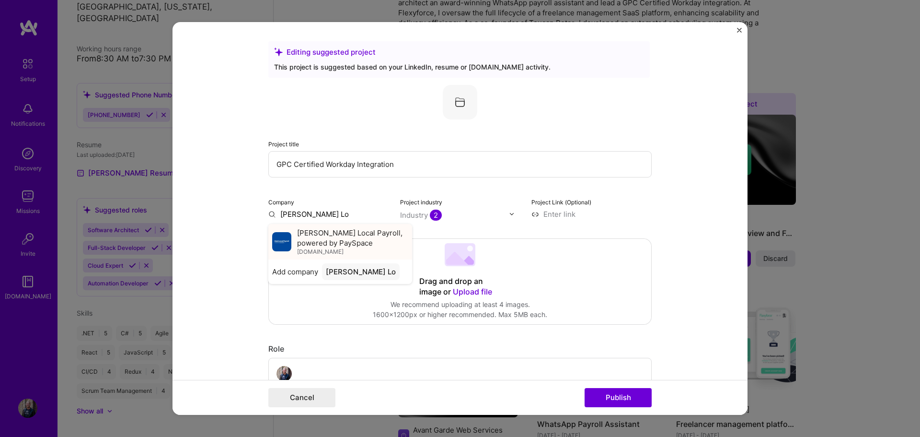
click at [301, 244] on span "[PERSON_NAME] Local Payroll, powered by PaySpace" at bounding box center [352, 238] width 111 height 20
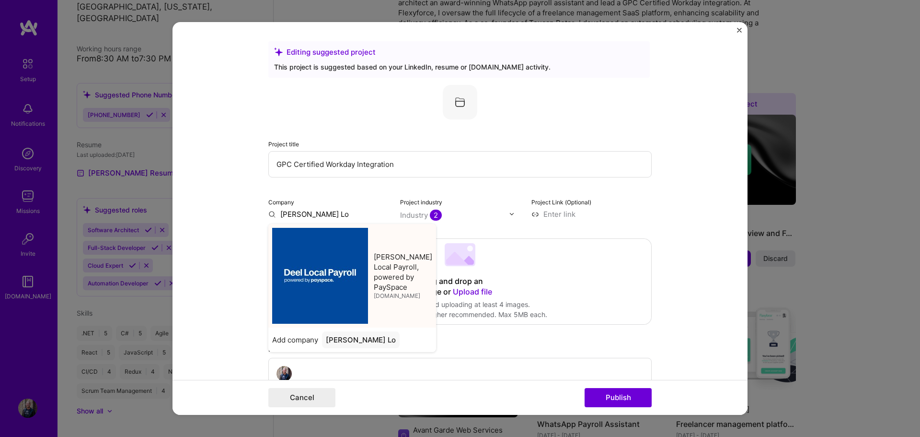
type input "[PERSON_NAME] Local Payroll, powered by PaySpace"
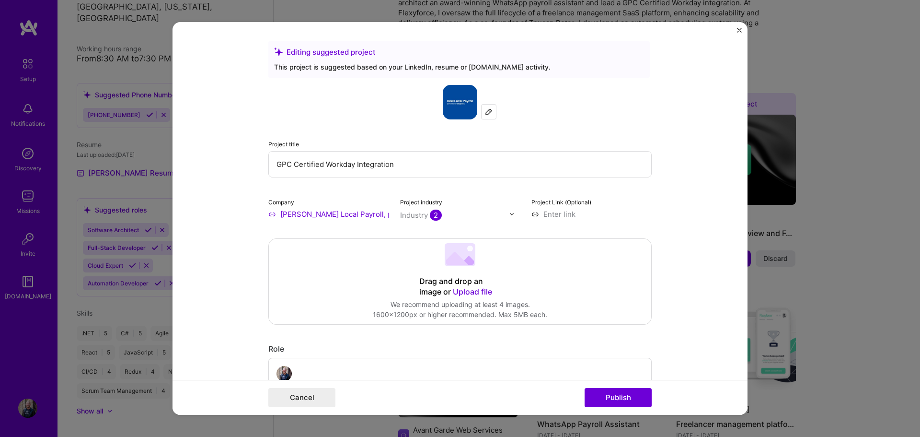
click at [447, 213] on input "text" at bounding box center [454, 215] width 109 height 10
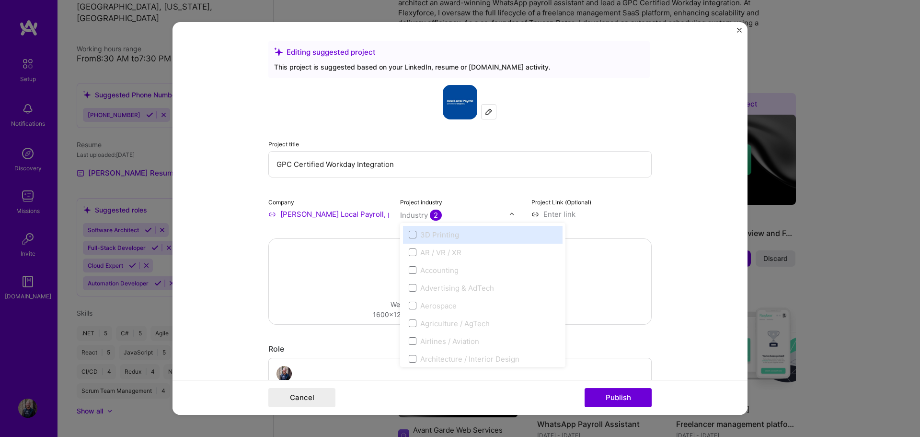
click at [499, 189] on div "Project title GPC Certified Workday Integration Company [PERSON_NAME] Local Pay…" at bounding box center [459, 152] width 383 height 134
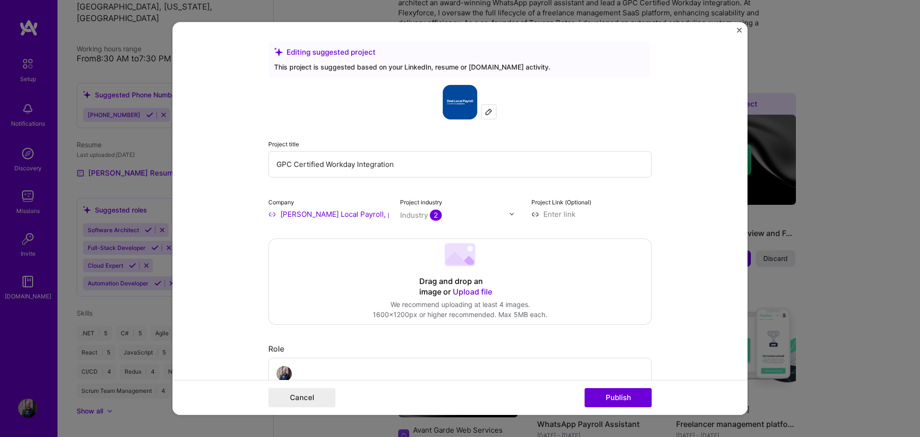
click at [544, 214] on input at bounding box center [591, 214] width 120 height 10
paste input "[URL][DOMAIN_NAME]"
type input "[URL][DOMAIN_NAME]"
click at [679, 194] on form "Editing suggested project This project is suggested based on your LinkedIn, res…" at bounding box center [460, 218] width 575 height 393
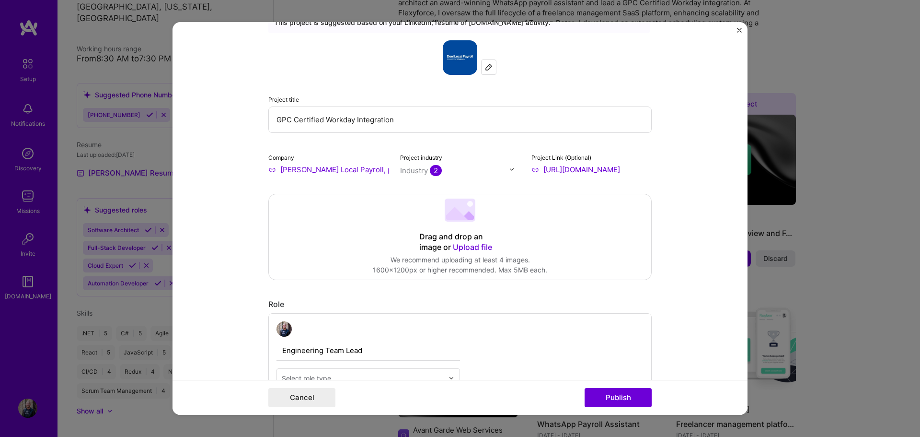
scroll to position [48, 0]
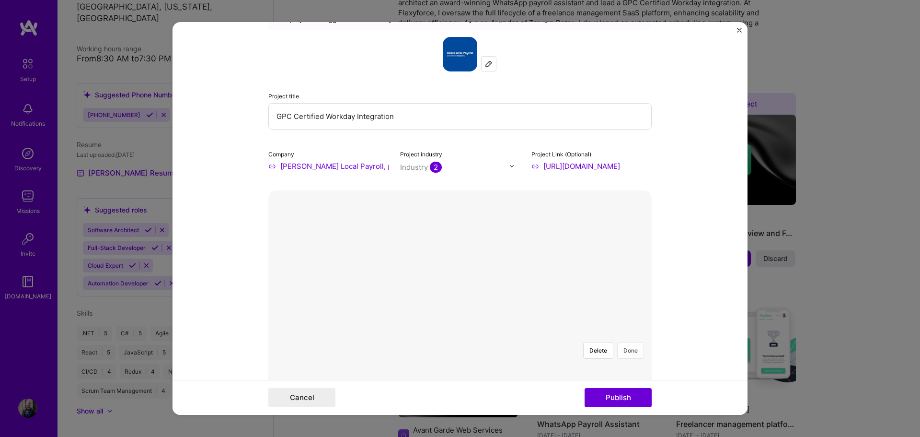
click at [624, 342] on button "Done" at bounding box center [630, 350] width 27 height 17
click at [483, 334] on div at bounding box center [588, 413] width 210 height 158
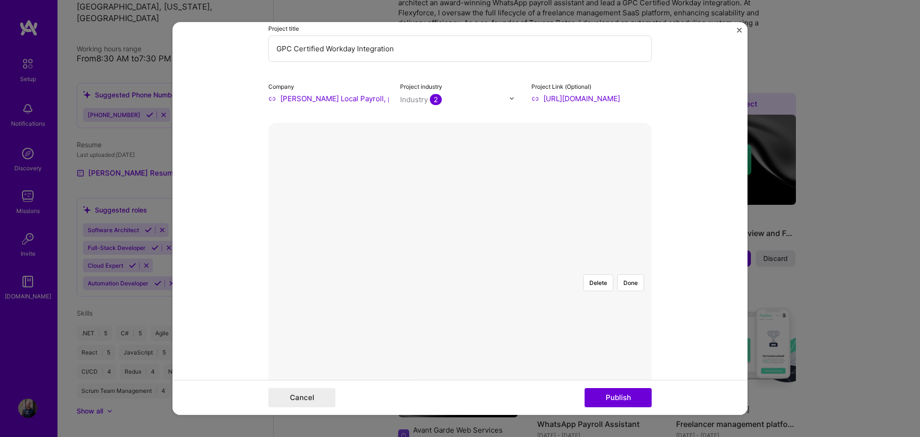
scroll to position [192, 0]
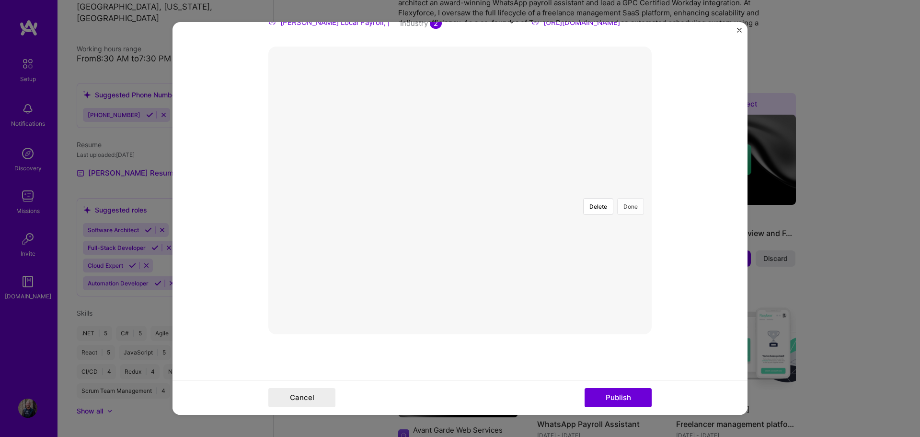
click at [632, 198] on button "Done" at bounding box center [630, 206] width 27 height 17
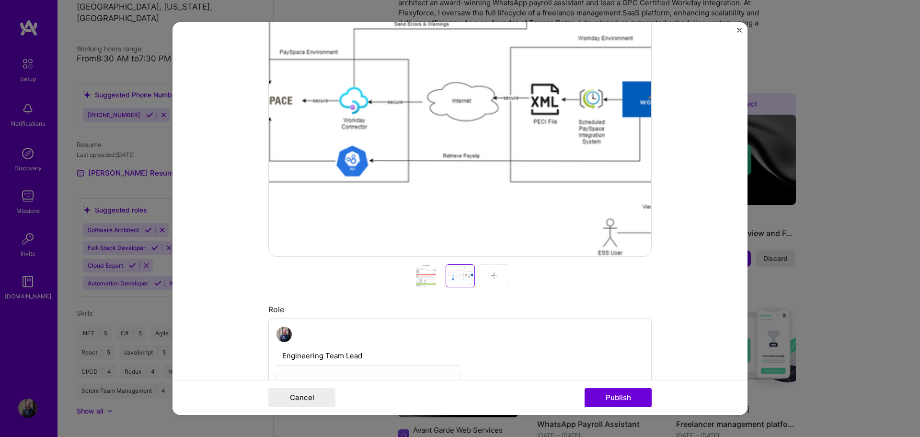
scroll to position [431, 0]
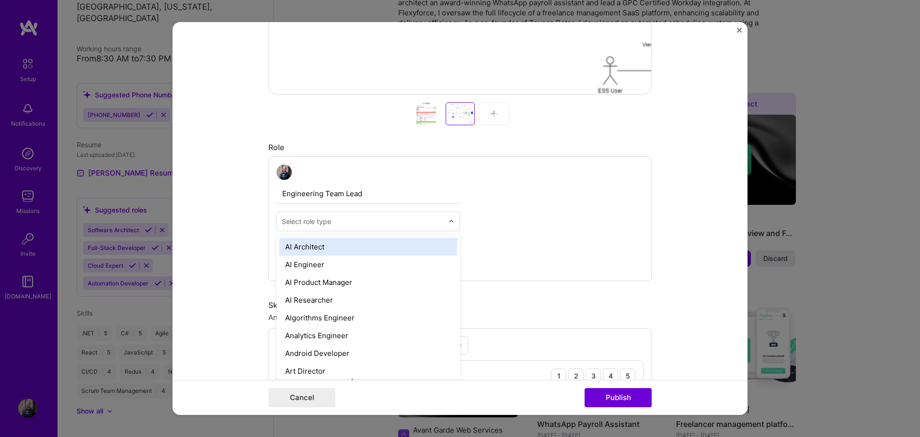
click at [387, 219] on input "text" at bounding box center [363, 221] width 162 height 10
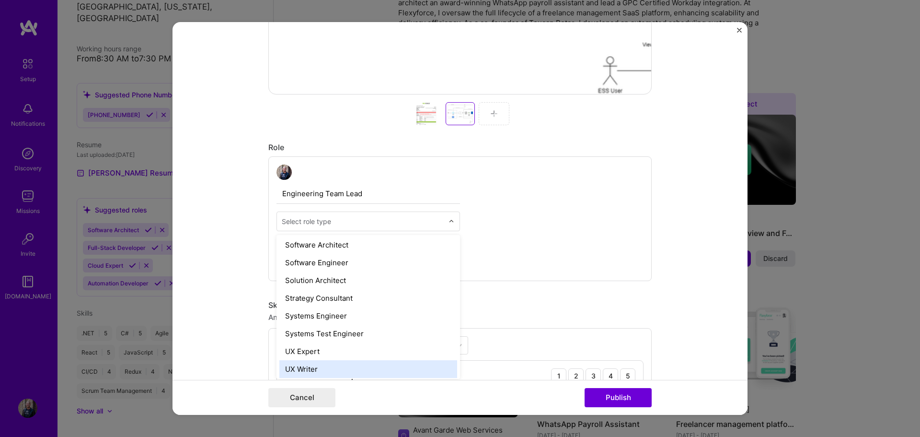
scroll to position [1007, 0]
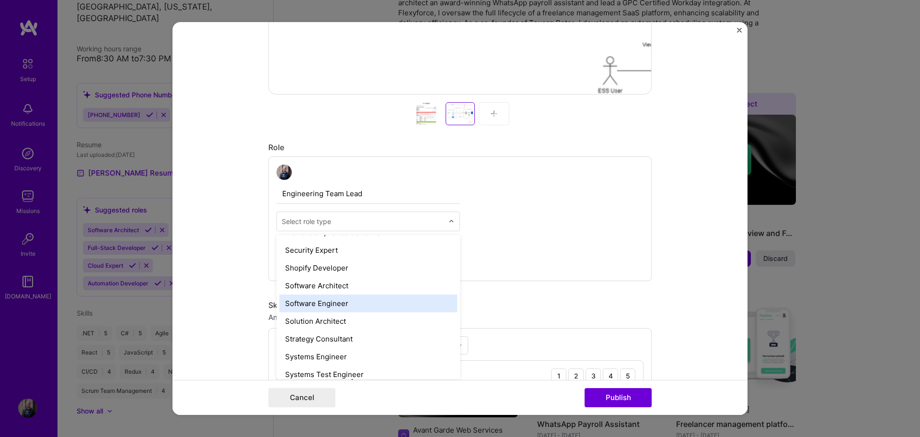
click at [327, 309] on div "Software Engineer" at bounding box center [368, 303] width 178 height 18
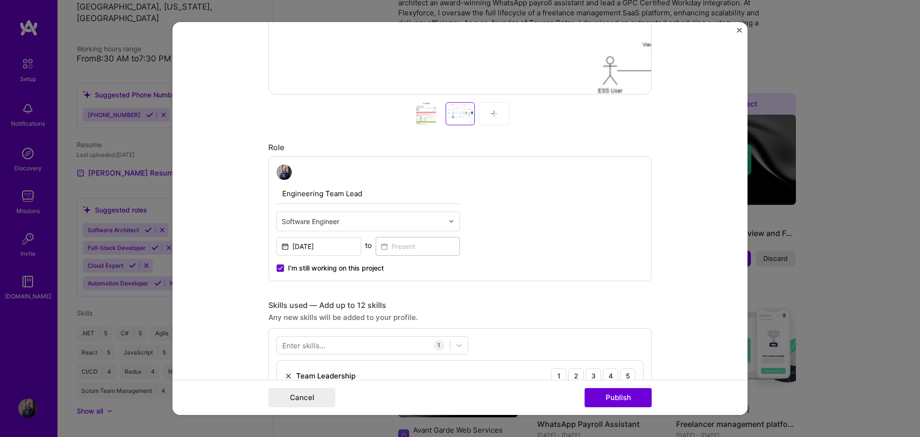
click at [376, 196] on input "Engineering Team Lead" at bounding box center [368, 194] width 184 height 20
type input "Senior Developer"
click at [588, 232] on div "Senior Developer Software Engineer [DATE] to I’m still working on this project" at bounding box center [459, 218] width 383 height 125
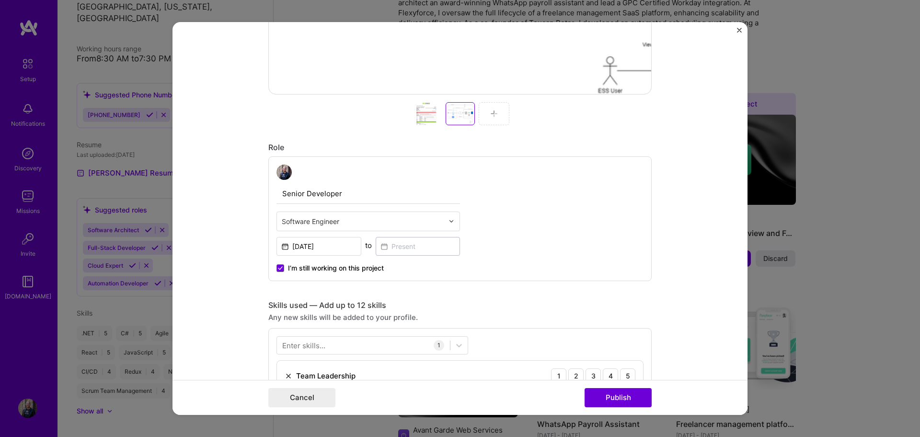
click at [288, 268] on span "I’m still working on this project" at bounding box center [336, 268] width 96 height 10
click at [0, 0] on input "I’m still working on this project" at bounding box center [0, 0] width 0 height 0
click at [433, 242] on input at bounding box center [418, 246] width 85 height 19
click at [332, 273] on div "Senior Developer Software Engineer [DATE] to I’m still working on this project" at bounding box center [459, 218] width 383 height 125
click at [332, 265] on span "I’m still working on this project" at bounding box center [336, 268] width 96 height 10
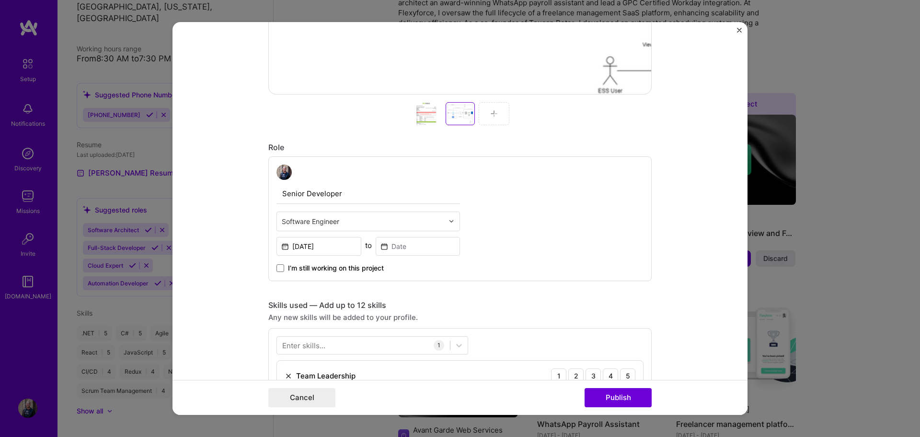
click at [0, 0] on input "I’m still working on this project" at bounding box center [0, 0] width 0 height 0
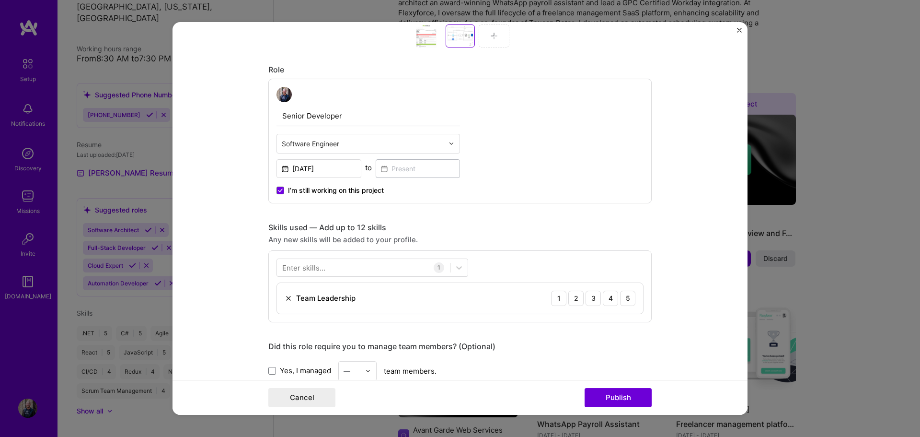
scroll to position [527, 0]
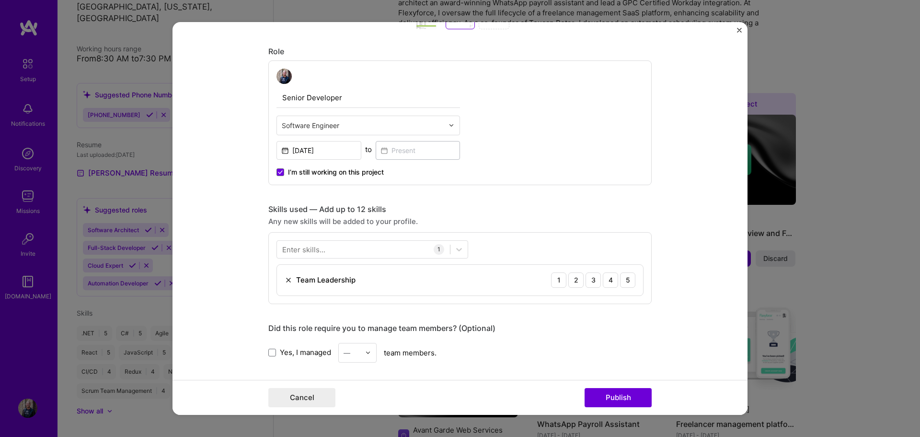
click at [321, 248] on div "Enter skills..." at bounding box center [303, 249] width 43 height 10
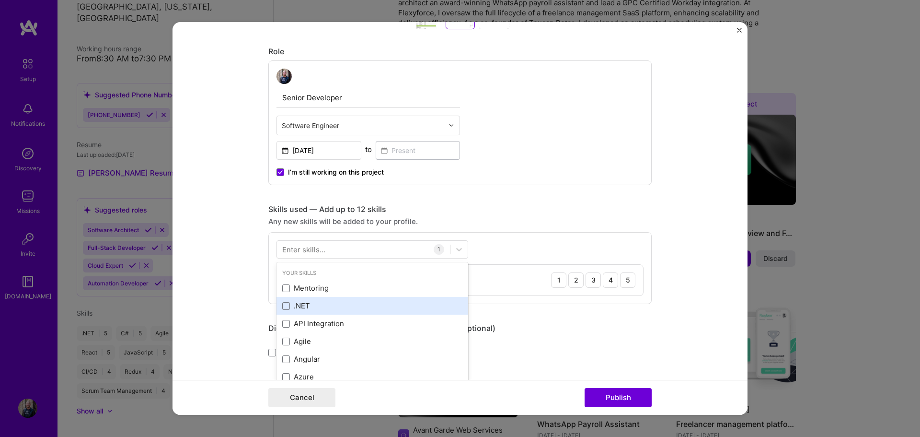
click at [320, 305] on div ".NET" at bounding box center [372, 305] width 180 height 10
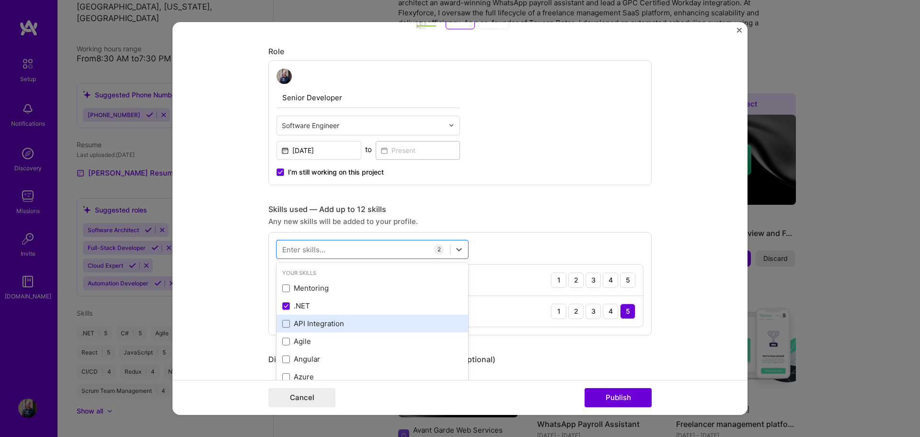
click at [327, 327] on div "API Integration" at bounding box center [372, 323] width 180 height 10
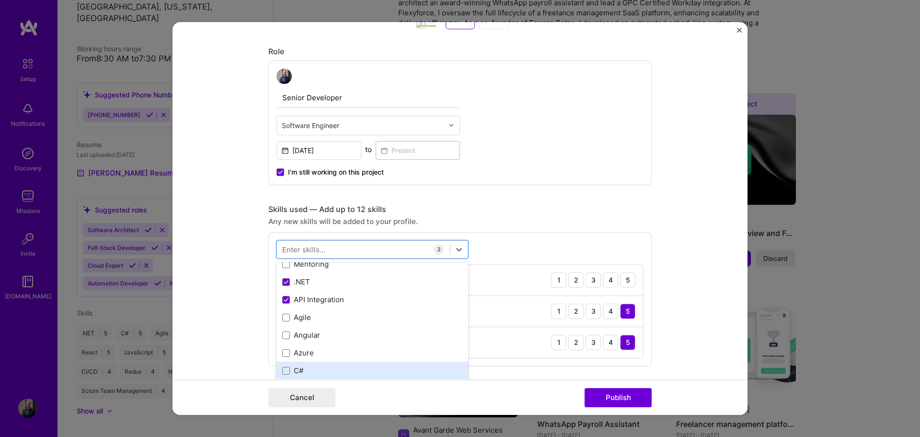
scroll to position [48, 0]
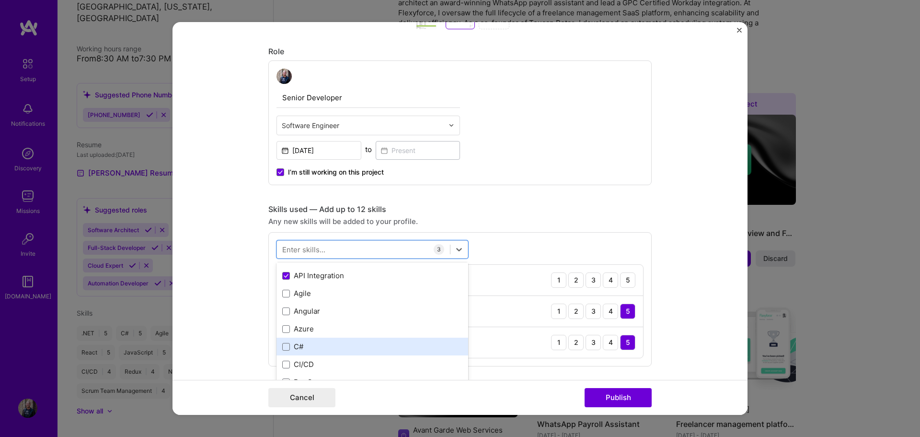
click at [317, 345] on div "C#" at bounding box center [372, 346] width 180 height 10
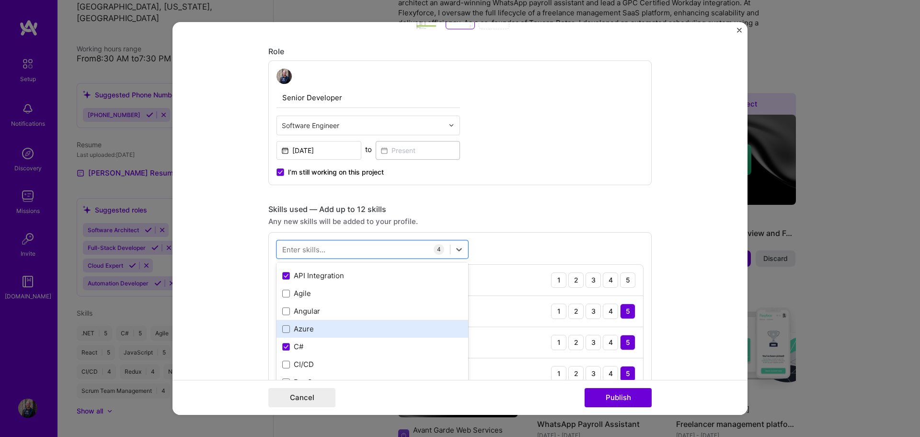
click at [325, 332] on div "Azure" at bounding box center [372, 328] width 180 height 10
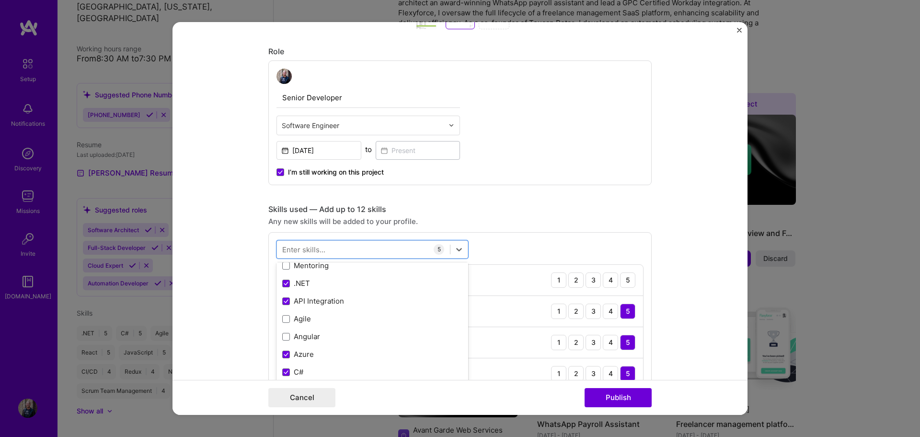
scroll to position [0, 0]
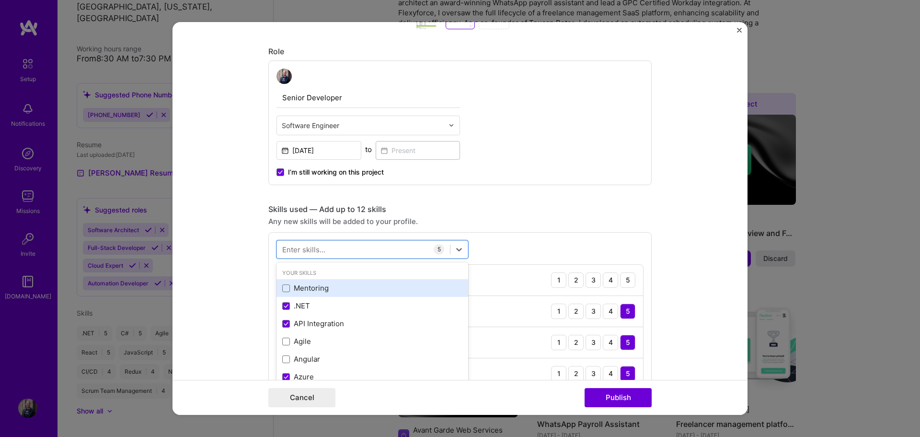
click at [324, 292] on div "Mentoring" at bounding box center [372, 288] width 180 height 10
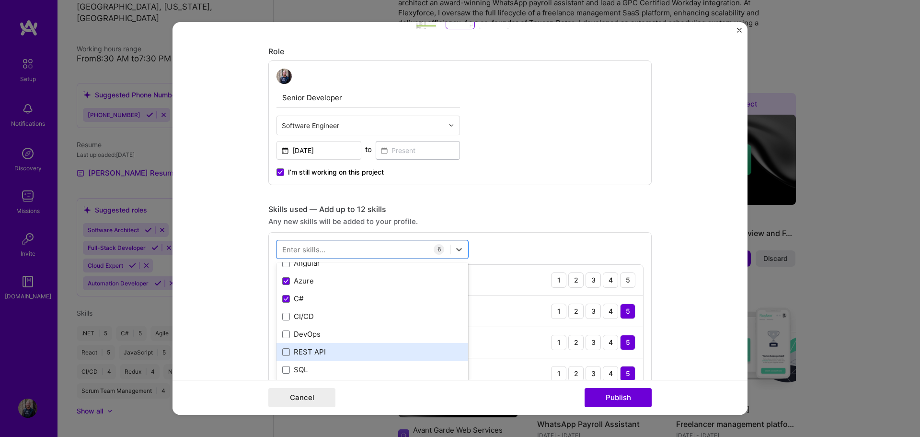
click at [324, 346] on div "REST API" at bounding box center [372, 351] width 180 height 10
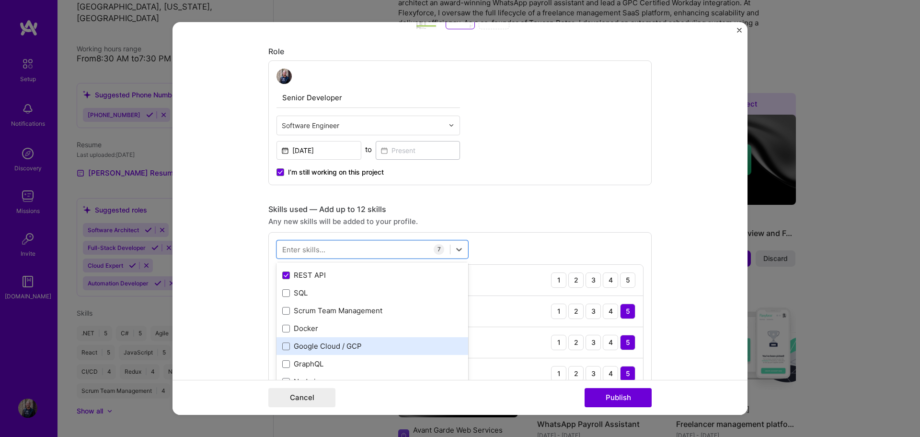
scroll to position [192, 0]
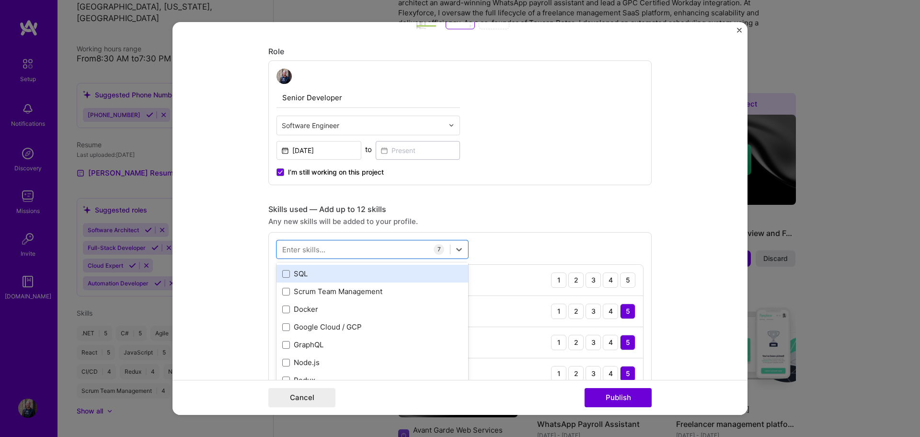
click at [308, 276] on div "SQL" at bounding box center [372, 273] width 180 height 10
click at [627, 215] on div "Skills used — Add up to 12 skills Any new skills will be added to your profile.…" at bounding box center [459, 363] width 383 height 318
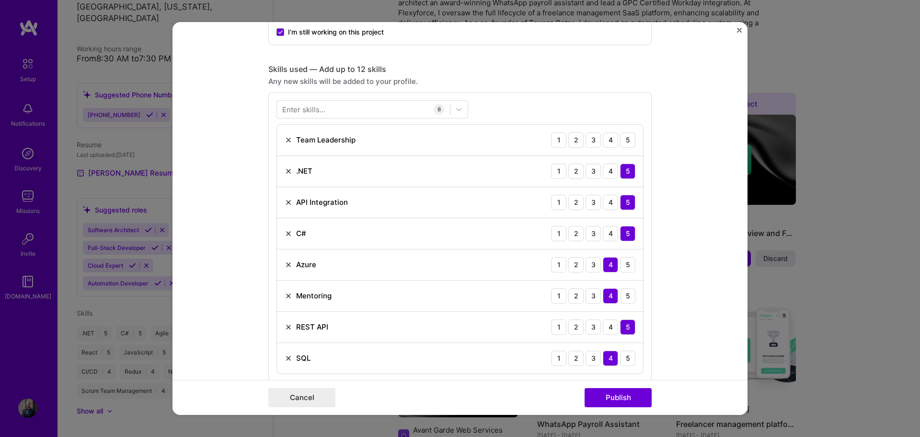
scroll to position [671, 0]
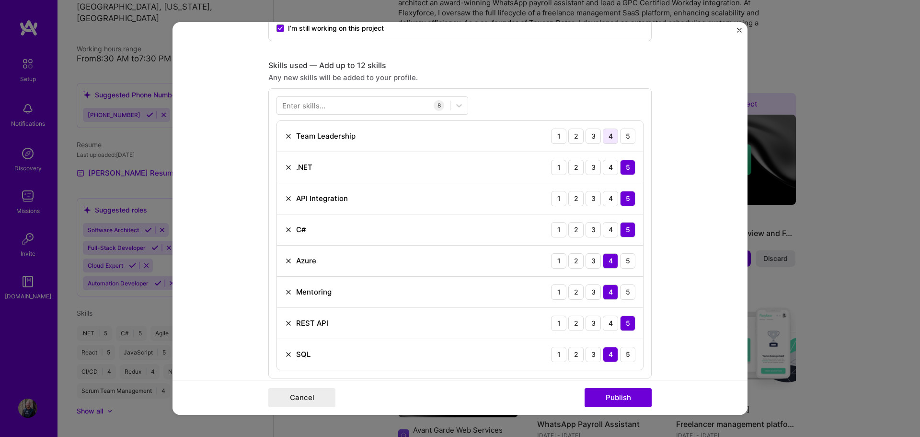
click at [605, 135] on div "4" at bounding box center [610, 135] width 15 height 15
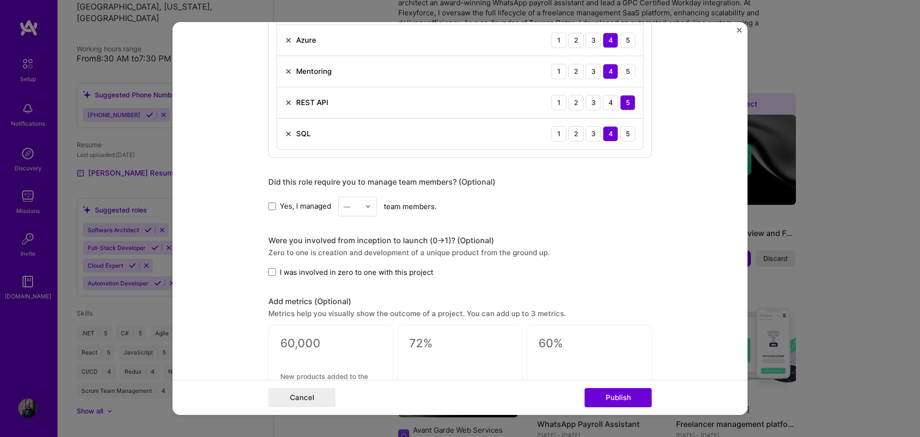
scroll to position [910, 0]
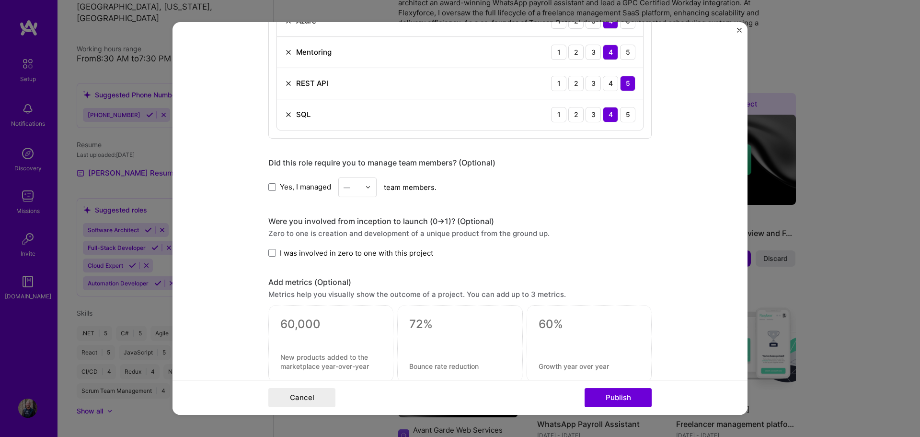
click at [295, 186] on span "Yes, I managed" at bounding box center [305, 187] width 51 height 10
click at [0, 0] on input "Yes, I managed" at bounding box center [0, 0] width 0 height 0
click at [365, 188] on img at bounding box center [368, 187] width 6 height 6
click at [358, 230] on div "2" at bounding box center [357, 230] width 33 height 18
click at [332, 253] on span "I was involved in zero to one with this project" at bounding box center [356, 253] width 153 height 10
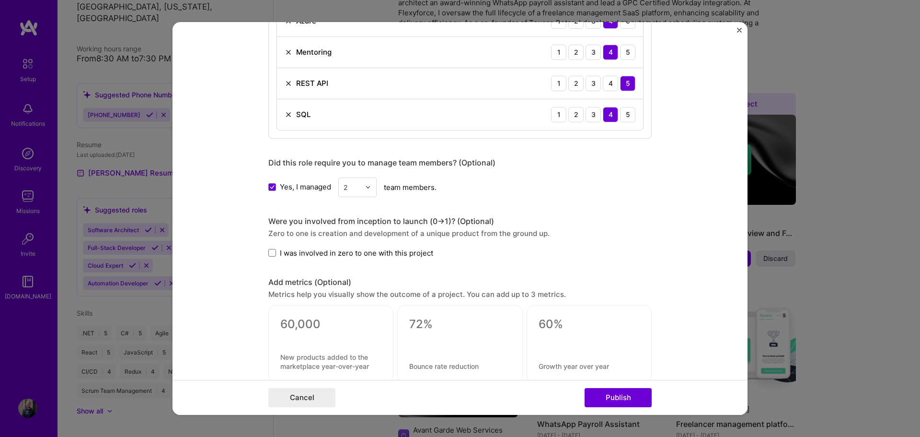
click at [0, 0] on input "I was involved in zero to one with this project" at bounding box center [0, 0] width 0 height 0
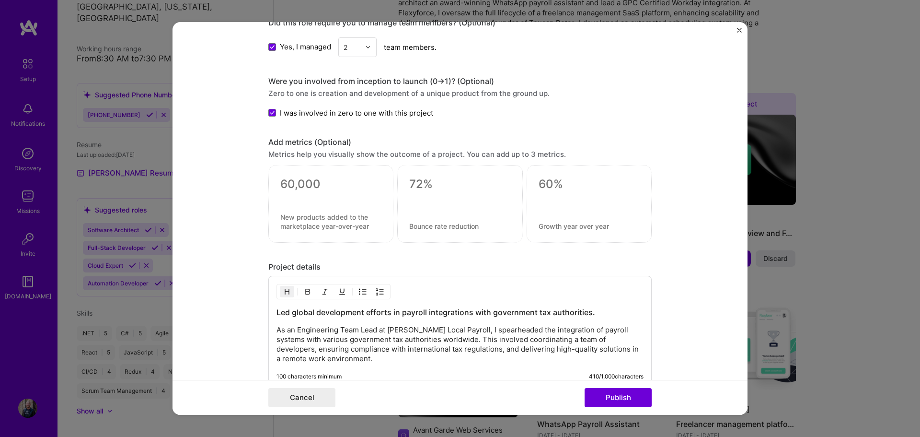
scroll to position [1054, 0]
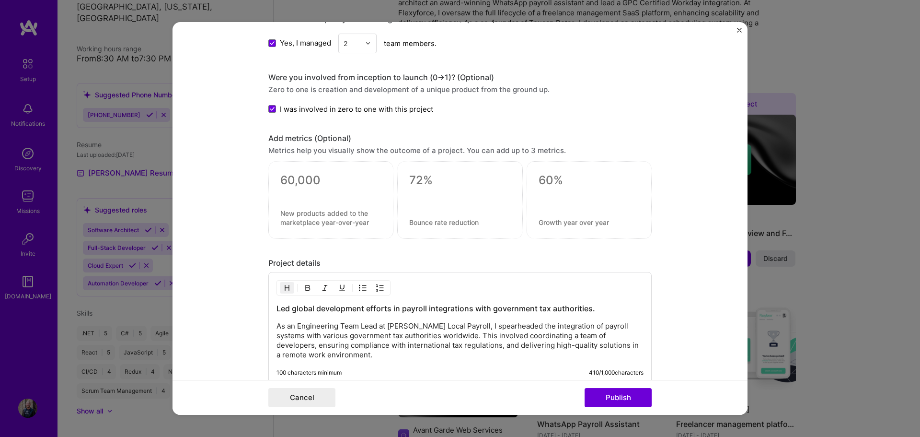
click at [288, 181] on textarea at bounding box center [330, 180] width 101 height 14
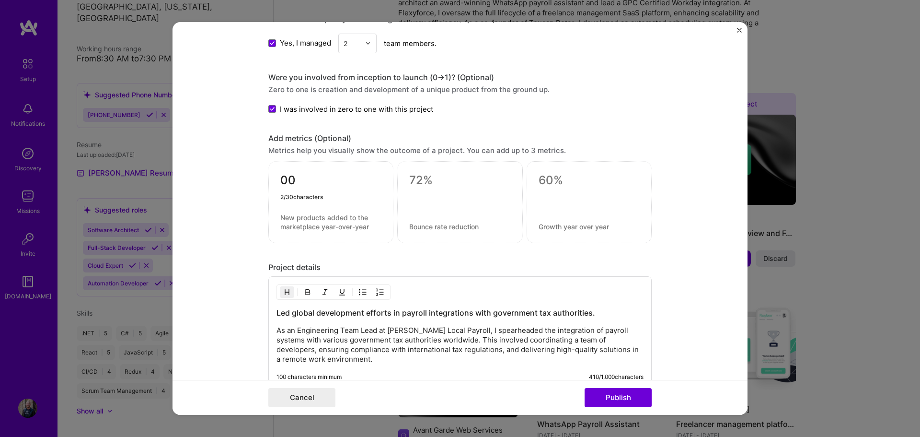
type textarea "0"
type textarea "40000+"
click at [301, 222] on textarea at bounding box center [330, 222] width 101 height 18
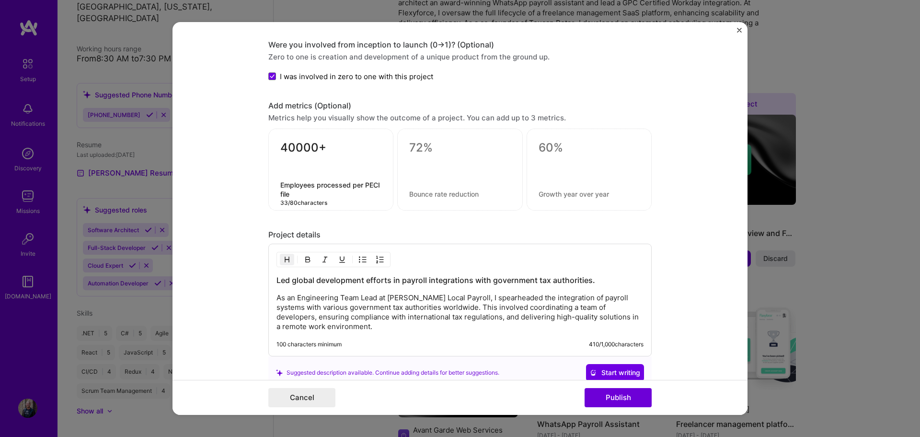
scroll to position [1102, 0]
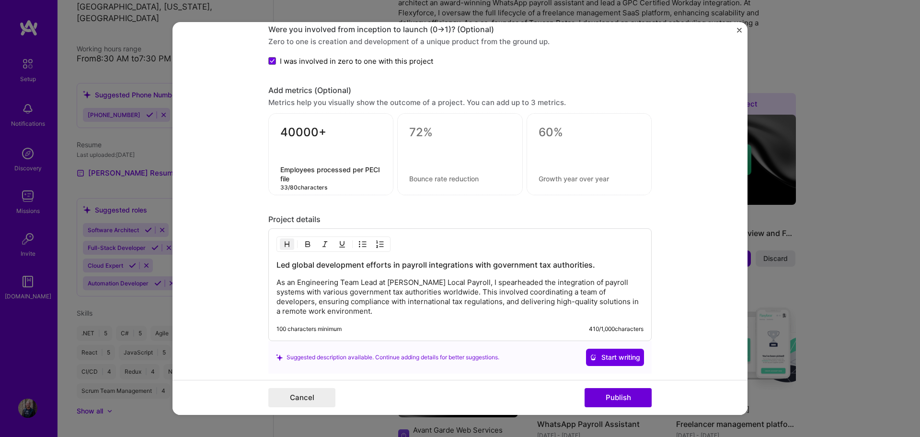
type textarea "Employees processed per PECI file"
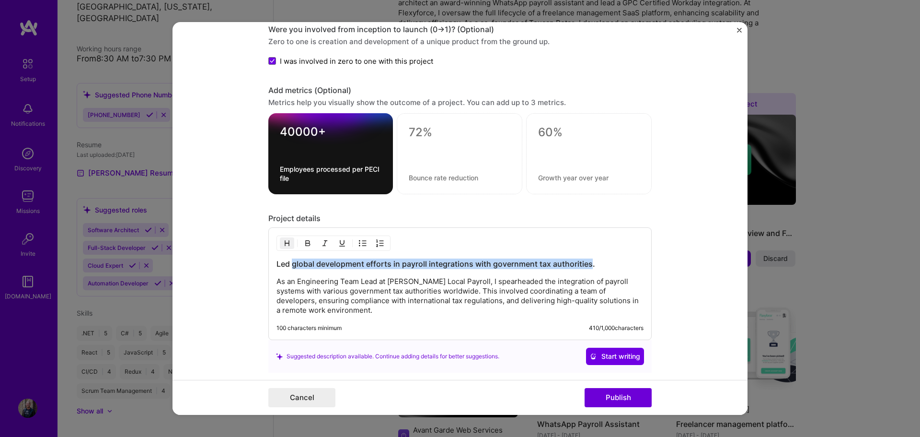
drag, startPoint x: 290, startPoint y: 263, endPoint x: 587, endPoint y: 252, distance: 297.8
click at [587, 252] on div "Led global development efforts in payroll integrations with government tax auth…" at bounding box center [459, 283] width 383 height 113
drag, startPoint x: 573, startPoint y: 264, endPoint x: 485, endPoint y: 268, distance: 87.8
click at [493, 267] on h3 "Led development of a GPC Certified Workday Payroll Effective Change Integration." at bounding box center [459, 263] width 367 height 11
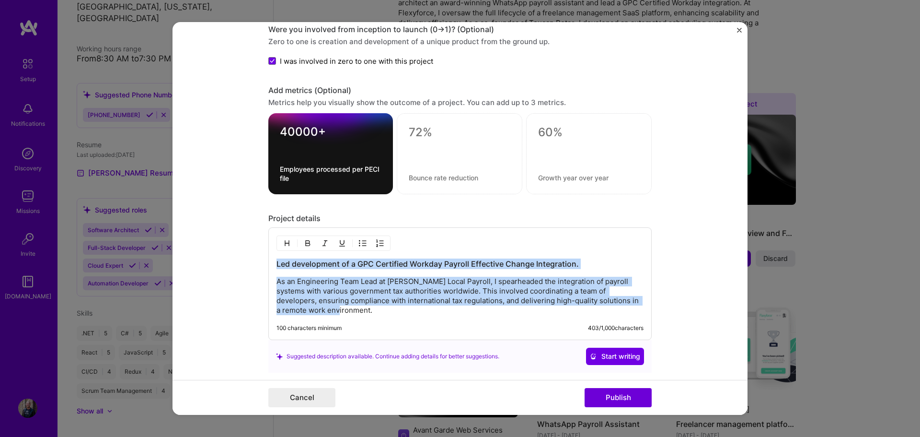
drag, startPoint x: 360, startPoint y: 312, endPoint x: 190, endPoint y: 257, distance: 178.4
click at [190, 257] on form "Editing suggested project This project is suggested based on your LinkedIn, res…" at bounding box center [460, 218] width 575 height 393
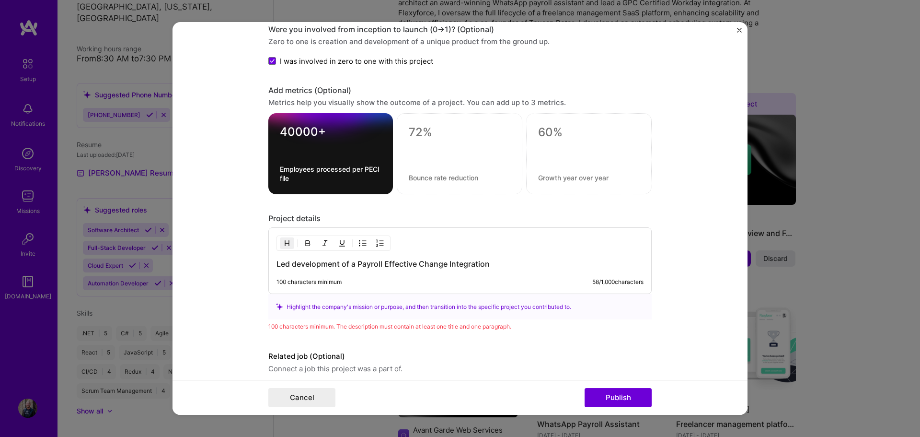
click at [352, 264] on h3 "Led development of a Payroll Effective Change Integration" at bounding box center [459, 263] width 367 height 11
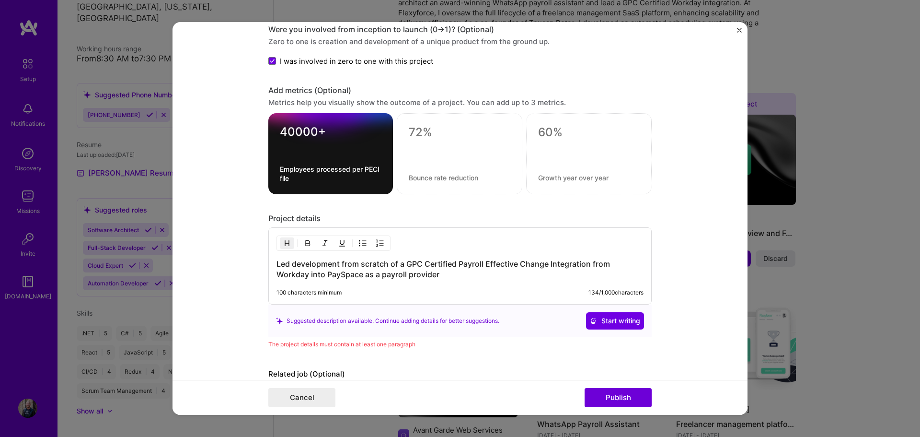
drag, startPoint x: 445, startPoint y: 275, endPoint x: 186, endPoint y: 252, distance: 259.3
click at [186, 252] on form "Editing suggested project This project is suggested based on your LinkedIn, res…" at bounding box center [460, 218] width 575 height 393
click at [285, 241] on img "button" at bounding box center [287, 243] width 8 height 8
click at [433, 273] on h3 "Led development from scratch of a GPC Certified Payroll Effective Change Integr…" at bounding box center [459, 268] width 367 height 21
drag, startPoint x: 439, startPoint y: 275, endPoint x: 247, endPoint y: 260, distance: 192.3
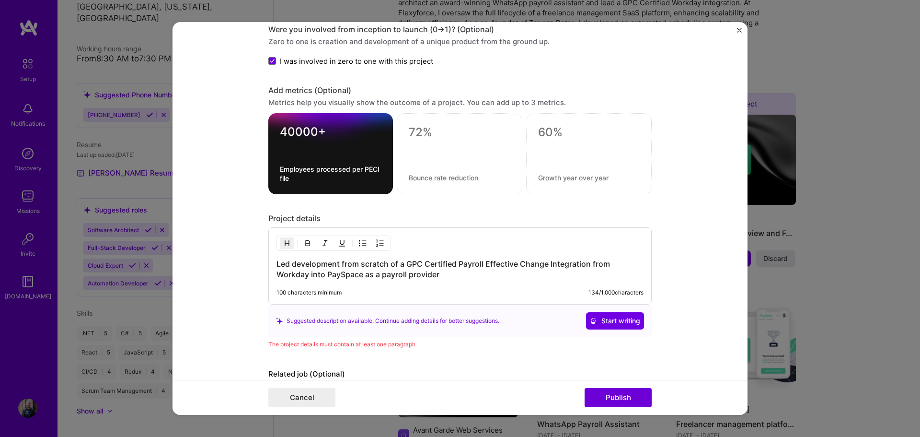
click at [247, 260] on form "Editing suggested project This project is suggested based on your LinkedIn, res…" at bounding box center [460, 218] width 575 height 393
click at [283, 245] on img "button" at bounding box center [287, 243] width 8 height 8
click at [414, 274] on h3 "Led development from scratch of a GPC Certified Payroll Effective Change Integr…" at bounding box center [459, 268] width 367 height 21
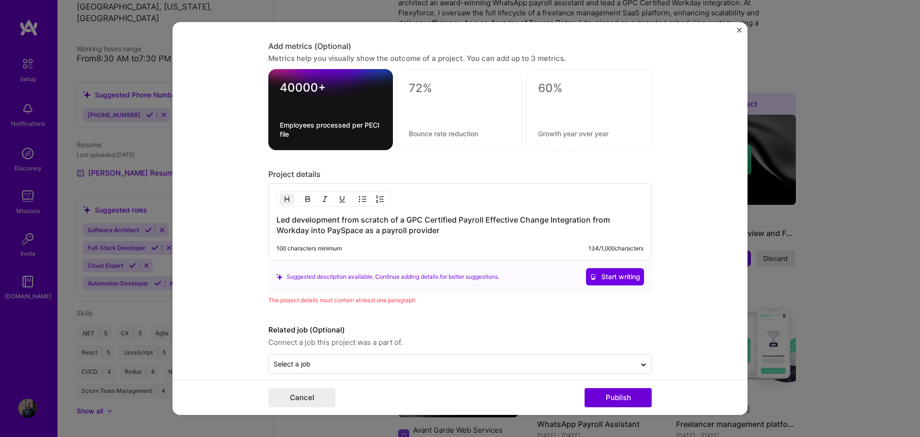
scroll to position [1150, 0]
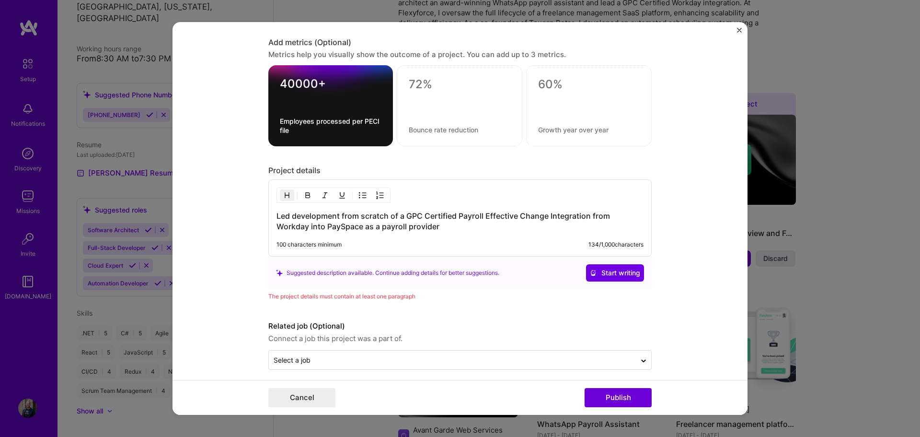
drag, startPoint x: 422, startPoint y: 224, endPoint x: 251, endPoint y: 210, distance: 171.2
click at [251, 210] on form "Editing suggested project This project is suggested based on your LinkedIn, res…" at bounding box center [460, 218] width 575 height 393
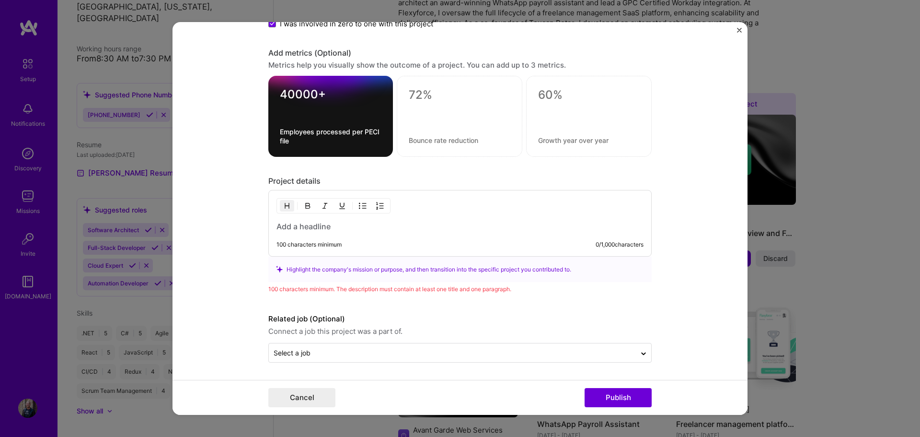
scroll to position [1140, 0]
click at [288, 207] on button "button" at bounding box center [287, 206] width 14 height 12
click at [327, 235] on div "100 characters minimum 0 / 1,000 characters" at bounding box center [459, 223] width 383 height 67
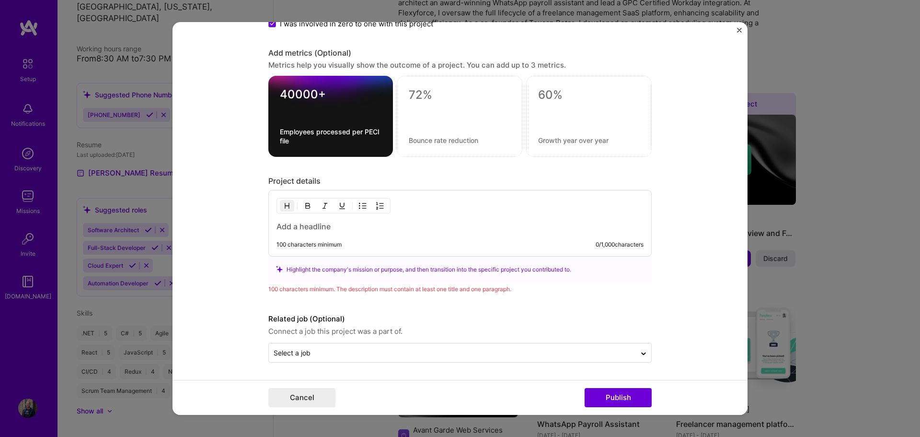
click at [325, 223] on h3 at bounding box center [459, 226] width 367 height 11
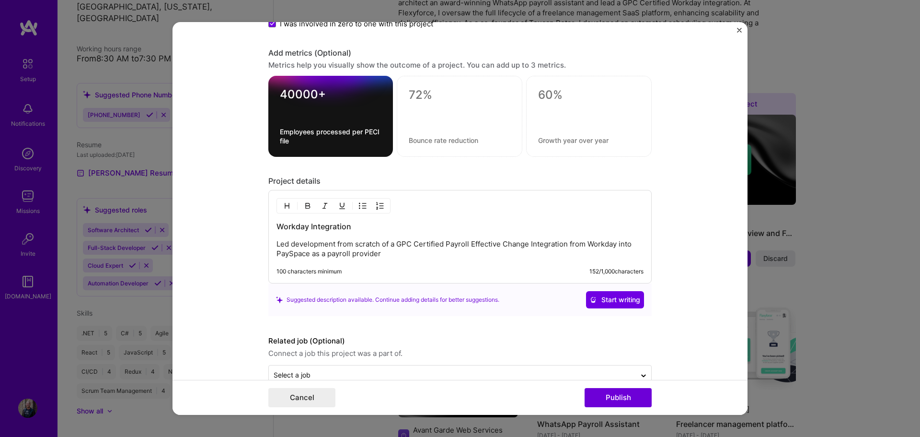
click at [308, 226] on h3 "Workday Integration" at bounding box center [459, 226] width 367 height 11
click at [380, 252] on p "Led development from scratch of a GPC Certified Payroll Effective Change Integr…" at bounding box center [459, 248] width 367 height 19
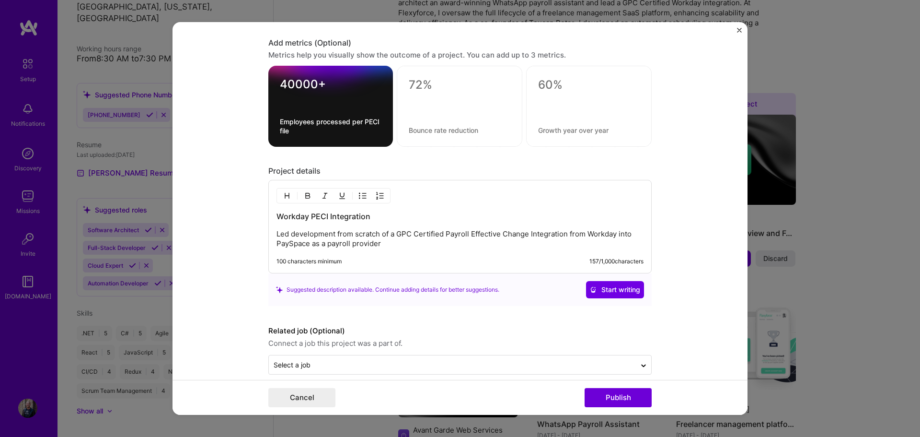
scroll to position [1162, 0]
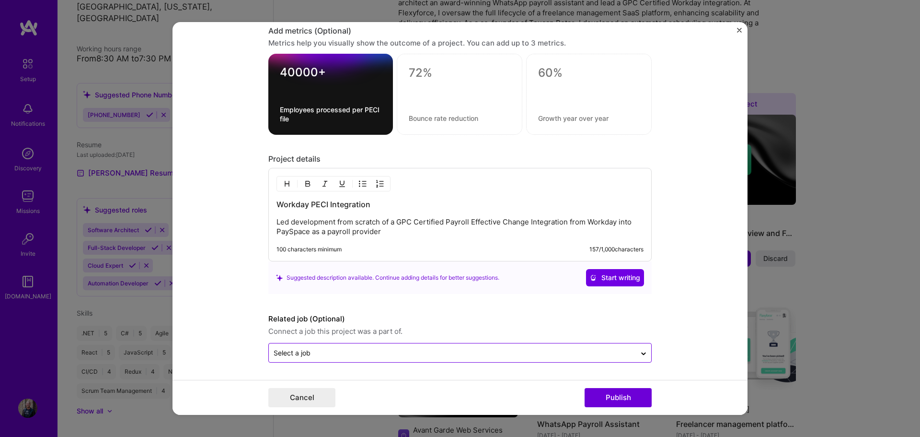
click at [393, 355] on input "text" at bounding box center [452, 352] width 357 height 10
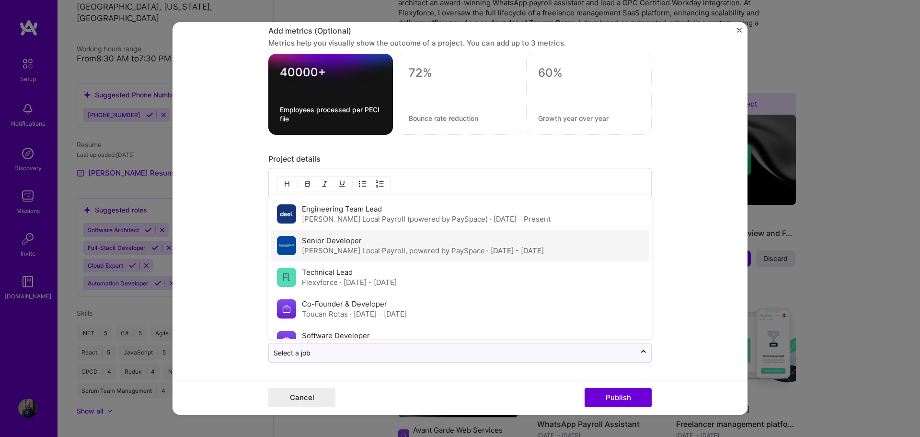
click at [394, 244] on div "Senior Developer [PERSON_NAME] Local Payroll, powered by PaySpace · [DATE] - [D…" at bounding box center [423, 245] width 242 height 20
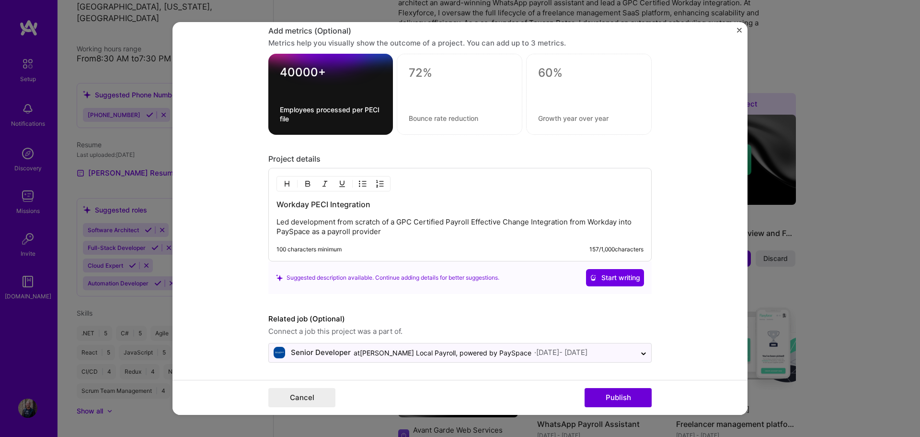
click at [536, 322] on label "Related job (Optional)" at bounding box center [459, 319] width 383 height 12
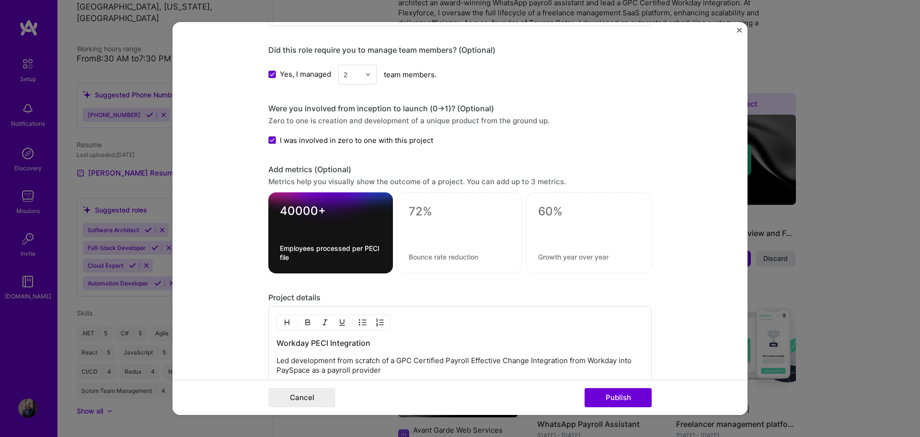
scroll to position [970, 0]
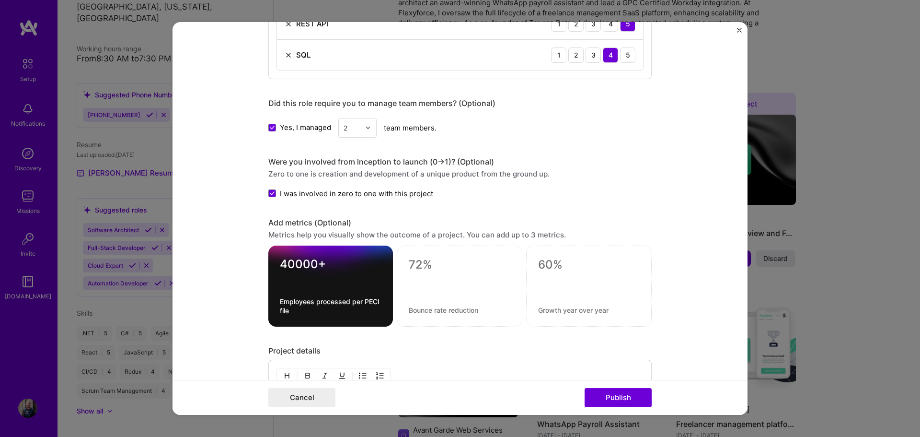
click at [448, 269] on textarea at bounding box center [460, 264] width 102 height 14
type textarea "50000+"
click at [425, 311] on textarea at bounding box center [460, 309] width 102 height 9
type textarea "PECI files processed"
click at [462, 345] on div "Project details" at bounding box center [459, 350] width 383 height 10
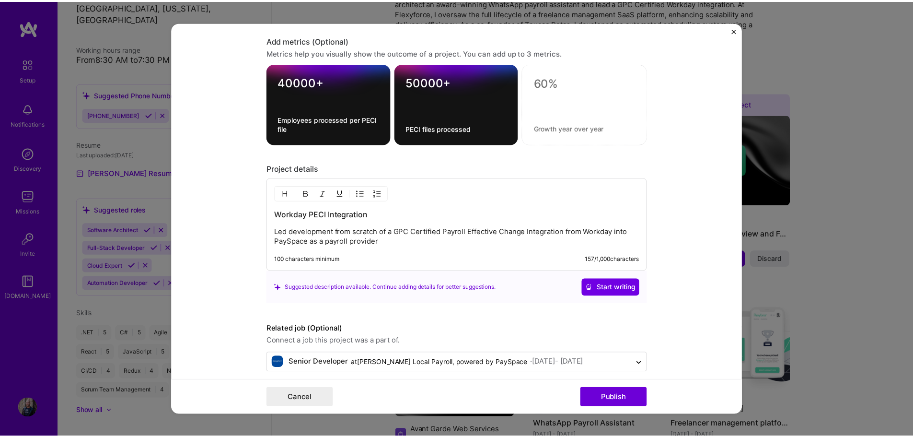
scroll to position [1162, 0]
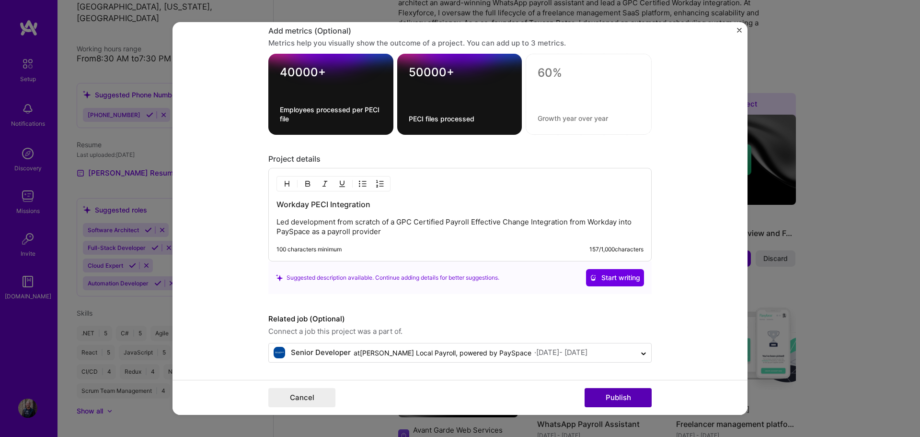
click at [624, 396] on button "Publish" at bounding box center [618, 397] width 67 height 19
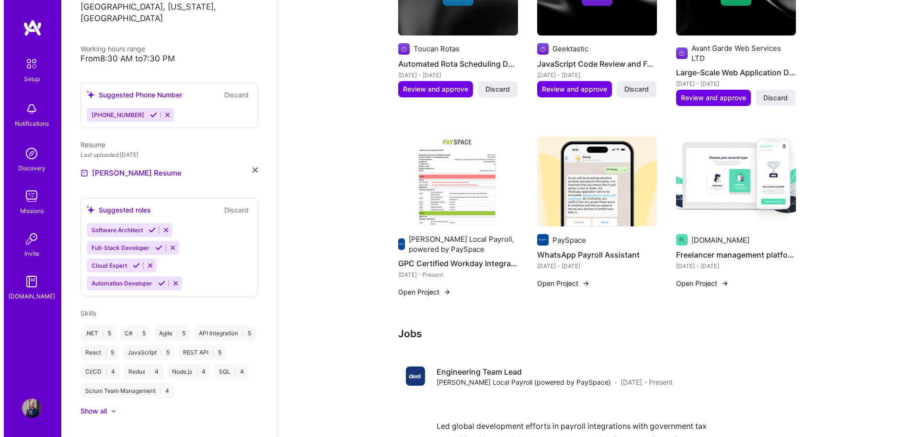
scroll to position [473, 0]
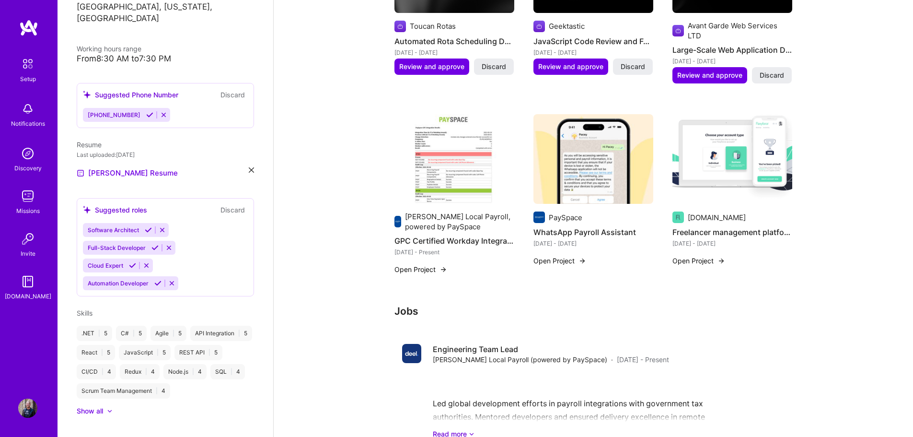
click at [566, 255] on button "Open Project" at bounding box center [559, 260] width 53 height 10
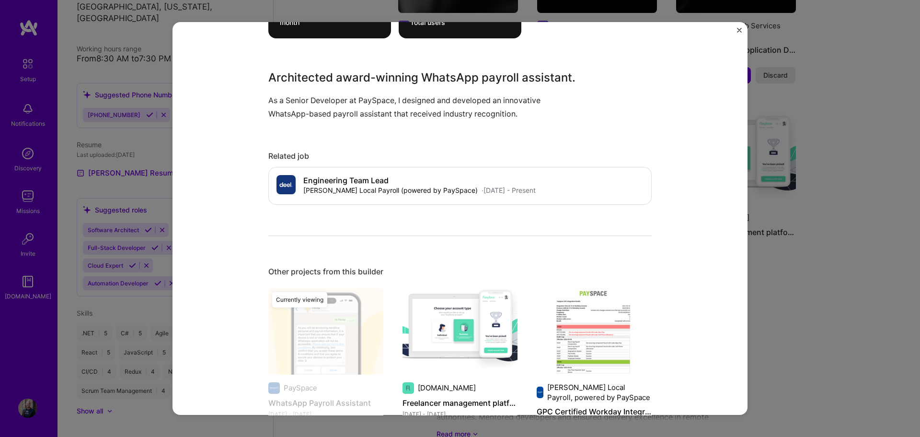
scroll to position [808, 0]
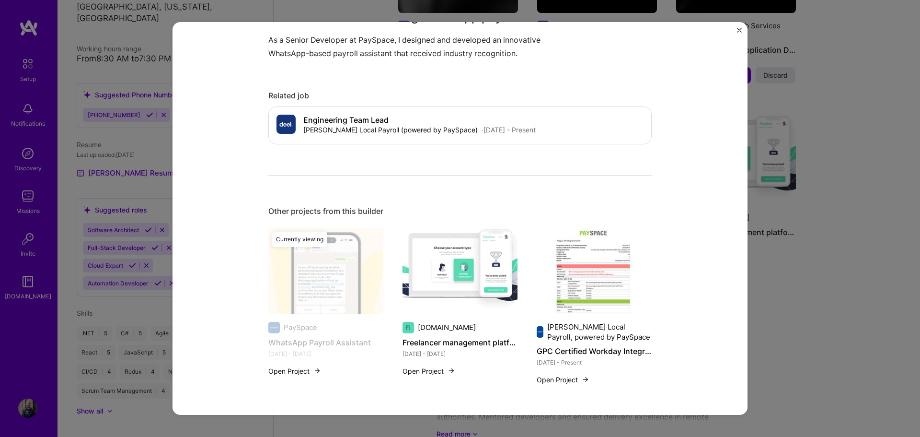
click at [562, 380] on button "Open Project" at bounding box center [563, 379] width 53 height 10
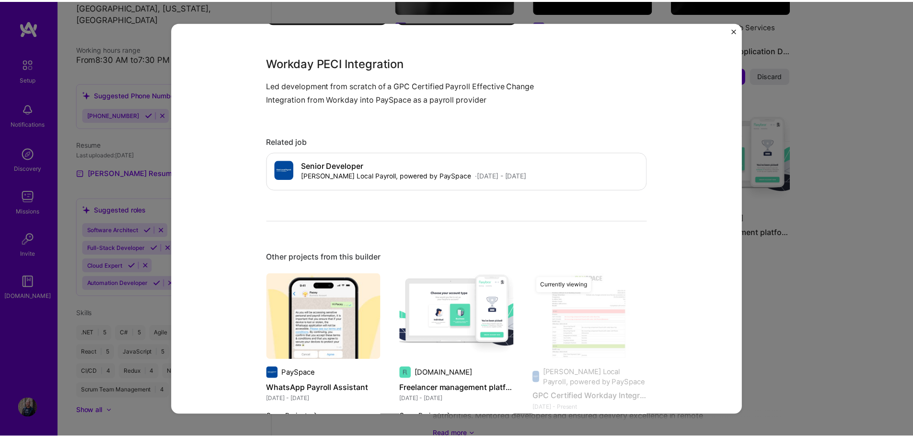
scroll to position [808, 0]
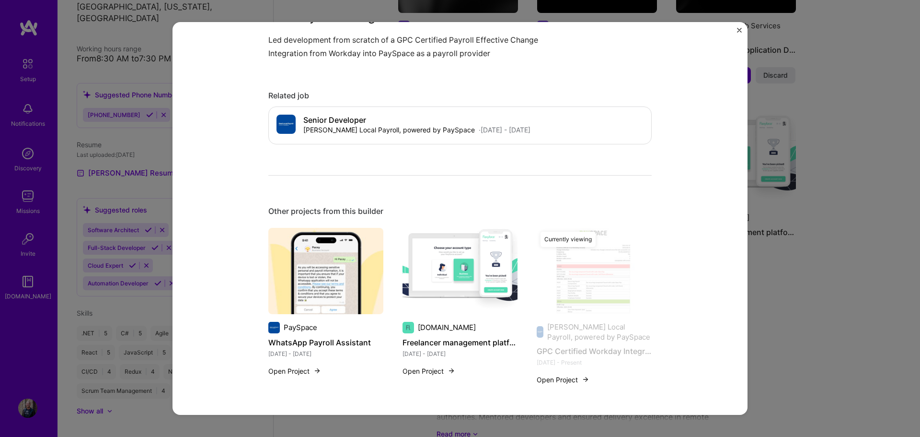
click at [817, 303] on div "GPC Certified Workday Integration [PERSON_NAME] Local Payroll, powered by PaySp…" at bounding box center [460, 218] width 920 height 437
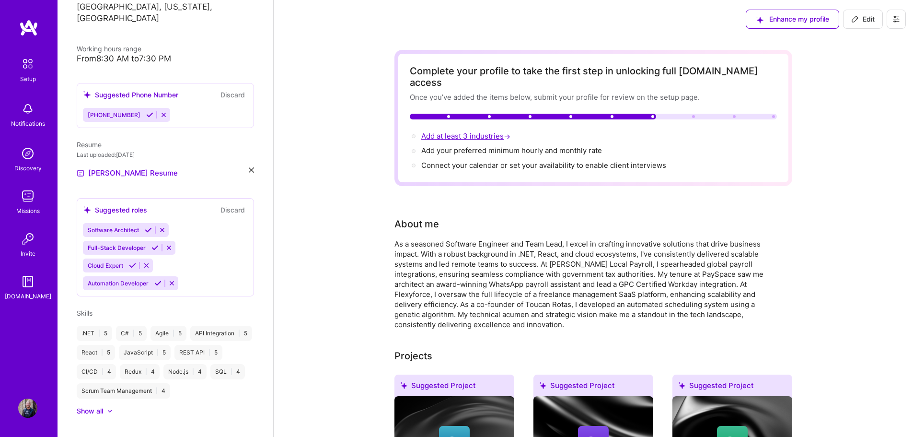
click at [484, 131] on span "Add at least 3 industries →" at bounding box center [466, 135] width 91 height 9
select select "US"
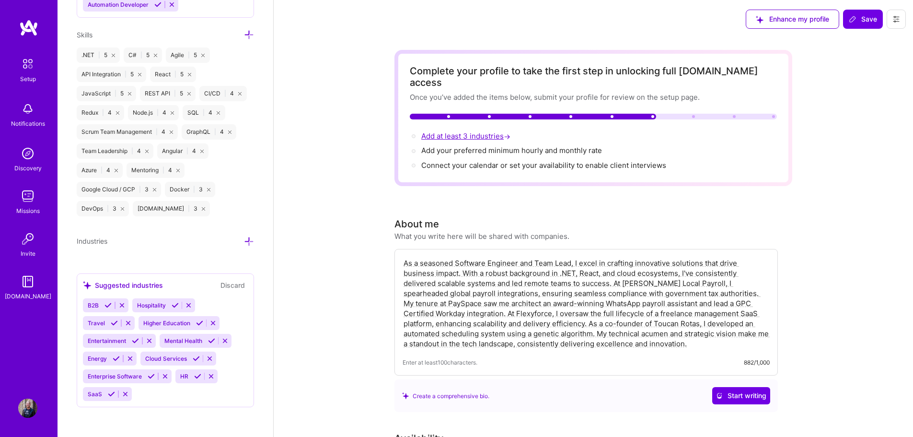
scroll to position [832, 0]
click at [196, 360] on icon at bounding box center [196, 357] width 7 height 7
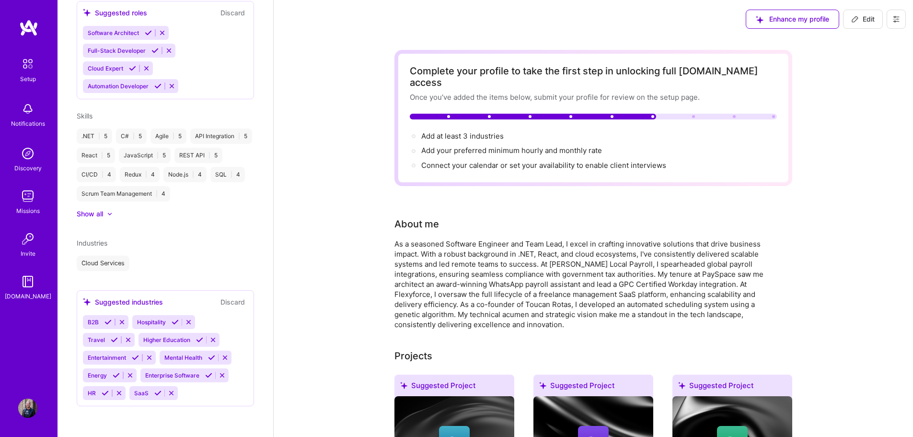
scroll to position [396, 0]
click at [155, 394] on icon at bounding box center [157, 392] width 7 height 7
click at [102, 393] on icon at bounding box center [105, 392] width 7 height 7
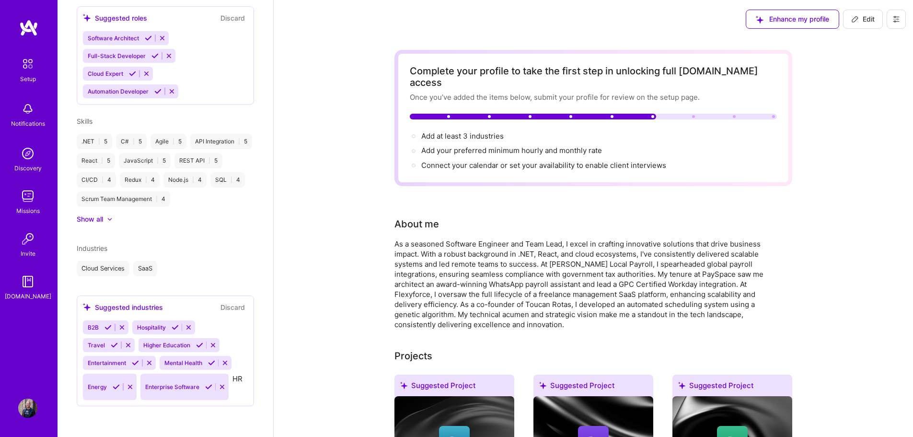
scroll to position [379, 0]
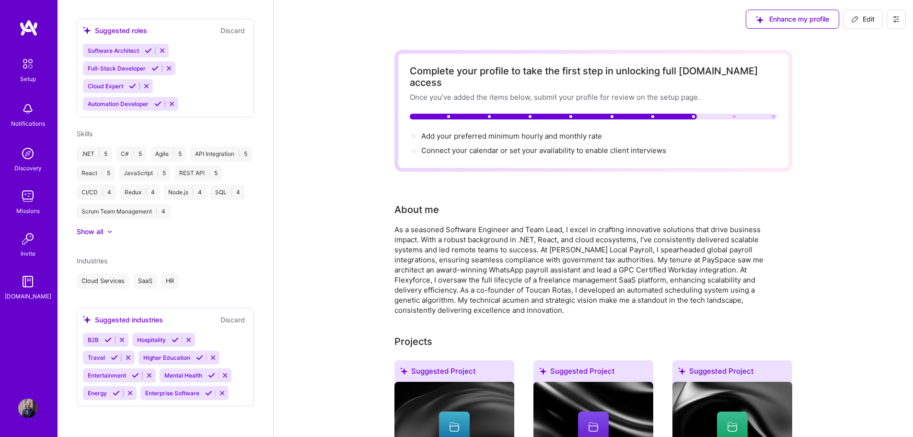
click at [190, 339] on icon at bounding box center [188, 339] width 7 height 7
click at [178, 342] on icon at bounding box center [176, 339] width 7 height 7
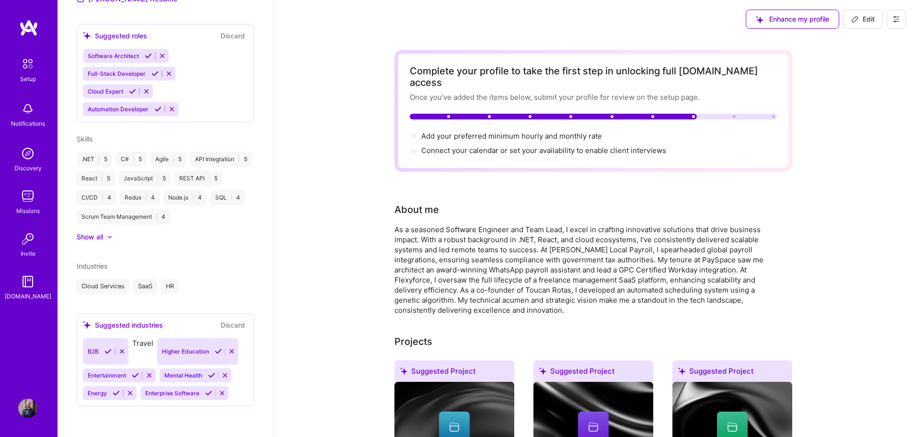
scroll to position [361, 0]
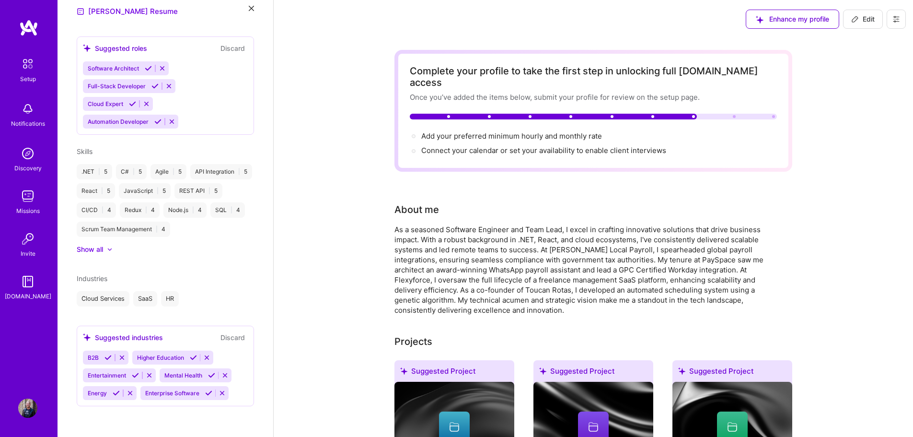
click at [209, 357] on icon at bounding box center [206, 357] width 7 height 7
click at [201, 357] on icon at bounding box center [198, 357] width 7 height 7
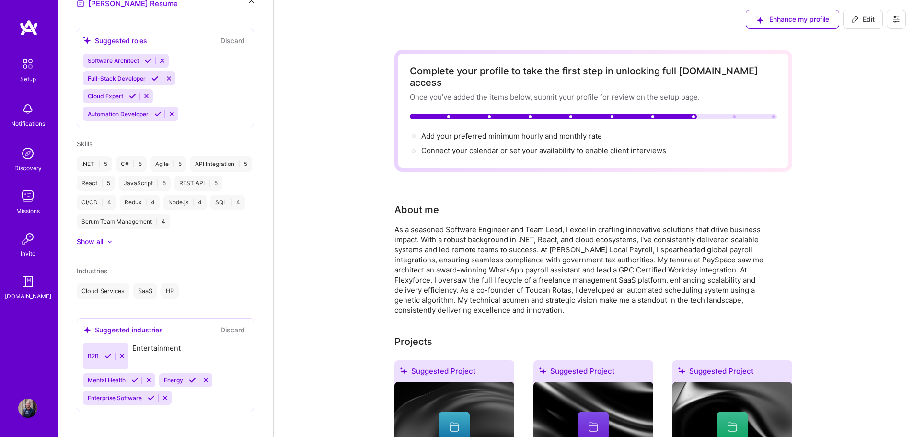
scroll to position [343, 0]
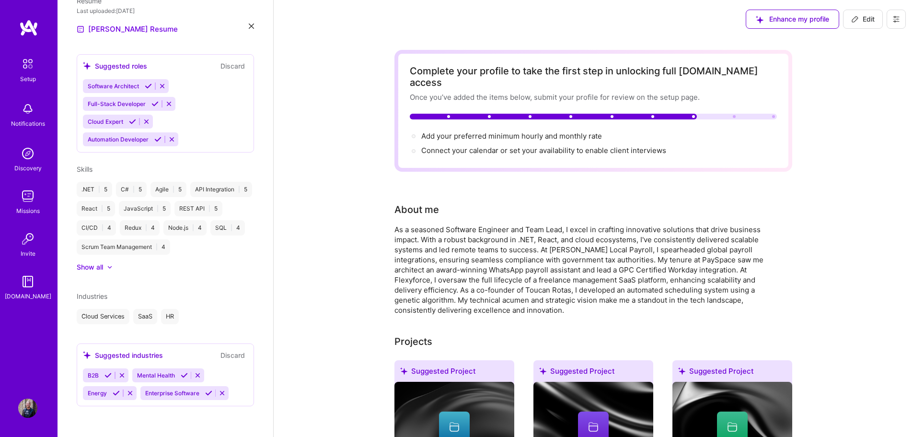
click at [203, 375] on button at bounding box center [197, 375] width 13 height 8
click at [181, 377] on icon at bounding box center [178, 374] width 7 height 7
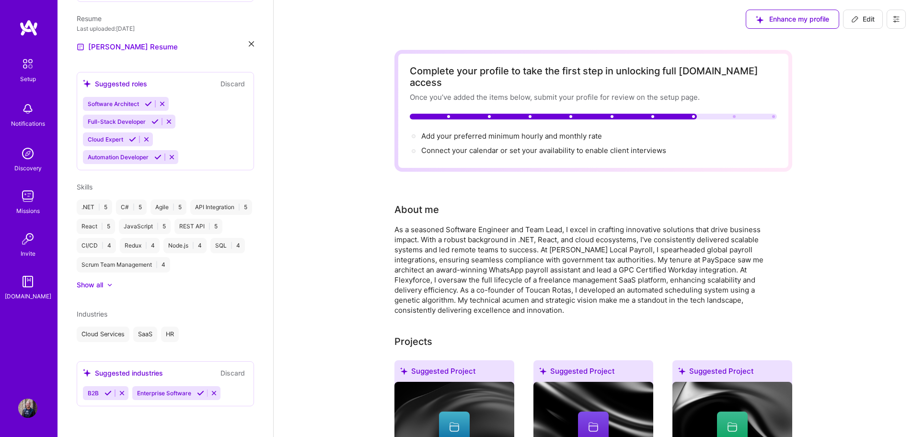
scroll to position [325, 0]
click at [199, 391] on icon at bounding box center [200, 392] width 7 height 7
click at [110, 396] on icon at bounding box center [107, 392] width 7 height 7
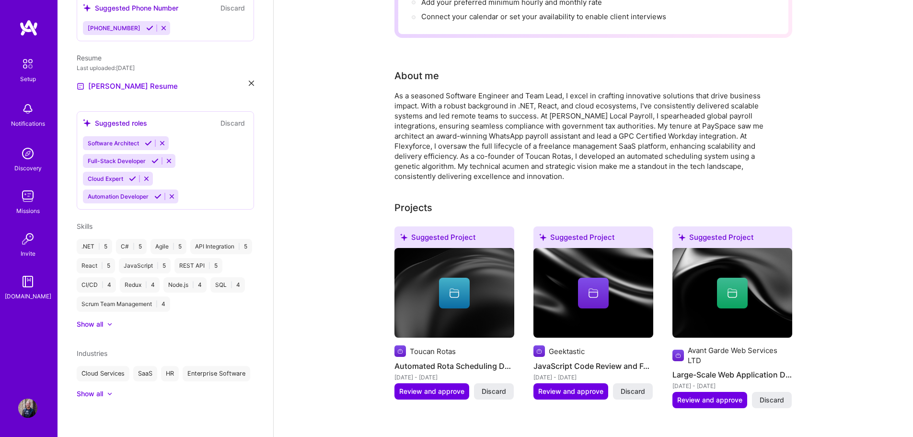
scroll to position [144, 0]
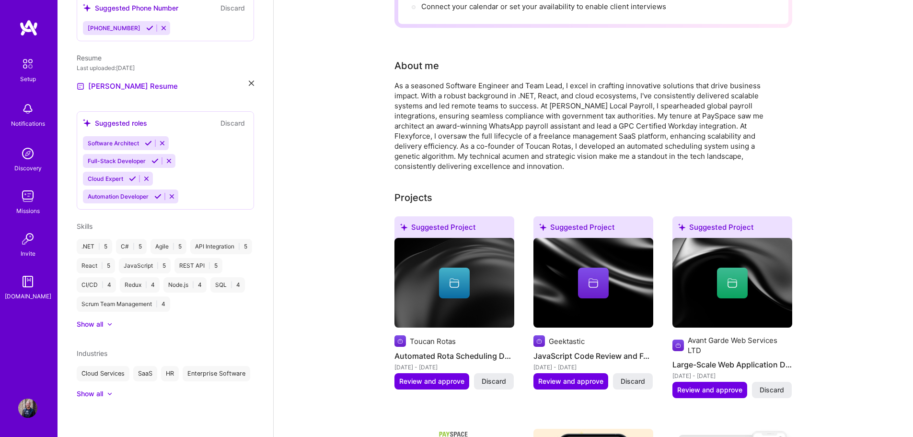
click at [91, 395] on div "Show all" at bounding box center [90, 394] width 26 height 10
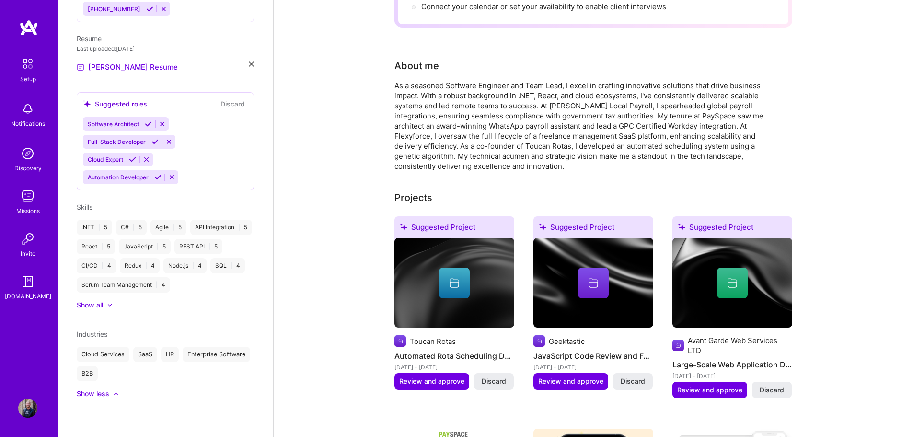
click at [183, 370] on div "Cloud Services SaaS HR Enterprise Software B2B" at bounding box center [165, 363] width 177 height 35
click at [98, 368] on div "B2B" at bounding box center [87, 373] width 21 height 15
click at [147, 120] on icon at bounding box center [148, 123] width 7 height 7
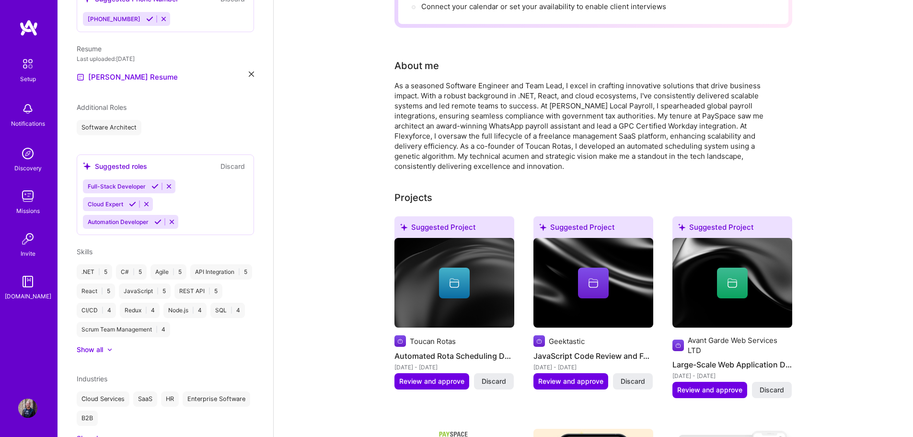
scroll to position [305, 0]
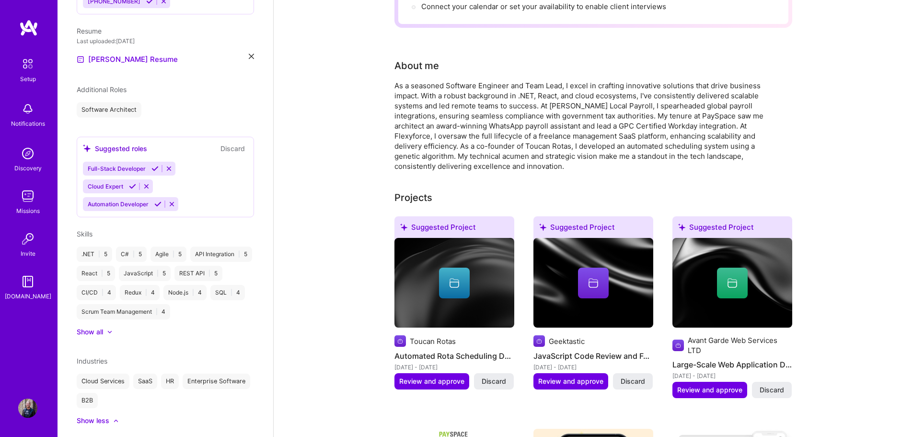
click at [151, 165] on icon at bounding box center [154, 168] width 7 height 7
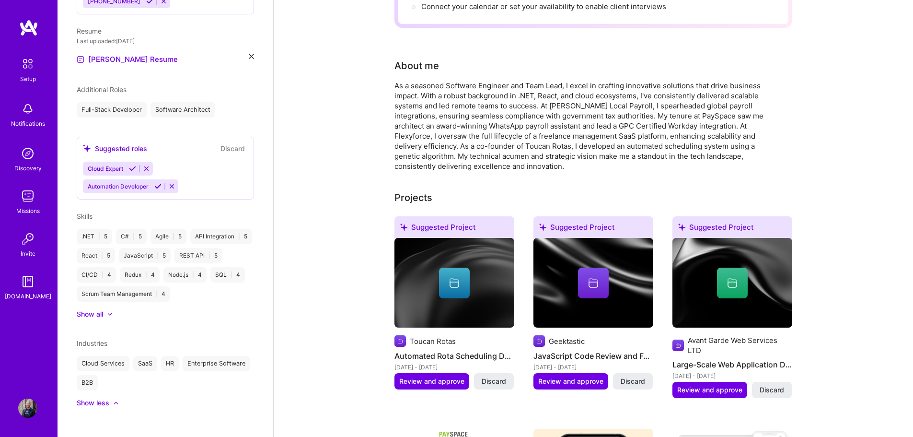
click at [194, 161] on div "Cloud Expert Automation Developer" at bounding box center [165, 177] width 165 height 32
click at [209, 167] on div "Cloud Expert Automation Developer" at bounding box center [165, 177] width 165 height 32
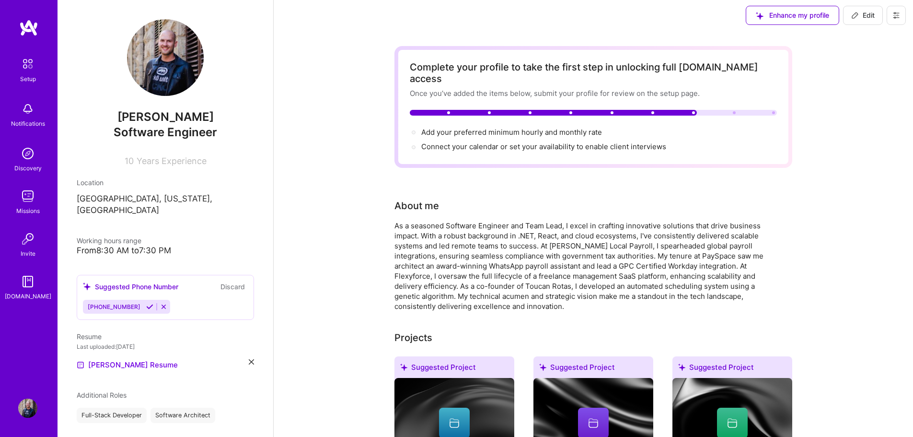
scroll to position [0, 0]
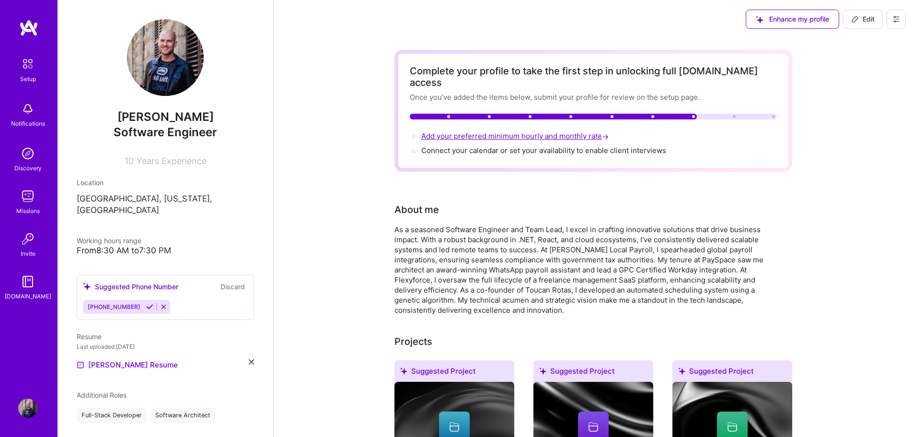
click at [461, 131] on span "Add your preferred minimum hourly and monthly rate →" at bounding box center [515, 135] width 189 height 9
select select "US"
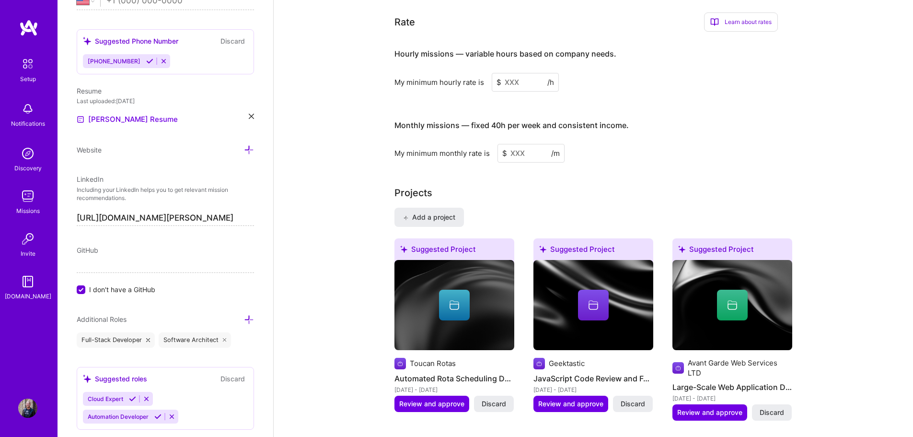
scroll to position [585, 0]
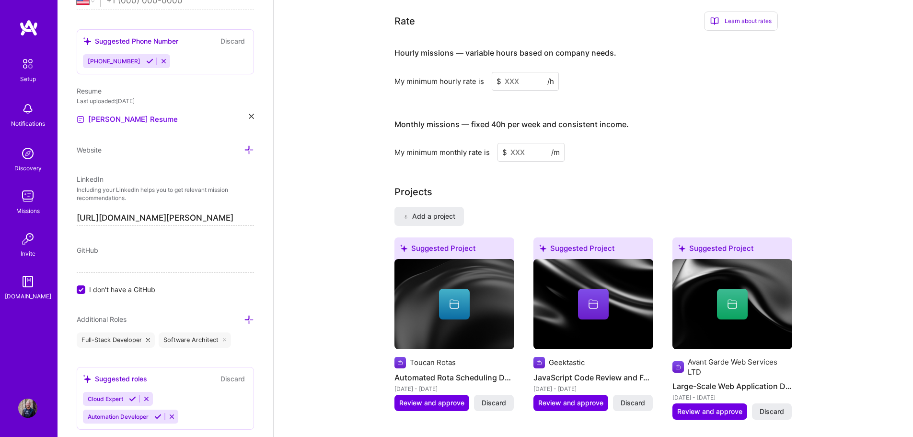
click at [522, 72] on input at bounding box center [525, 81] width 67 height 19
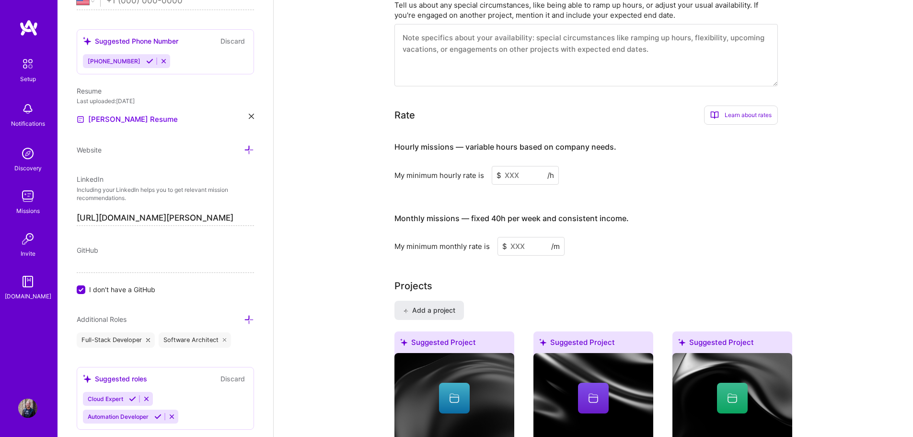
scroll to position [489, 0]
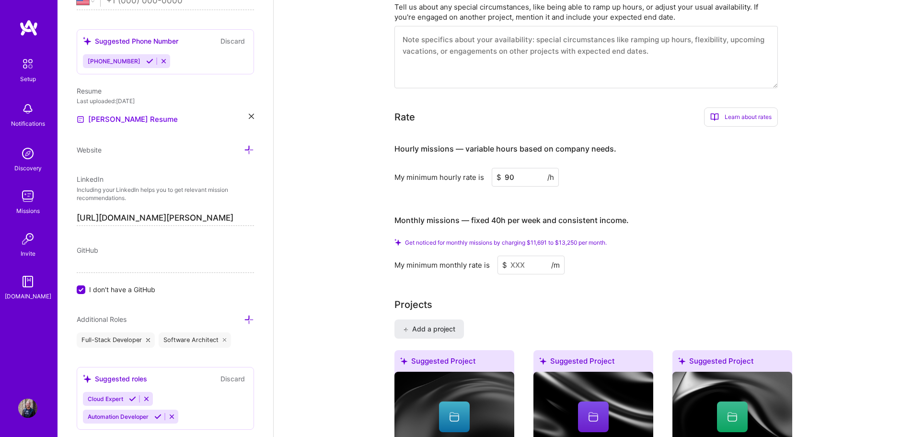
type input "90"
click at [530, 255] on input at bounding box center [530, 264] width 67 height 19
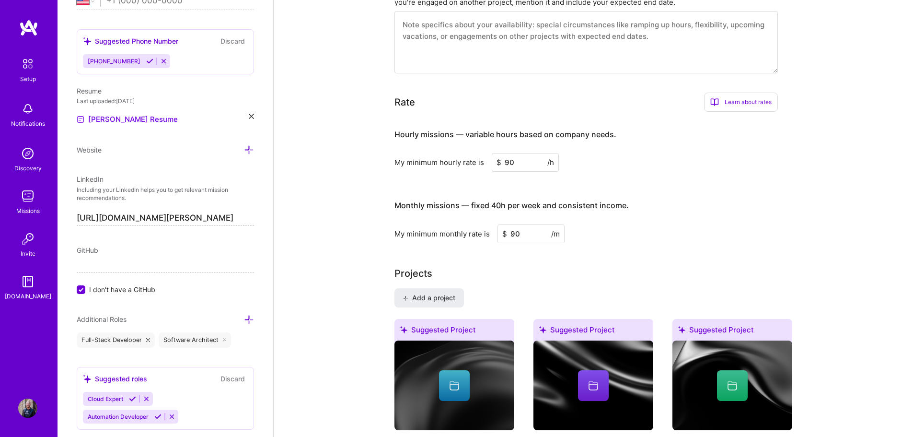
type input "90"
click at [527, 153] on input "90" at bounding box center [525, 162] width 67 height 19
click at [518, 153] on input "90" at bounding box center [525, 162] width 67 height 19
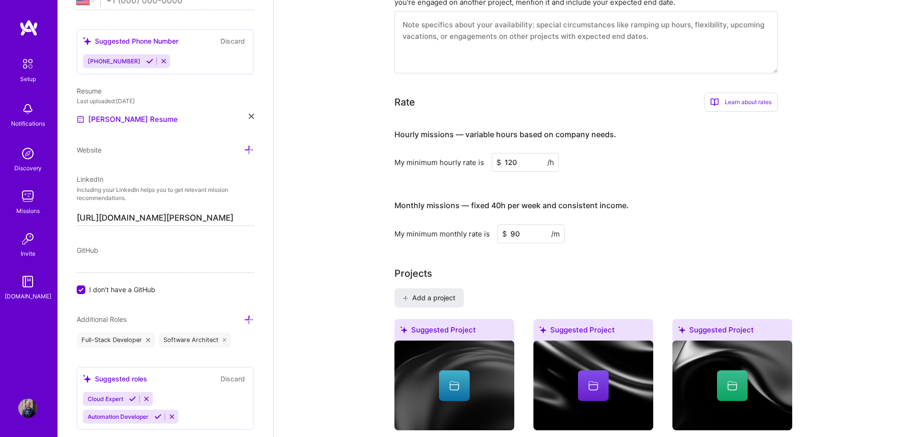
type input "120"
click at [527, 224] on input "90" at bounding box center [530, 233] width 67 height 19
click at [655, 191] on h3 "Monthly missions — fixed 40h per week and consistent income." at bounding box center [585, 206] width 383 height 30
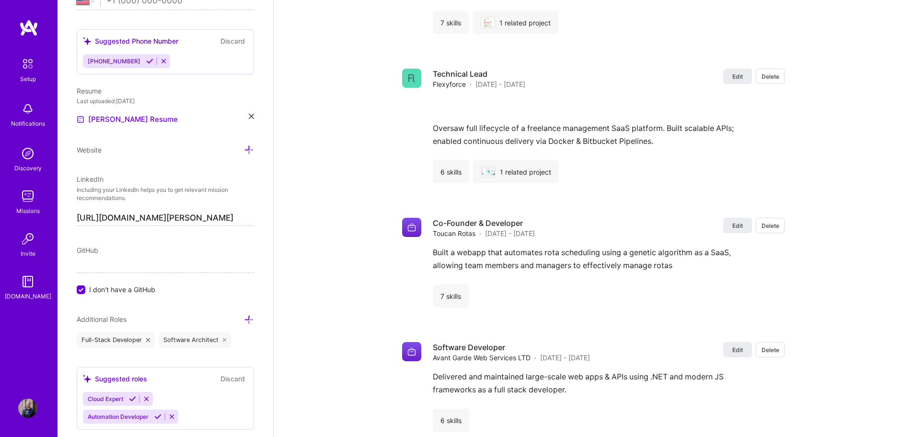
scroll to position [1522, 0]
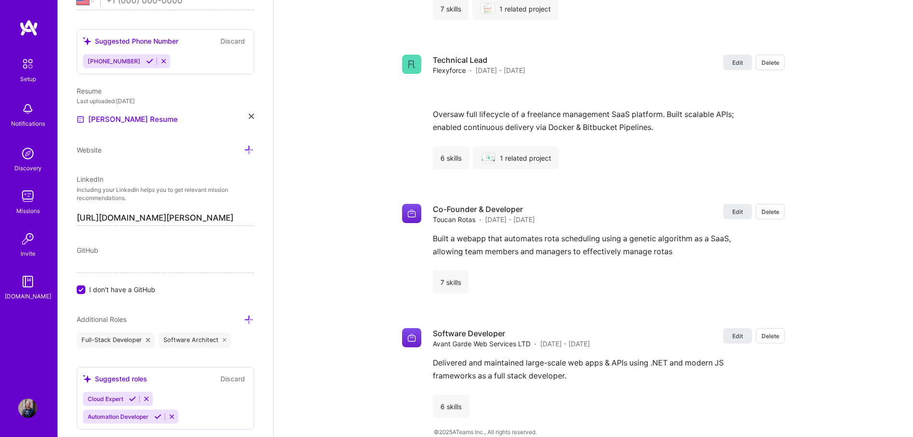
click at [244, 320] on icon at bounding box center [249, 319] width 10 height 10
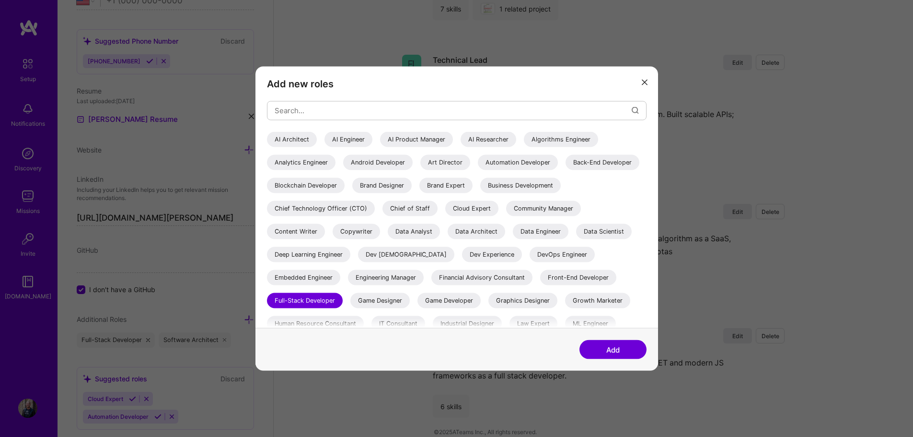
click at [565, 170] on div "Back-End Developer" at bounding box center [602, 161] width 74 height 15
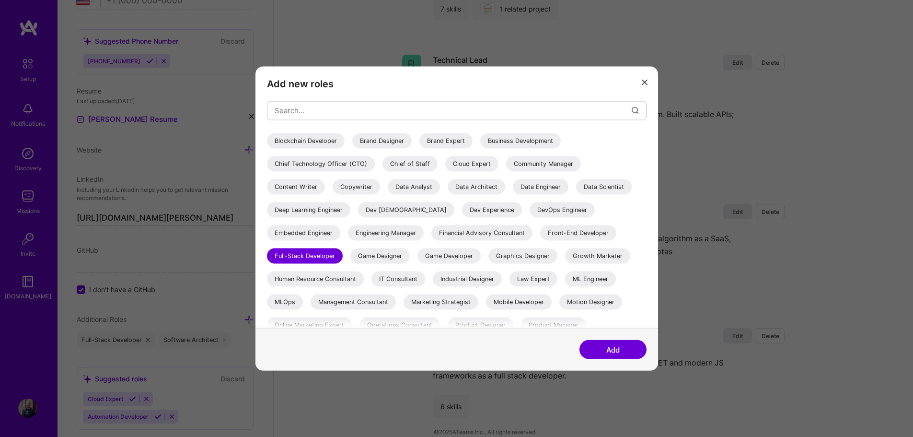
scroll to position [48, 0]
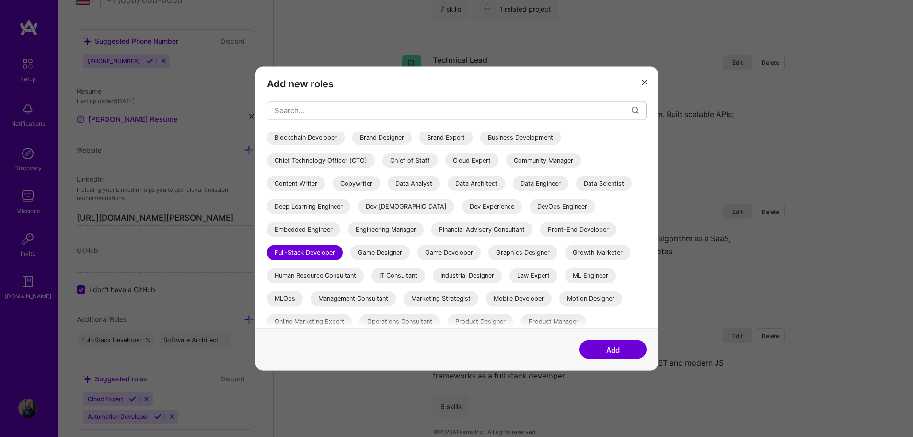
click at [540, 237] on div "Front-End Developer" at bounding box center [578, 228] width 76 height 15
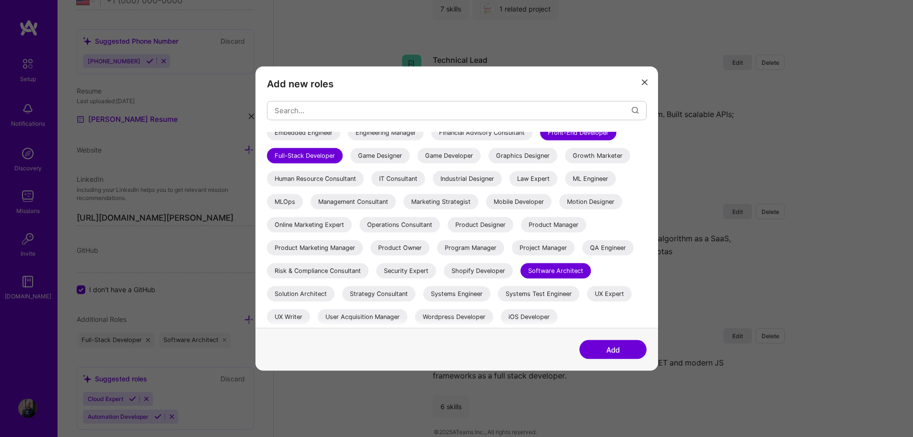
scroll to position [168, 0]
click at [604, 345] on button "Add" at bounding box center [612, 349] width 67 height 19
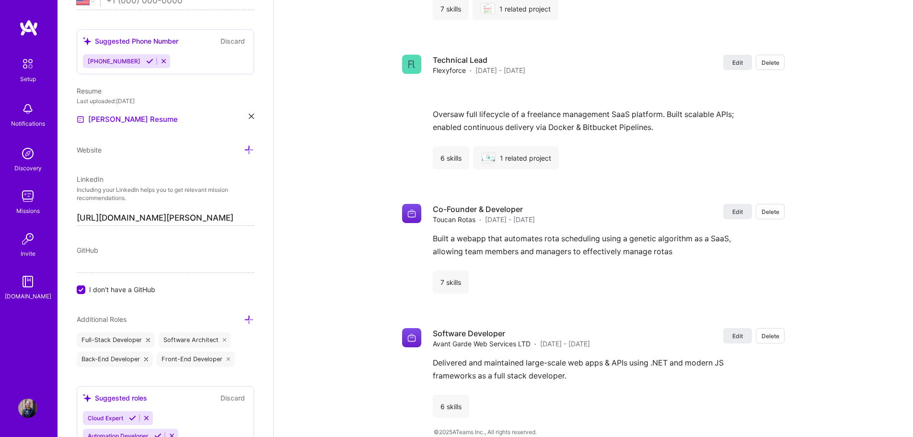
click at [244, 320] on icon at bounding box center [249, 319] width 10 height 10
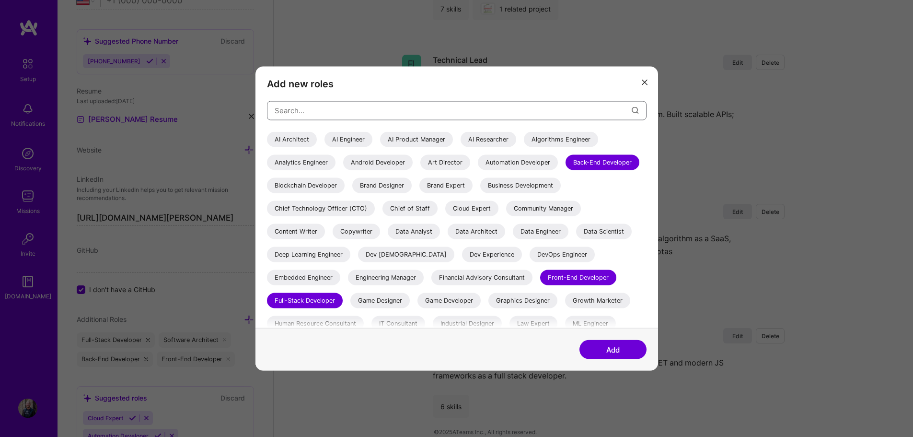
click at [342, 105] on input "modal" at bounding box center [453, 110] width 357 height 24
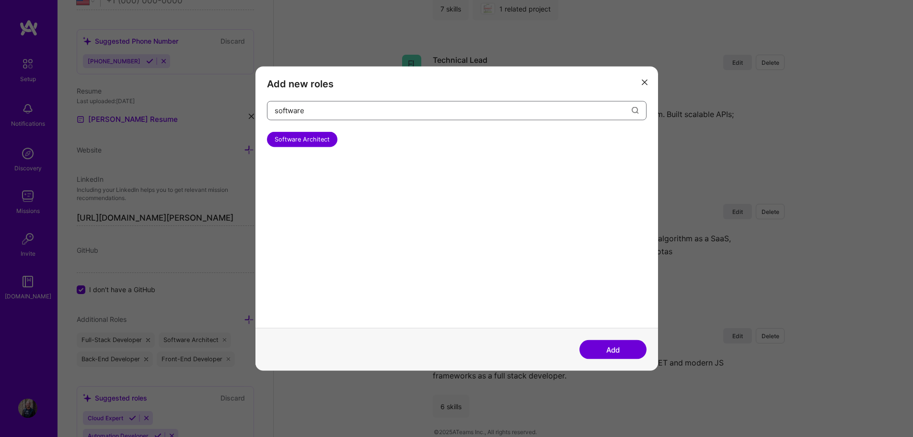
type input "software"
click at [645, 81] on icon "modal" at bounding box center [645, 83] width 6 height 6
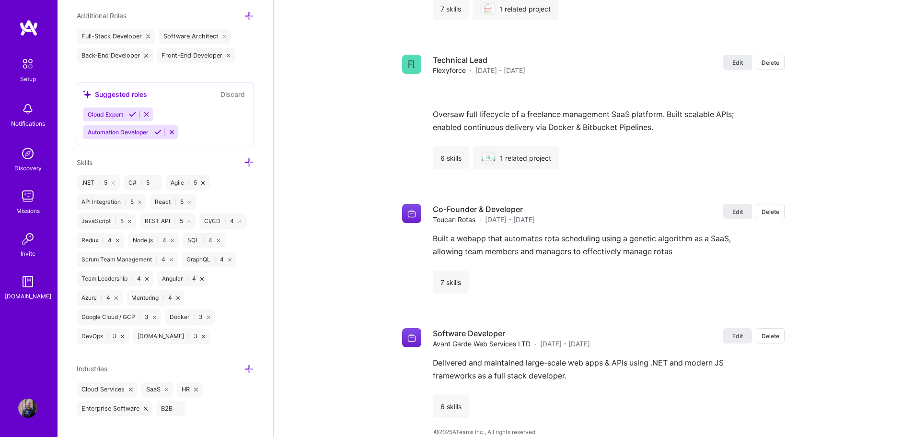
scroll to position [721, 0]
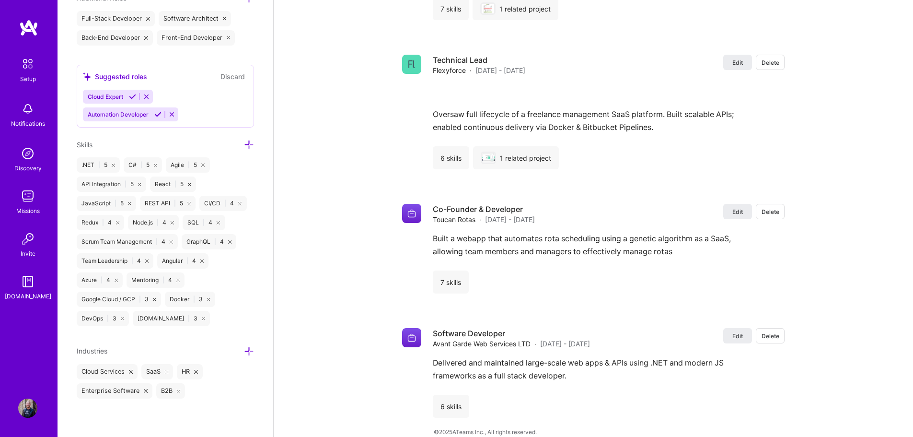
click at [244, 145] on icon at bounding box center [249, 144] width 10 height 10
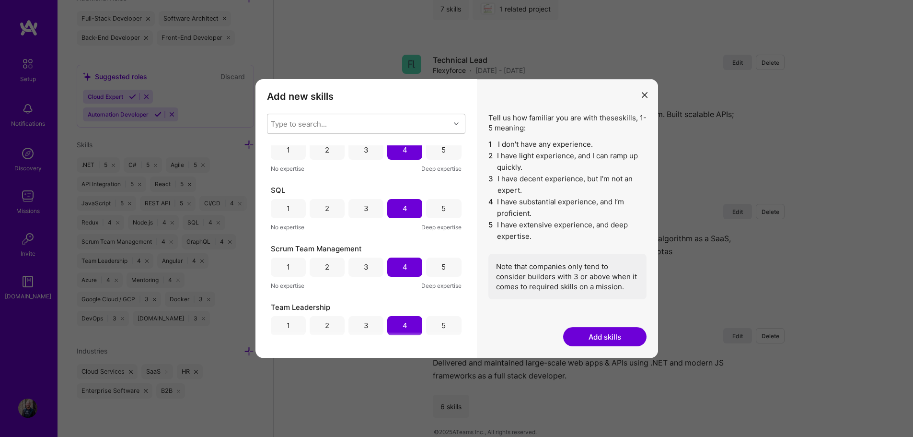
scroll to position [1020, 0]
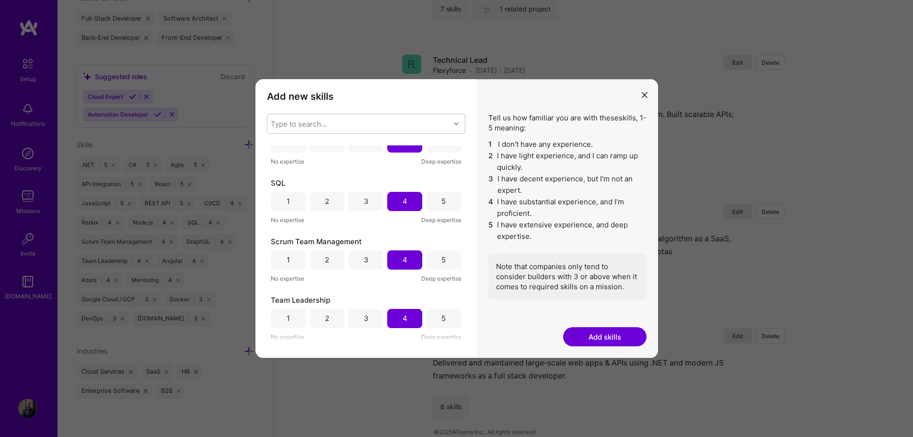
click at [646, 97] on icon "modal" at bounding box center [645, 95] width 6 height 6
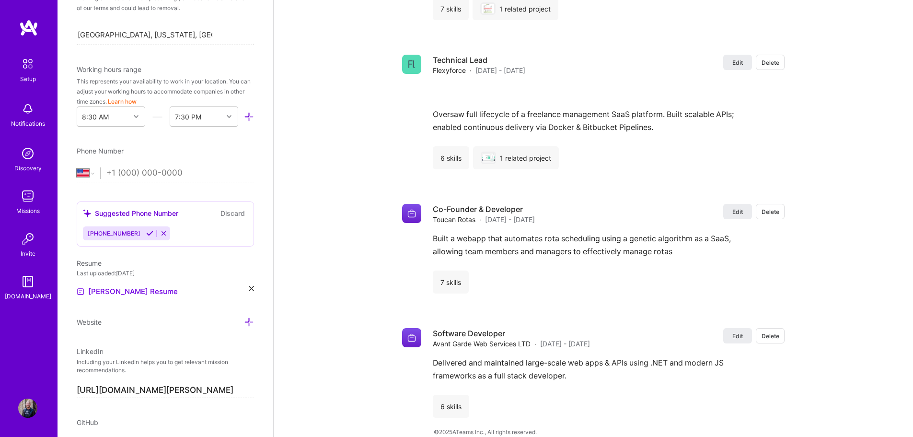
scroll to position [194, 0]
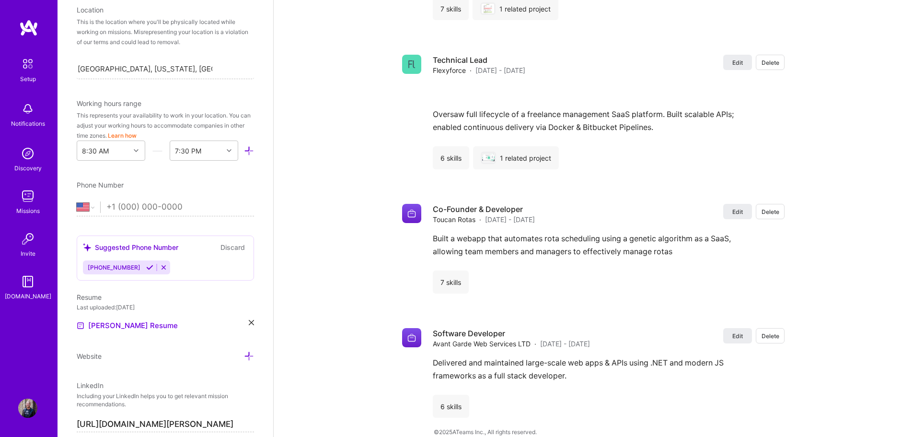
click at [146, 266] on icon at bounding box center [149, 267] width 7 height 7
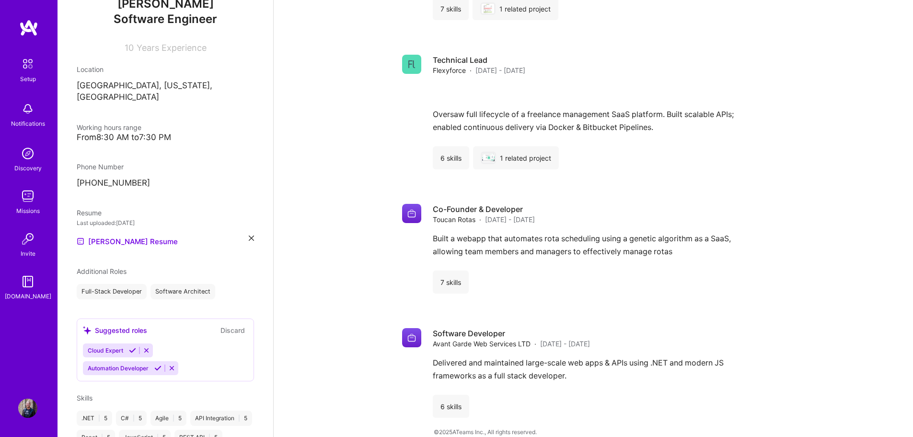
scroll to position [77, 0]
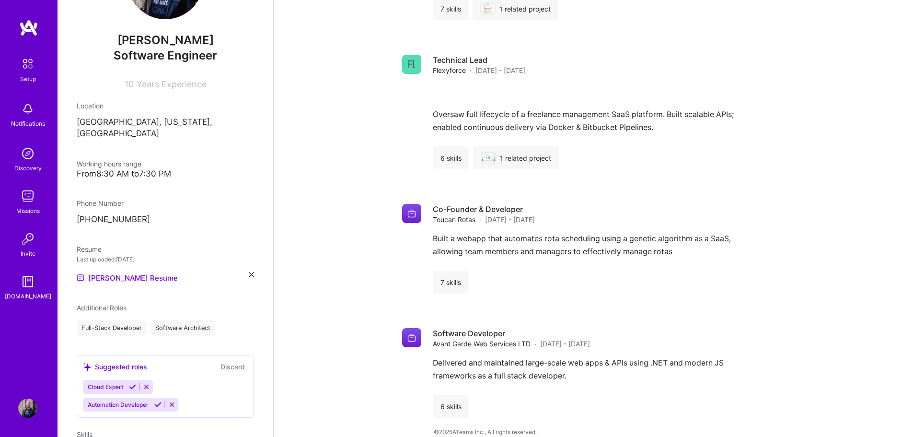
click at [161, 169] on div "From 8:30 AM to 7:30 PM" at bounding box center [165, 174] width 177 height 10
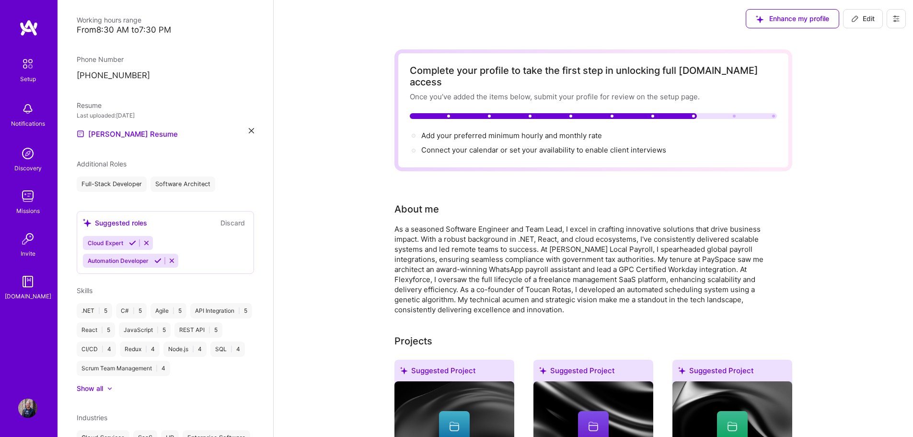
scroll to position [0, 0]
click at [472, 131] on span "Add your preferred minimum hourly and monthly rate →" at bounding box center [515, 135] width 189 height 9
select select "US"
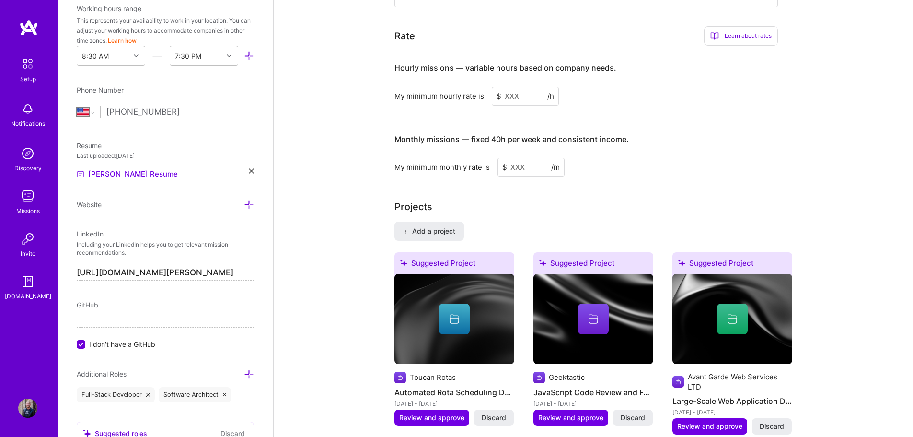
scroll to position [585, 0]
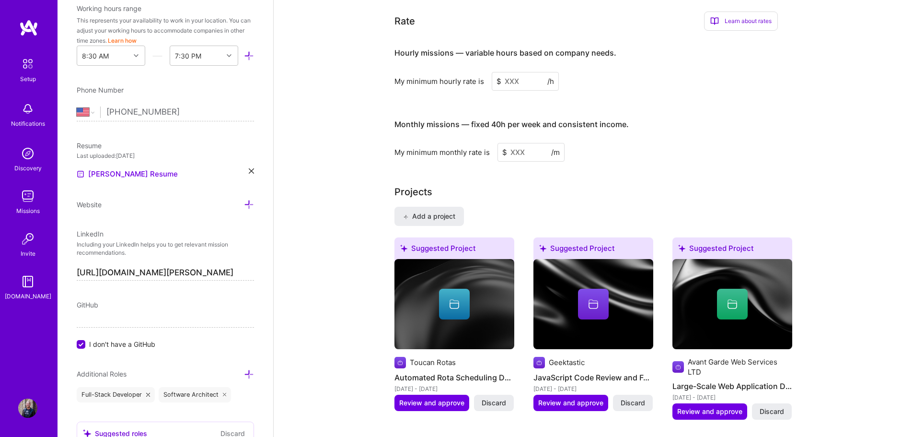
click at [509, 72] on input at bounding box center [525, 81] width 67 height 19
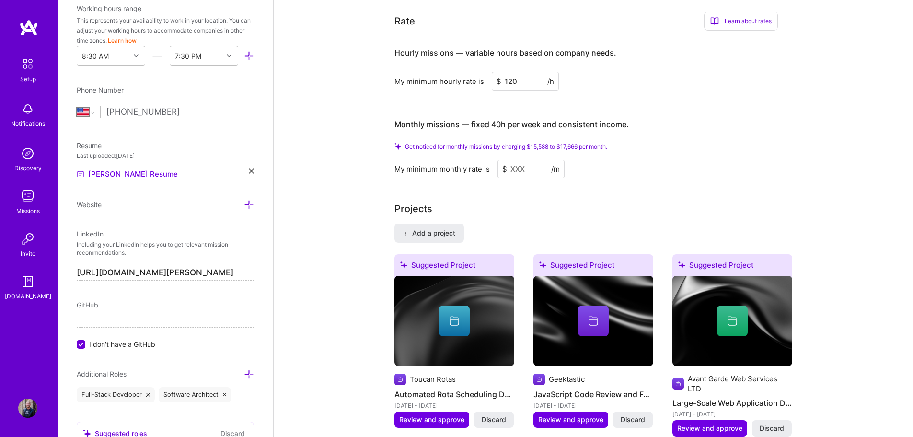
type input "120"
click at [518, 160] on input at bounding box center [530, 169] width 67 height 19
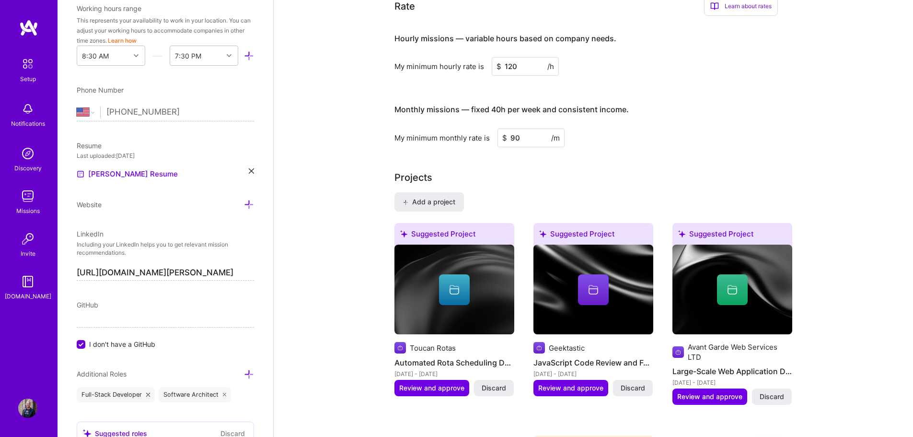
type input "90"
click at [621, 143] on div "Complete your profile to take the first step in unlocking full [DOMAIN_NAME] ac…" at bounding box center [593, 413] width 398 height 1897
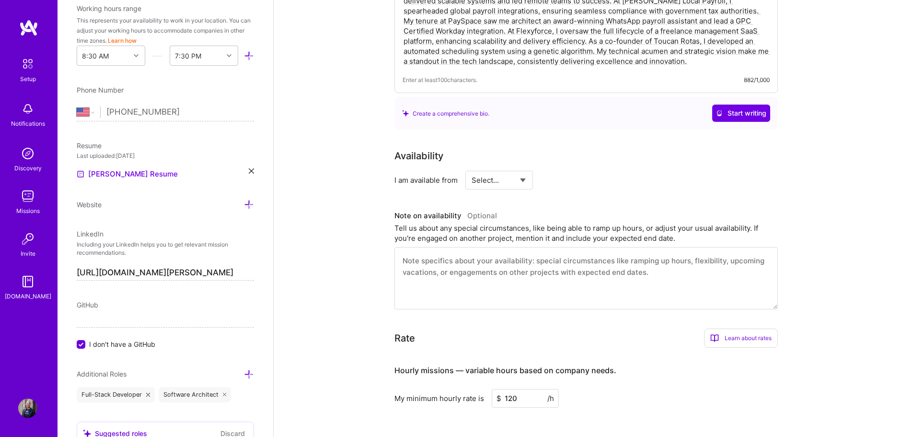
scroll to position [249, 0]
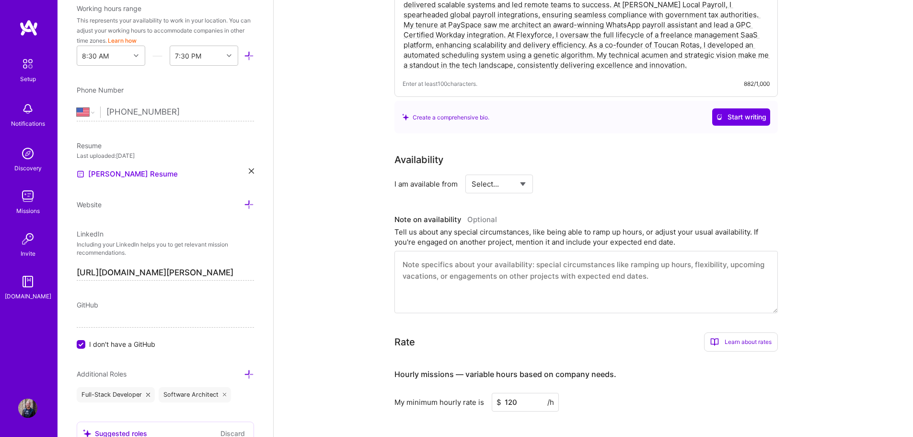
click at [510, 173] on select "Select... Right Now Future Date Not Available" at bounding box center [499, 184] width 55 height 24
select select "Right Now"
click at [472, 172] on select "Select... Right Now Future Date Not Available" at bounding box center [499, 184] width 55 height 24
click at [571, 177] on input at bounding box center [587, 183] width 58 height 19
type input "15"
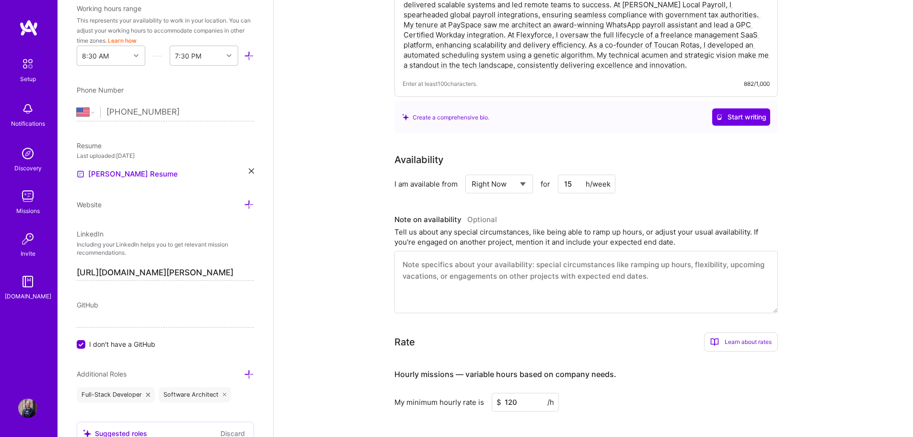
click at [665, 174] on div "I am available from Select... Right Now Future Date Not Available for 15 h/week" at bounding box center [585, 183] width 383 height 19
click at [657, 267] on textarea at bounding box center [585, 282] width 383 height 62
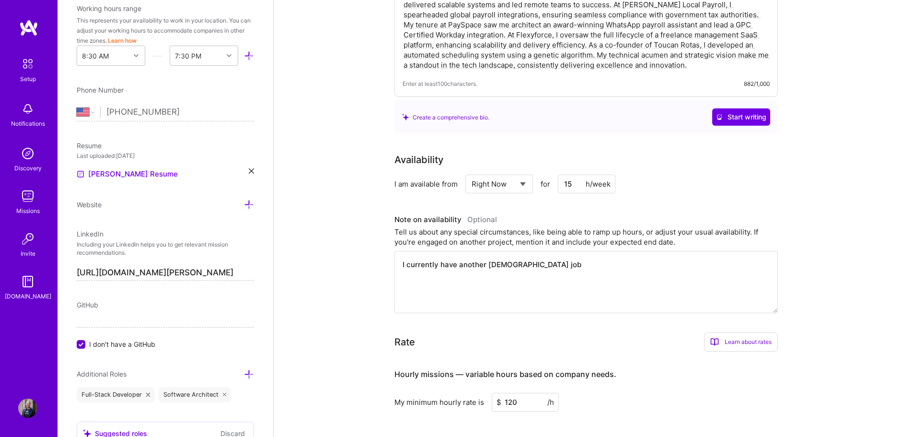
click at [409, 255] on textarea "I currently have another [DEMOGRAPHIC_DATA] job" at bounding box center [585, 282] width 383 height 62
click at [405, 253] on textarea "I can significantly ramp up my working hours with two months notice." at bounding box center [585, 282] width 383 height 62
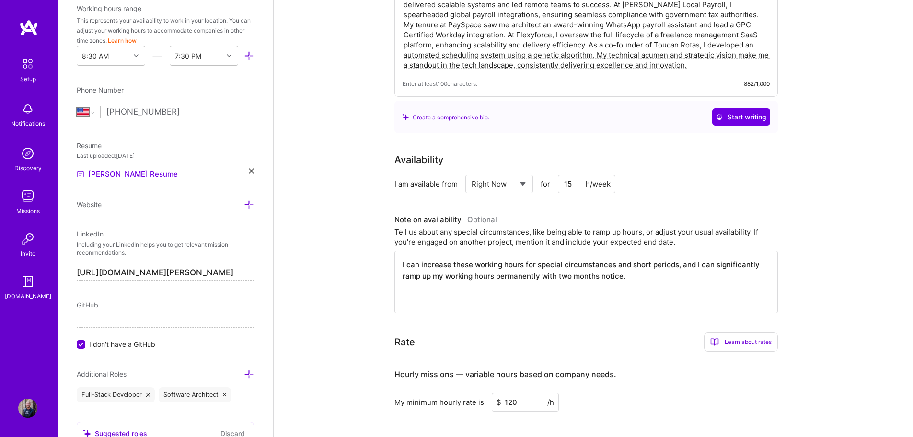
type textarea "I can increase these working hours for special circumstances and short periods,…"
click at [690, 174] on div "I am available from Select... Right Now Future Date Not Available for 15 h/week" at bounding box center [585, 183] width 383 height 19
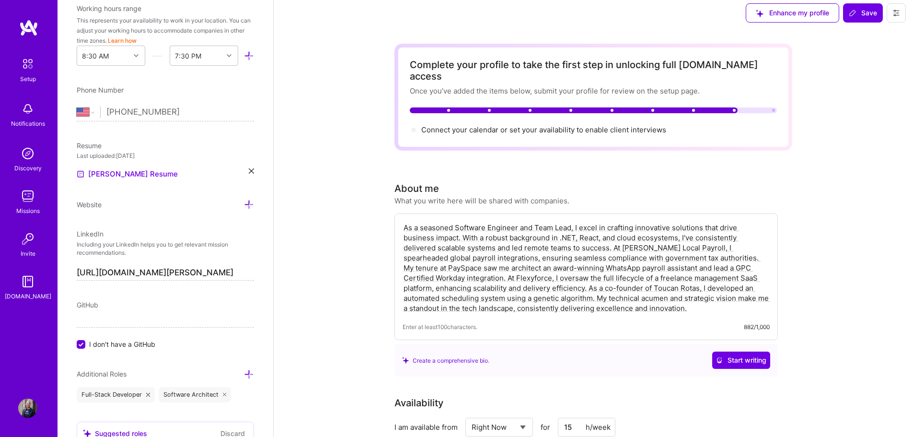
scroll to position [0, 0]
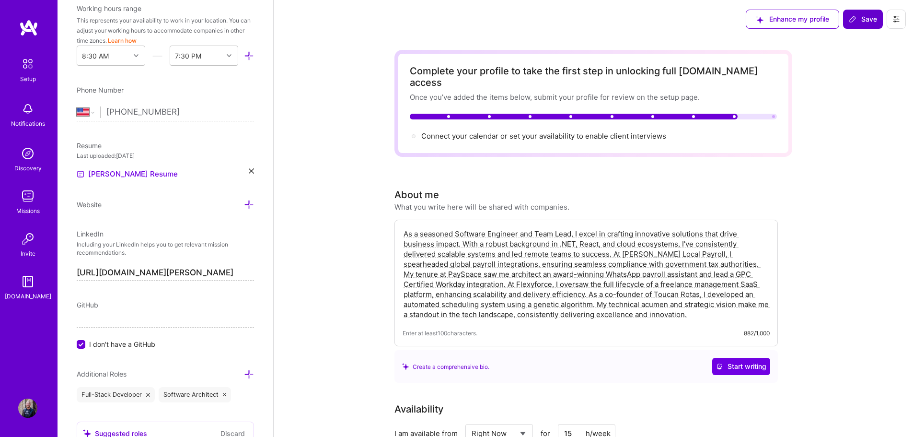
click at [860, 18] on span "Save" at bounding box center [863, 19] width 28 height 10
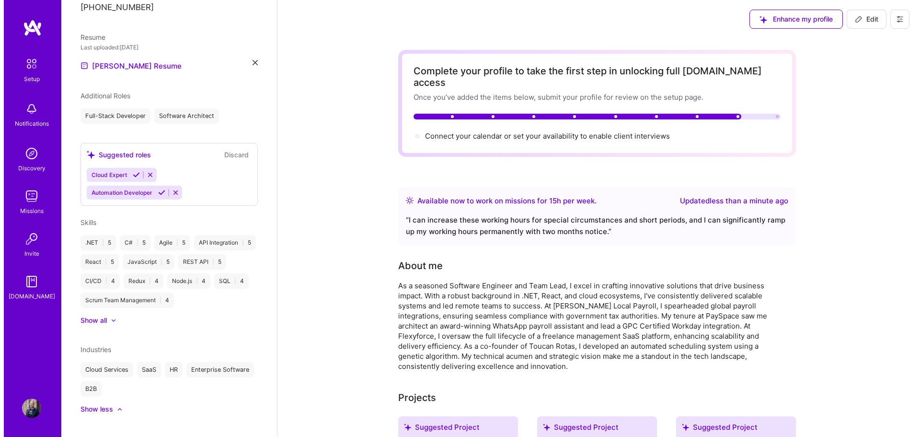
scroll to position [220, 0]
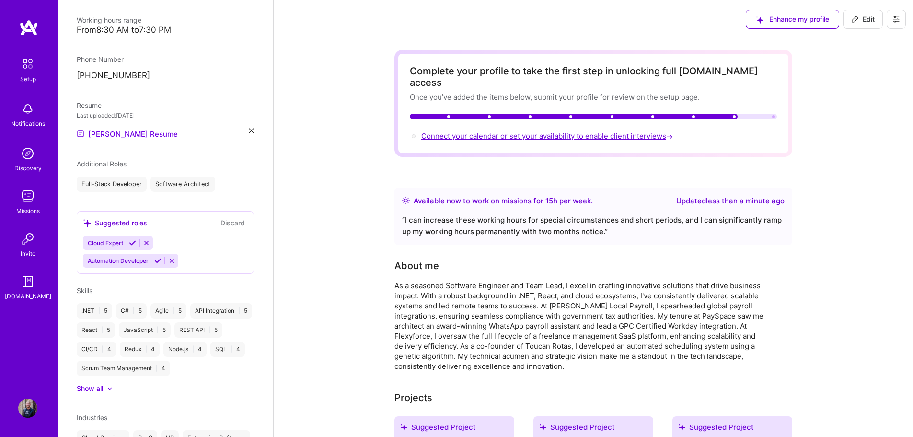
click at [575, 131] on span "Connect your calendar or set your availability to enable client interviews →" at bounding box center [547, 135] width 253 height 9
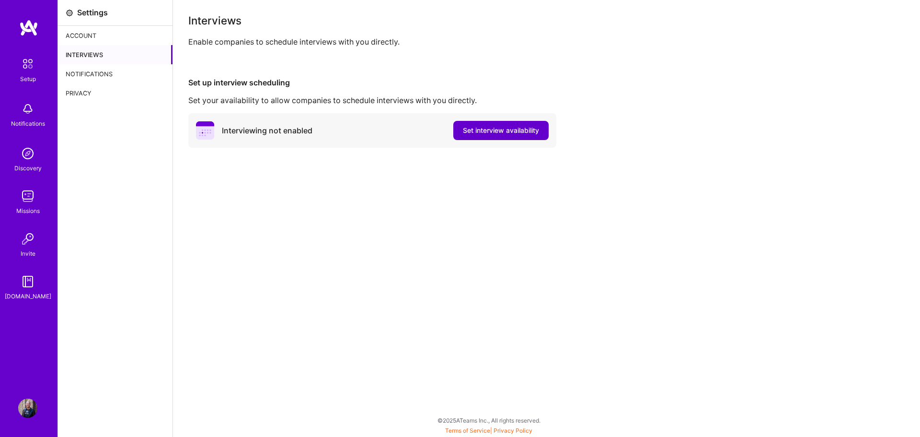
click at [474, 133] on span "Set interview availability" at bounding box center [501, 131] width 76 height 10
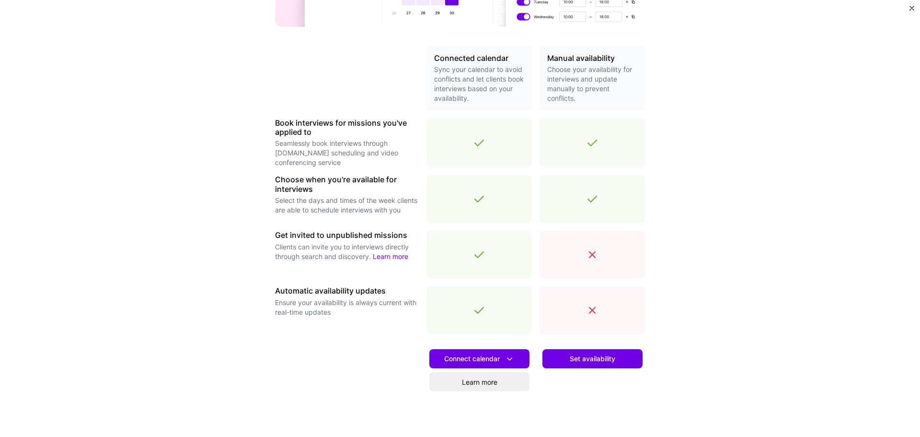
scroll to position [192, 0]
click at [575, 355] on span "Set availability" at bounding box center [593, 358] width 46 height 10
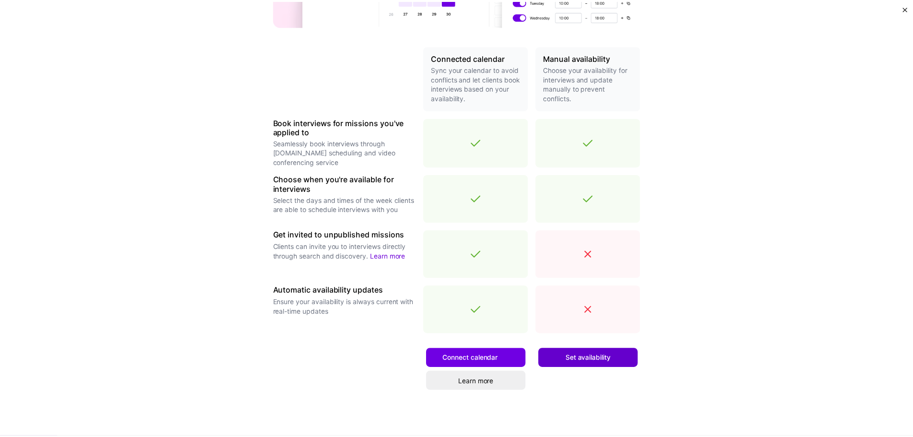
scroll to position [0, 0]
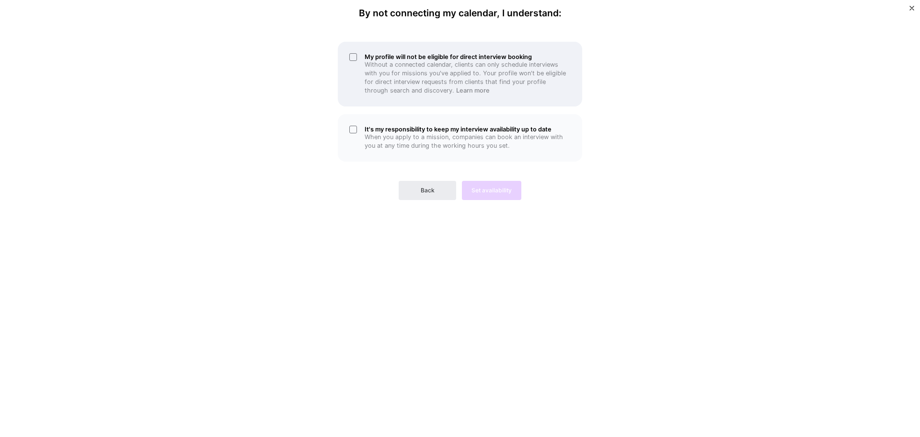
click at [486, 90] on p "Without a connected calendar, clients can only schedule interviews with you for…" at bounding box center [468, 77] width 206 height 35
click at [477, 123] on div "It's my responsibility to keep my interview availability up to date When you ap…" at bounding box center [460, 137] width 244 height 47
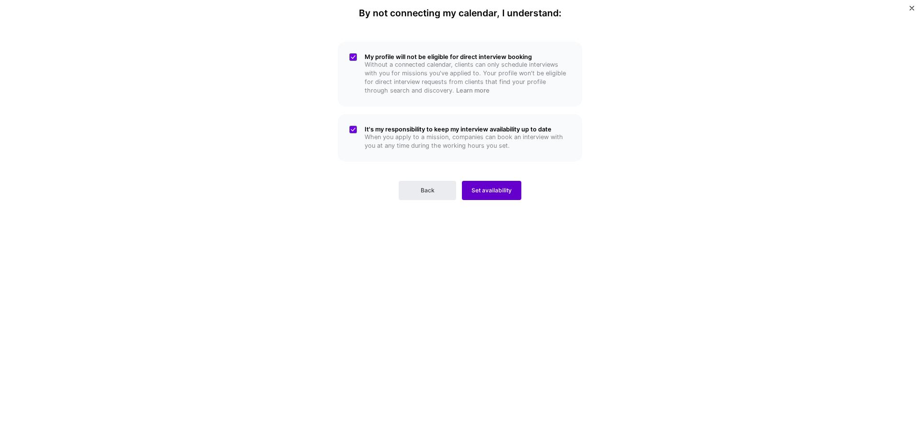
click at [484, 192] on span "Set availability" at bounding box center [492, 190] width 40 height 9
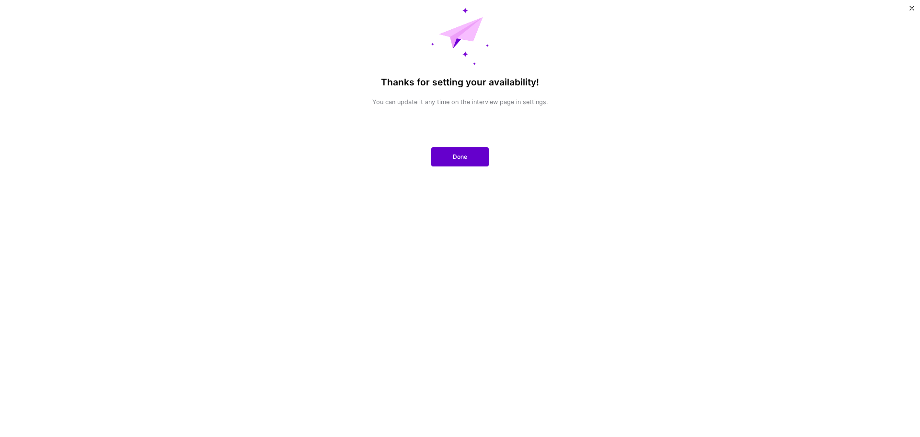
click at [455, 157] on span "Done" at bounding box center [460, 156] width 14 height 9
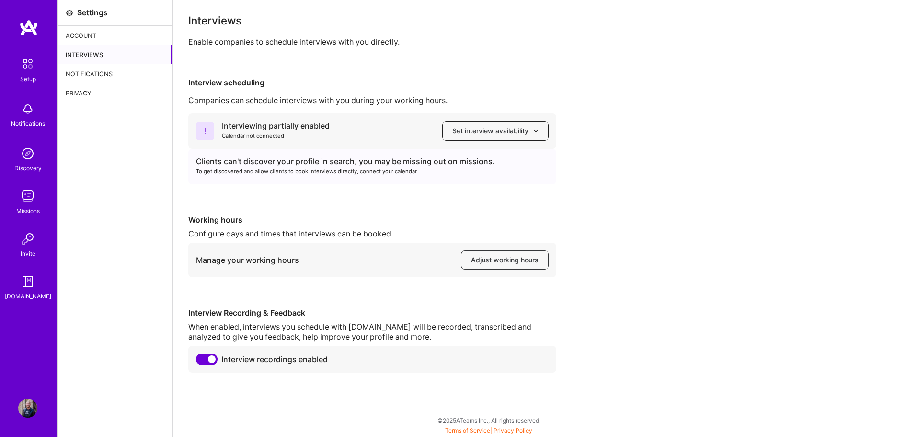
click at [475, 130] on span "Set interview availability" at bounding box center [495, 131] width 86 height 10
click at [611, 154] on div "Interviewing partially enabled Calendar not connected Set interview availabilit…" at bounding box center [546, 242] width 716 height 259
click at [266, 127] on div "Interviewing partially enabled" at bounding box center [276, 126] width 108 height 10
click at [487, 255] on span "Adjust working hours" at bounding box center [505, 260] width 68 height 10
click at [93, 71] on div "Notifications" at bounding box center [115, 73] width 115 height 19
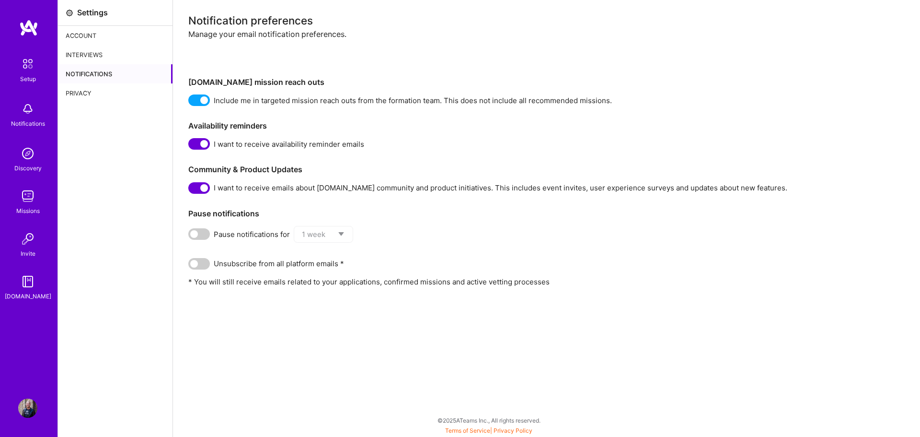
click at [100, 55] on div "Interviews" at bounding box center [115, 54] width 115 height 19
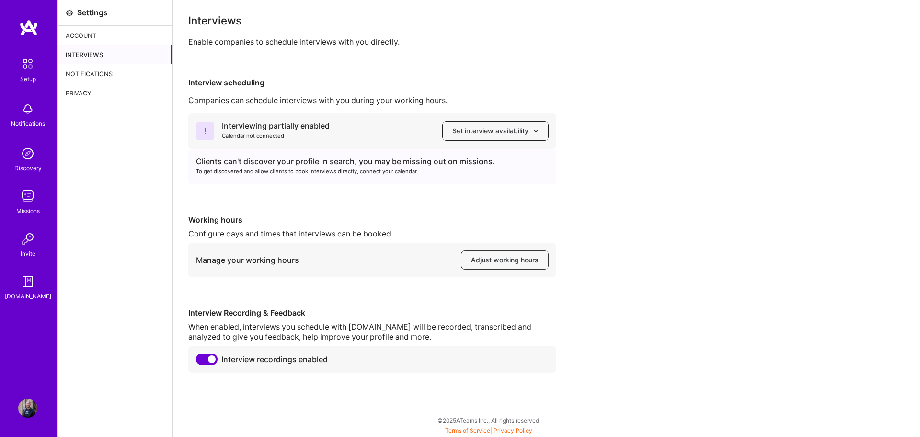
click at [497, 134] on span "Set interview availability" at bounding box center [495, 131] width 86 height 10
click at [595, 92] on div "Interview scheduling Companies can schedule interviews with you during your wor…" at bounding box center [546, 225] width 716 height 295
click at [525, 130] on span "Set interview availability" at bounding box center [495, 131] width 86 height 10
click at [485, 205] on button "Outlook calendar" at bounding box center [486, 208] width 125 height 25
click at [123, 79] on div "Notifications" at bounding box center [115, 73] width 115 height 19
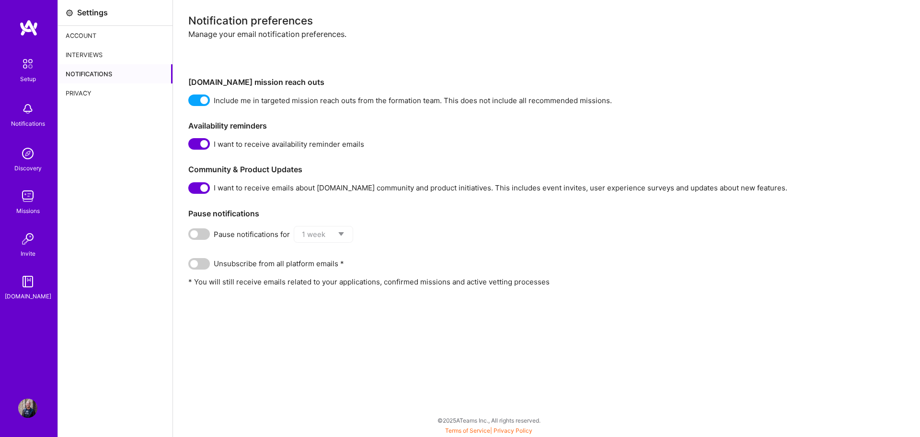
click at [26, 72] on img at bounding box center [28, 64] width 20 height 20
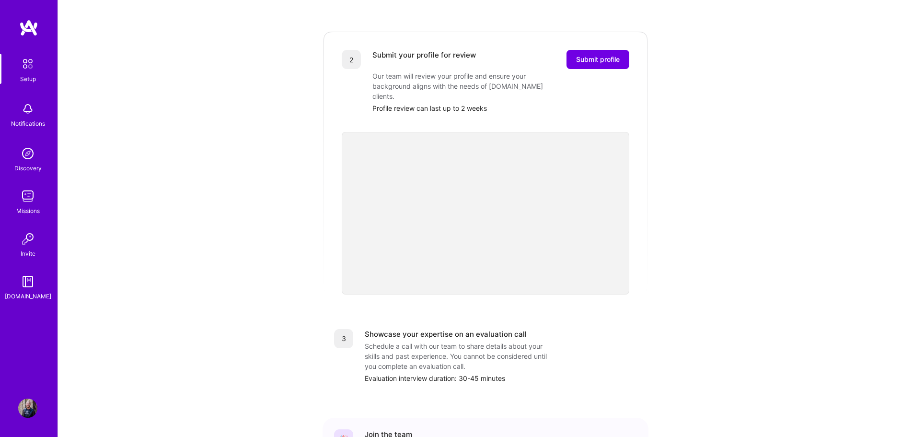
scroll to position [192, 0]
click at [604, 54] on span "Submit profile" at bounding box center [598, 59] width 44 height 10
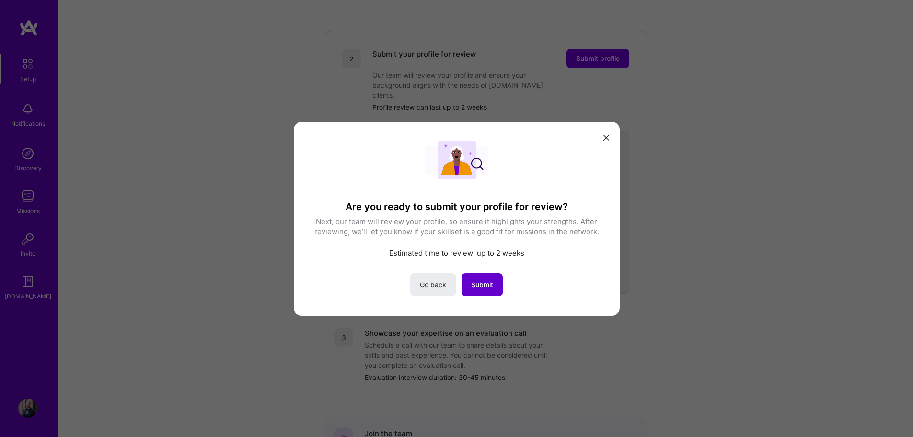
click at [493, 284] on span "Submit" at bounding box center [482, 284] width 22 height 10
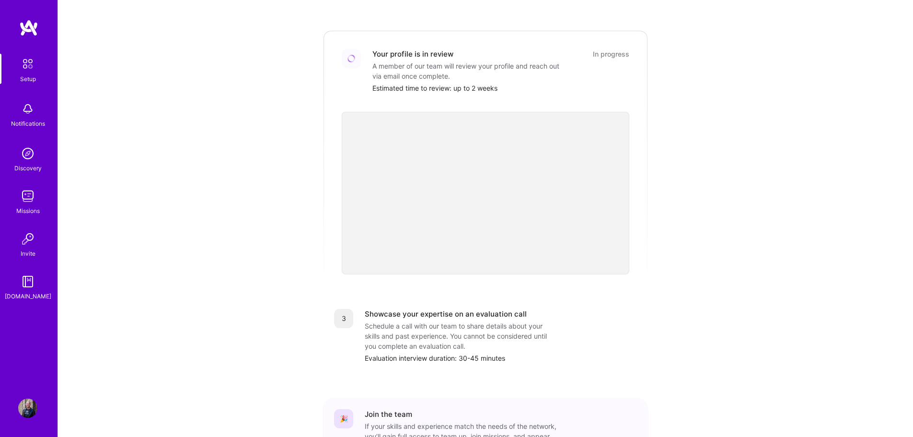
click at [31, 104] on img at bounding box center [27, 108] width 19 height 19
click at [30, 150] on img at bounding box center [27, 153] width 19 height 19
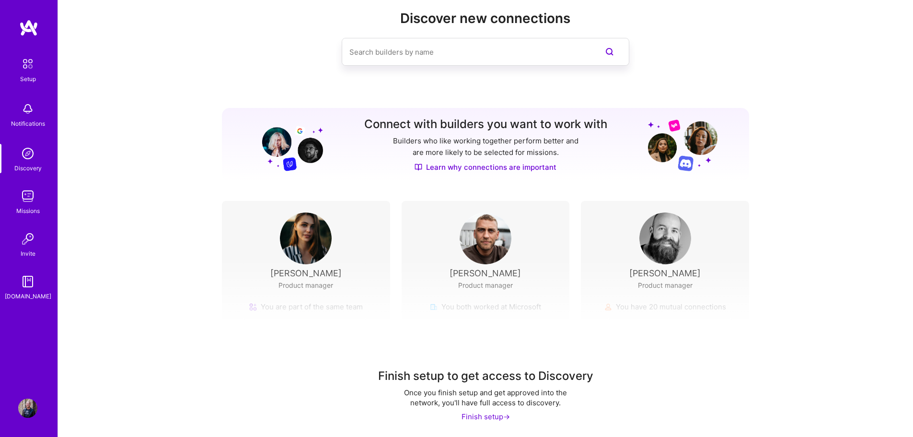
scroll to position [22, 0]
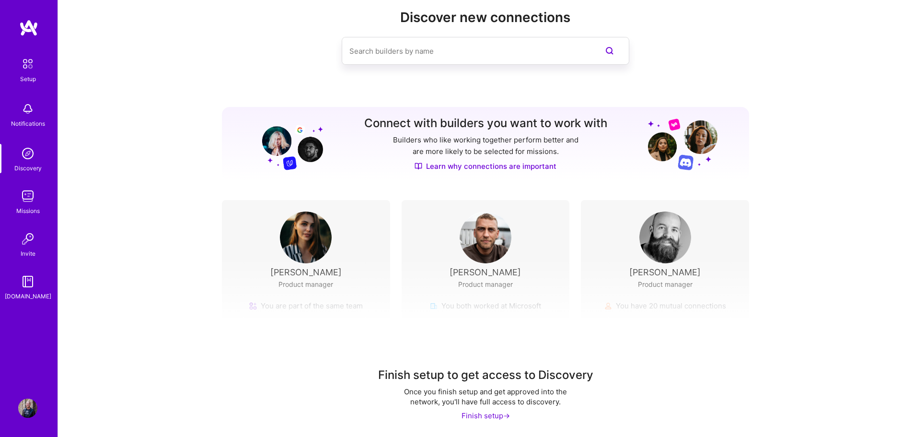
click at [37, 198] on link "Missions" at bounding box center [27, 200] width 59 height 29
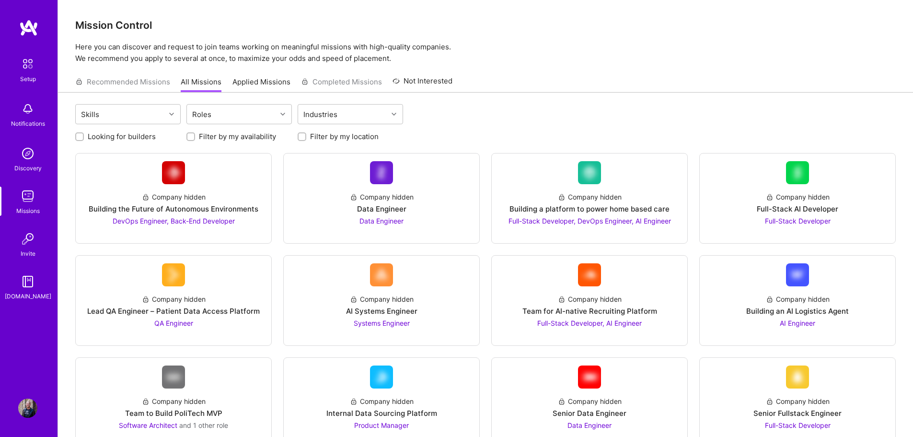
click at [259, 78] on link "Applied Missions" at bounding box center [261, 85] width 58 height 16
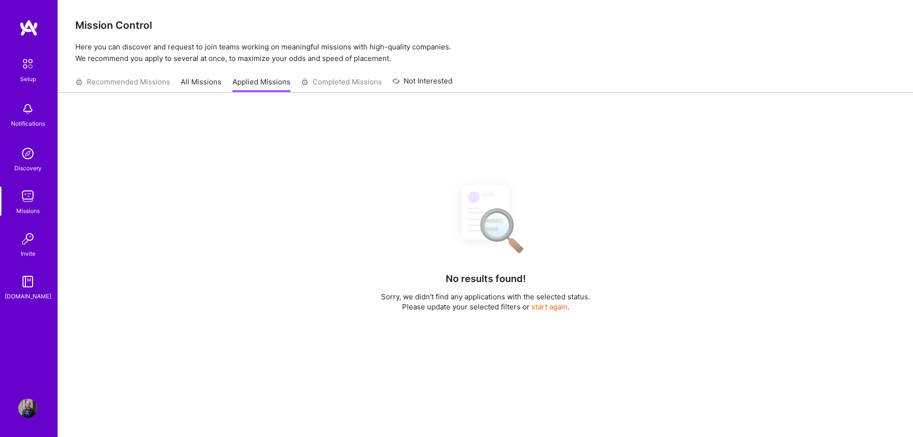
click at [202, 80] on link "All Missions" at bounding box center [201, 85] width 41 height 16
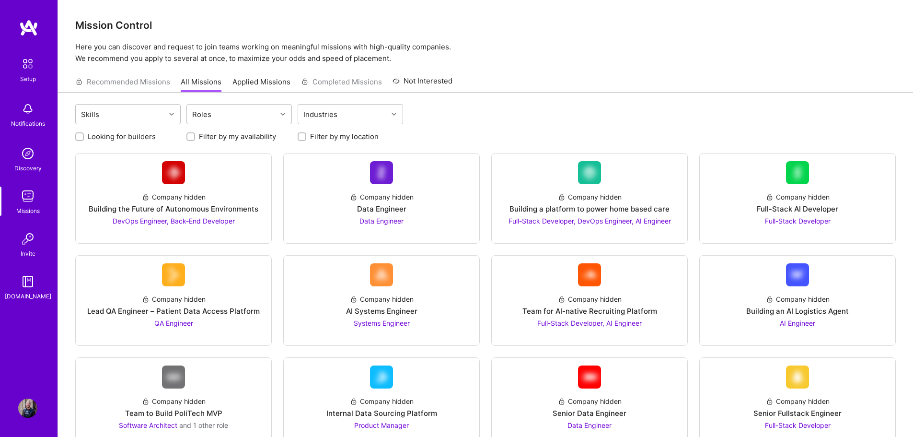
click at [402, 86] on link "Not Interested" at bounding box center [422, 83] width 60 height 17
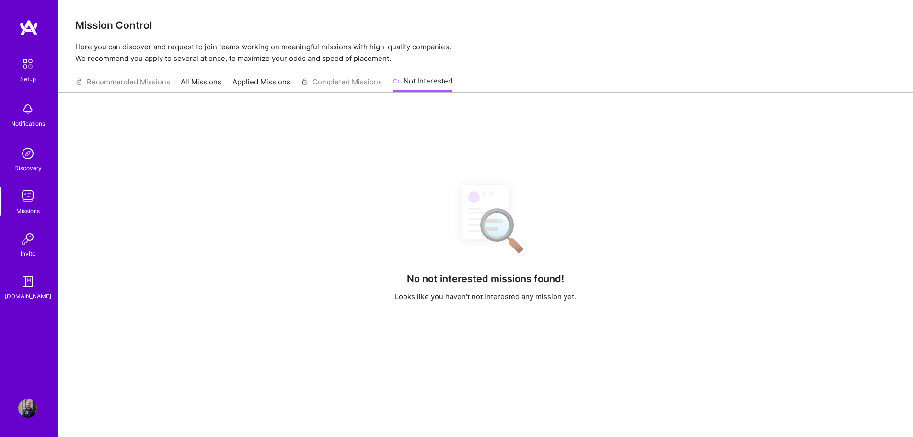
click at [253, 87] on link "Applied Missions" at bounding box center [261, 85] width 58 height 16
click at [204, 86] on link "All Missions" at bounding box center [201, 85] width 41 height 16
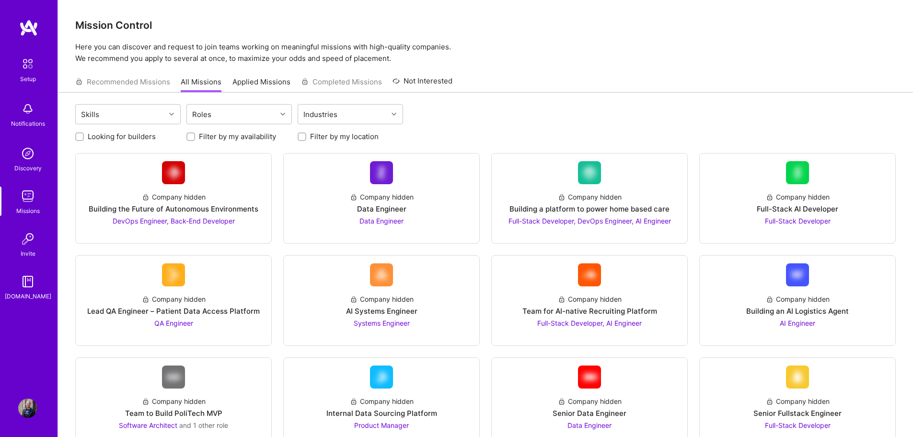
click at [133, 83] on div "Recommended Missions All Missions Applied Missions Completed Missions Not Inter…" at bounding box center [263, 81] width 377 height 21
click at [34, 247] on img at bounding box center [27, 238] width 19 height 19
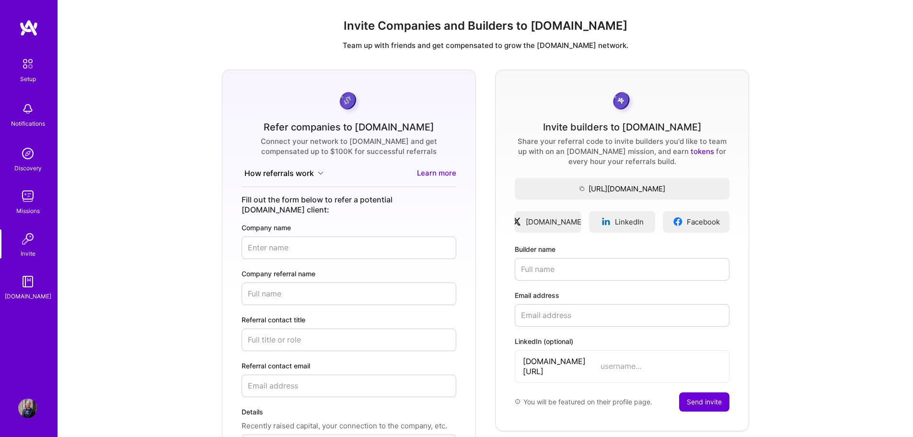
click at [311, 173] on button "How referrals work" at bounding box center [284, 173] width 85 height 11
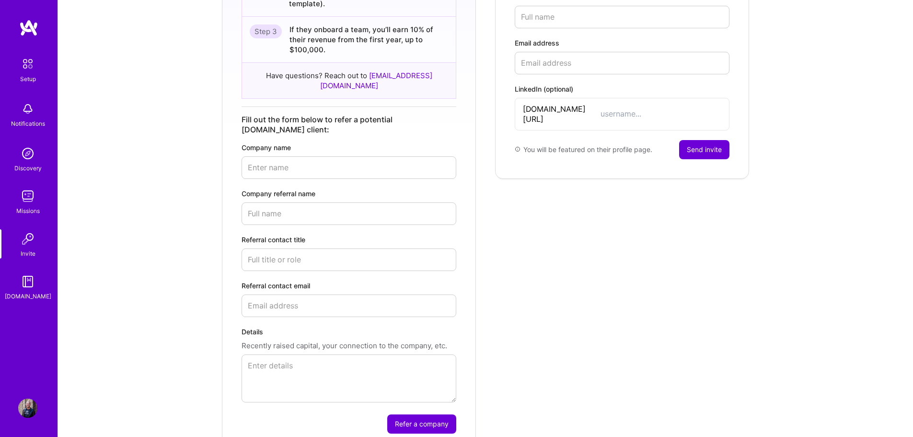
scroll to position [248, 0]
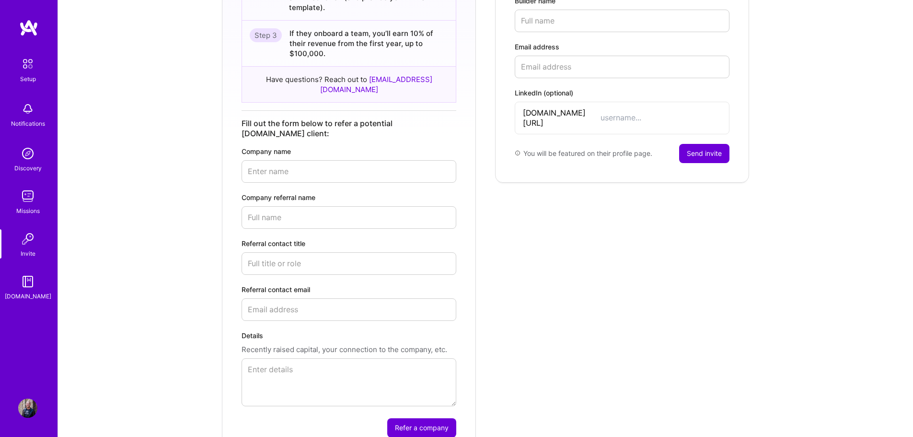
click at [35, 285] on img at bounding box center [27, 281] width 19 height 19
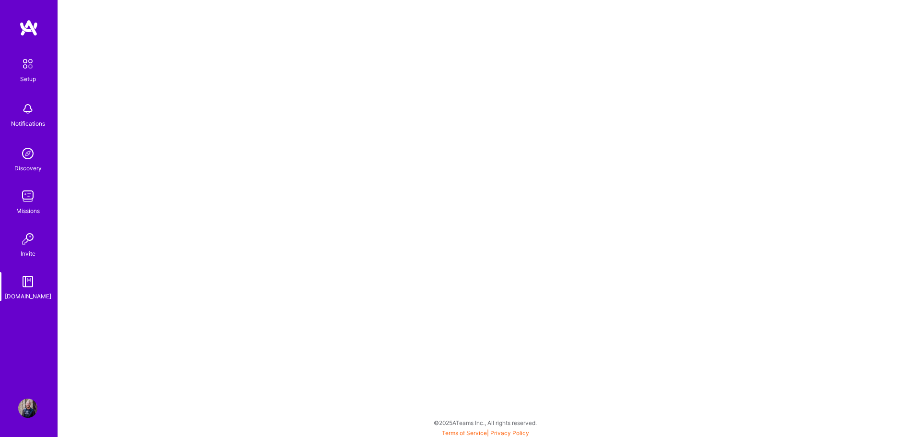
click at [26, 59] on img at bounding box center [28, 64] width 20 height 20
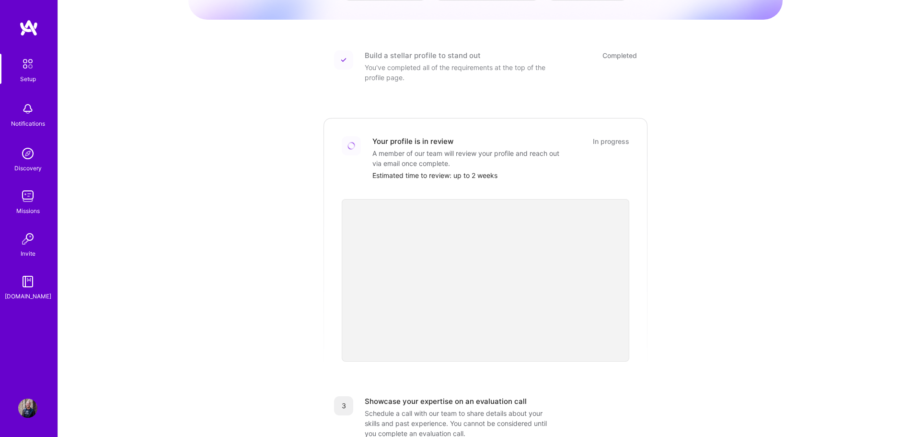
scroll to position [144, 0]
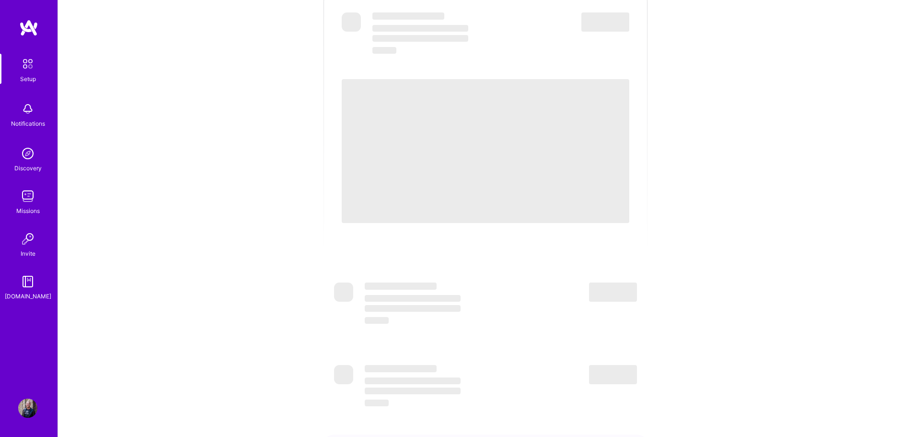
scroll to position [151, 0]
